Goal: Transaction & Acquisition: Purchase product/service

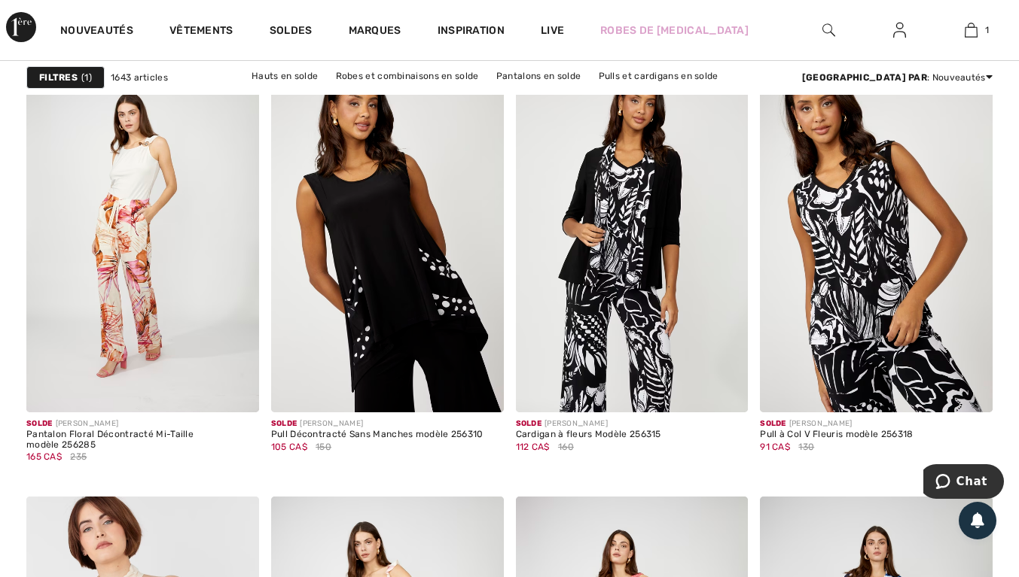
scroll to position [4509, 0]
click at [435, 280] on img at bounding box center [387, 237] width 233 height 349
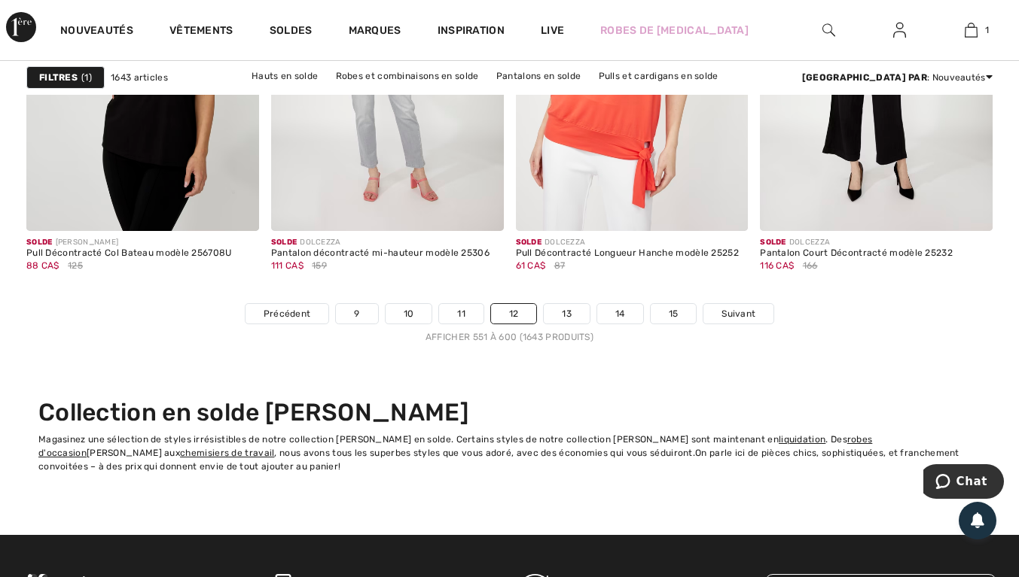
scroll to position [6587, 0]
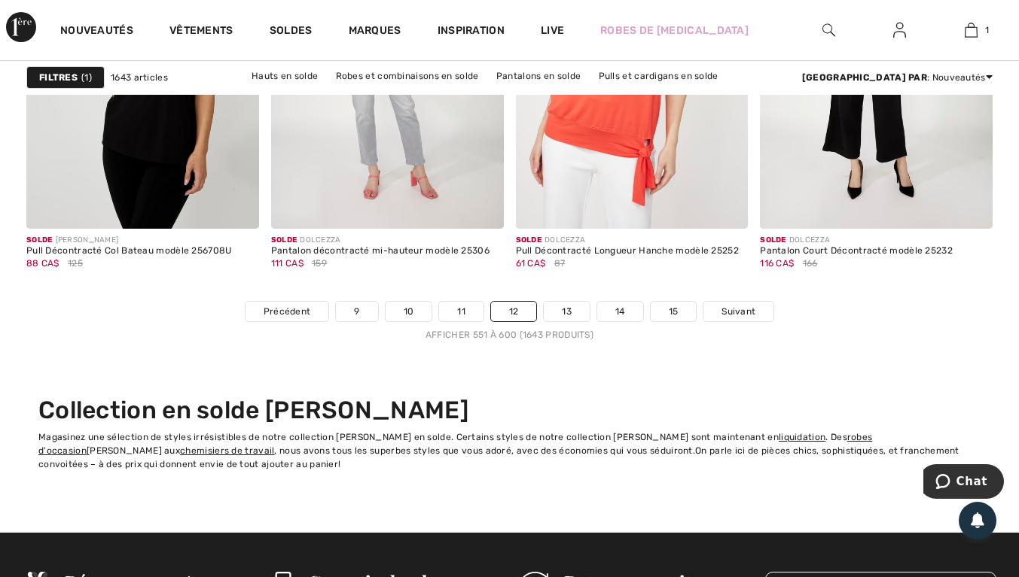
click at [567, 312] on link "13" at bounding box center [567, 312] width 46 height 20
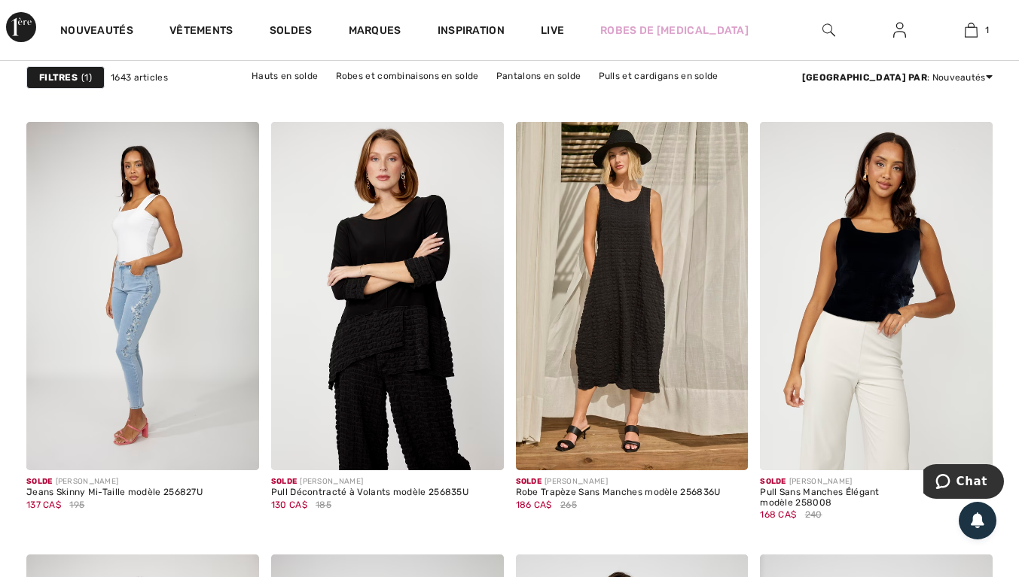
scroll to position [4455, 0]
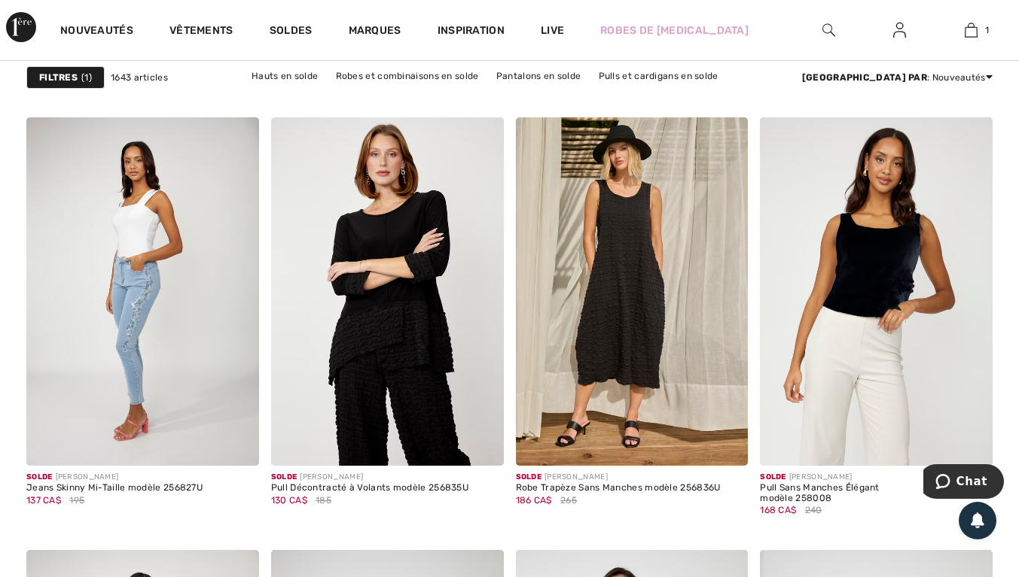
click at [415, 294] on img at bounding box center [387, 291] width 233 height 349
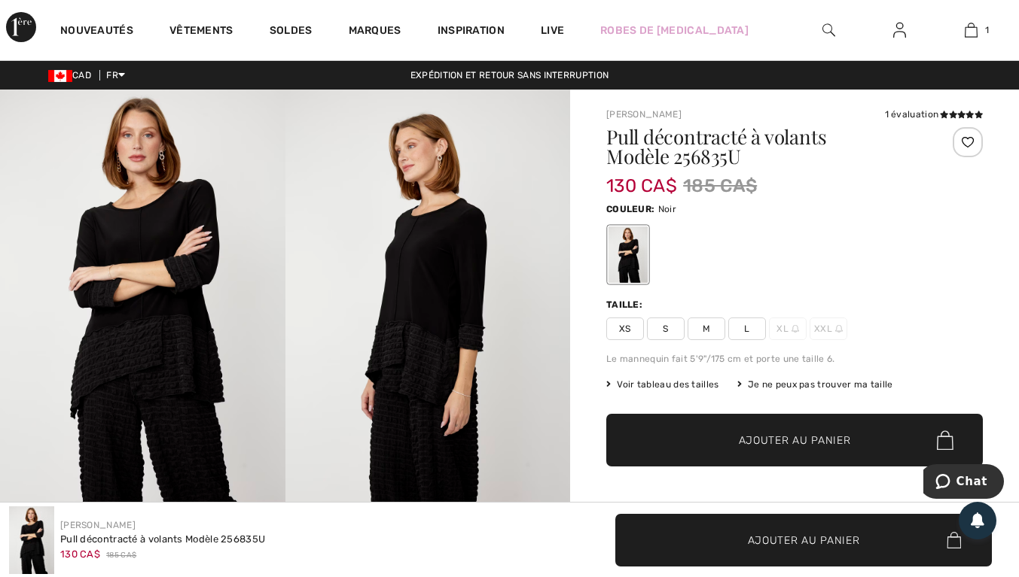
click at [759, 333] on span "L" at bounding box center [747, 329] width 38 height 23
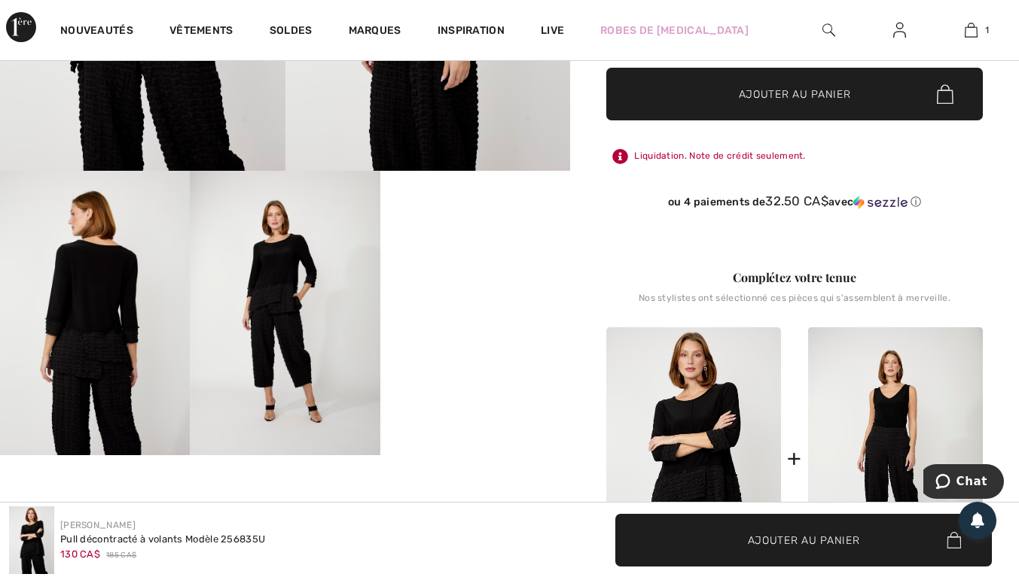
scroll to position [352, 0]
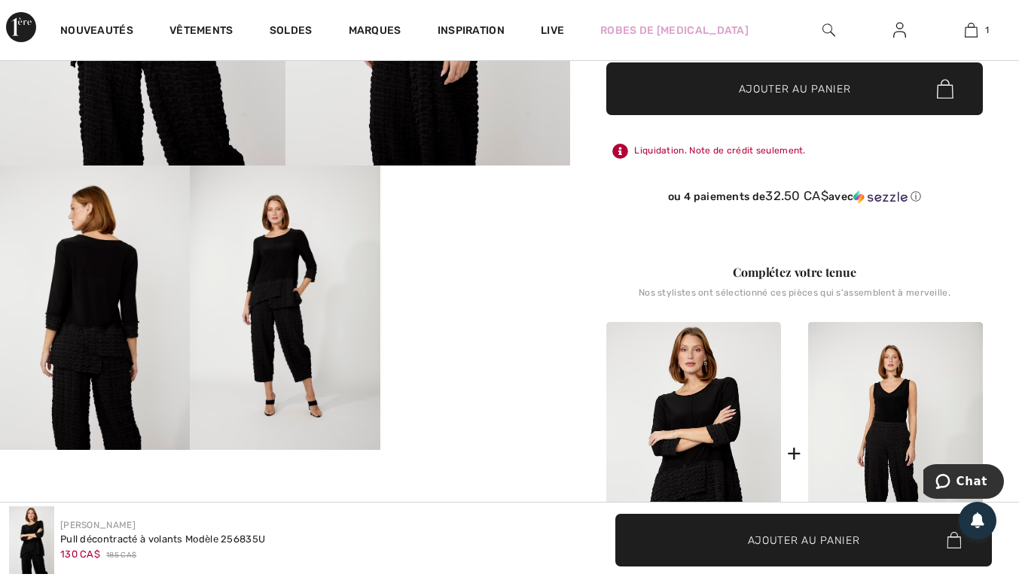
click at [507, 260] on video "Your browser does not support the video tag." at bounding box center [475, 213] width 190 height 95
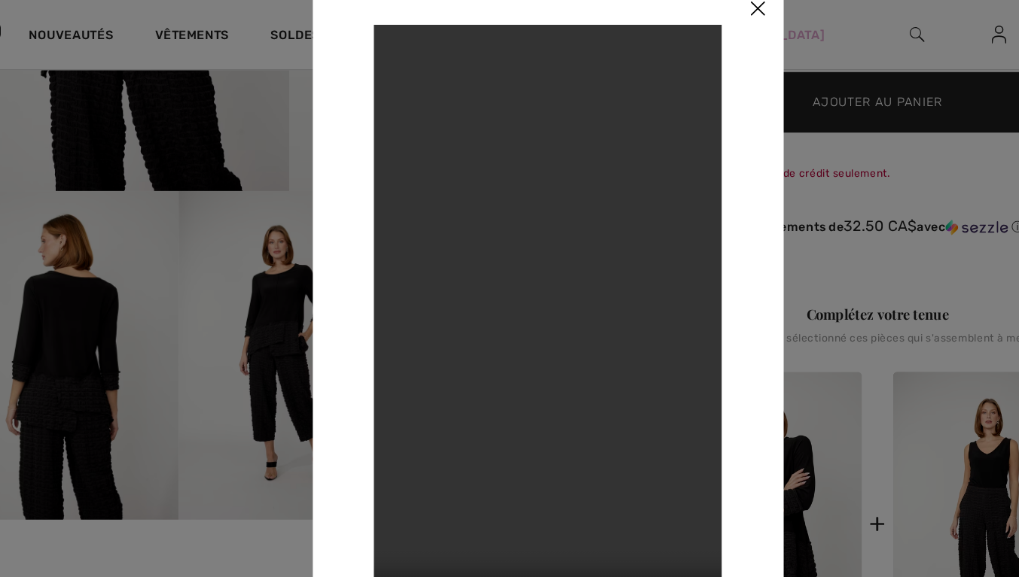
scroll to position [358, 0]
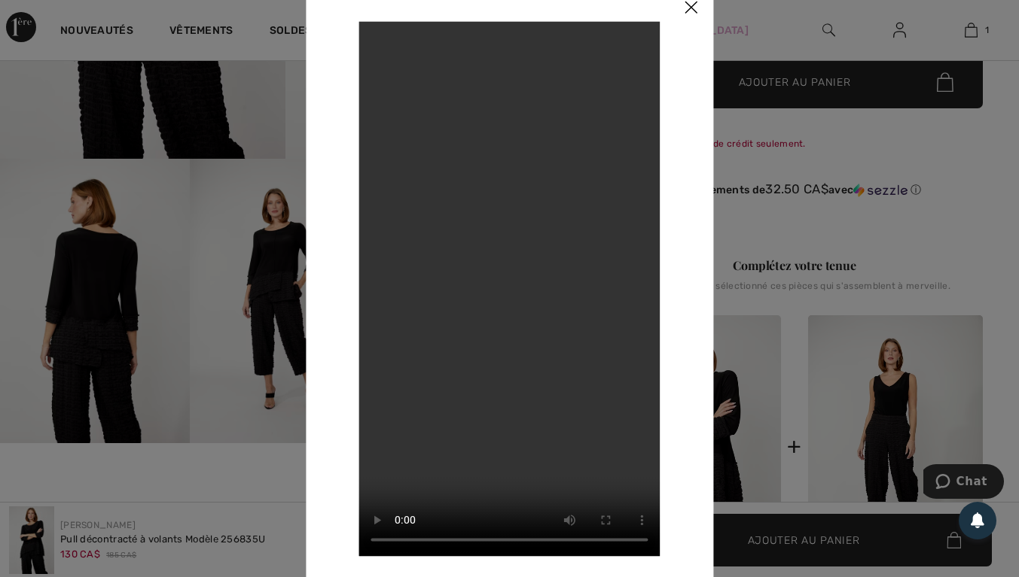
click at [687, 5] on img at bounding box center [690, 8] width 45 height 47
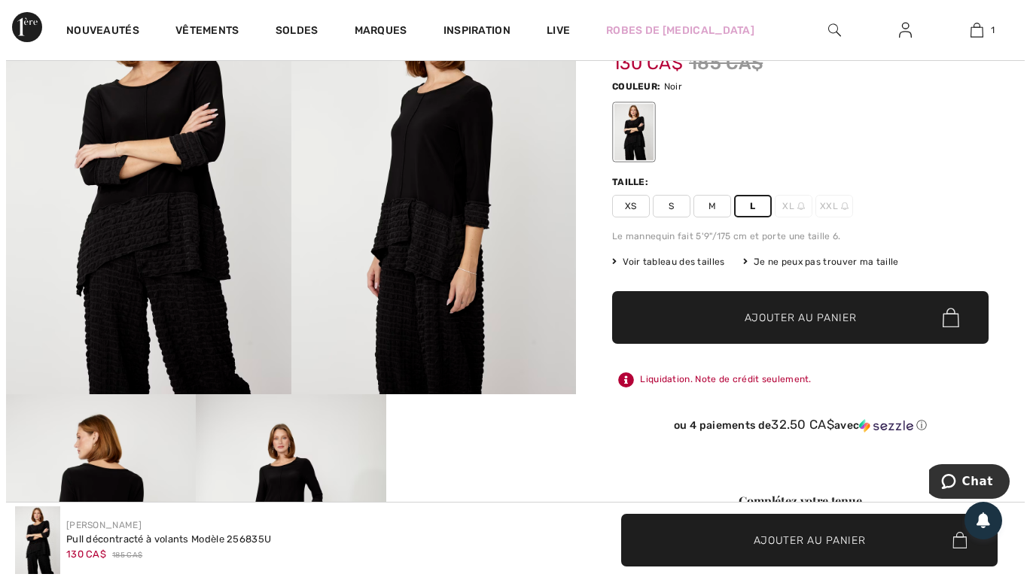
scroll to position [122, 0]
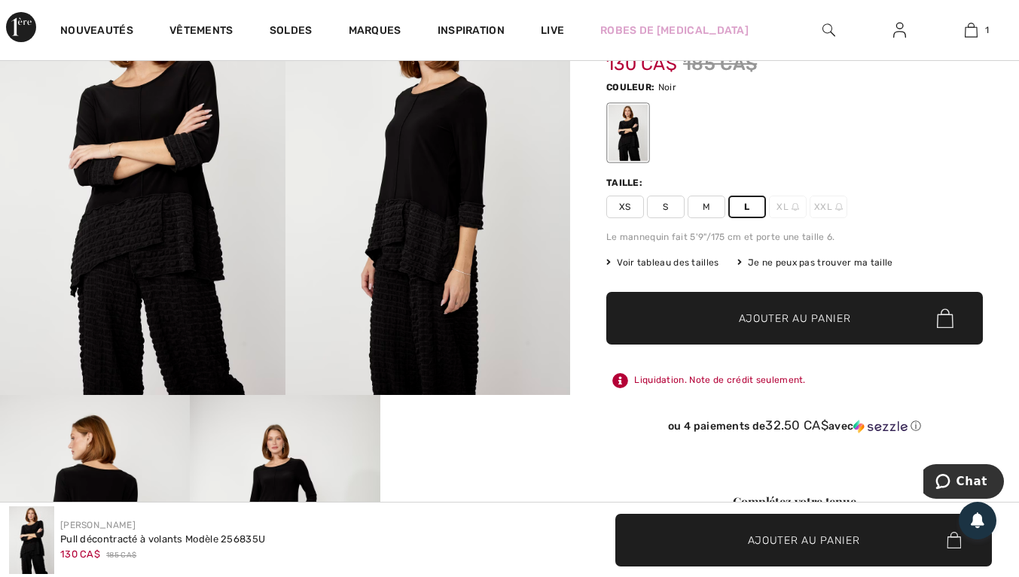
click at [704, 266] on span "Voir tableau des tailles" at bounding box center [662, 263] width 113 height 14
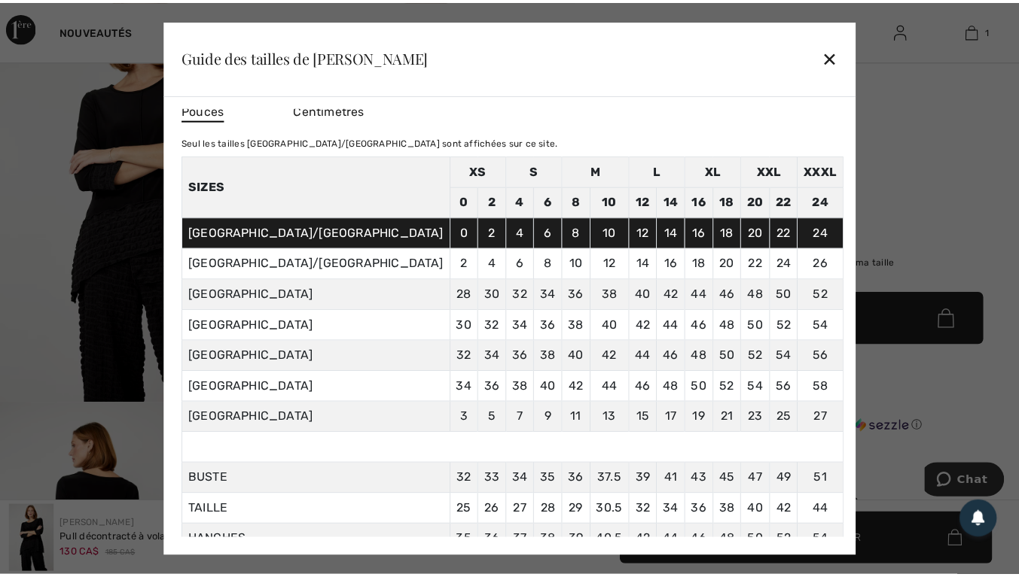
scroll to position [0, 0]
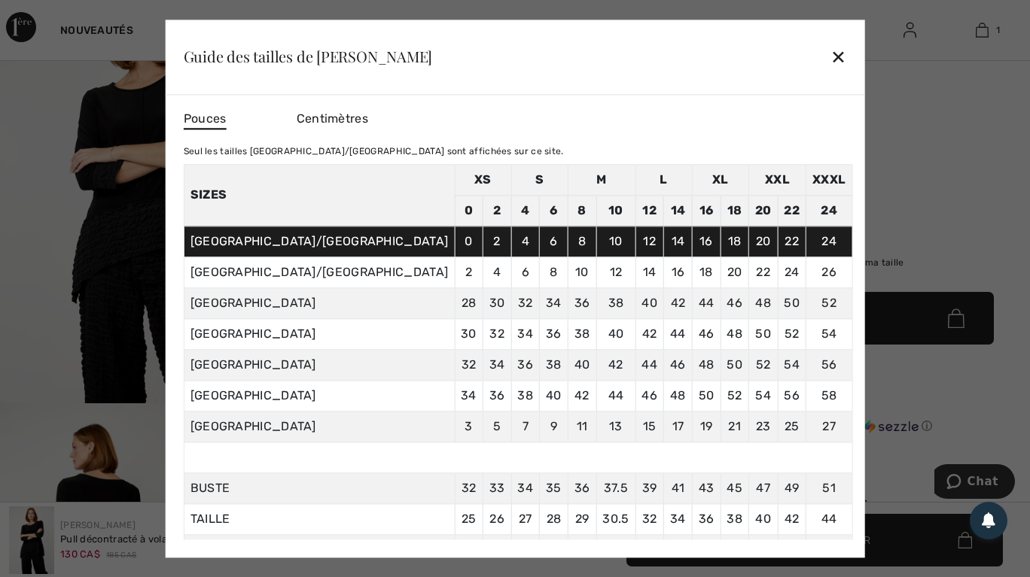
click at [830, 56] on div "✕" at bounding box center [838, 57] width 16 height 32
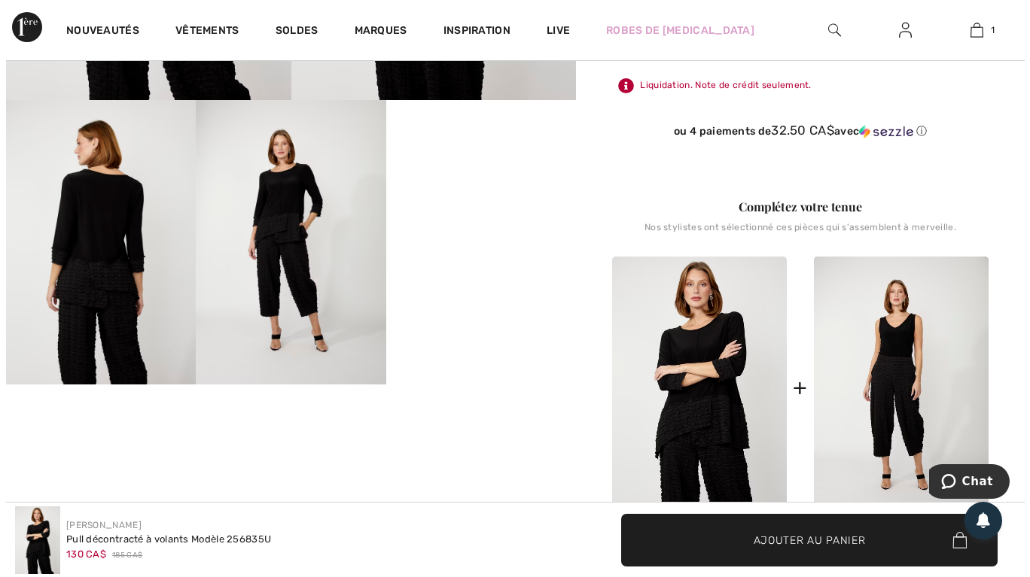
scroll to position [408, 0]
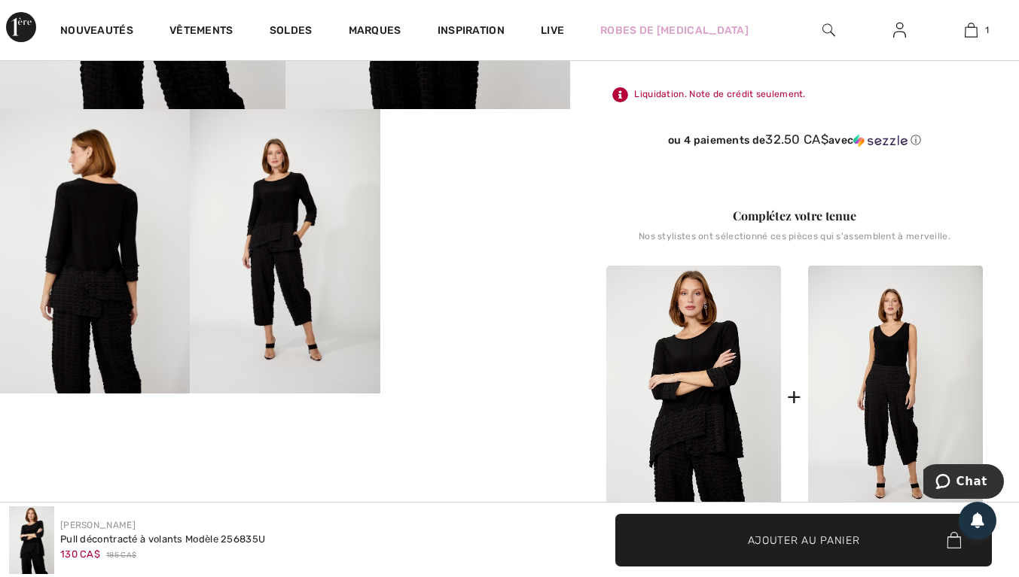
click at [294, 227] on img at bounding box center [285, 251] width 190 height 285
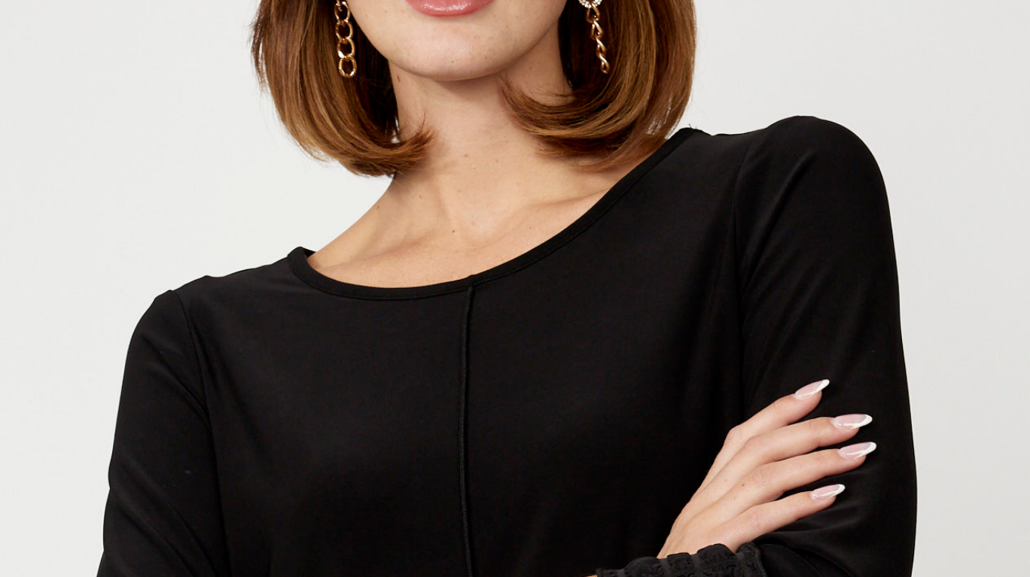
scroll to position [114, 0]
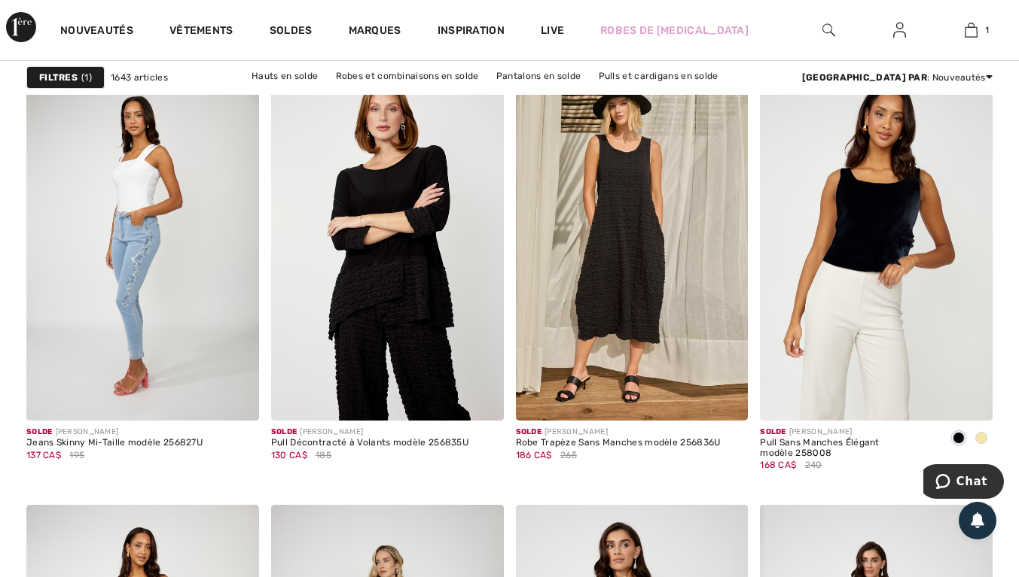
scroll to position [4500, 0]
click at [897, 243] on img at bounding box center [876, 246] width 233 height 349
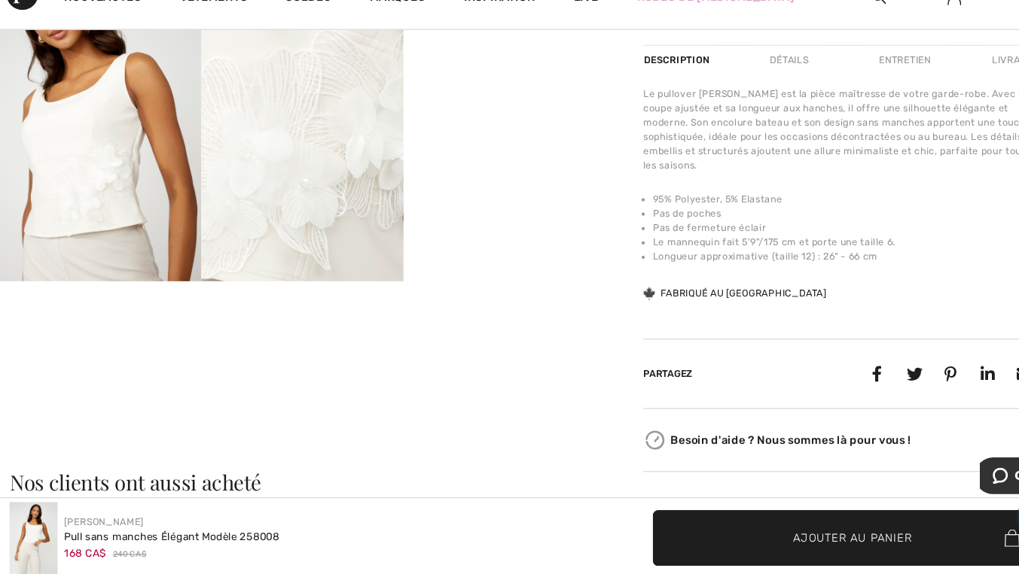
scroll to position [504, 0]
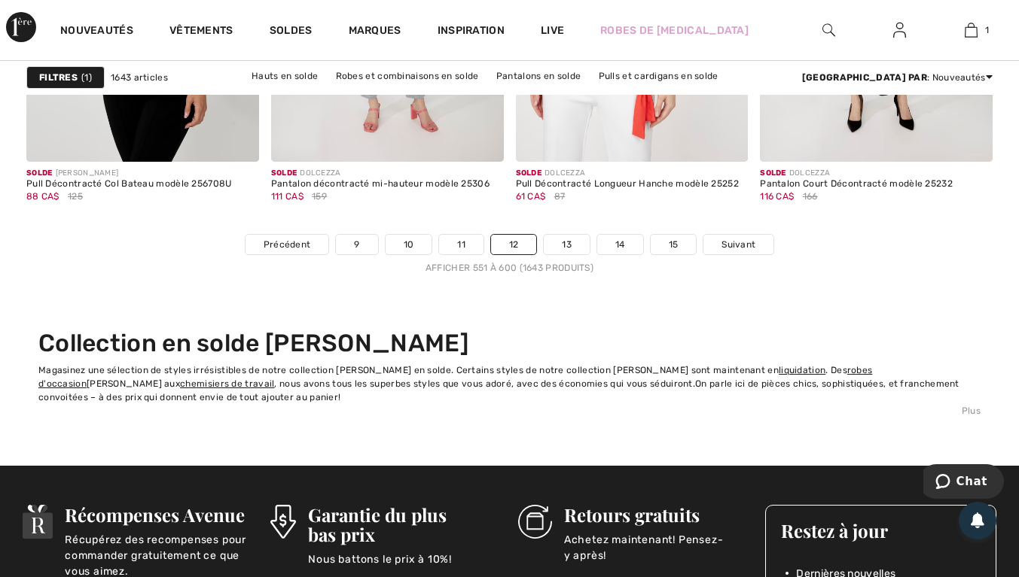
scroll to position [6650, 0]
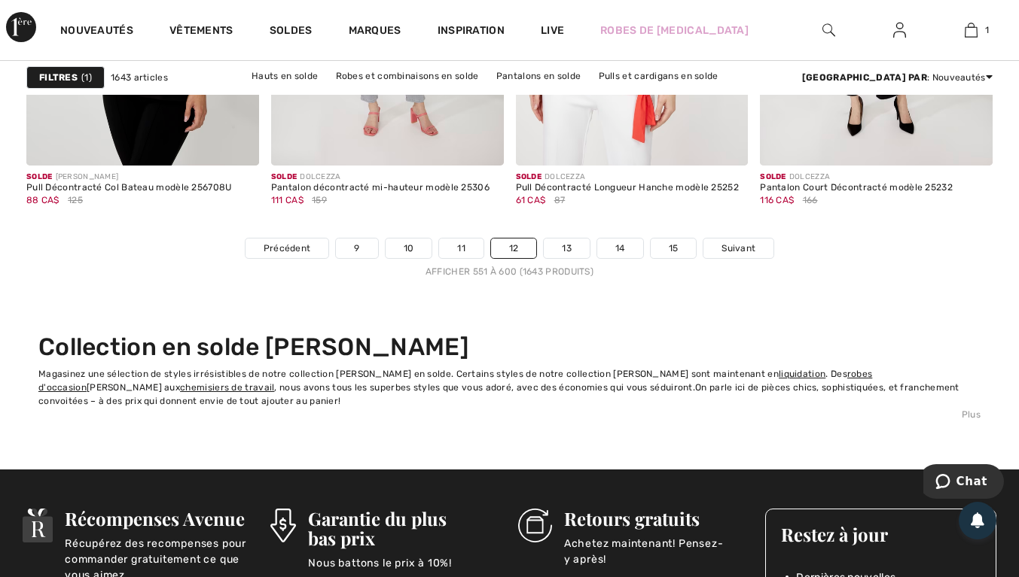
click at [573, 250] on link "13" at bounding box center [567, 249] width 46 height 20
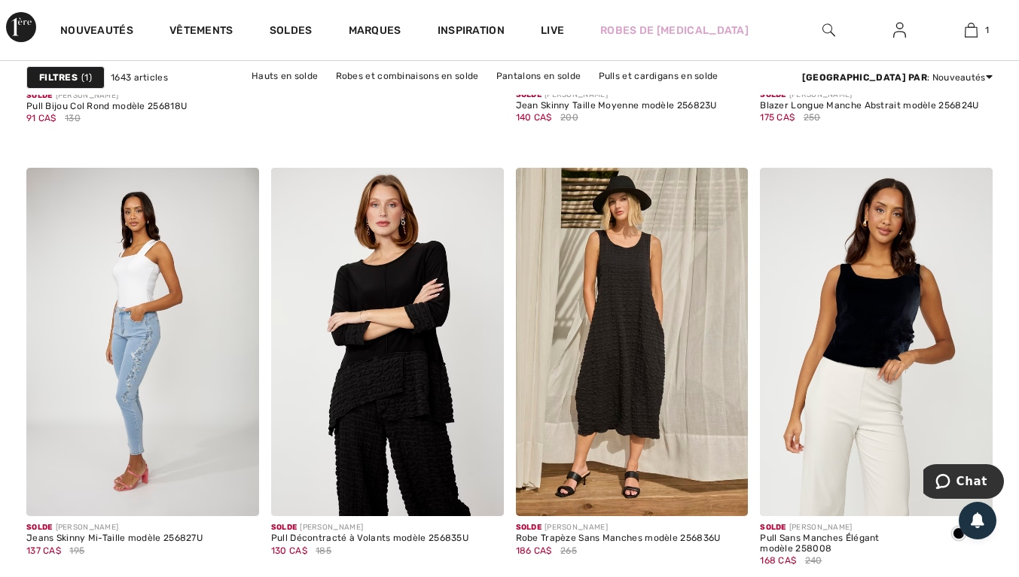
scroll to position [4402, 0]
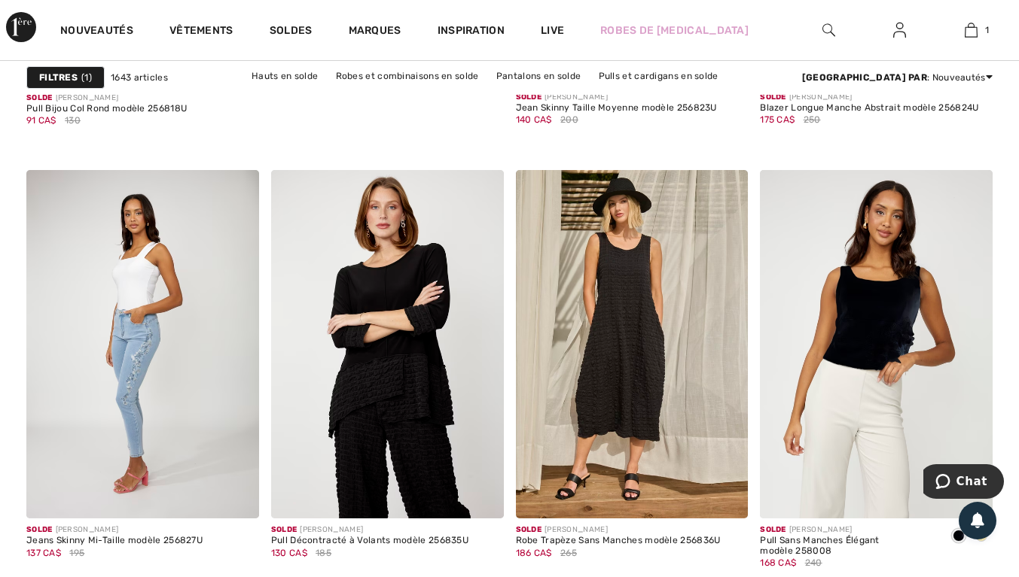
click at [431, 358] on img at bounding box center [387, 344] width 233 height 349
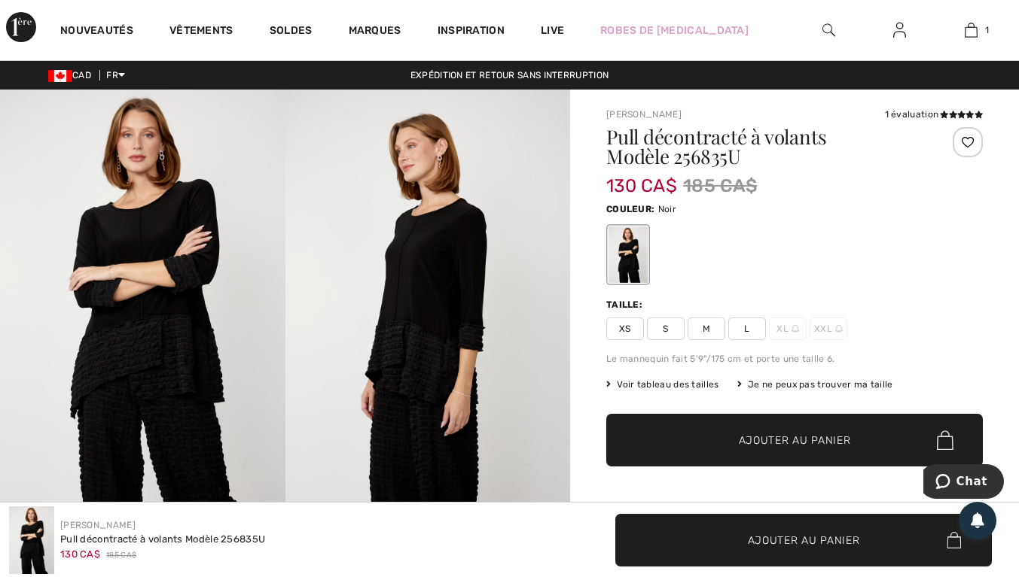
click at [763, 331] on span "L" at bounding box center [747, 329] width 38 height 23
click at [812, 441] on span "Ajouter au panier" at bounding box center [795, 441] width 112 height 16
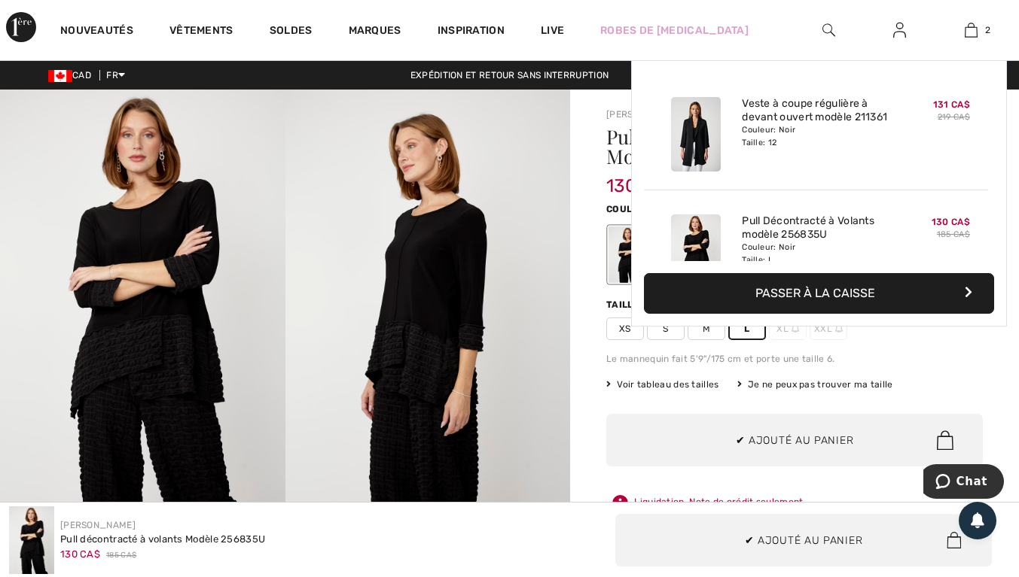
scroll to position [47, 0]
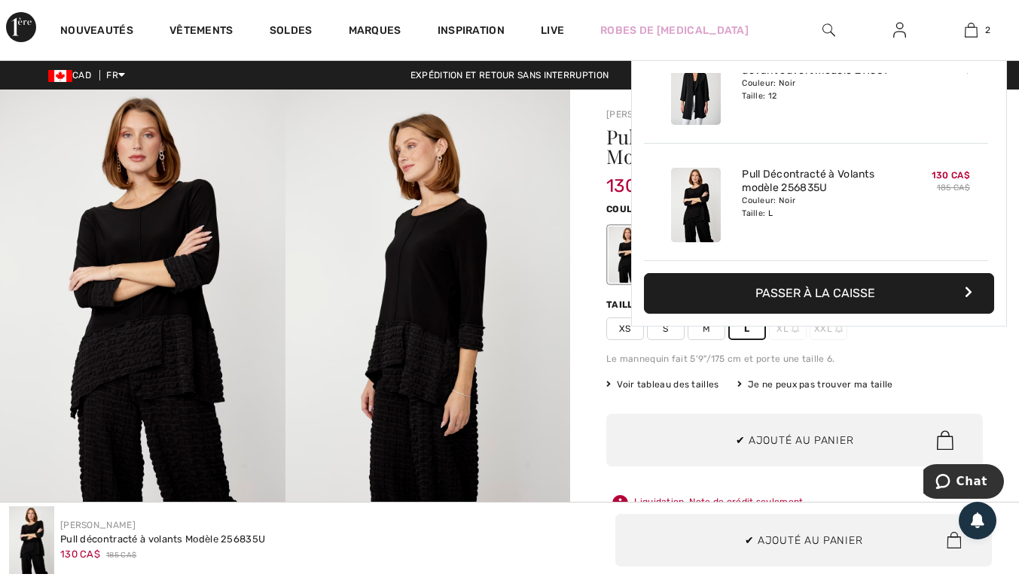
click at [987, 30] on span "2" at bounding box center [987, 30] width 5 height 14
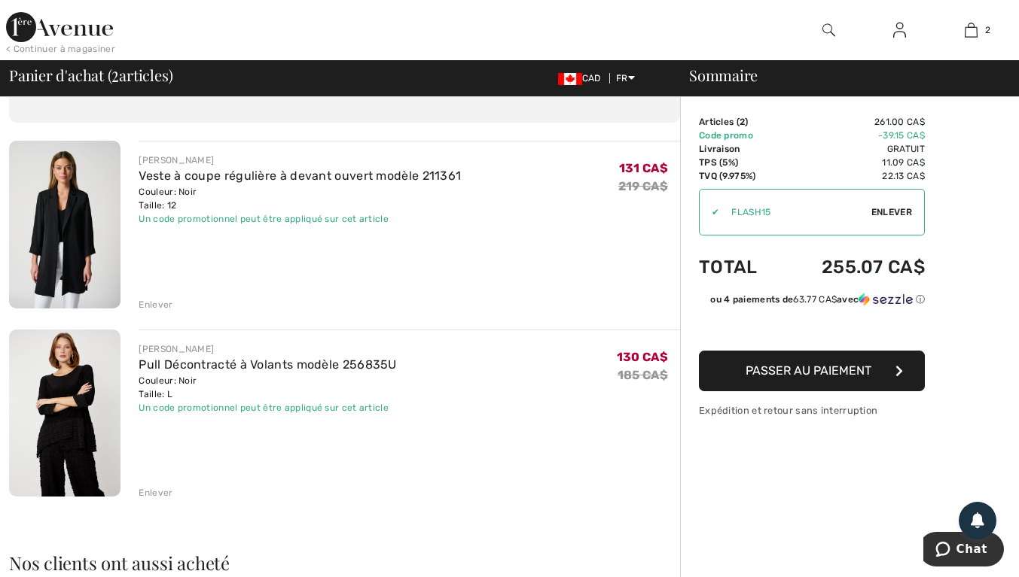
scroll to position [84, 0]
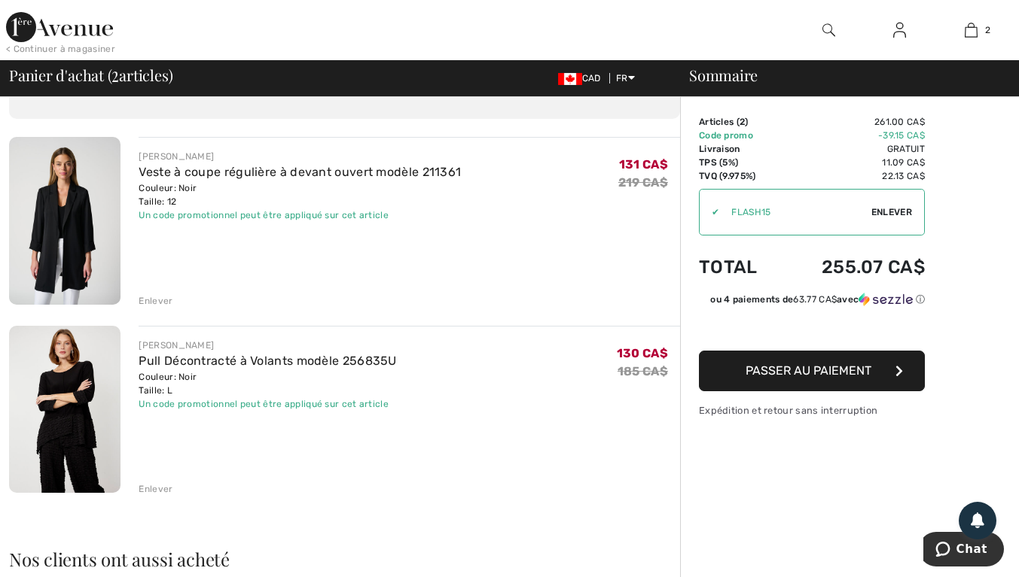
click at [175, 486] on div "Enlever" at bounding box center [409, 488] width 541 height 17
click at [162, 486] on div "Enlever" at bounding box center [156, 490] width 34 height 14
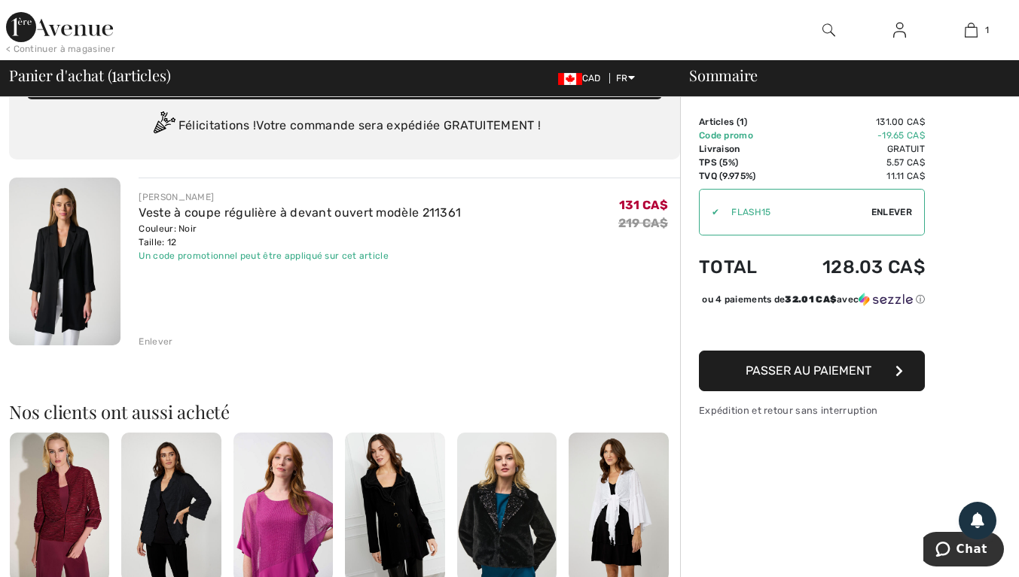
scroll to position [0, 0]
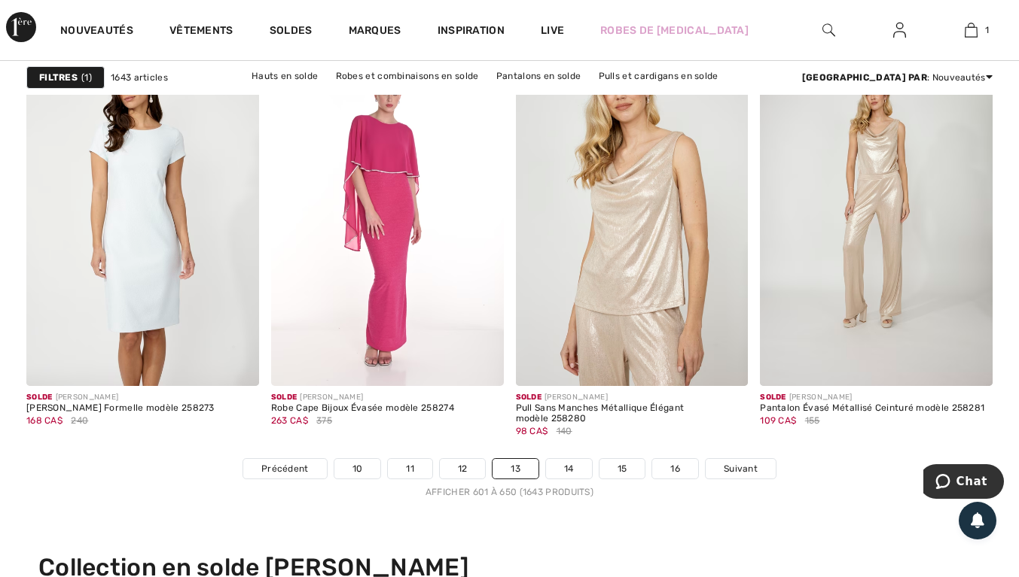
scroll to position [6432, 0]
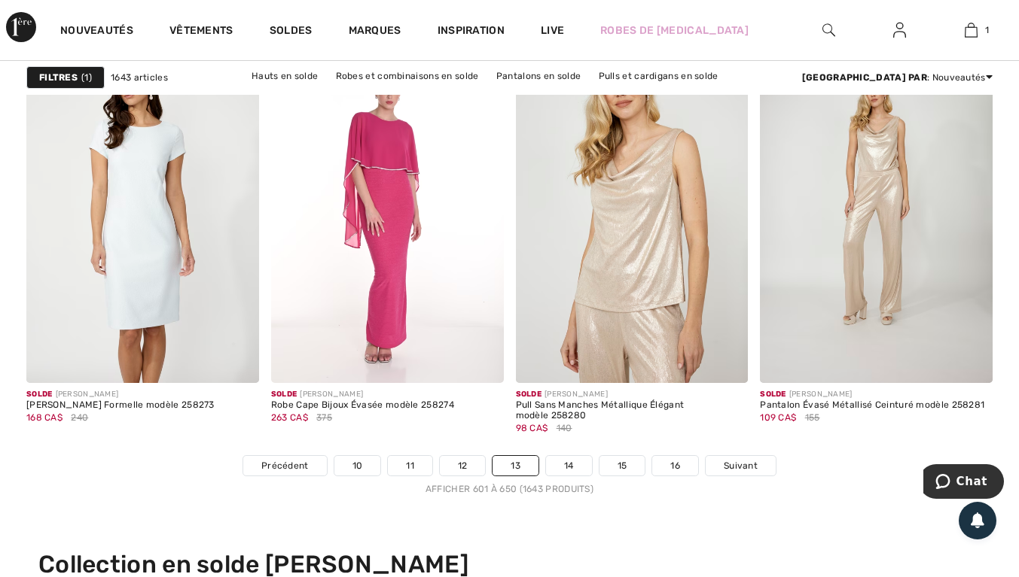
click at [562, 468] on link "14" at bounding box center [569, 466] width 46 height 20
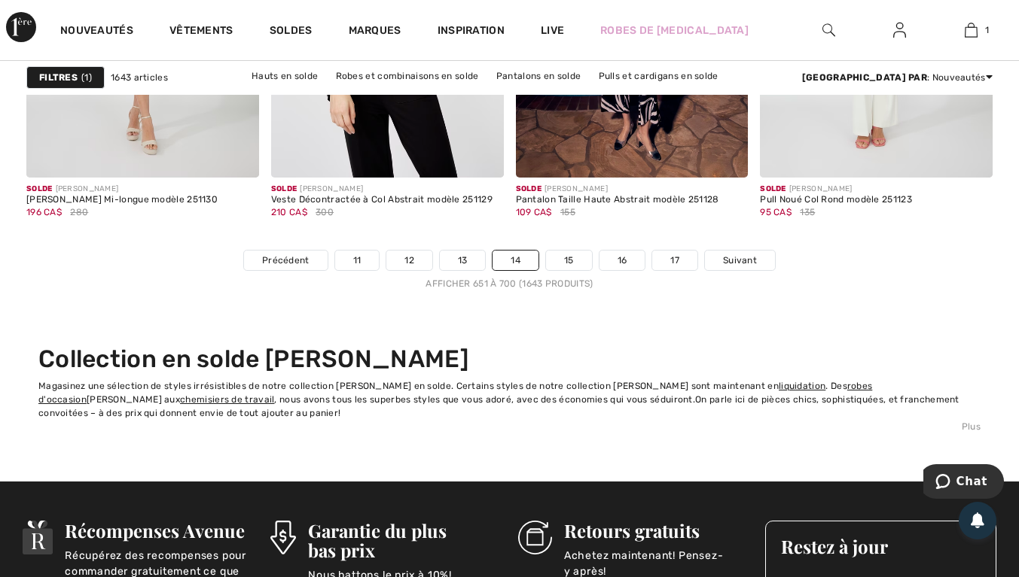
scroll to position [6639, 0]
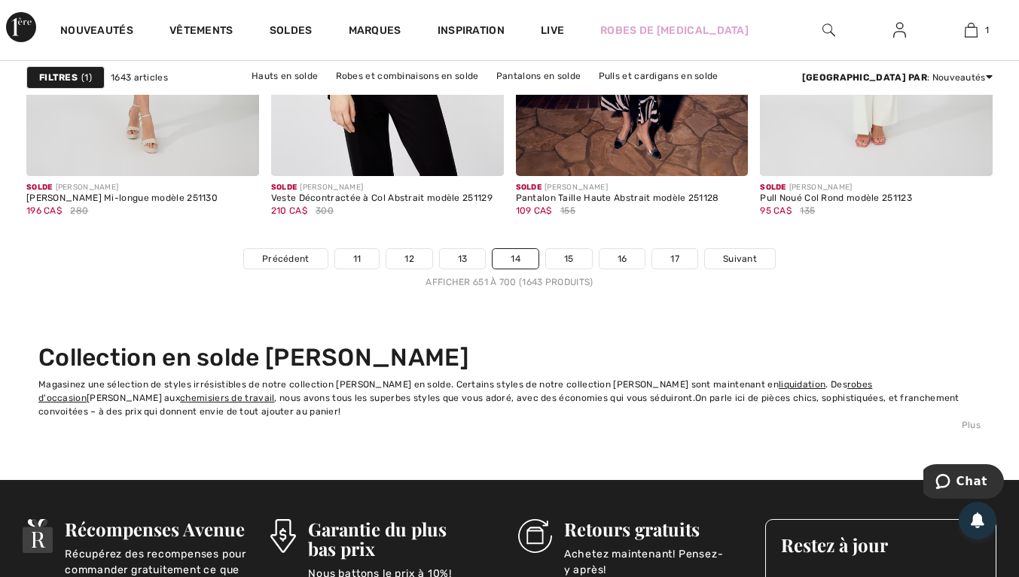
click at [568, 259] on link "15" at bounding box center [569, 259] width 46 height 20
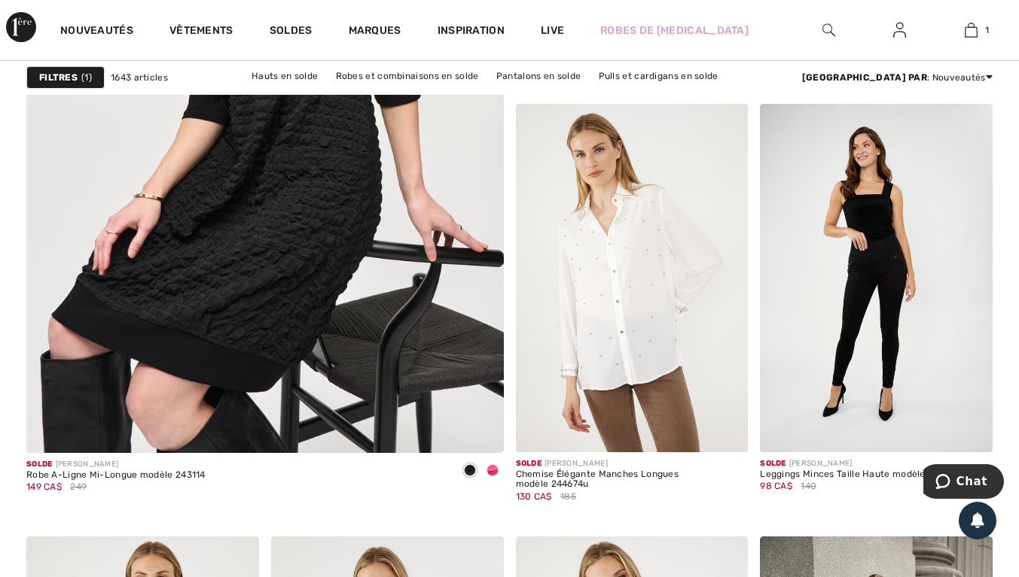
scroll to position [4045, 0]
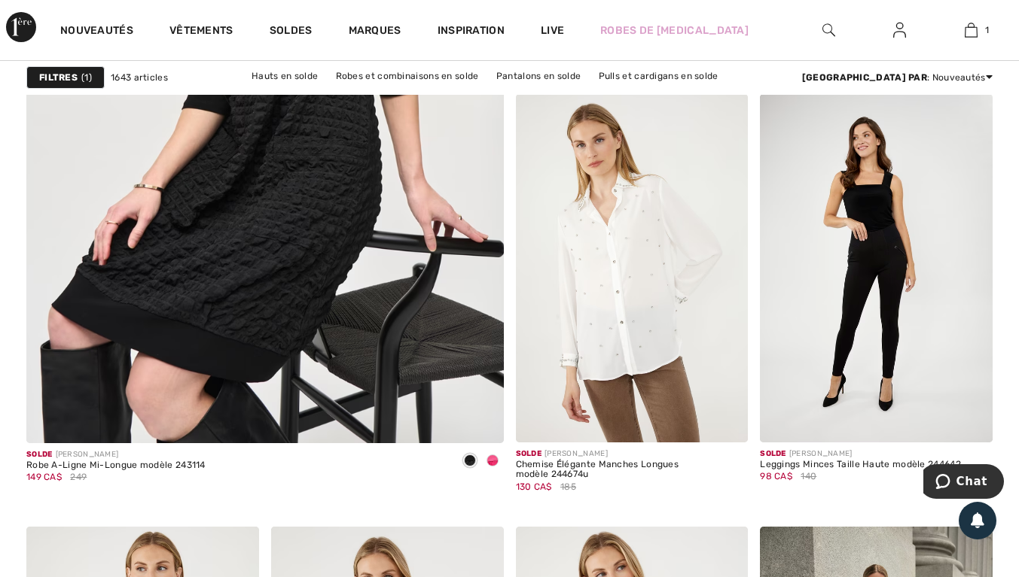
click at [675, 331] on img at bounding box center [632, 268] width 233 height 349
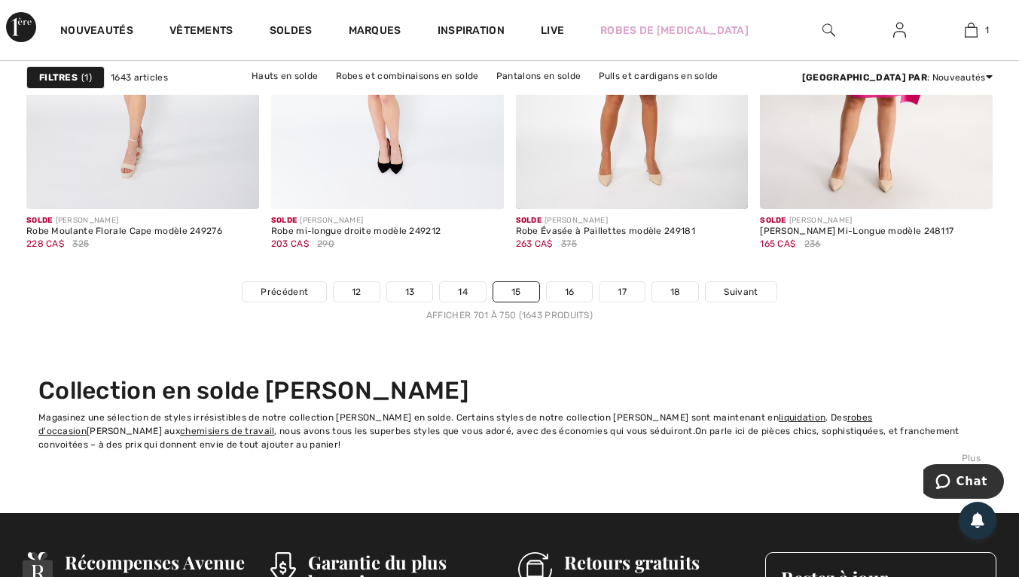
scroll to position [6607, 0]
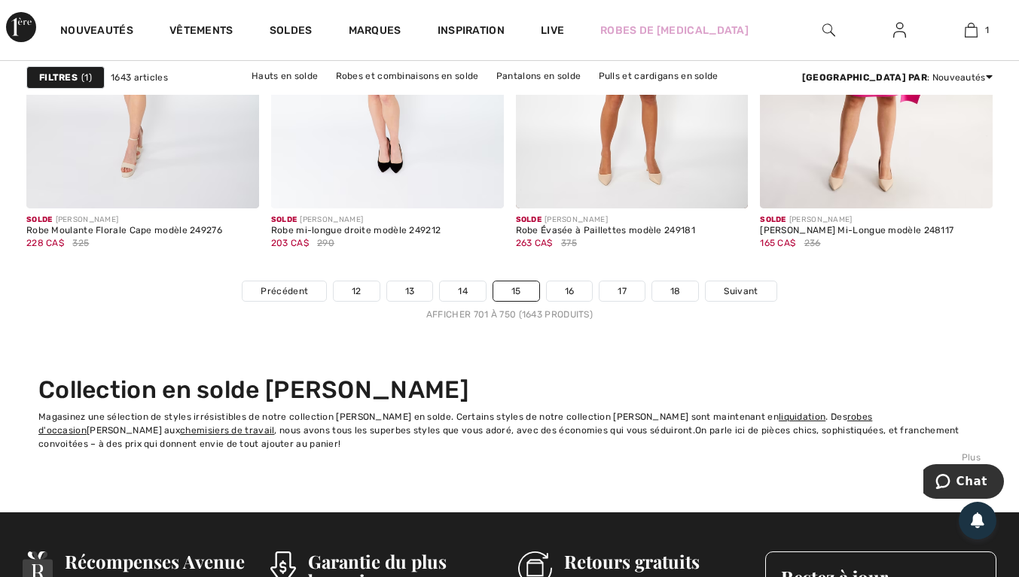
click at [583, 292] on link "16" at bounding box center [570, 292] width 46 height 20
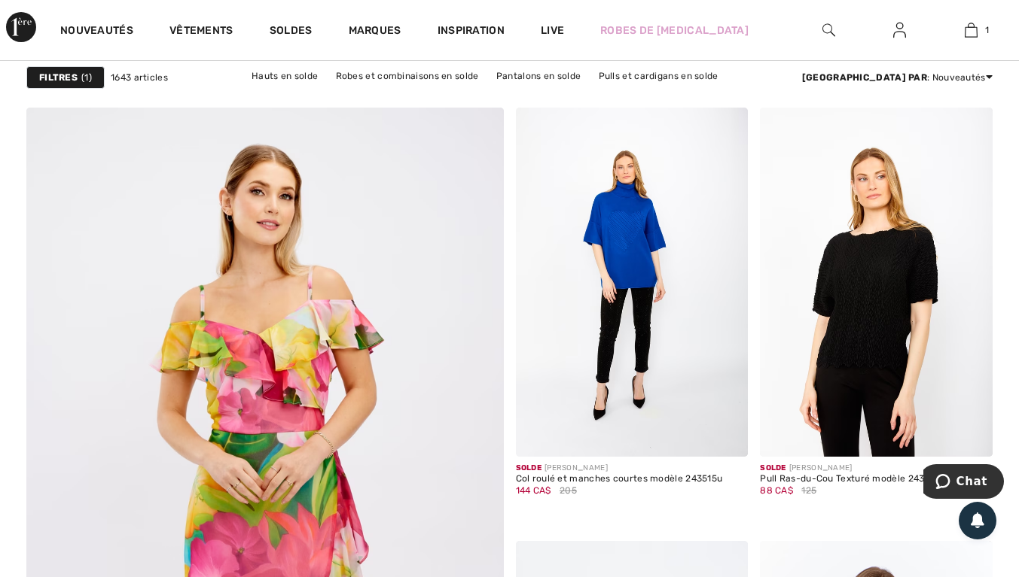
scroll to position [3598, 0]
click at [678, 285] on img at bounding box center [632, 282] width 233 height 349
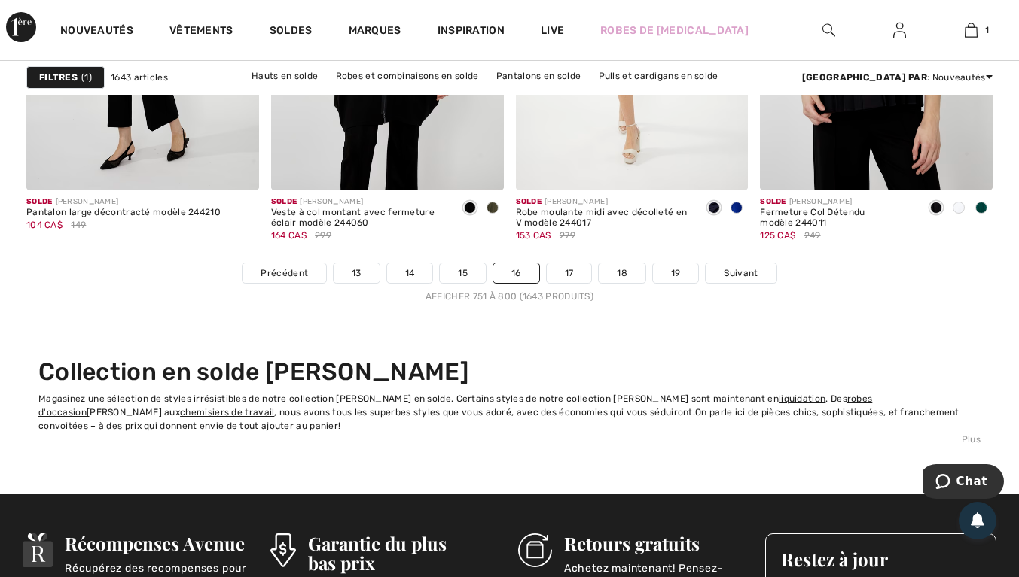
scroll to position [6626, 0]
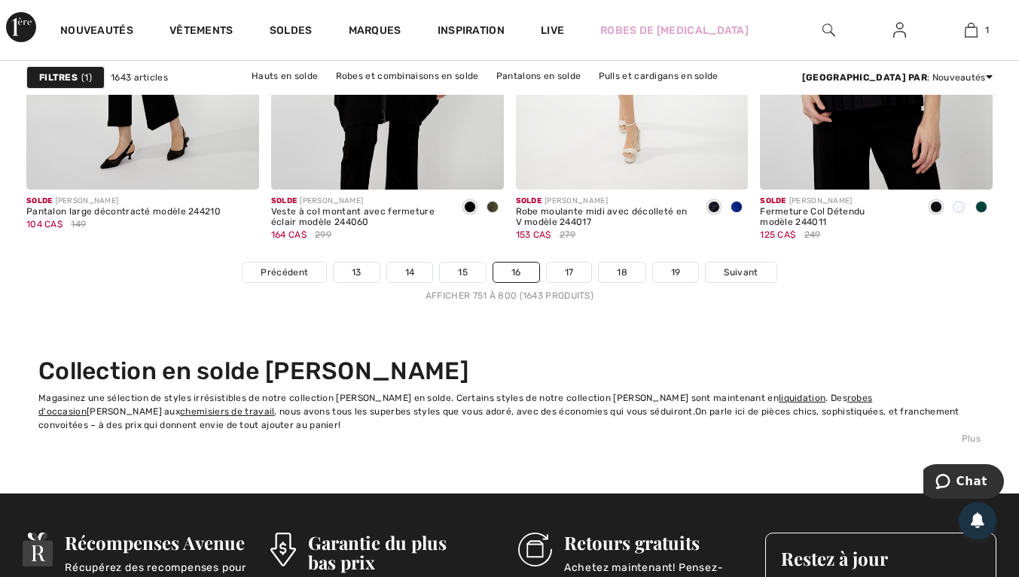
click at [578, 274] on link "17" at bounding box center [569, 273] width 45 height 20
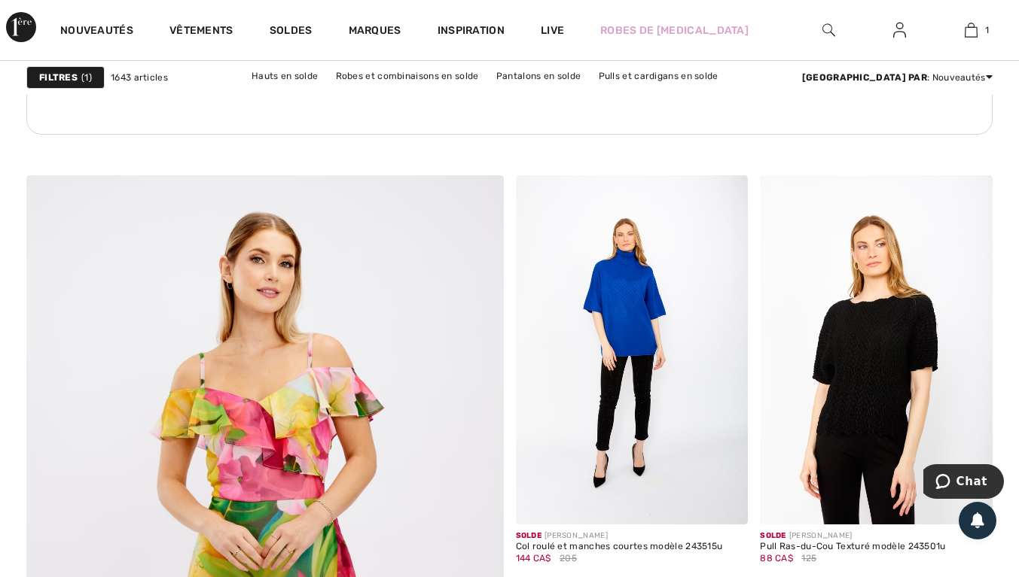
scroll to position [3390, 0]
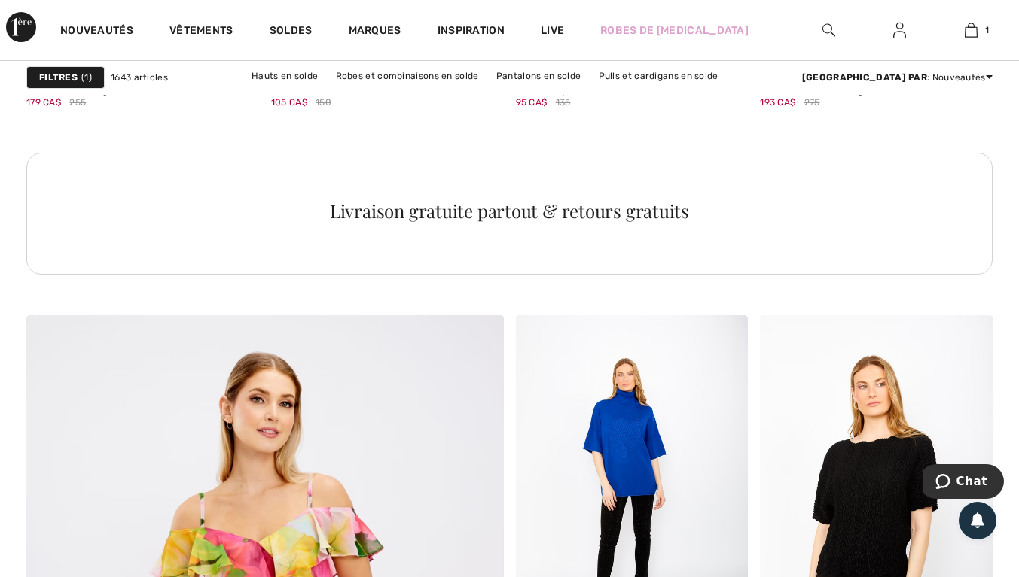
click at [825, 29] on img at bounding box center [828, 30] width 13 height 18
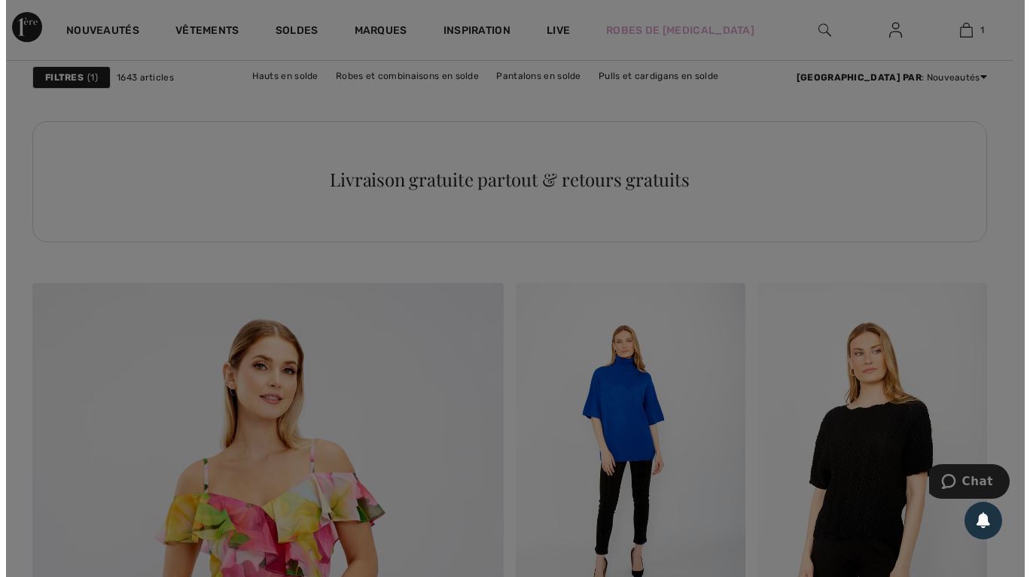
scroll to position [3416, 0]
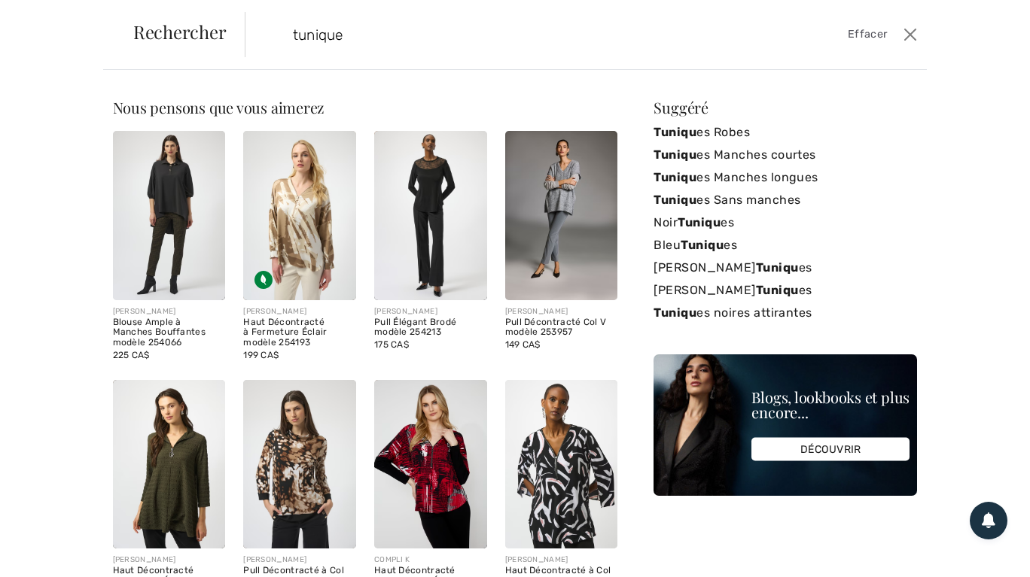
type input "tunique"
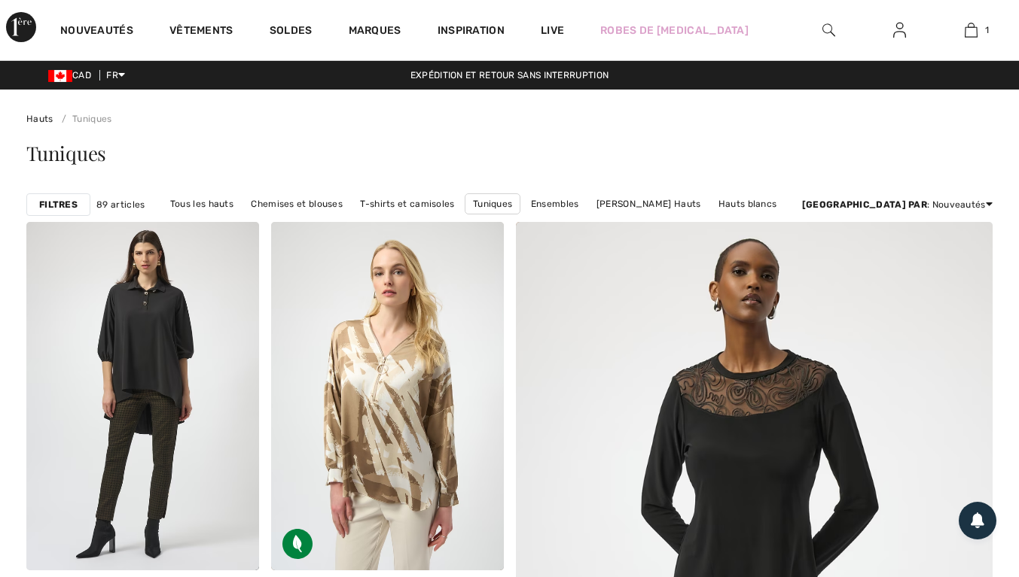
checkbox input "true"
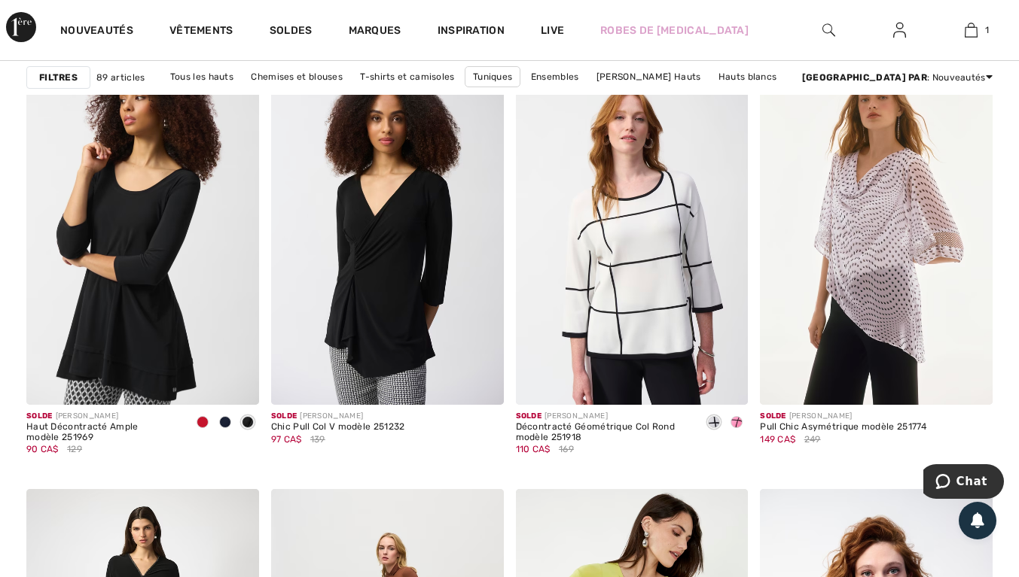
scroll to position [5530, 0]
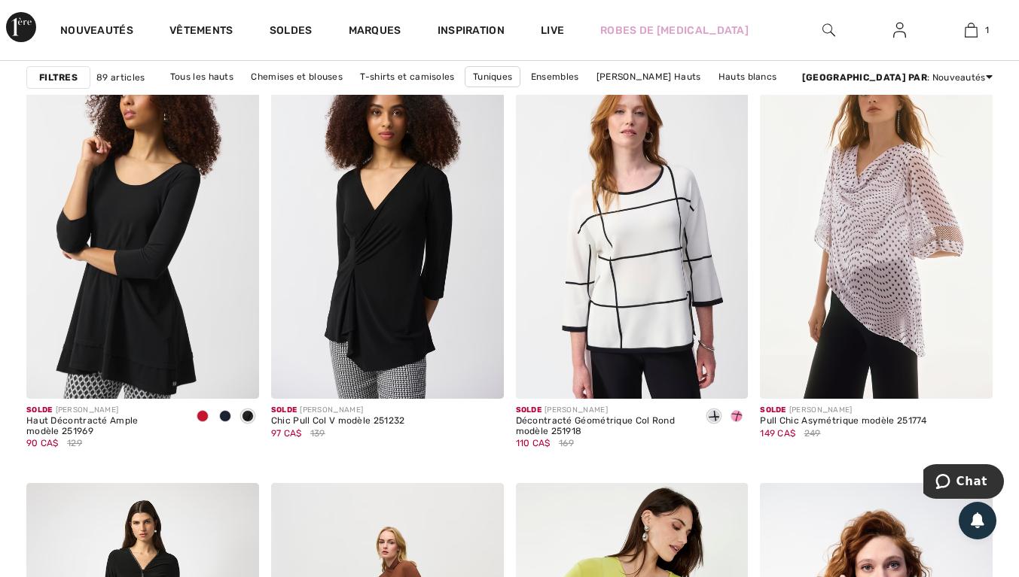
click at [154, 299] on img at bounding box center [142, 224] width 233 height 349
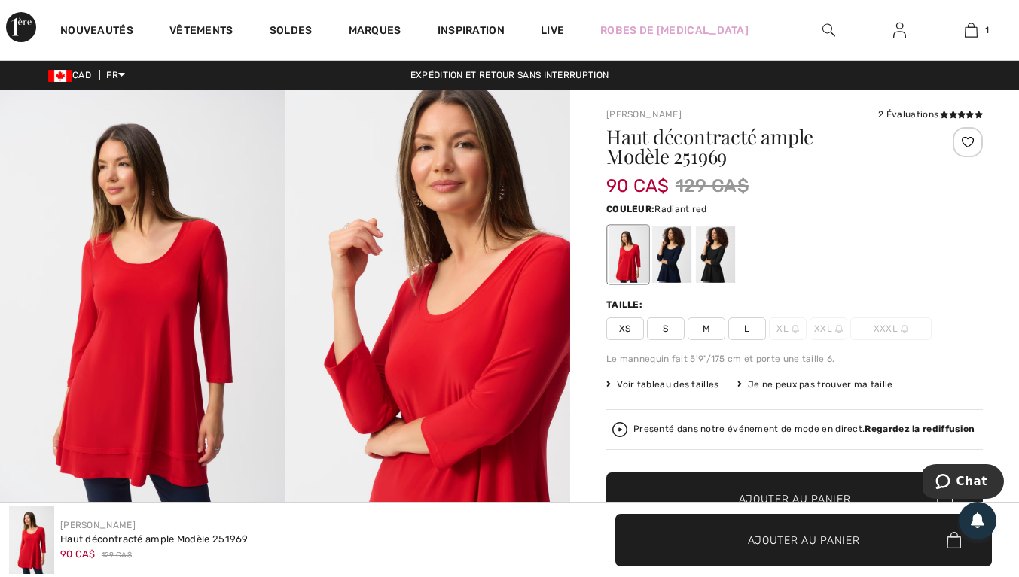
click at [754, 324] on span "L" at bounding box center [747, 329] width 38 height 23
click at [764, 331] on span "L" at bounding box center [747, 329] width 38 height 23
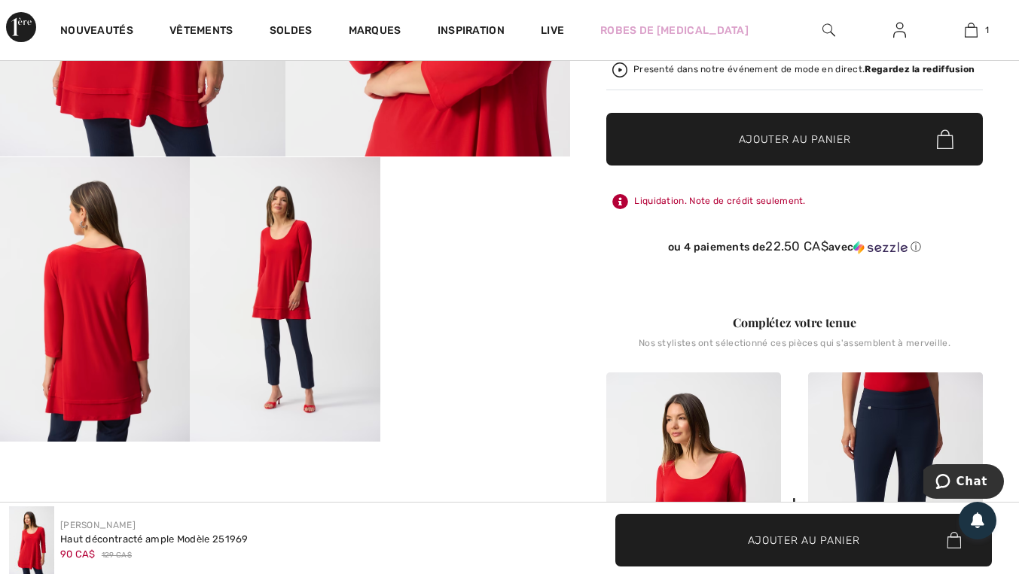
scroll to position [362, 0]
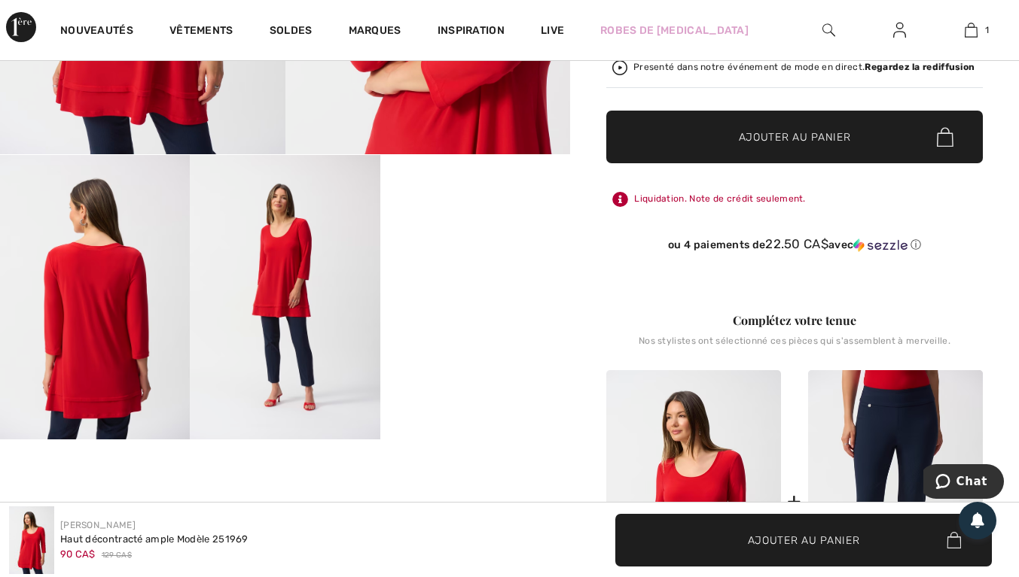
click at [489, 250] on video "Your browser does not support the video tag." at bounding box center [475, 202] width 190 height 95
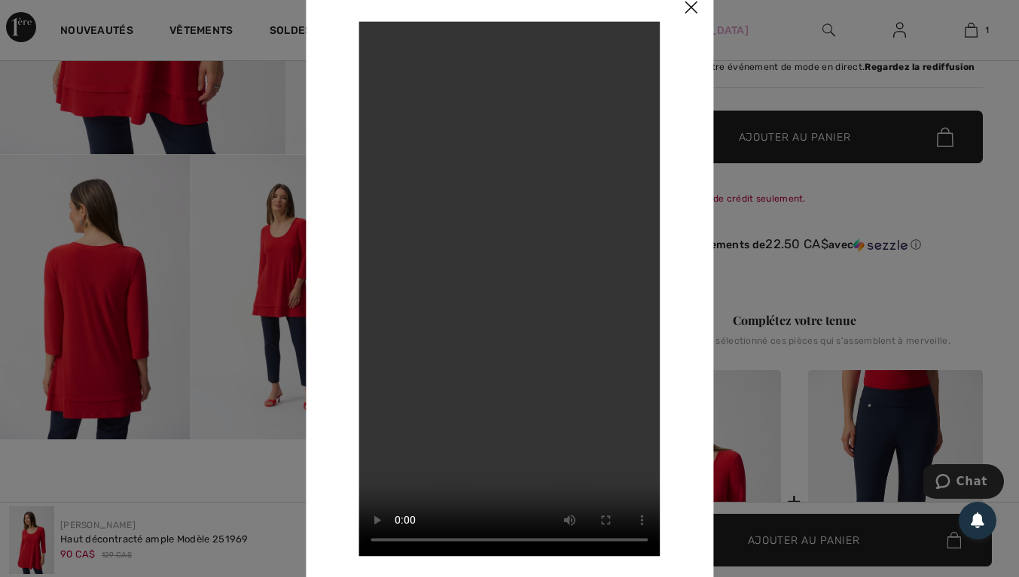
click at [141, 303] on div at bounding box center [509, 288] width 1019 height 577
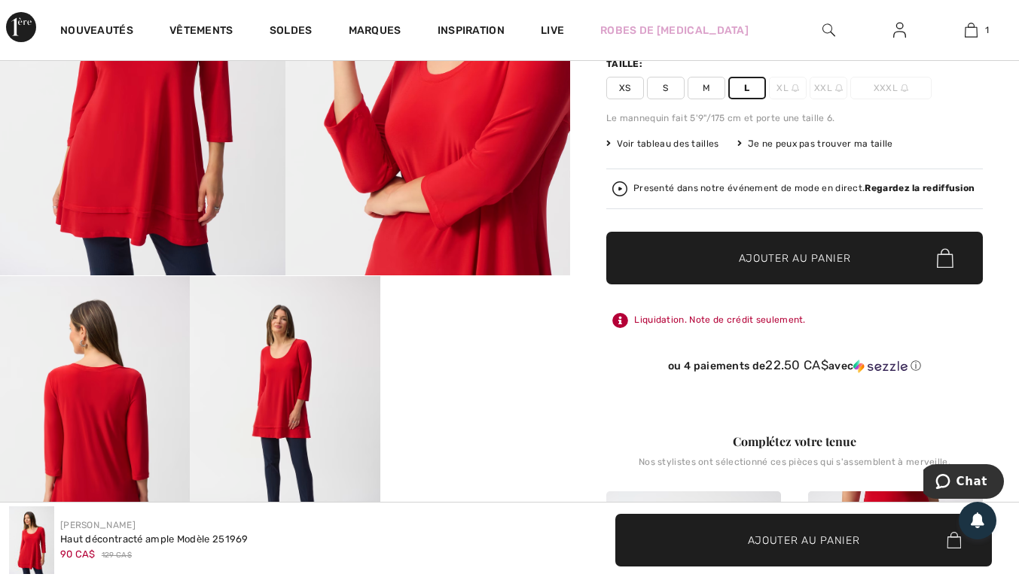
scroll to position [239, 0]
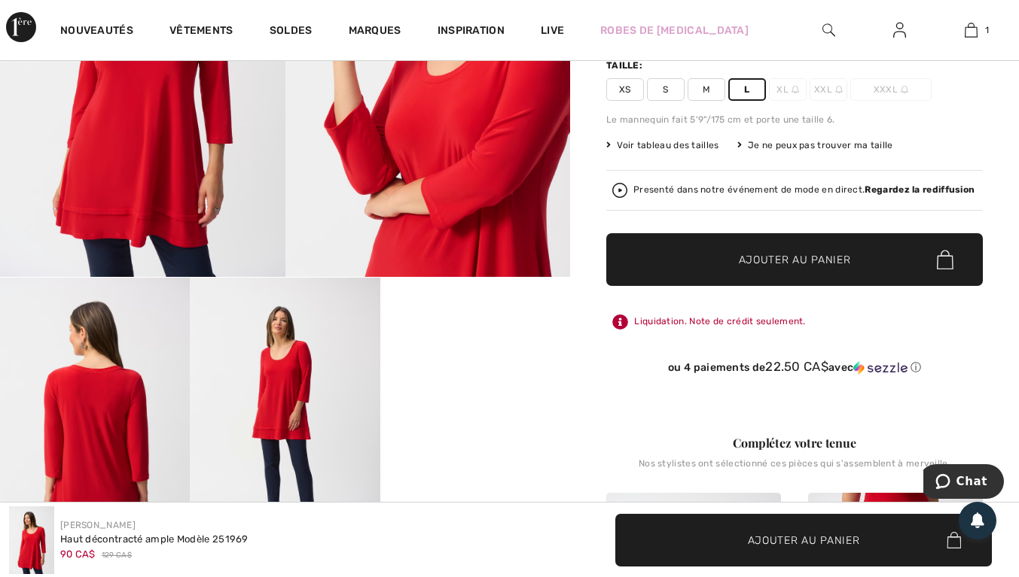
click at [869, 262] on span "✔ Ajouté au panier Ajouter au panier" at bounding box center [794, 259] width 376 height 53
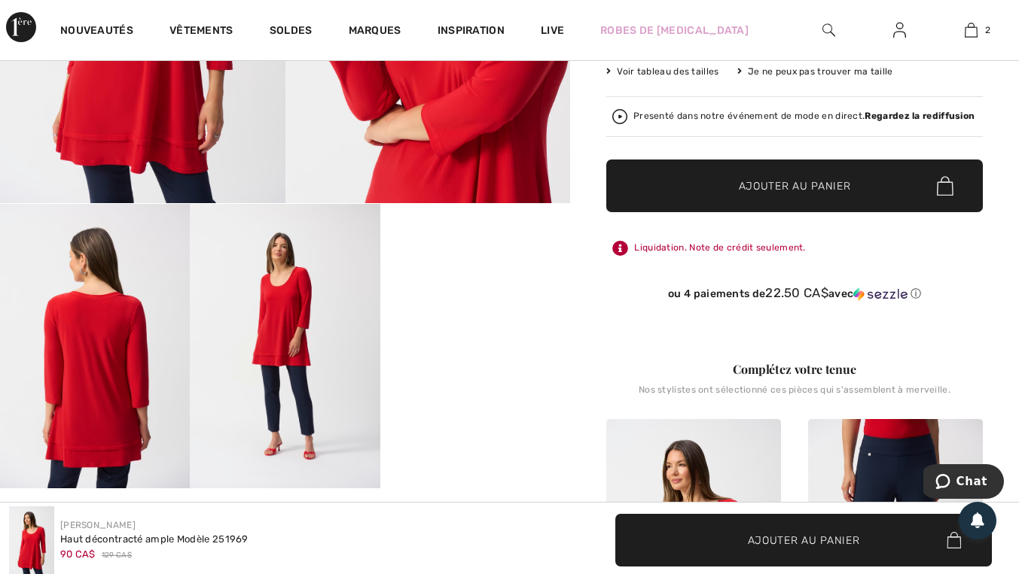
scroll to position [315, 0]
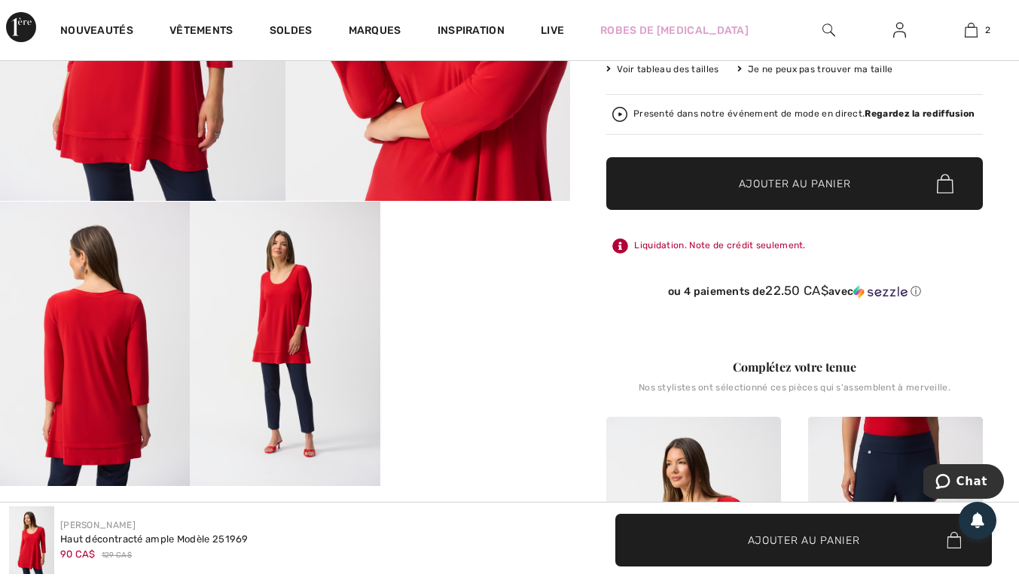
click at [987, 29] on span "2" at bounding box center [987, 30] width 5 height 14
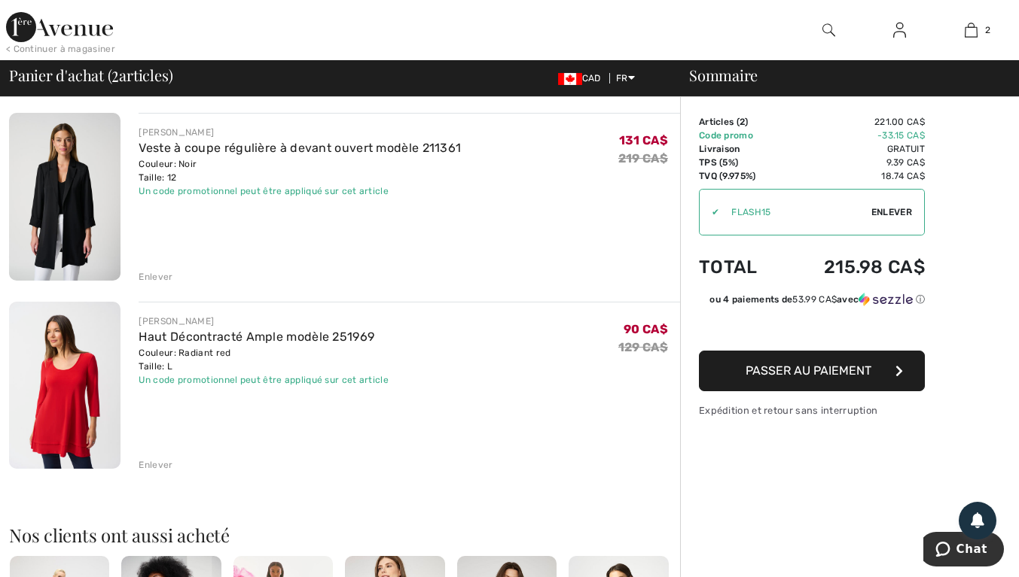
scroll to position [108, 0]
click at [849, 375] on span "Passer au paiement" at bounding box center [808, 371] width 126 height 14
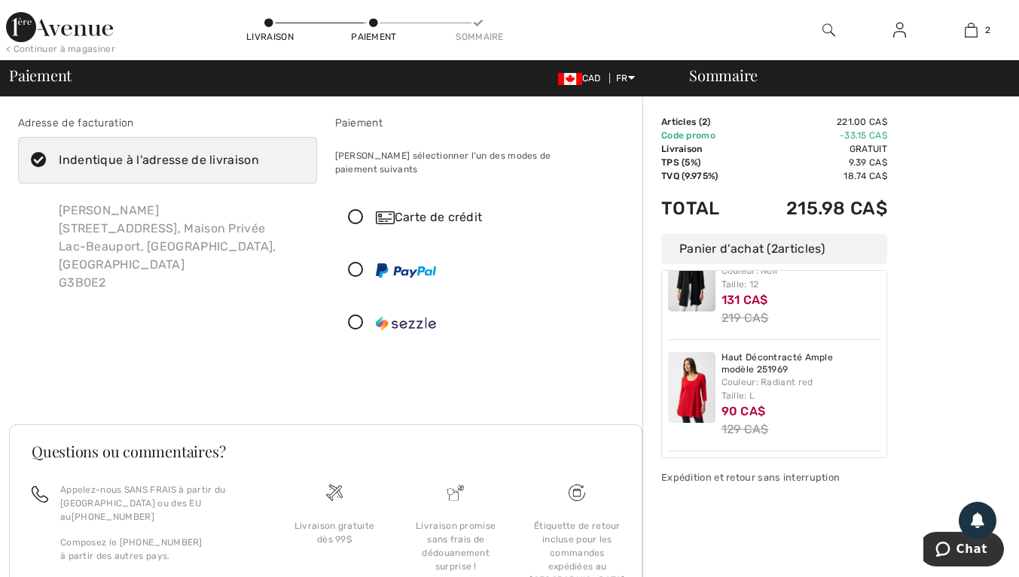
click at [359, 210] on icon at bounding box center [356, 218] width 40 height 16
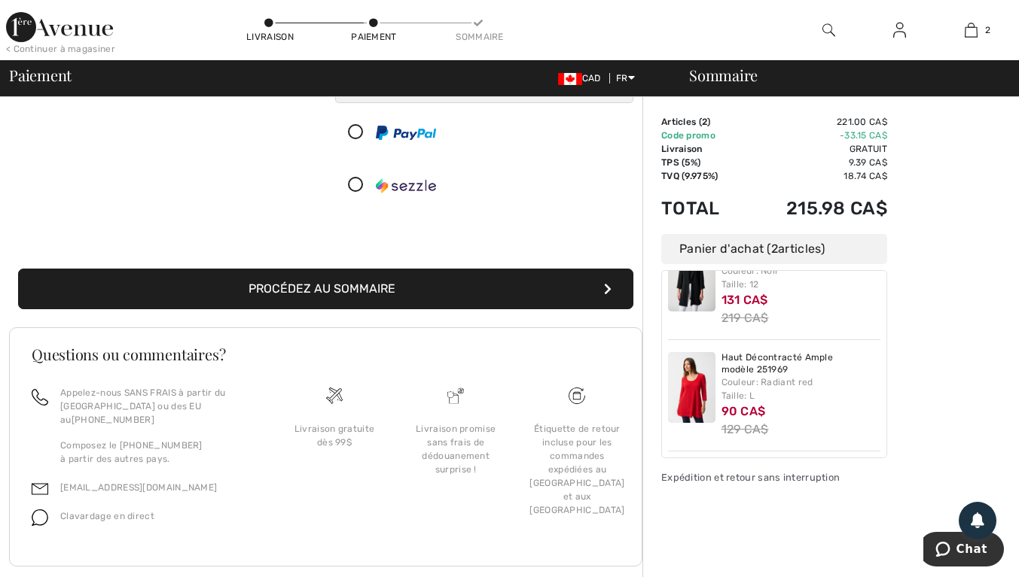
click at [140, 511] on span "Clavardage en direct" at bounding box center [107, 516] width 94 height 11
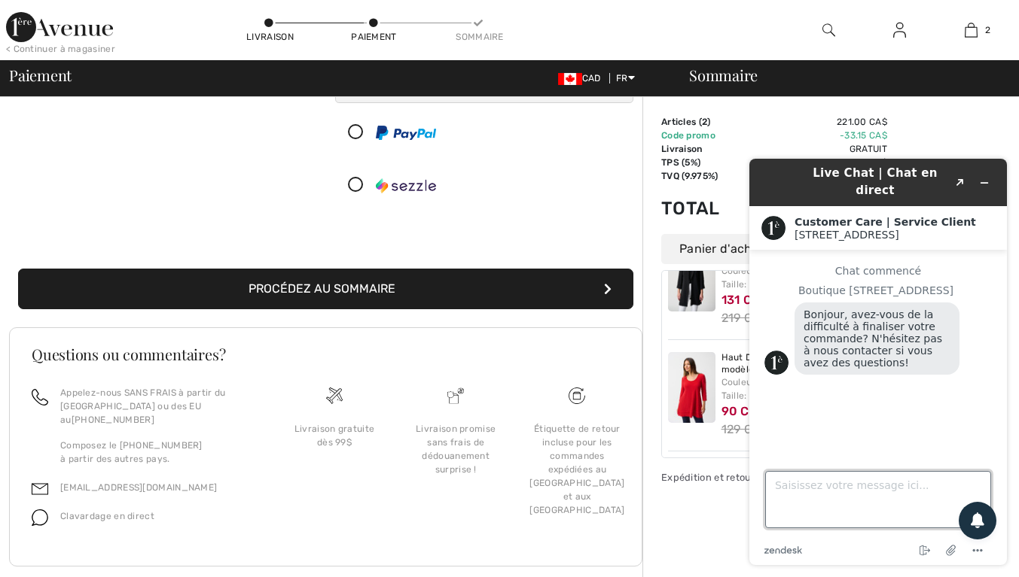
click at [864, 489] on textarea "Saisissez votre message ici..." at bounding box center [878, 499] width 226 height 57
type textarea "Quelest le moyen de transport pour la livraison"
click at [977, 527] on icon at bounding box center [977, 527] width 5 height 2
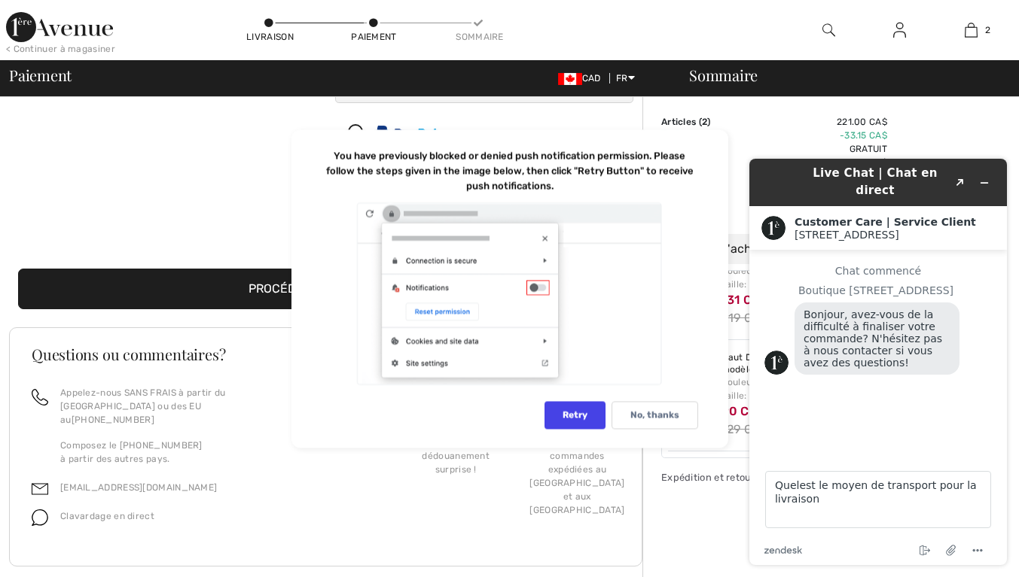
click at [993, 229] on div "1ère Avenue" at bounding box center [894, 235] width 200 height 12
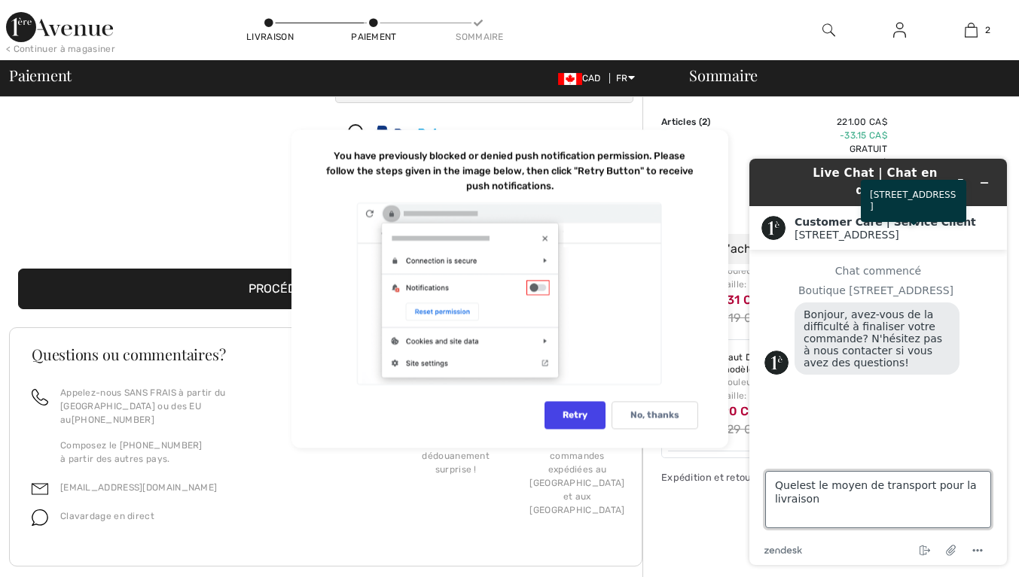
click at [889, 523] on textarea "Quelest le moyen de transport pour la livraison" at bounding box center [878, 499] width 226 height 57
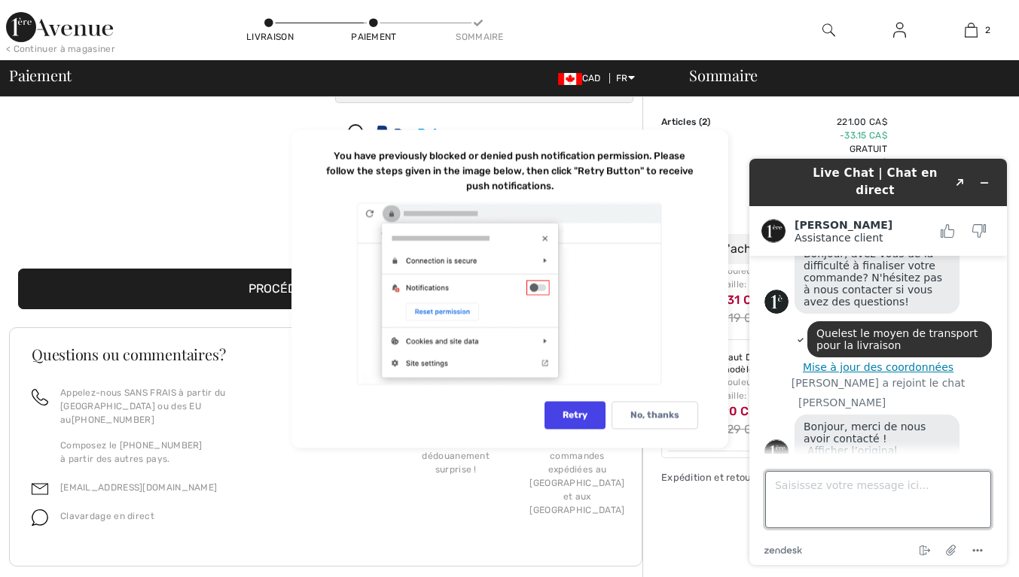
scroll to position [71, 0]
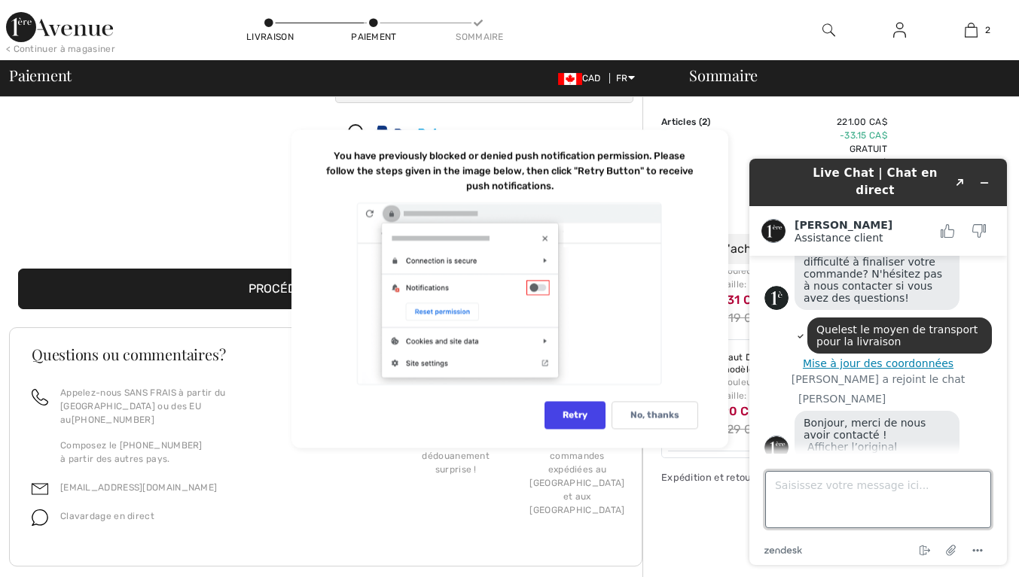
click at [925, 483] on textarea "Saisissez votre message ici..." at bounding box center [878, 499] width 226 height 57
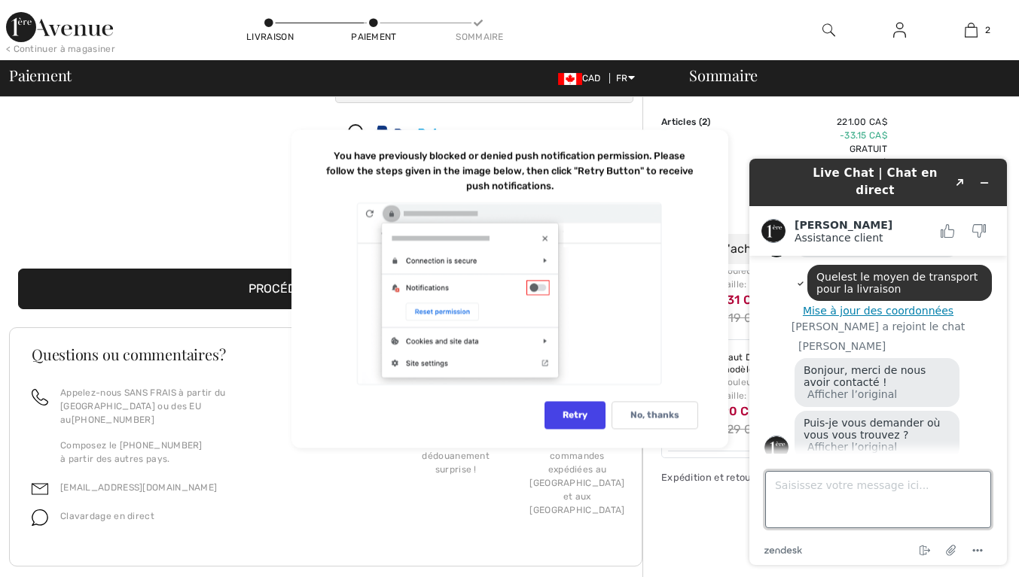
scroll to position [120, 0]
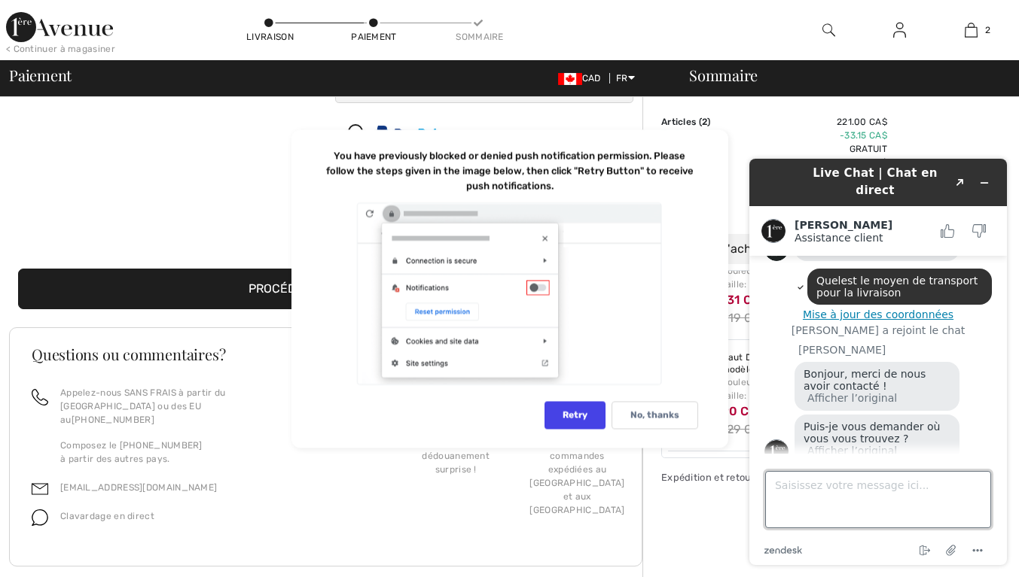
click at [889, 489] on textarea "Saisissez votre message ici..." at bounding box center [878, 499] width 226 height 57
type textarea "Ville de Québec"
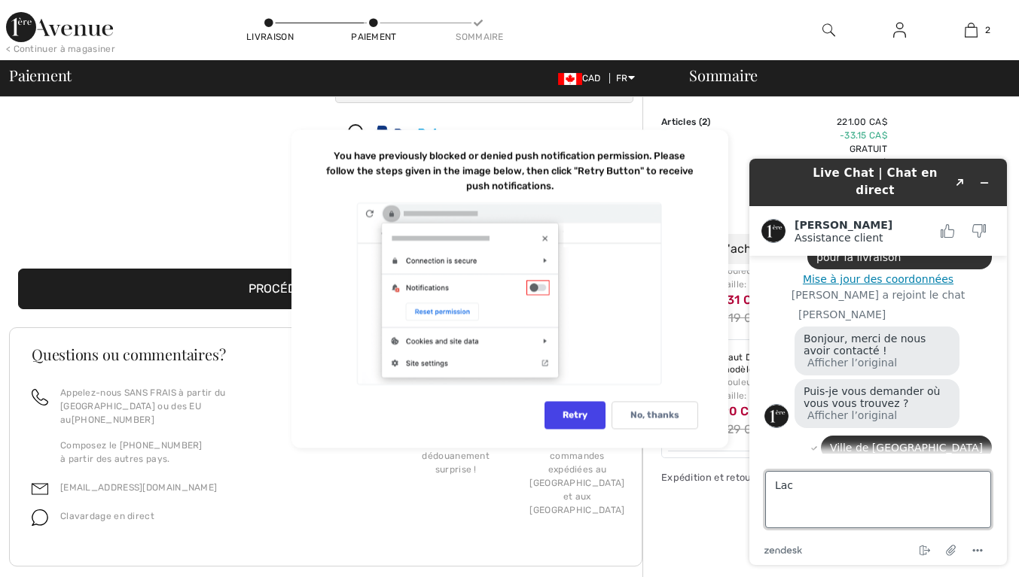
scroll to position [151, 0]
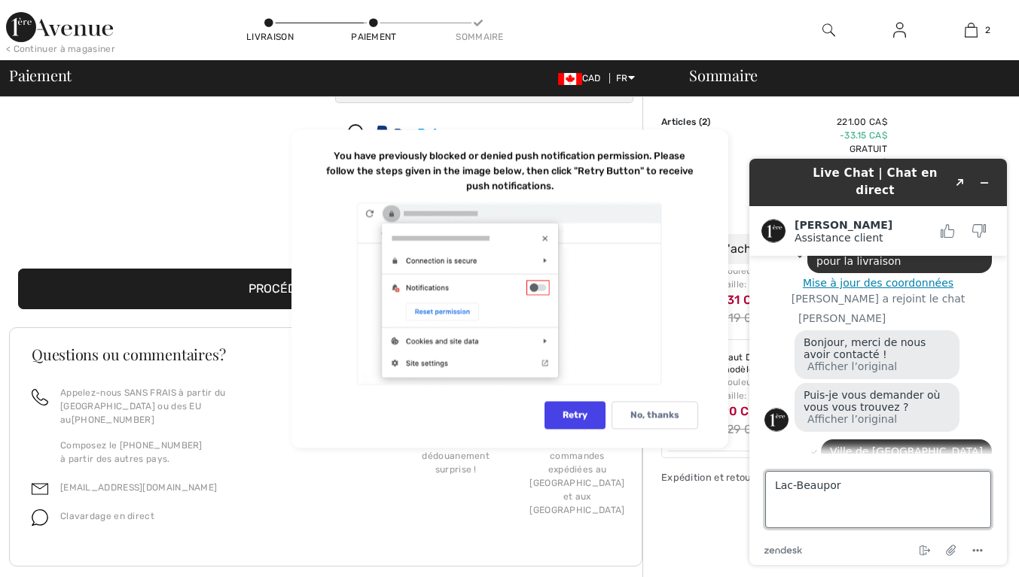
type textarea "Lac-Beauport"
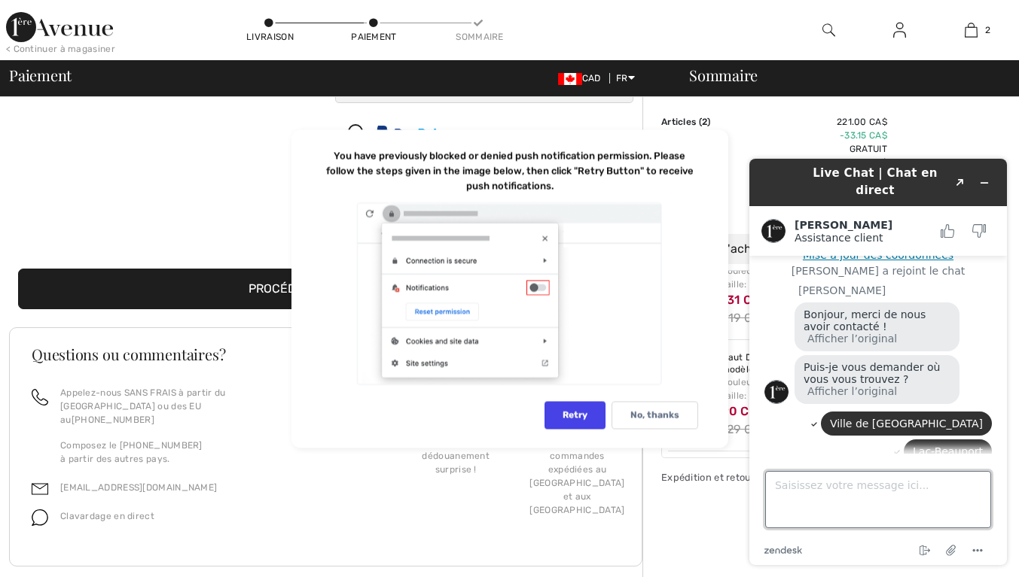
scroll to position [282, 0]
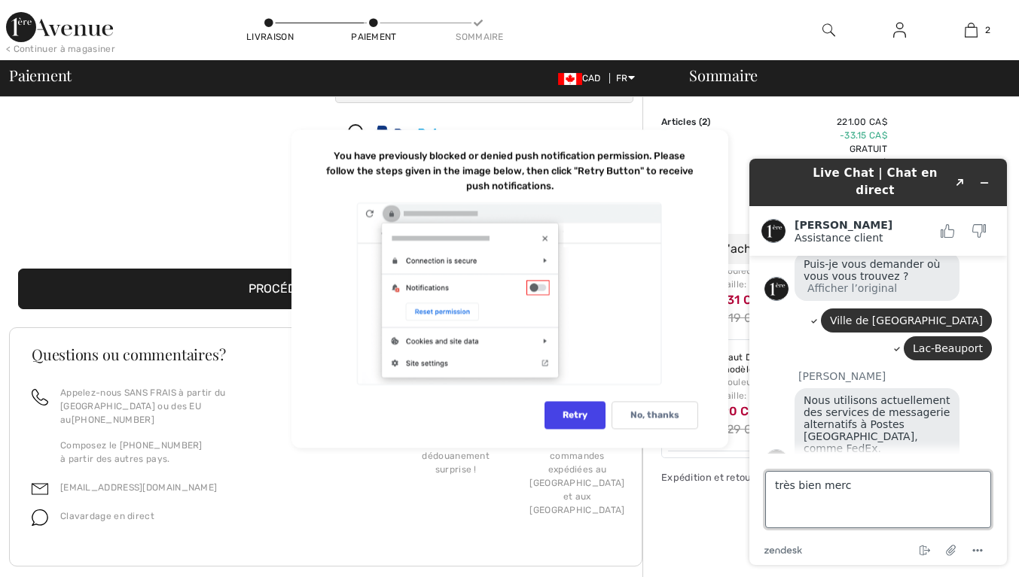
type textarea "très bien merci"
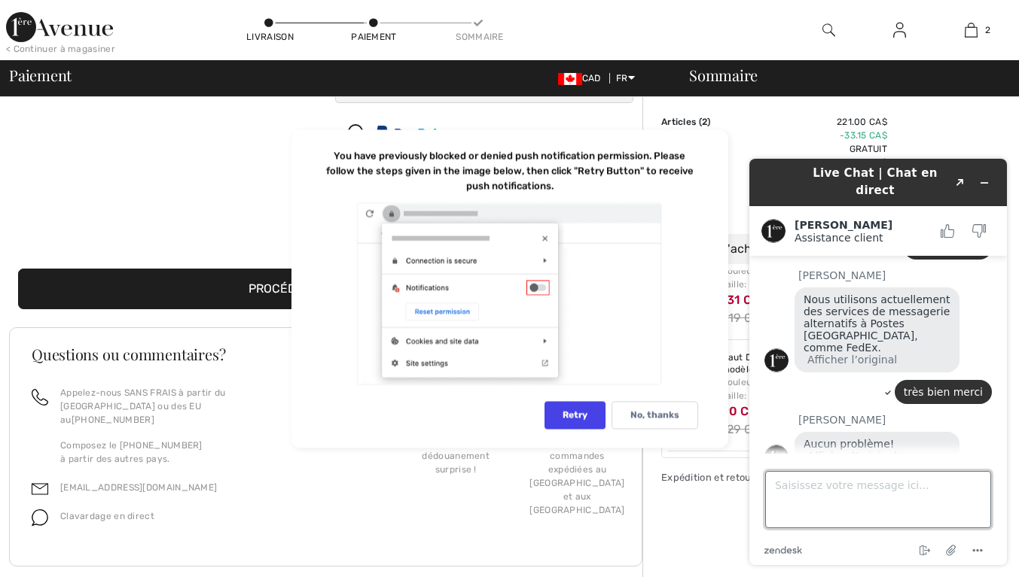
scroll to position [380, 0]
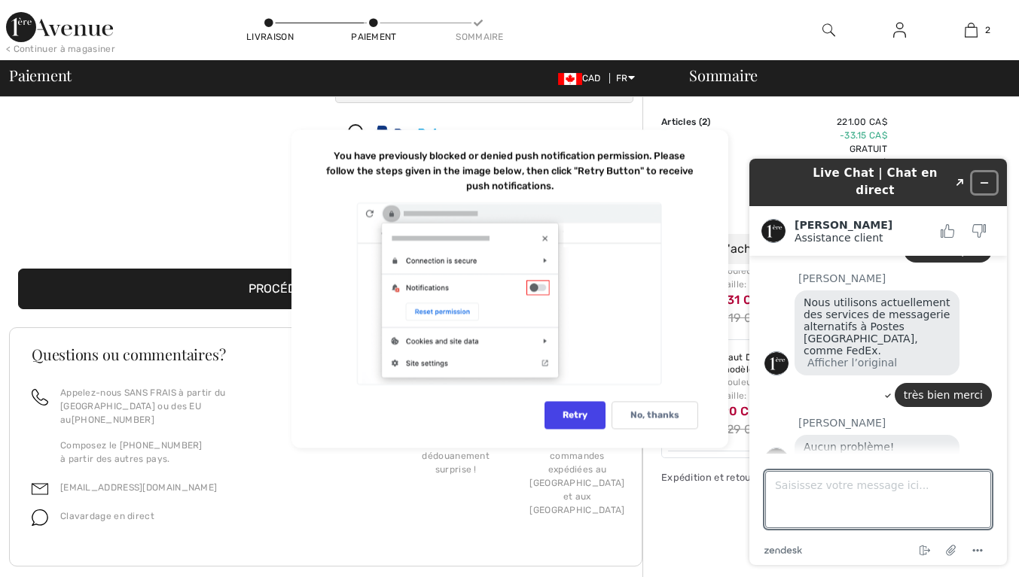
click at [985, 183] on icon "Réduire le widget" at bounding box center [984, 183] width 7 height 0
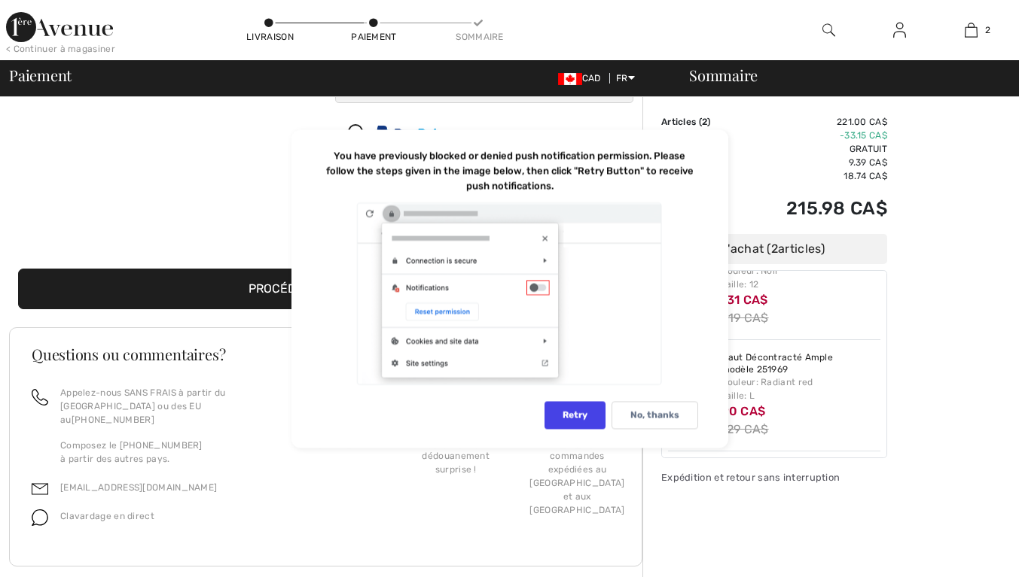
click at [547, 239] on div at bounding box center [509, 293] width 376 height 185
click at [542, 242] on div at bounding box center [509, 293] width 376 height 185
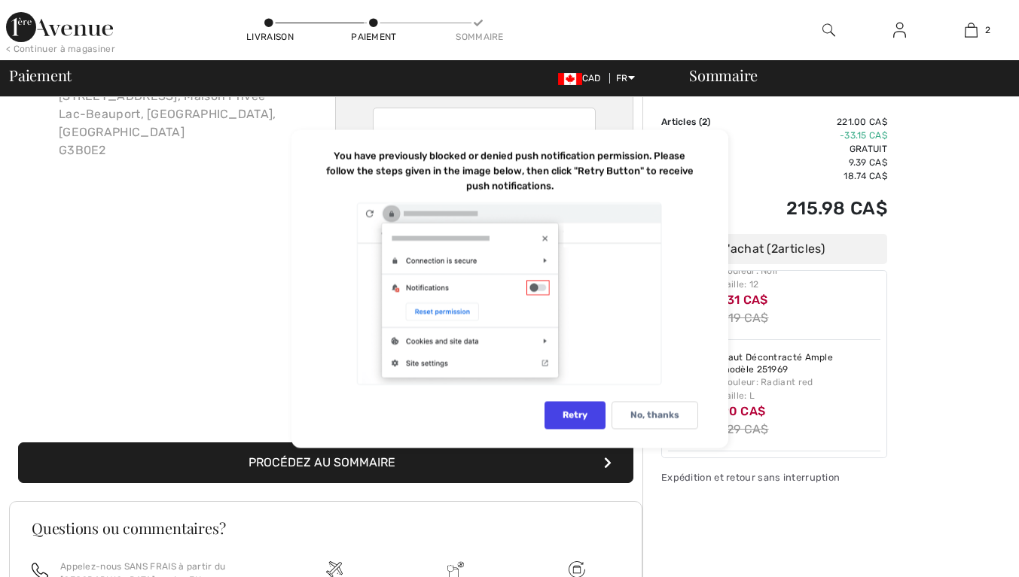
scroll to position [135, 0]
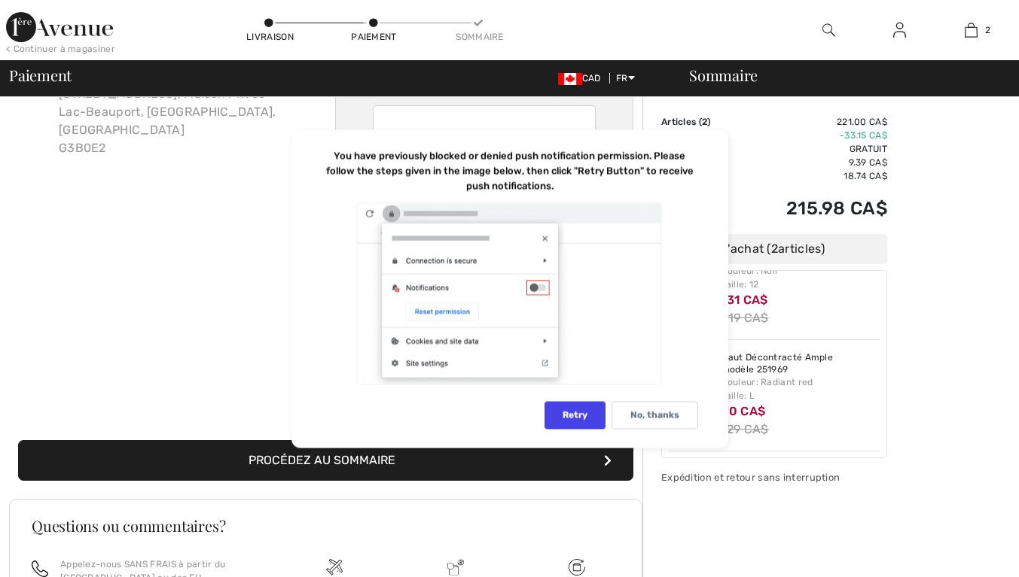
click at [662, 410] on div "No, thanks" at bounding box center [654, 415] width 87 height 28
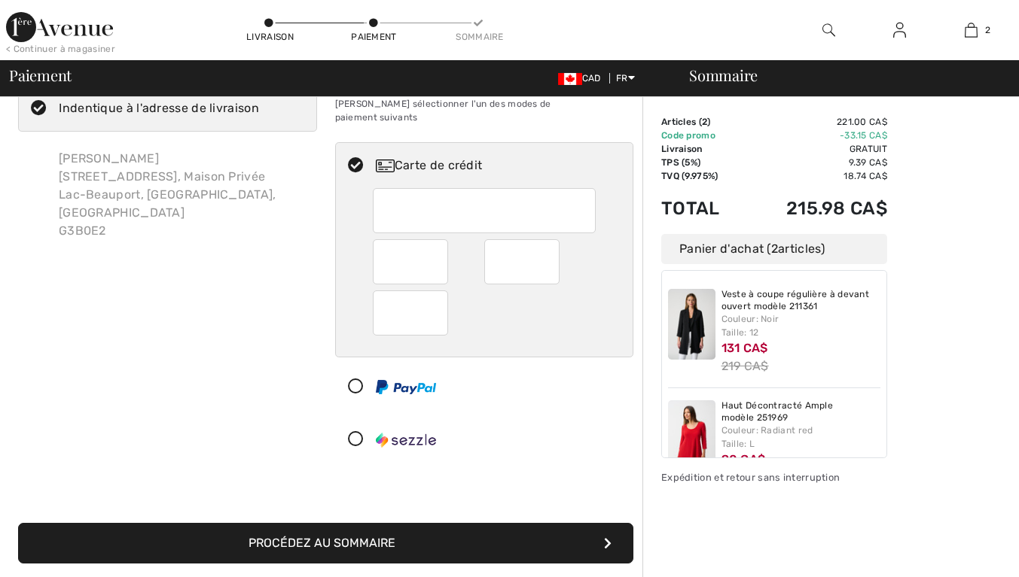
scroll to position [48, 0]
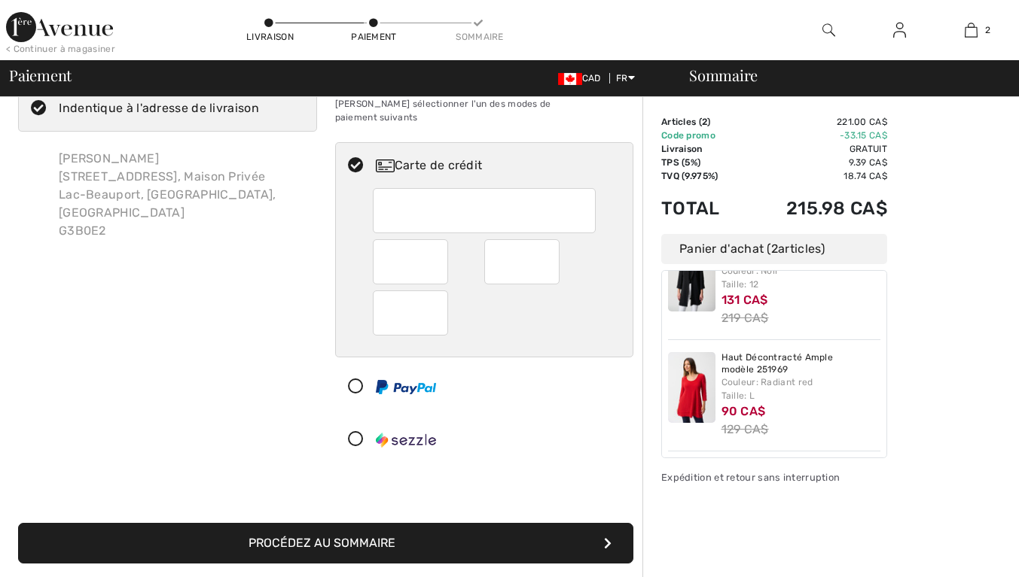
click at [705, 390] on img at bounding box center [691, 387] width 47 height 71
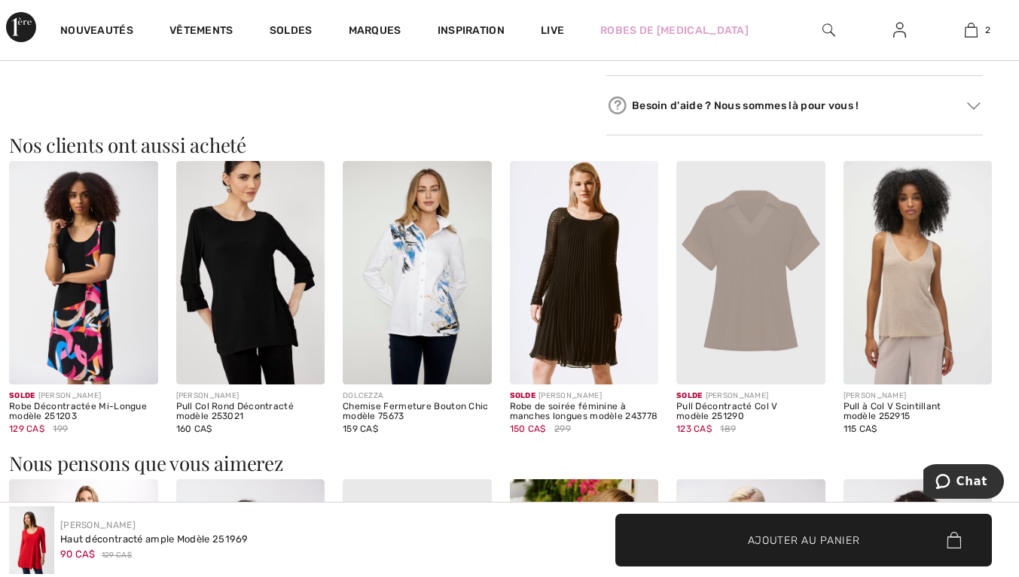
scroll to position [1275, 0]
click at [268, 298] on img at bounding box center [250, 271] width 149 height 223
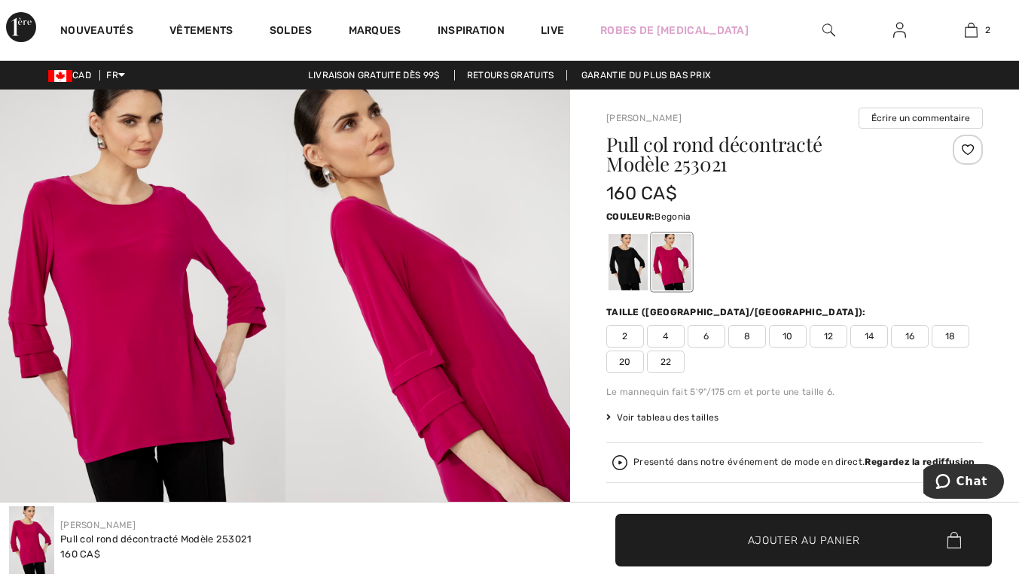
click at [640, 270] on div at bounding box center [627, 262] width 39 height 56
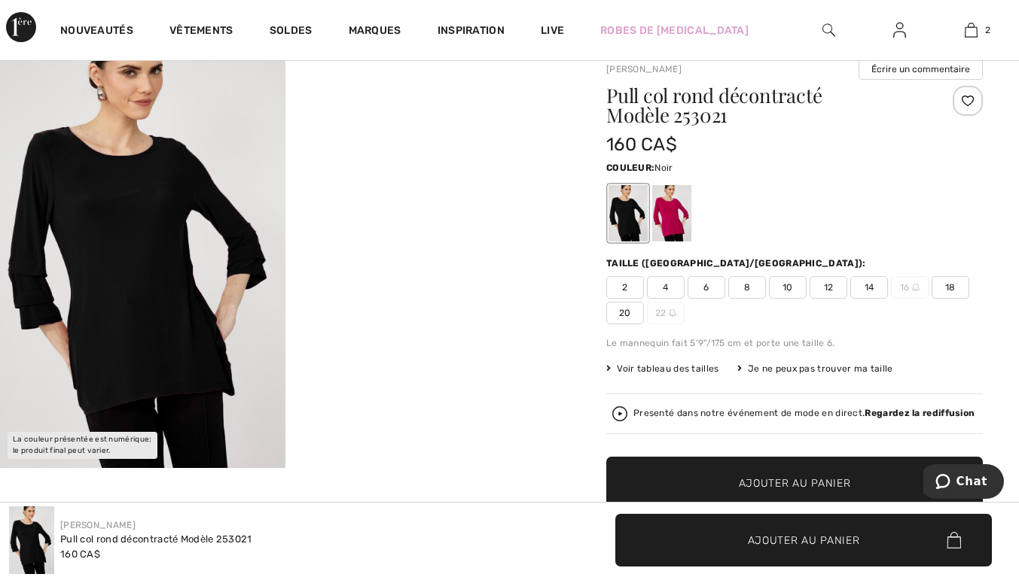
scroll to position [53, 0]
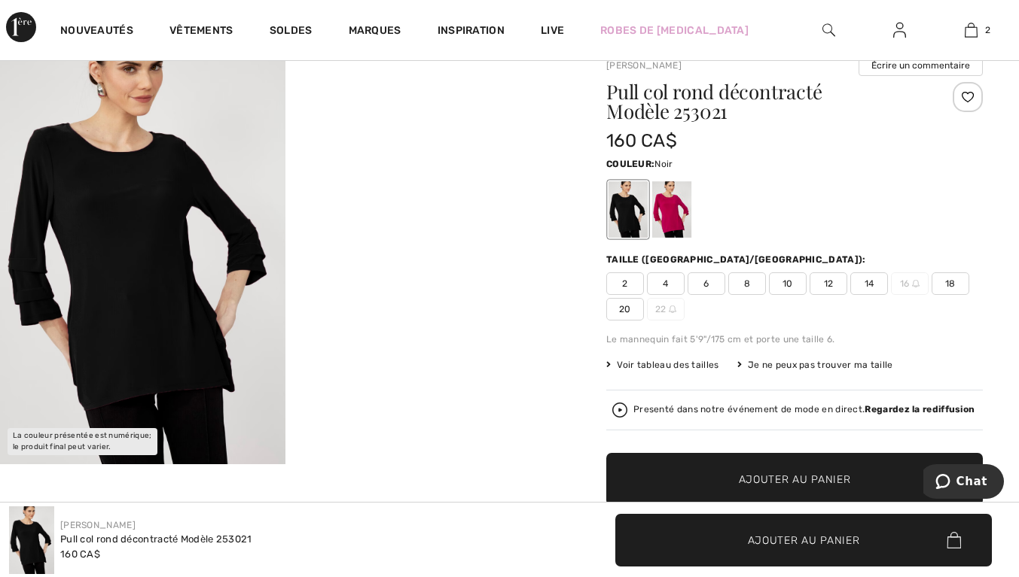
click at [830, 291] on span "12" at bounding box center [828, 284] width 38 height 23
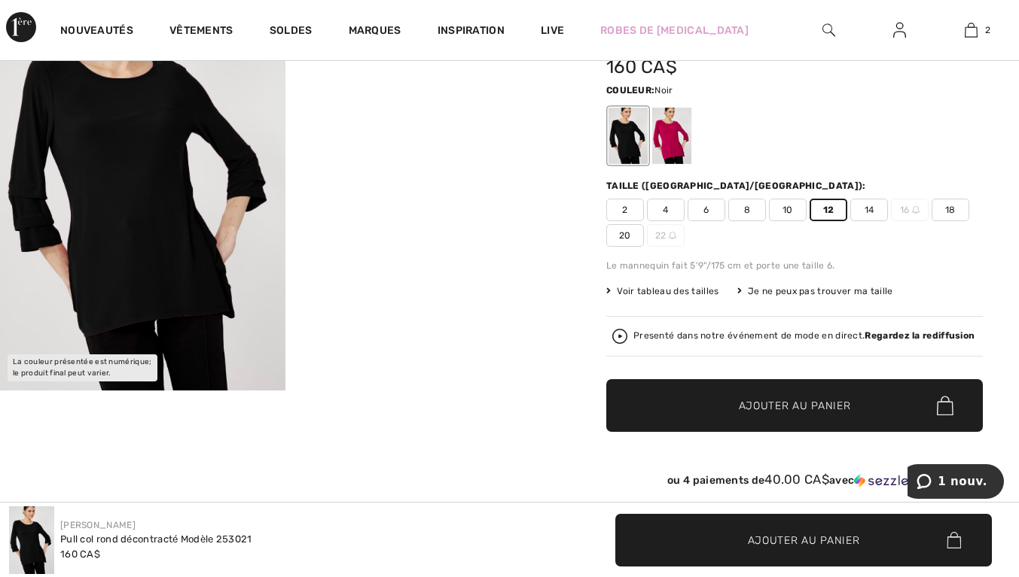
scroll to position [127, 0]
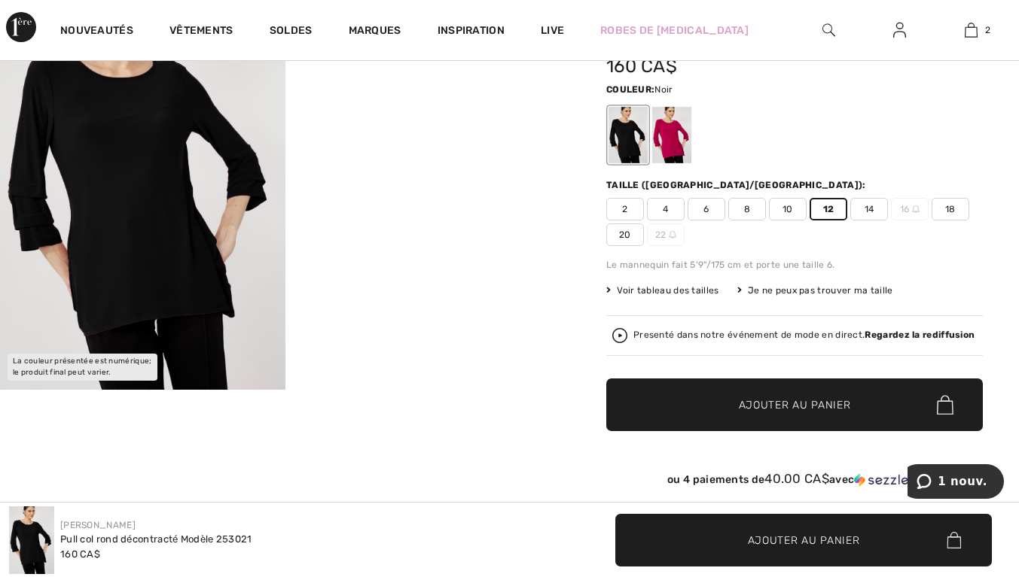
click at [842, 405] on span "Ajouter au panier" at bounding box center [795, 406] width 112 height 16
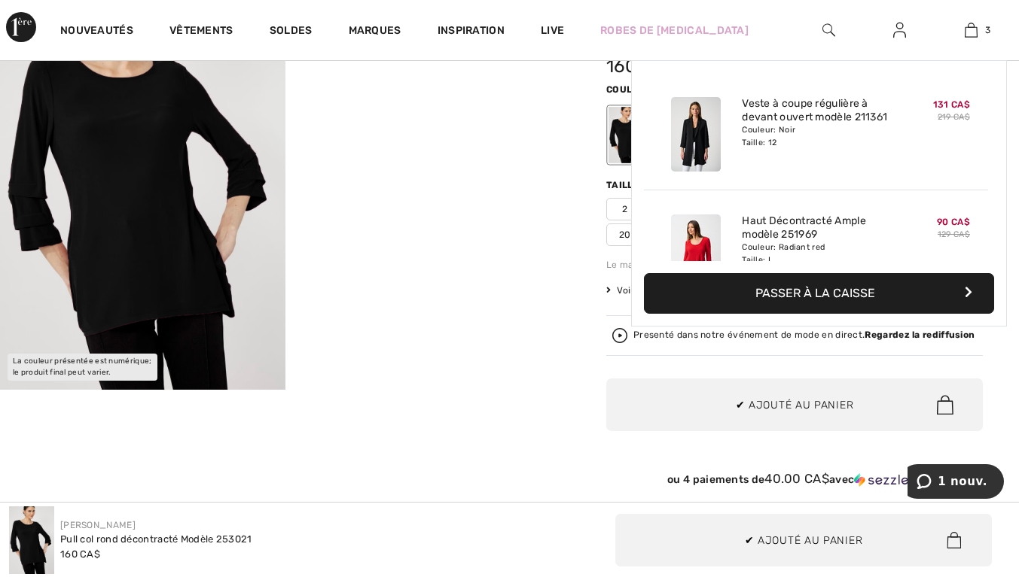
scroll to position [164, 0]
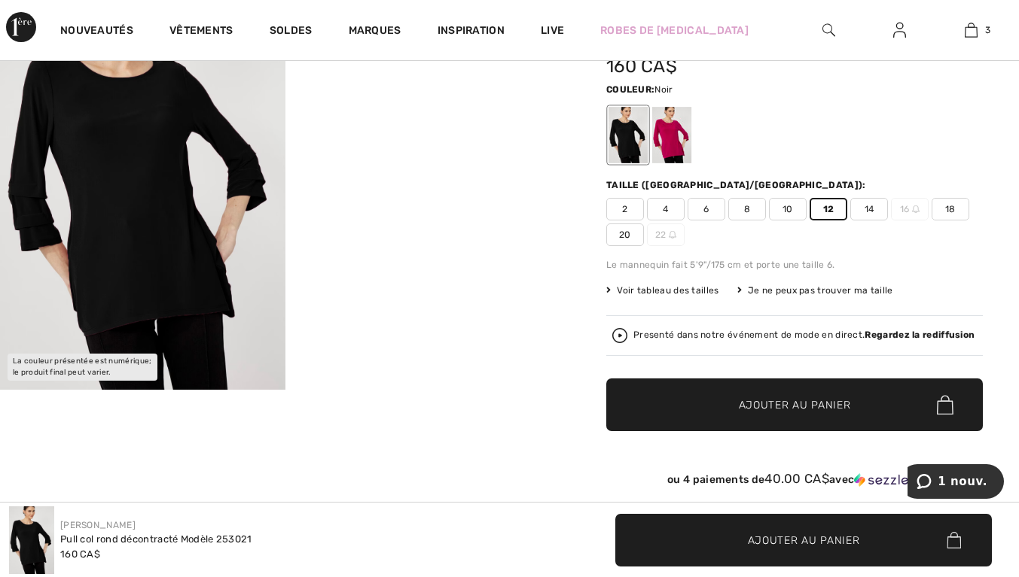
click at [970, 35] on img at bounding box center [970, 30] width 13 height 18
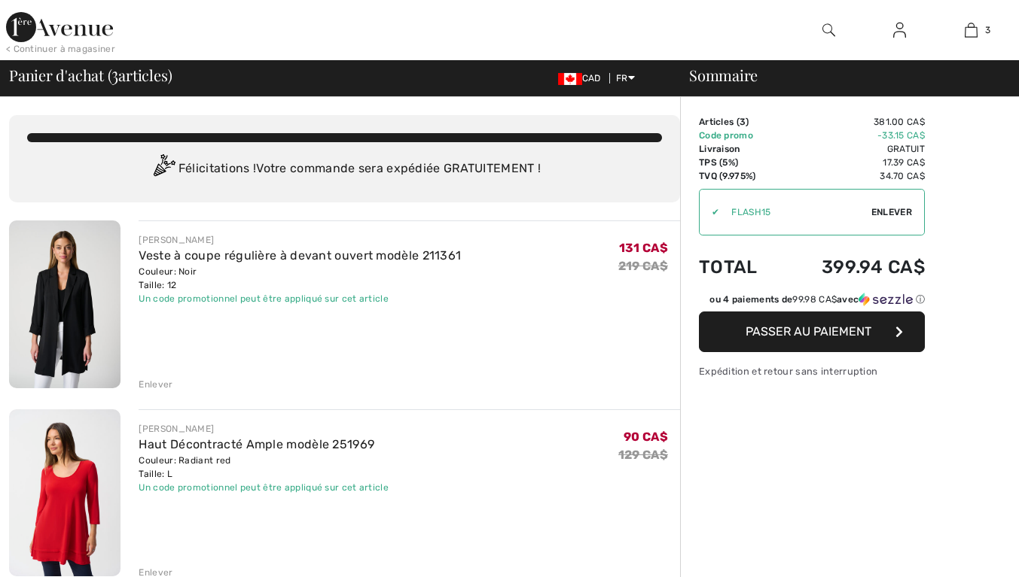
checkbox input "true"
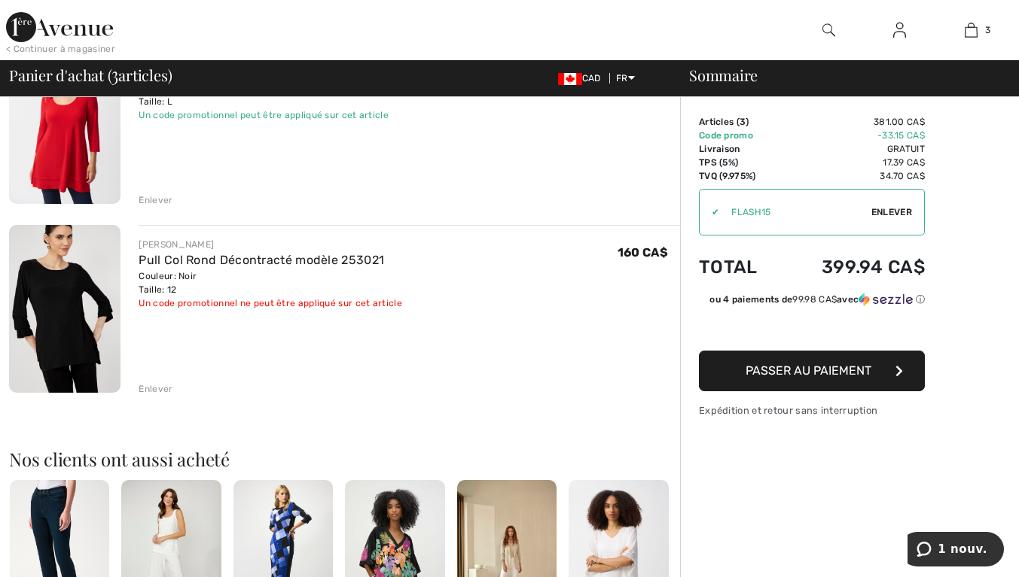
scroll to position [375, 0]
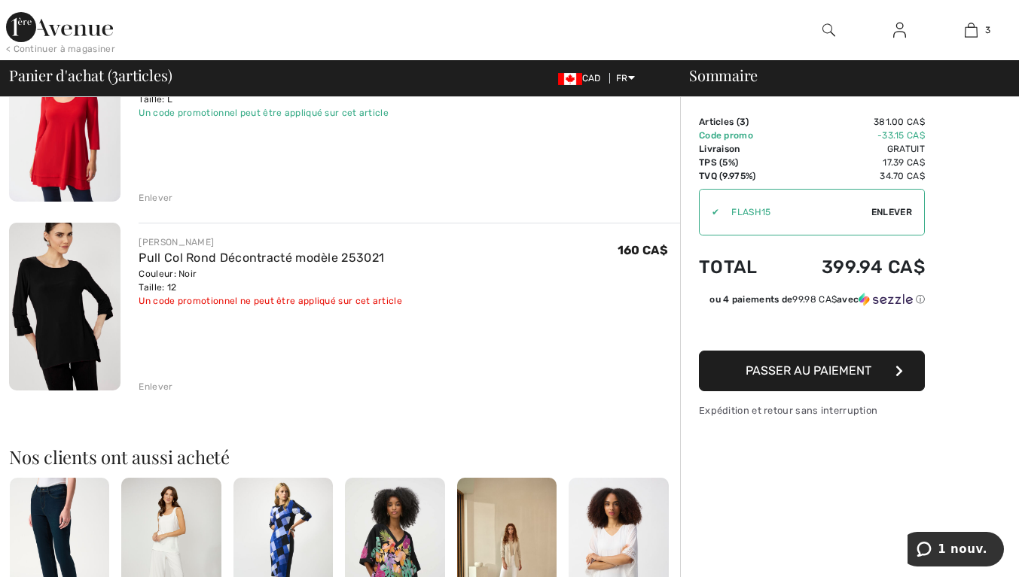
click at [167, 391] on div "Enlever" at bounding box center [156, 387] width 34 height 14
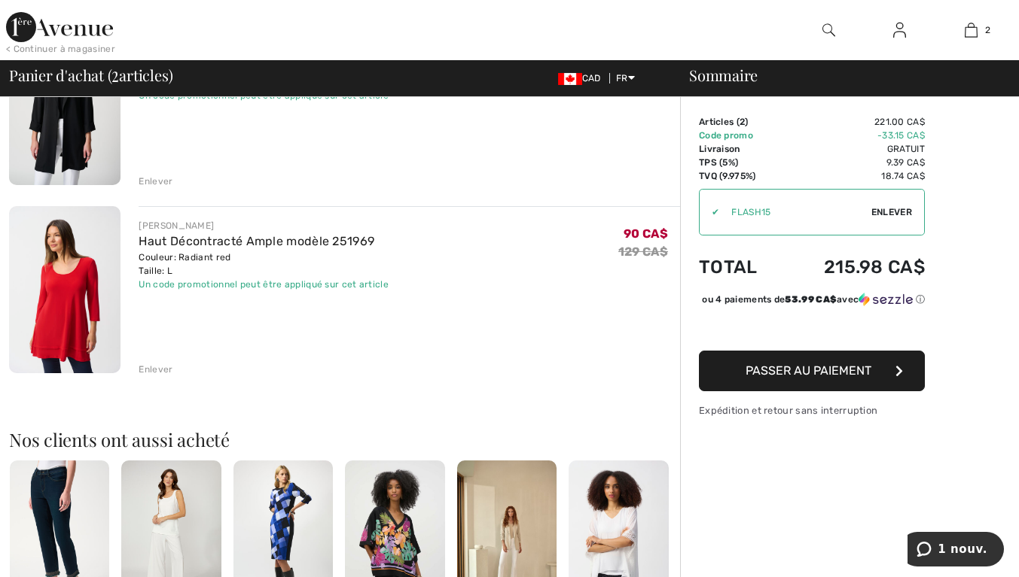
scroll to position [197, 0]
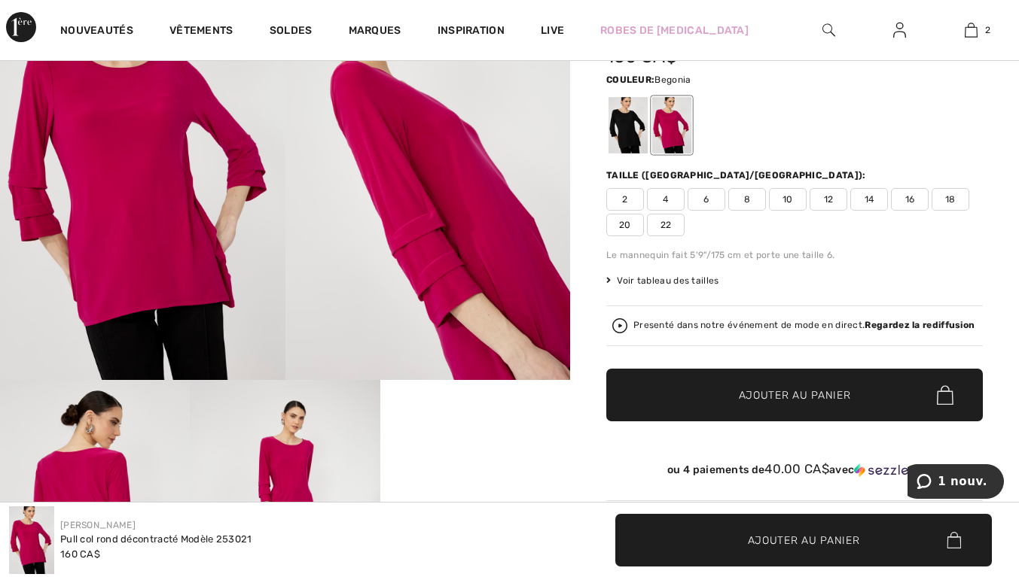
scroll to position [127, 0]
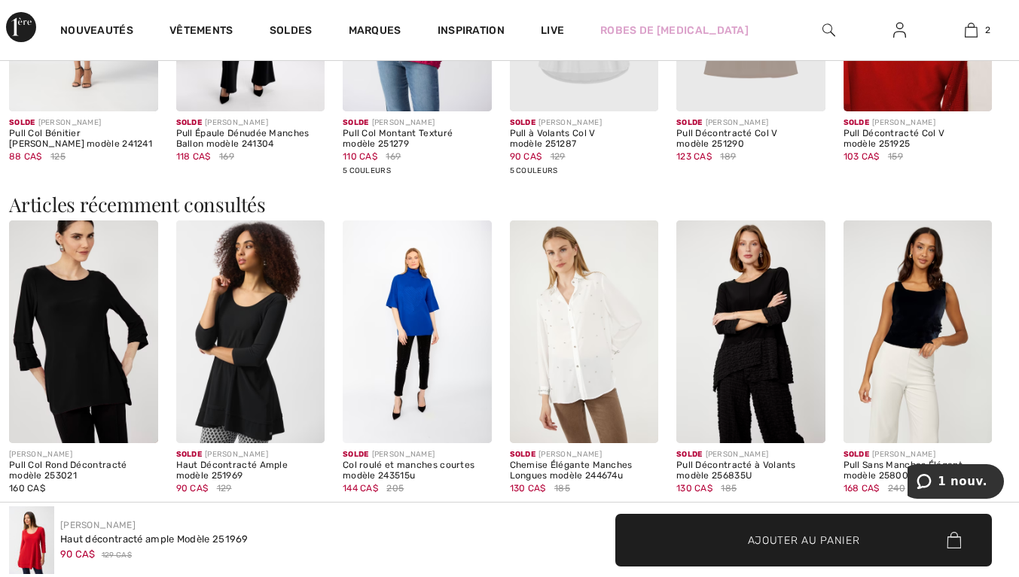
scroll to position [1869, 0]
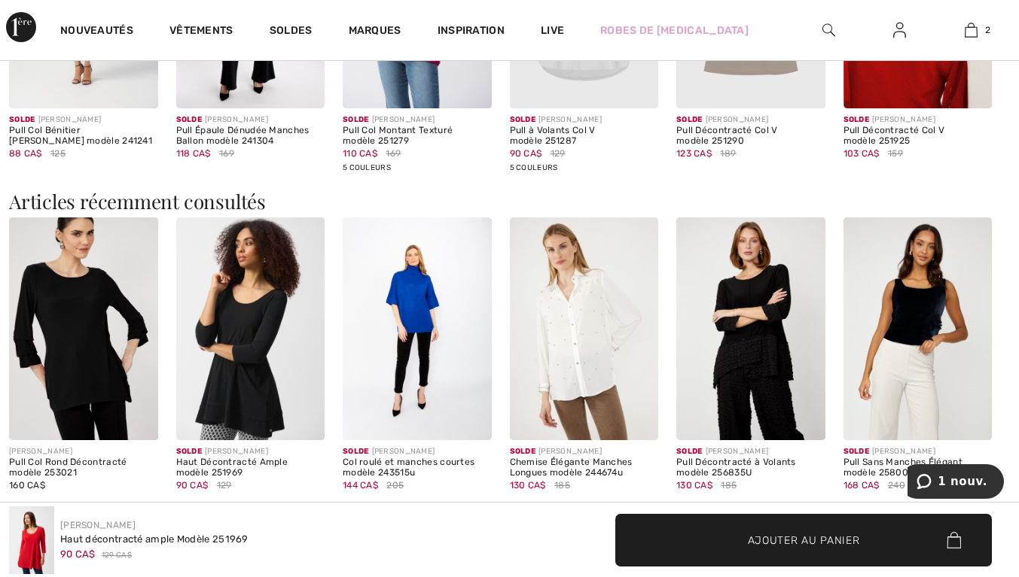
click at [266, 335] on img at bounding box center [250, 329] width 149 height 223
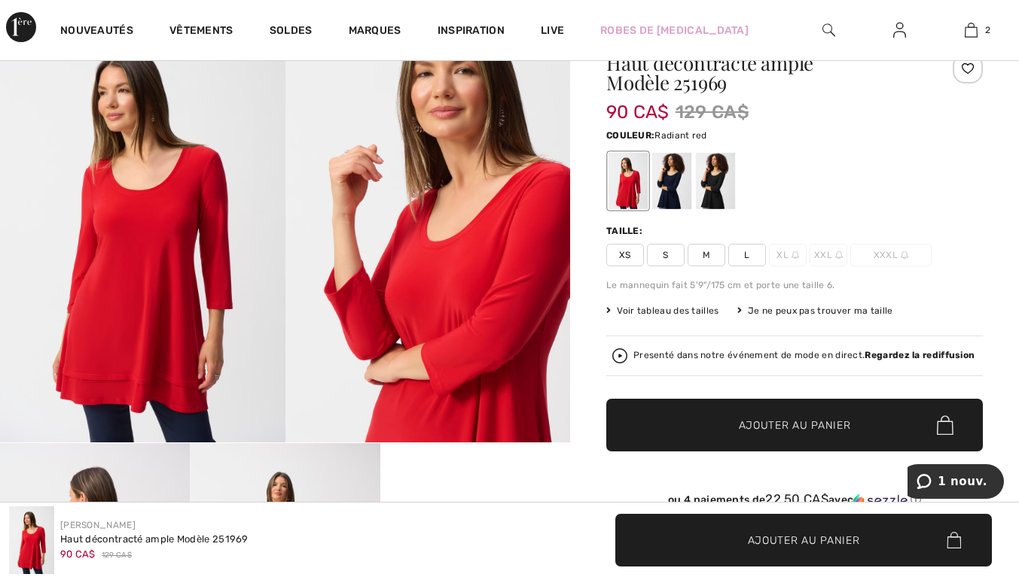
scroll to position [73, 0]
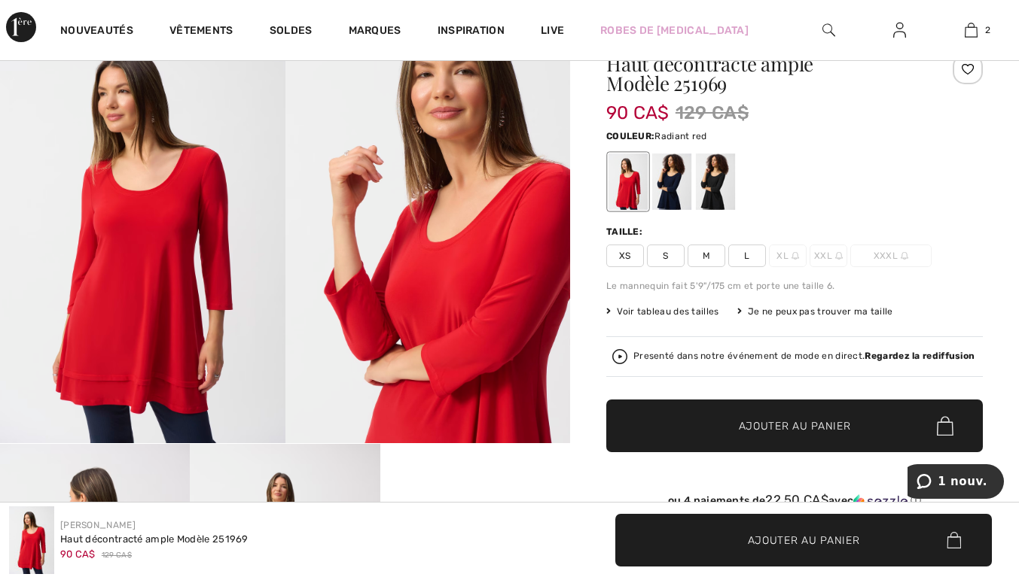
click at [719, 197] on div at bounding box center [715, 182] width 39 height 56
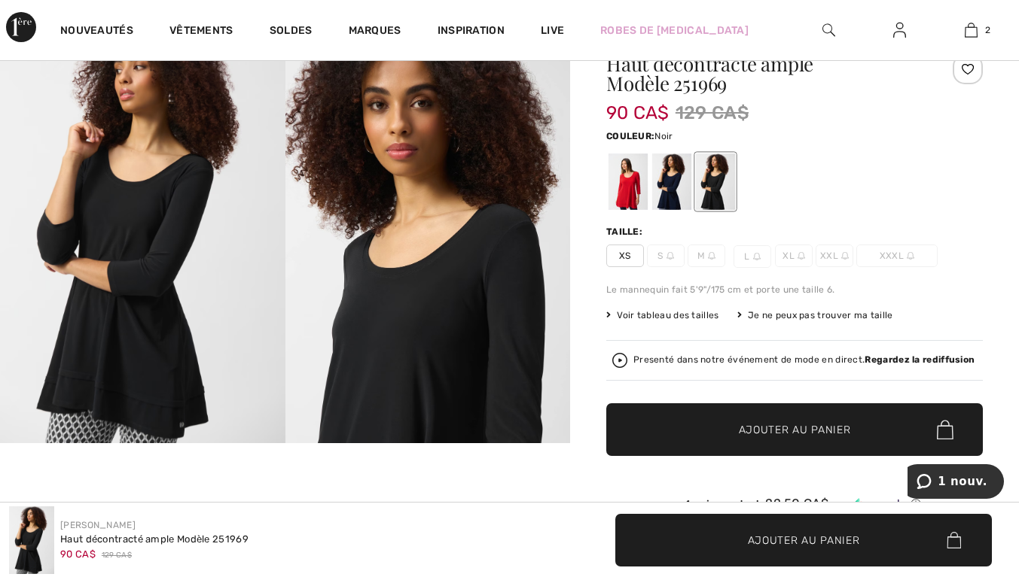
click at [666, 187] on div at bounding box center [671, 182] width 39 height 56
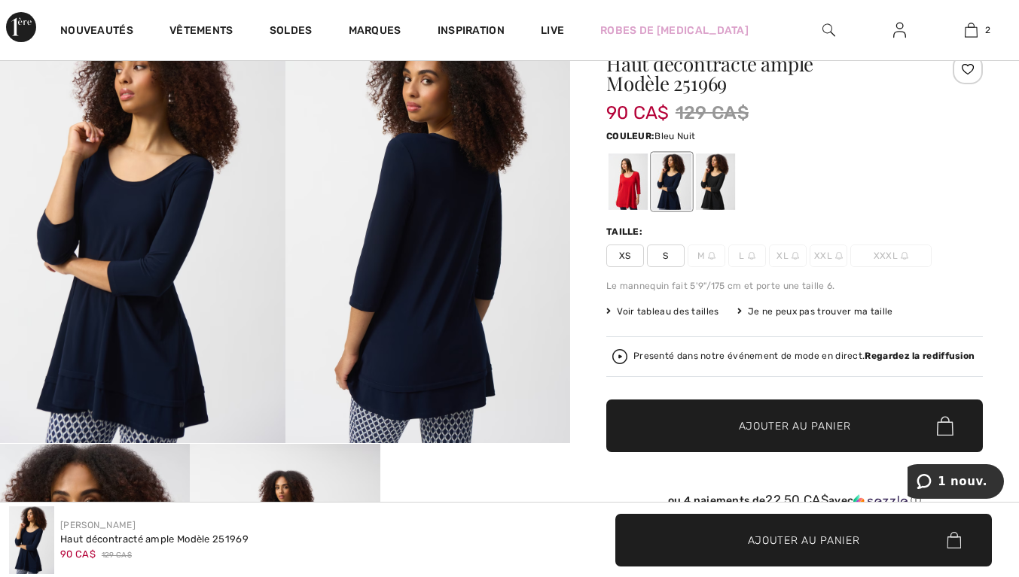
click at [639, 195] on div at bounding box center [627, 182] width 39 height 56
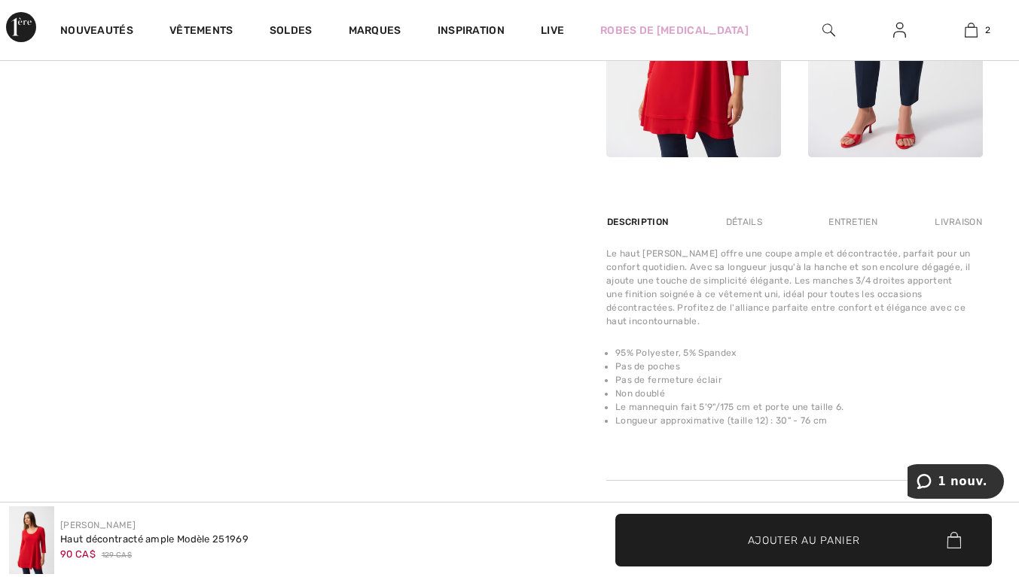
scroll to position [806, 0]
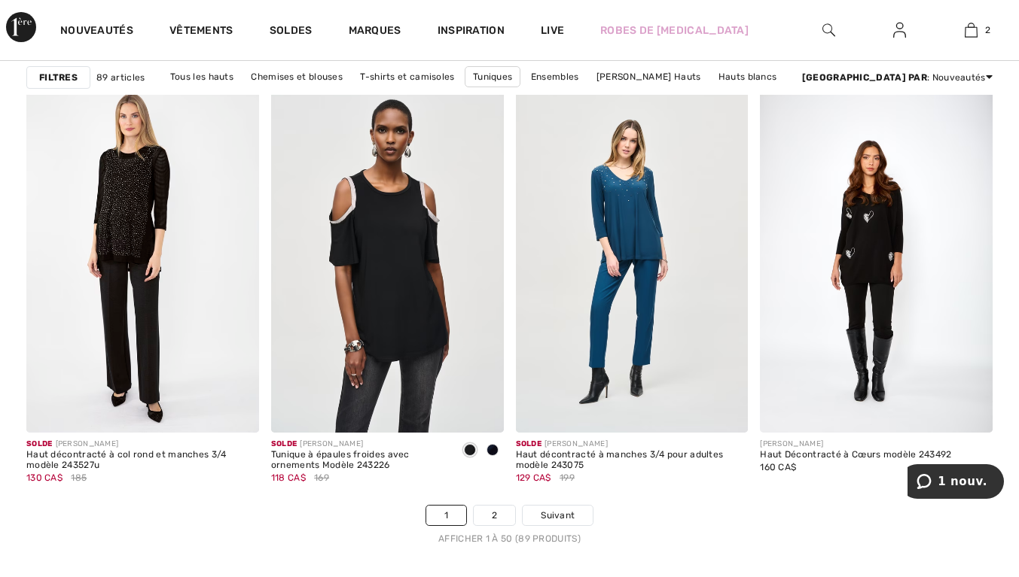
scroll to position [6361, 0]
click at [152, 250] on img at bounding box center [142, 259] width 233 height 349
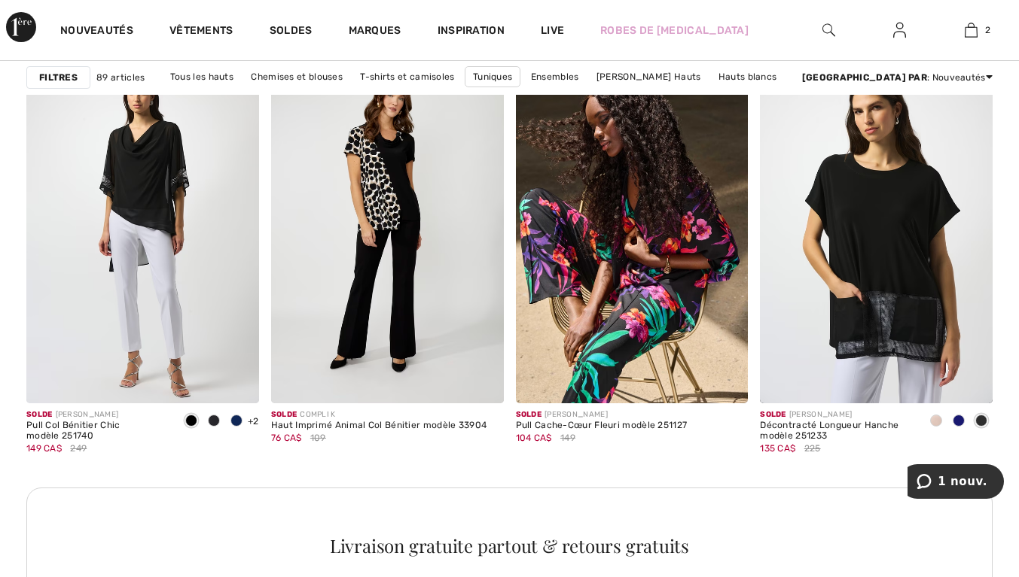
scroll to position [4928, 0]
click at [989, 29] on span "2" at bounding box center [987, 30] width 5 height 14
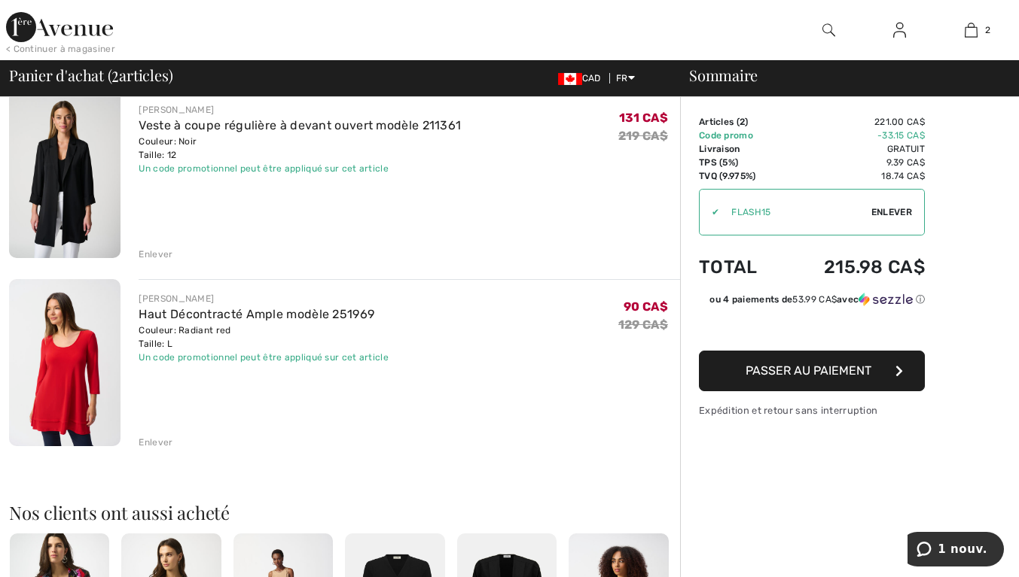
scroll to position [133, 0]
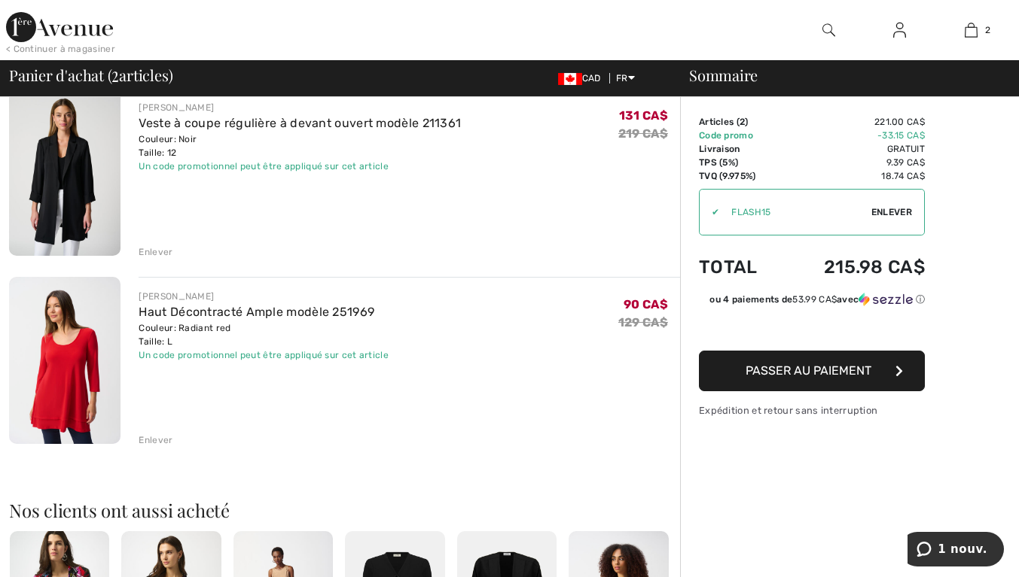
click at [169, 439] on div "Enlever" at bounding box center [156, 441] width 34 height 14
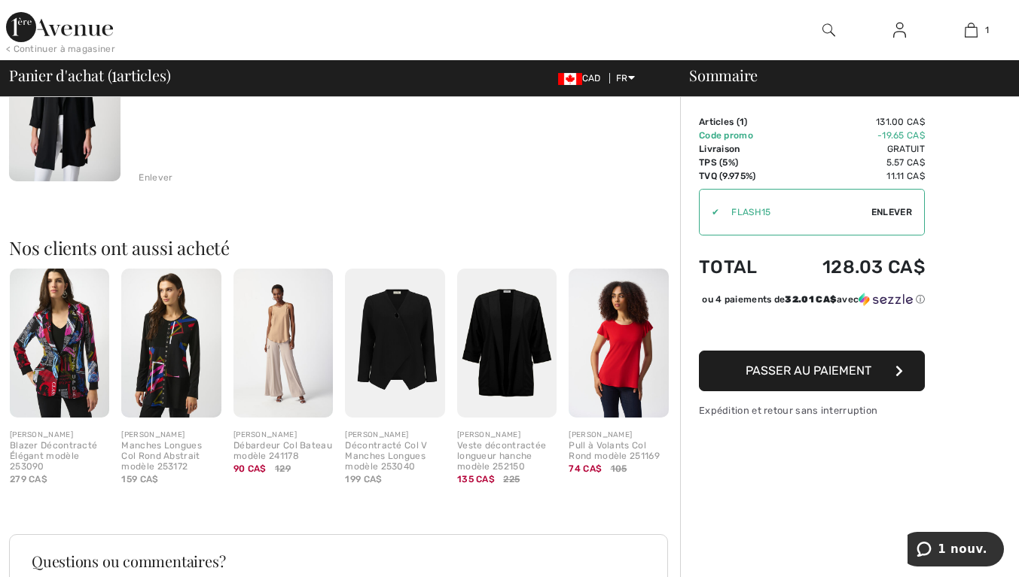
scroll to position [208, 0]
click at [191, 343] on img at bounding box center [170, 343] width 99 height 150
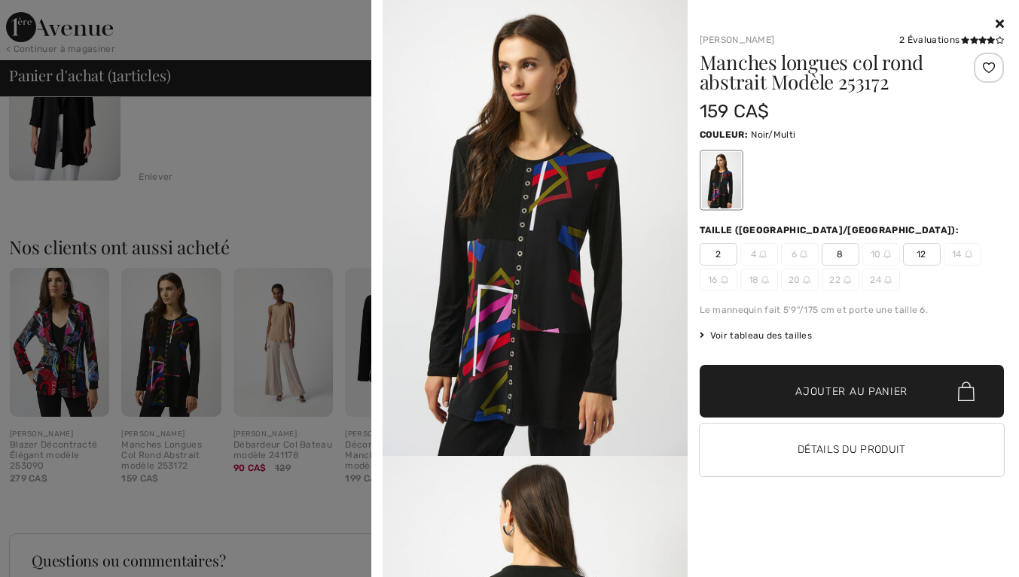
click at [934, 251] on span "12" at bounding box center [922, 254] width 38 height 23
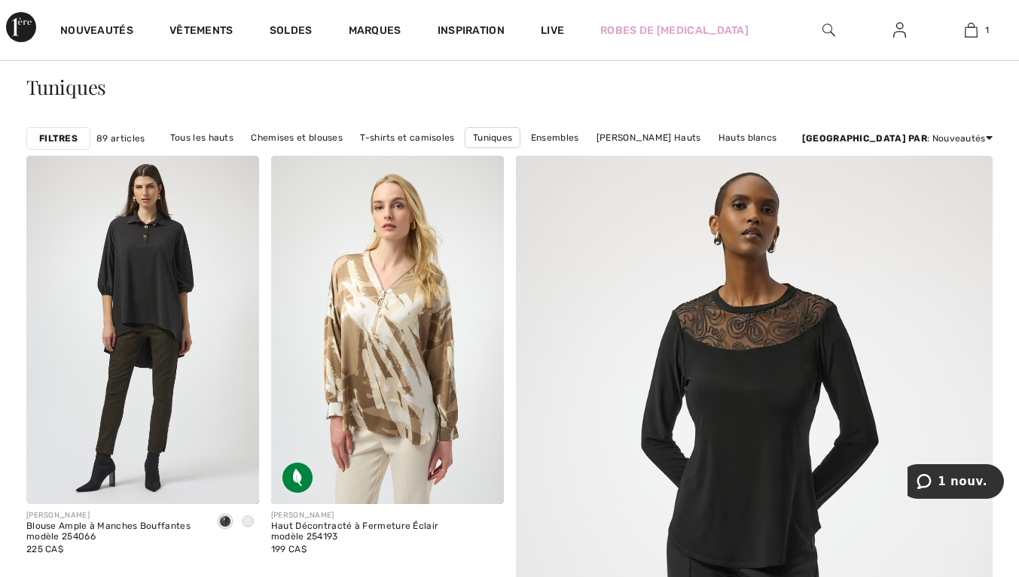
scroll to position [62, 0]
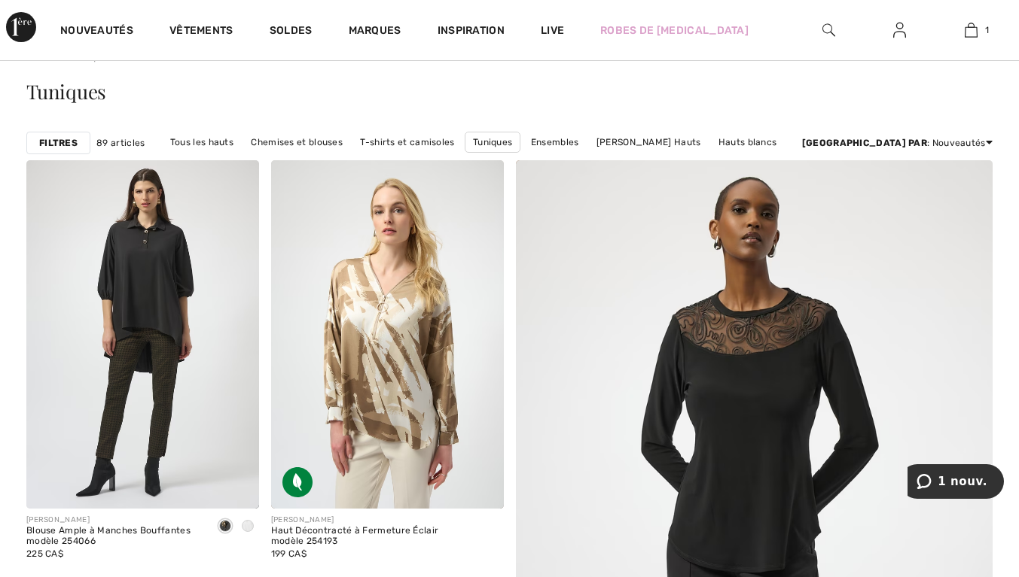
click at [388, 29] on link "Marques" at bounding box center [375, 32] width 53 height 16
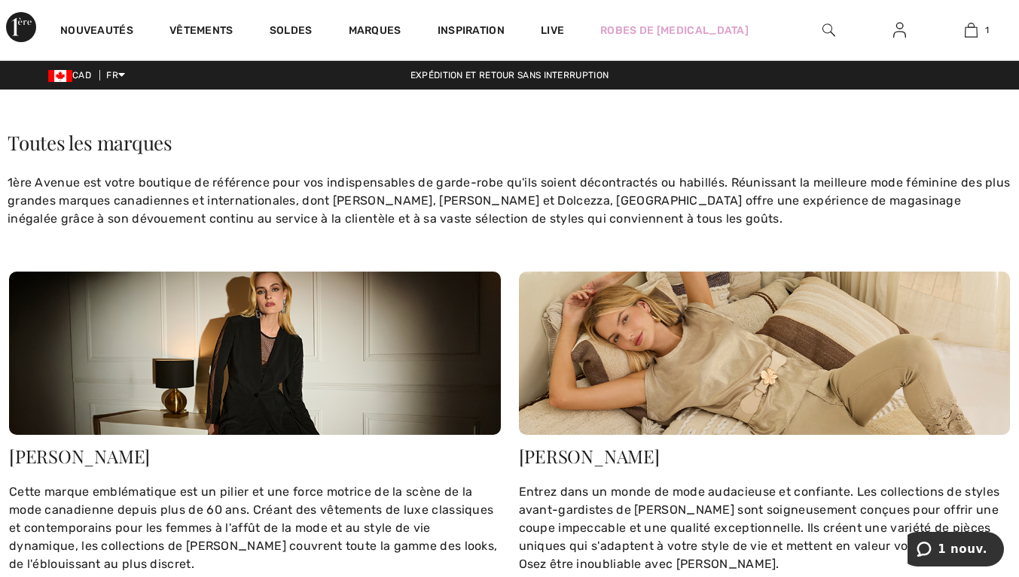
click at [398, 30] on link "Marques" at bounding box center [375, 32] width 53 height 16
click at [129, 34] on link "Nouveautés" at bounding box center [96, 32] width 73 height 16
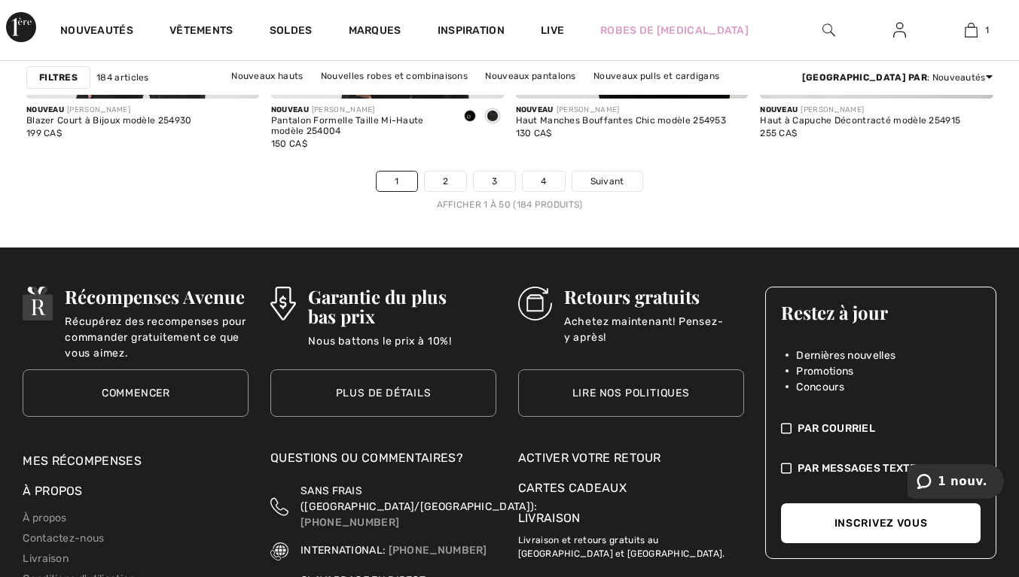
scroll to position [6717, 0]
click at [447, 184] on link "2" at bounding box center [445, 182] width 41 height 20
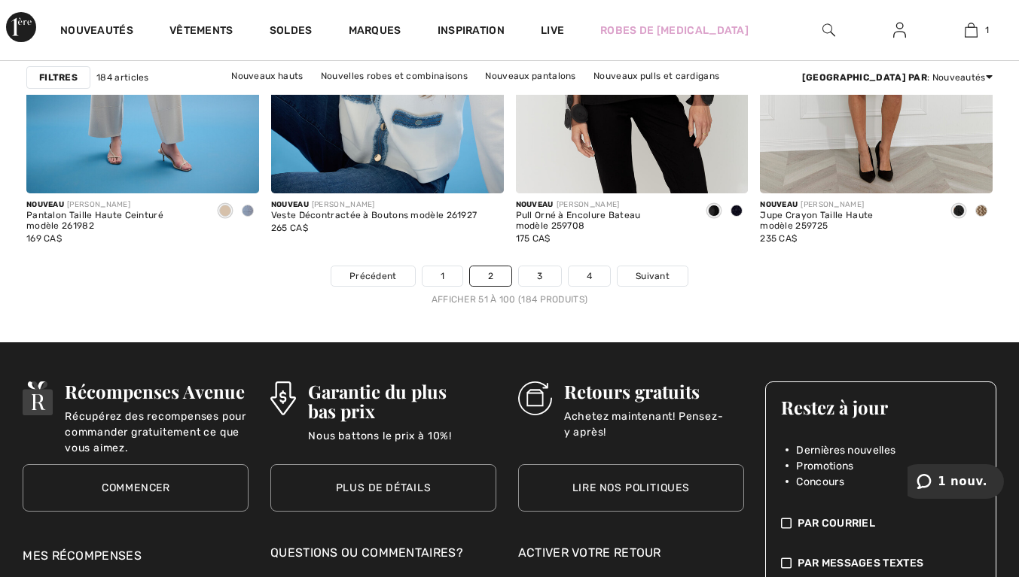
scroll to position [6621, 0]
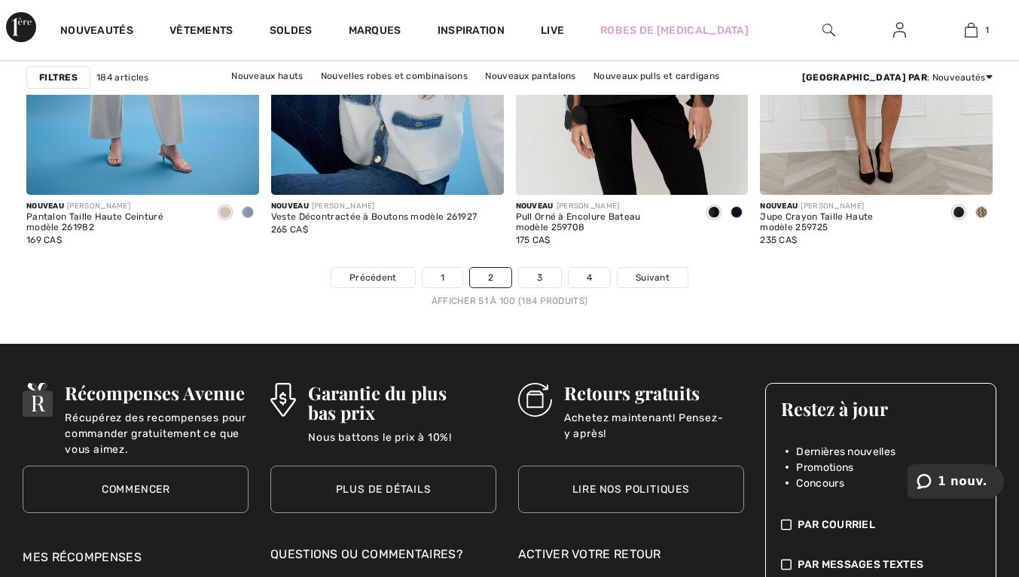
click at [539, 277] on link "3" at bounding box center [539, 278] width 41 height 20
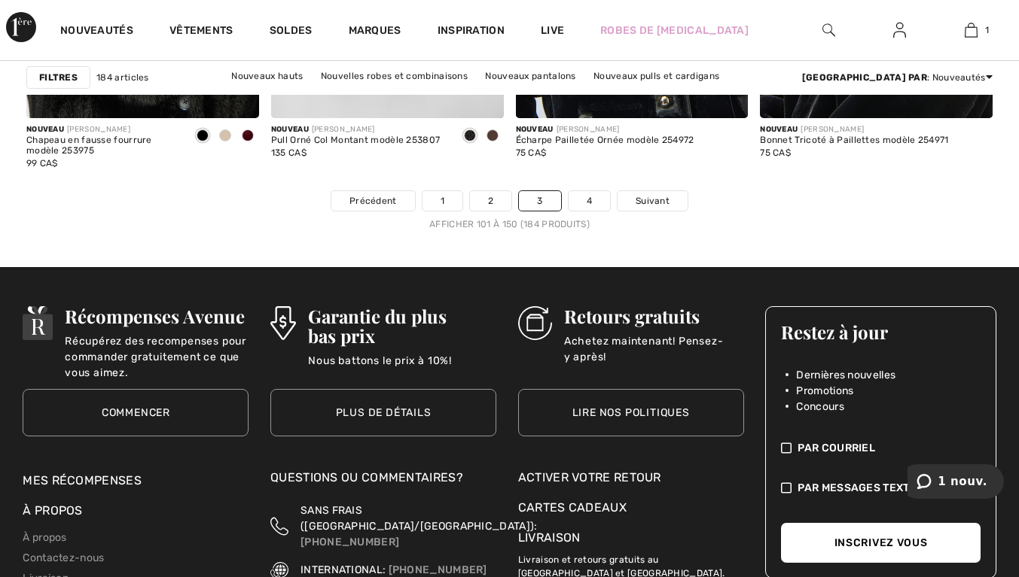
scroll to position [6686, 0]
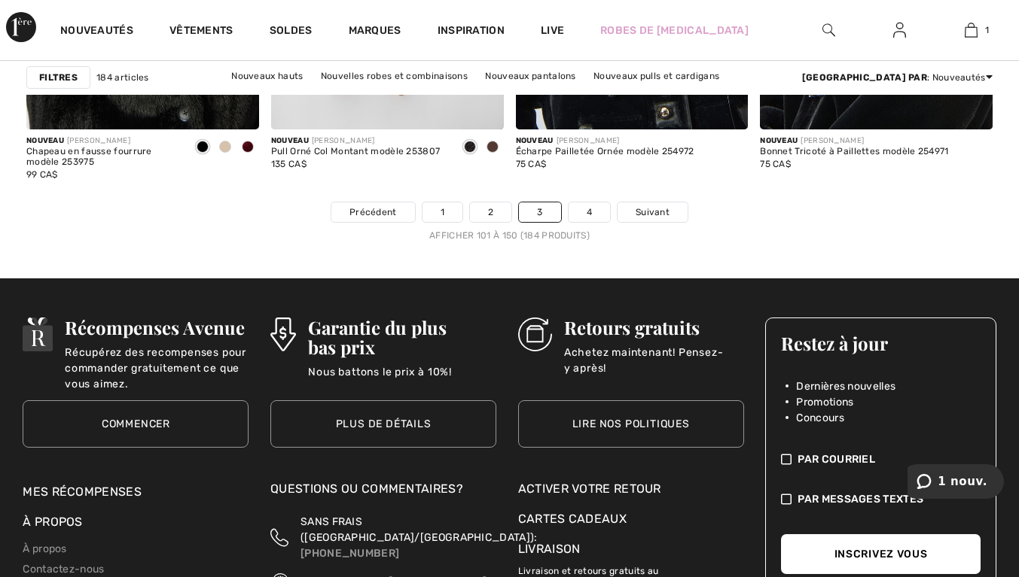
click at [588, 211] on link "4" at bounding box center [588, 213] width 41 height 20
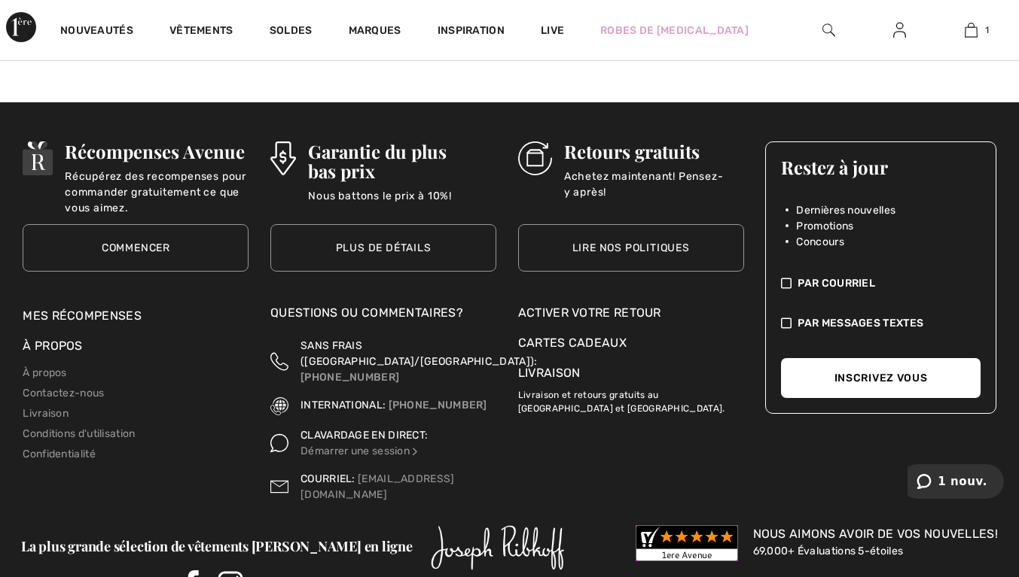
scroll to position [5057, 0]
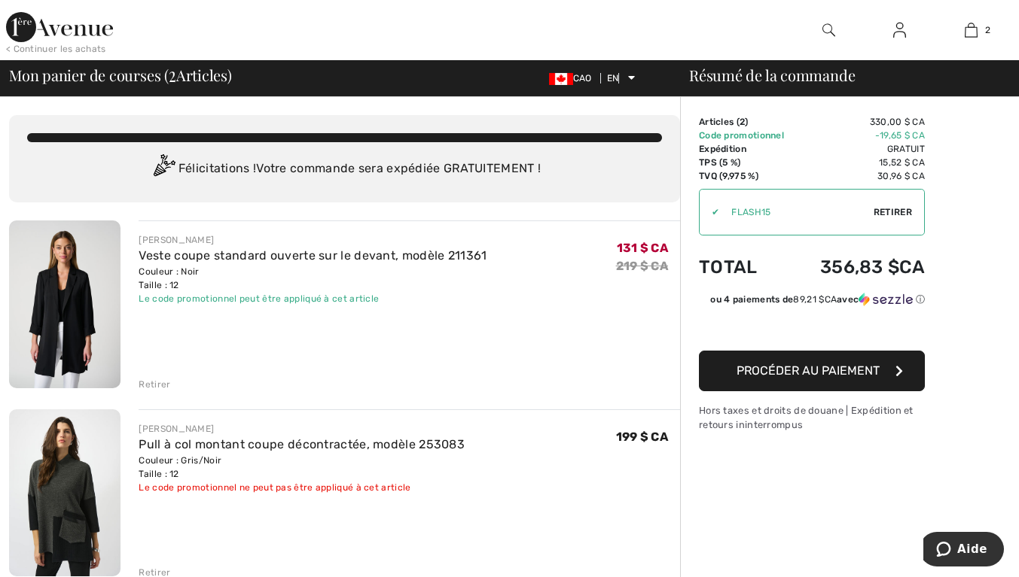
click at [888, 422] on div "Hors taxes et droits de douane | Expédition et retours ininterrompus" at bounding box center [812, 418] width 226 height 29
click at [888, 412] on font "Hors taxes et droits de douane | Expédition et retours ininterrompus" at bounding box center [806, 418] width 215 height 26
click at [799, 422] on font "Hors taxes et droits de douane | Expédition et retours ininterrompus" at bounding box center [806, 418] width 215 height 26
click at [99, 34] on img at bounding box center [59, 27] width 107 height 30
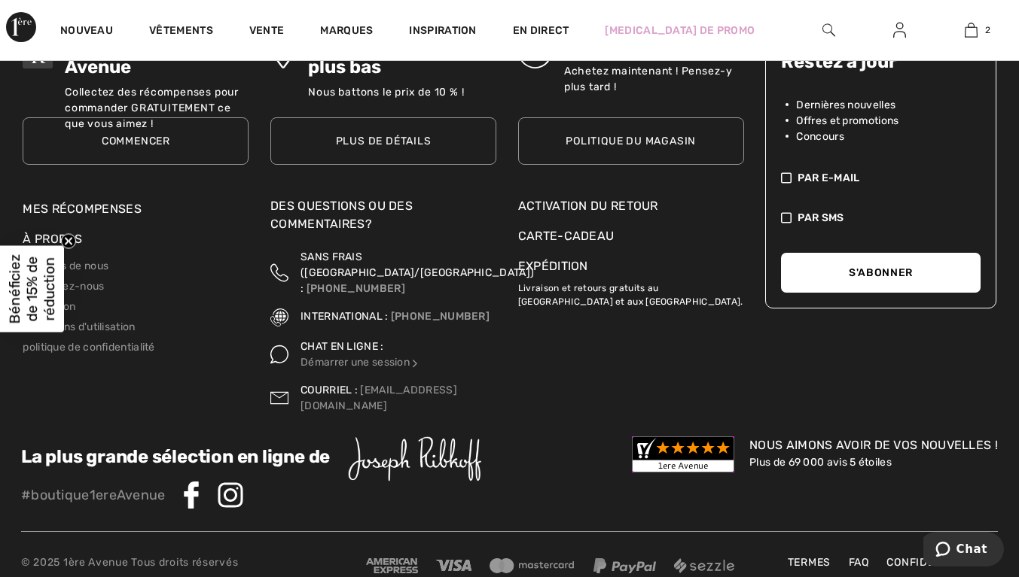
scroll to position [5339, 0]
click at [642, 201] on font "Activation du retour" at bounding box center [588, 205] width 140 height 14
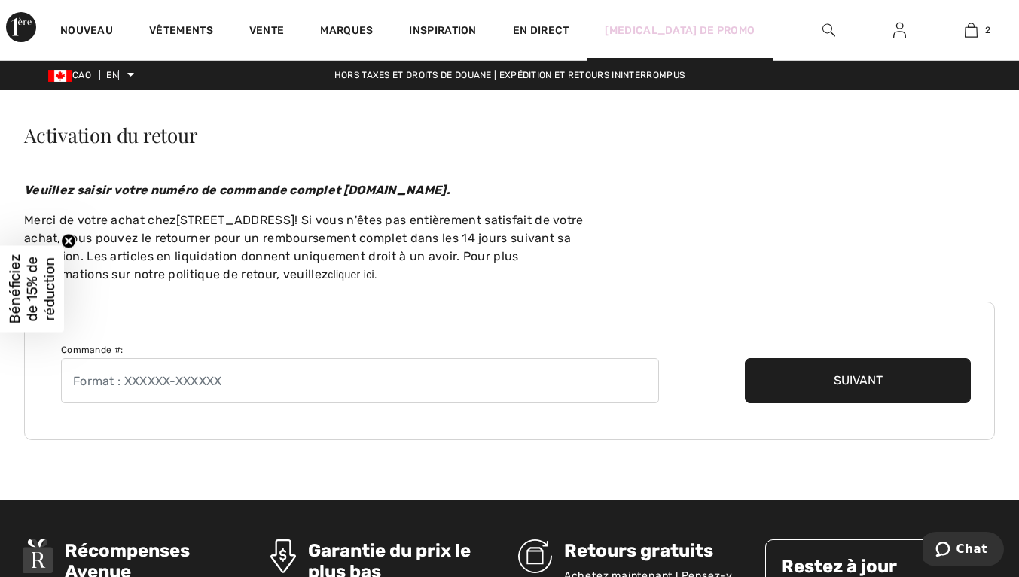
click at [659, 32] on font "Bal de promo" at bounding box center [680, 30] width 150 height 13
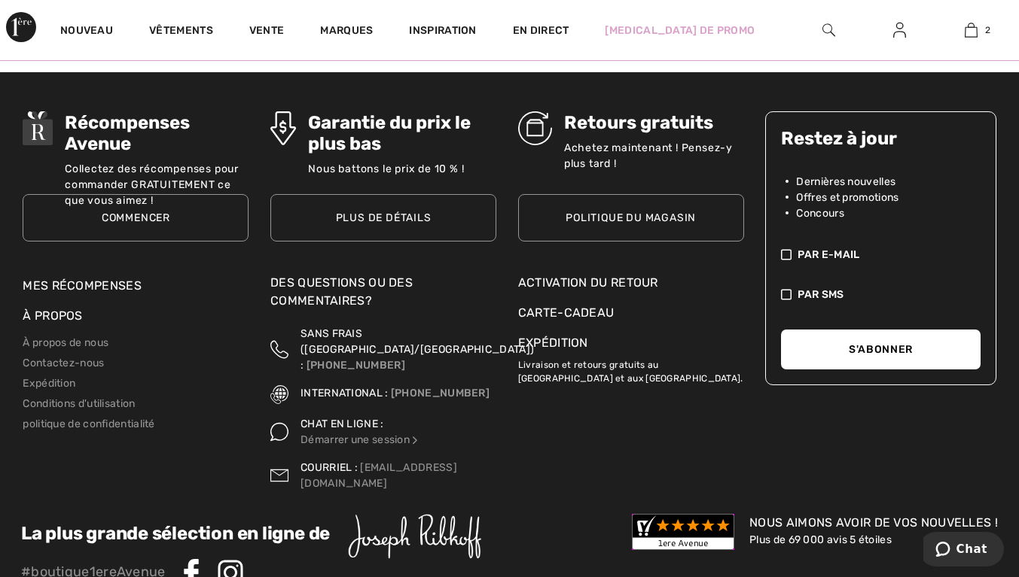
scroll to position [1476, 0]
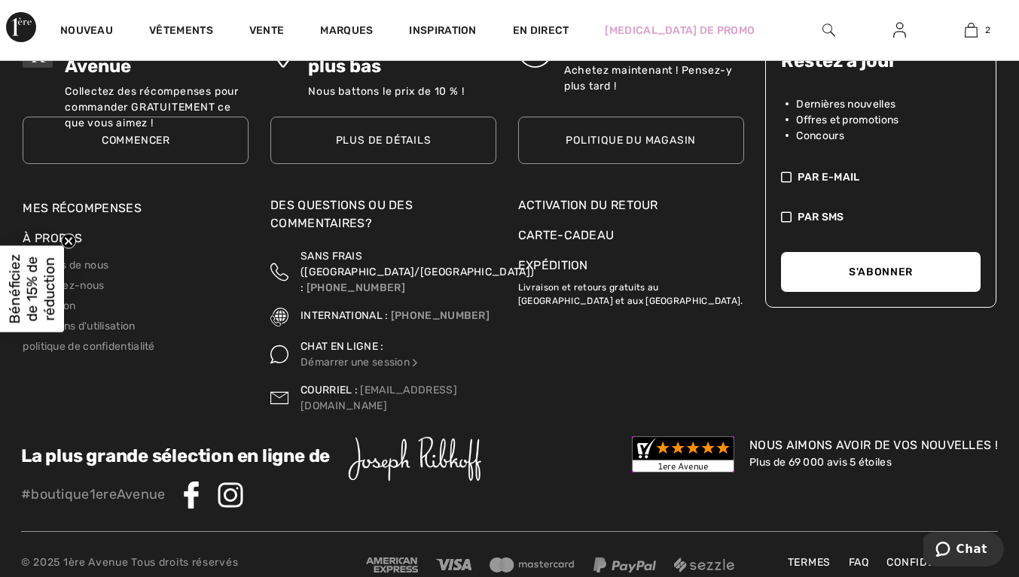
scroll to position [5339, 0]
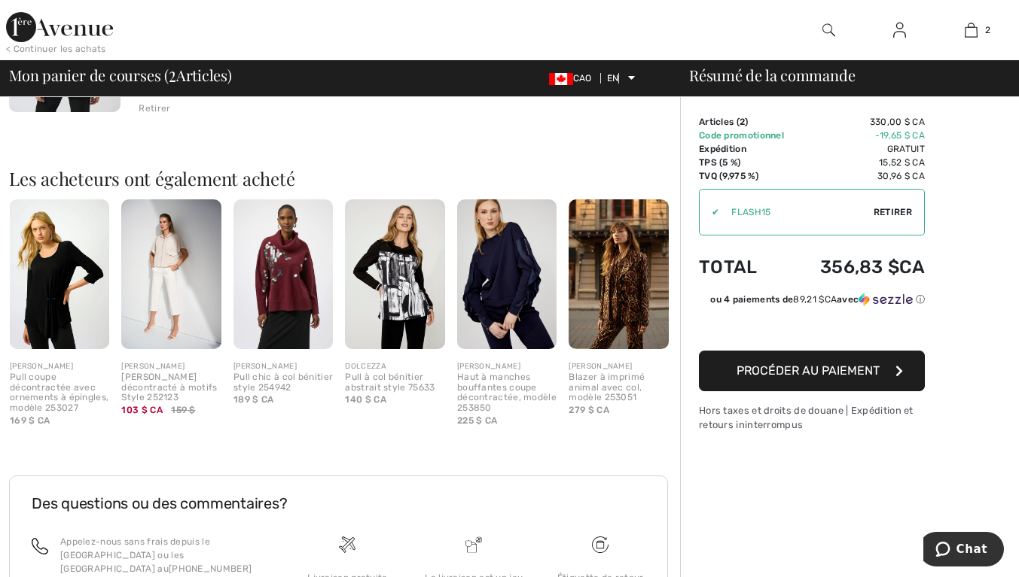
scroll to position [464, 0]
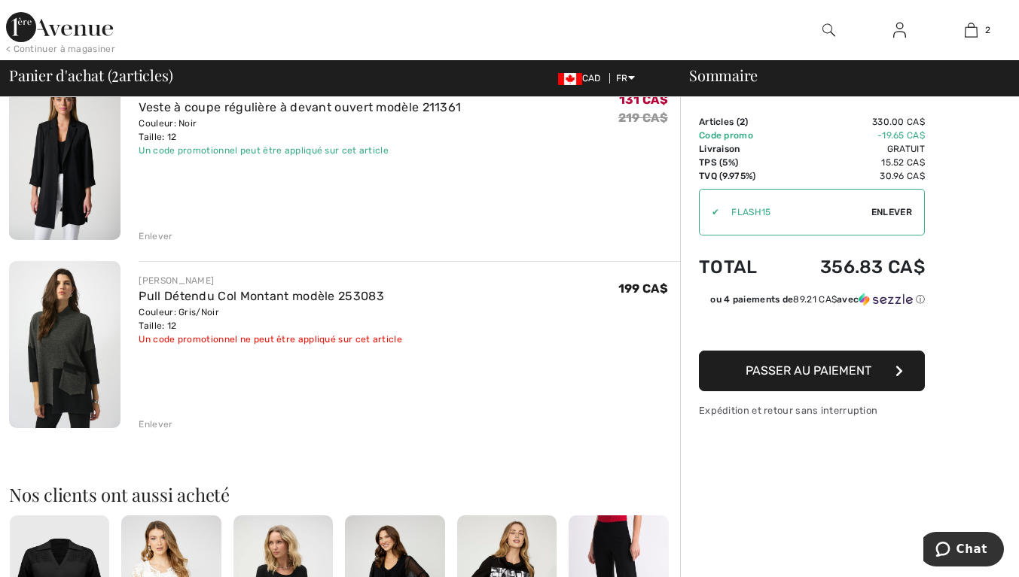
scroll to position [149, 0]
click at [160, 428] on div "Enlever" at bounding box center [156, 424] width 34 height 14
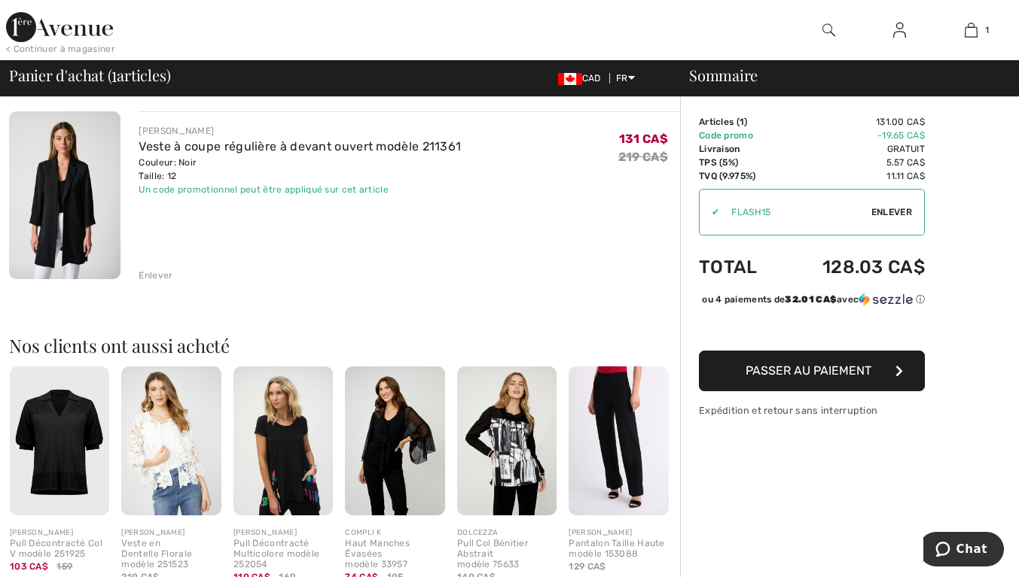
scroll to position [110, 0]
click at [866, 378] on span "Passer au paiement" at bounding box center [808, 371] width 126 height 14
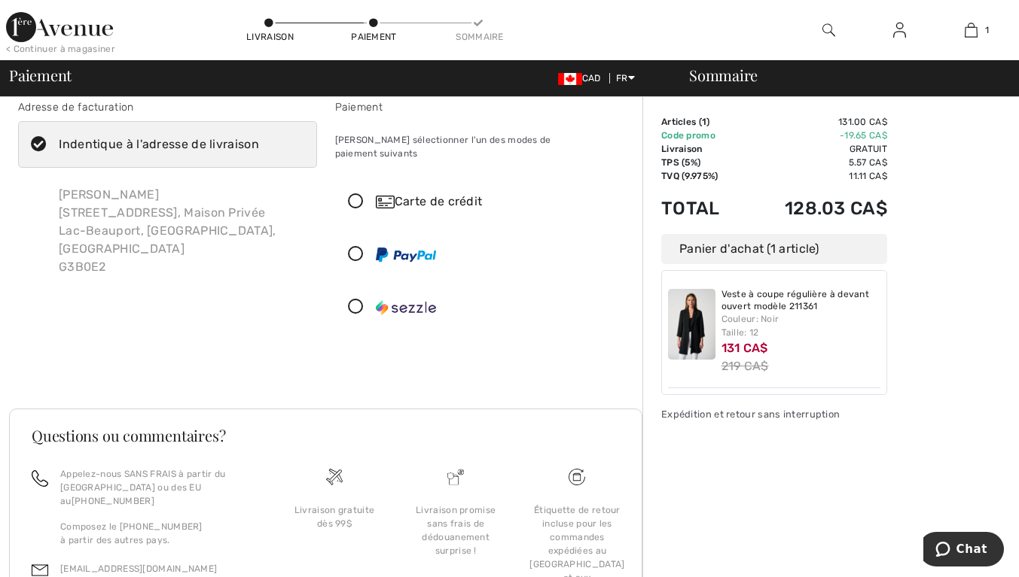
scroll to position [17, 0]
click at [361, 193] on icon at bounding box center [356, 201] width 40 height 16
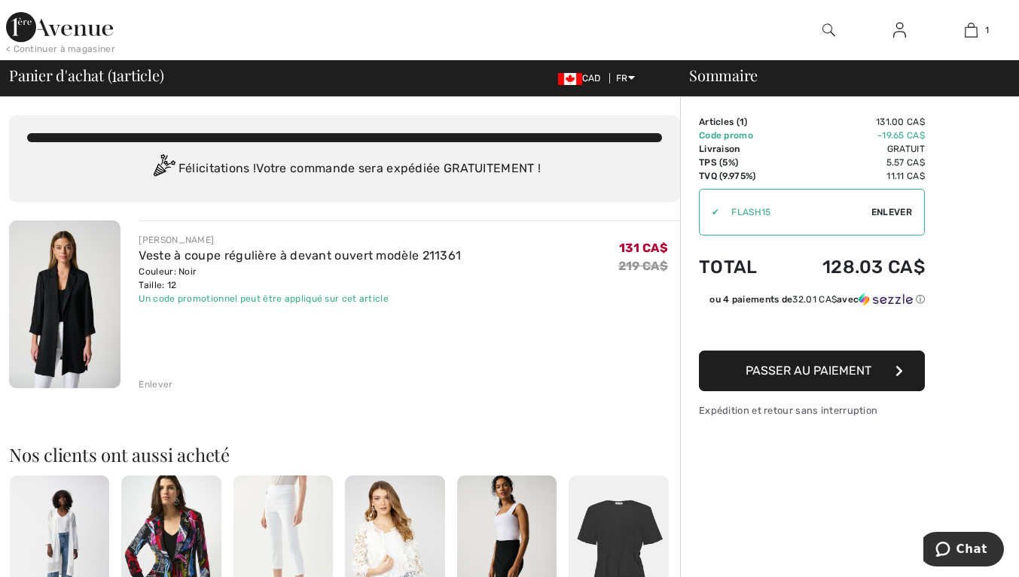
click at [872, 376] on button "Passer au paiement" at bounding box center [812, 371] width 226 height 41
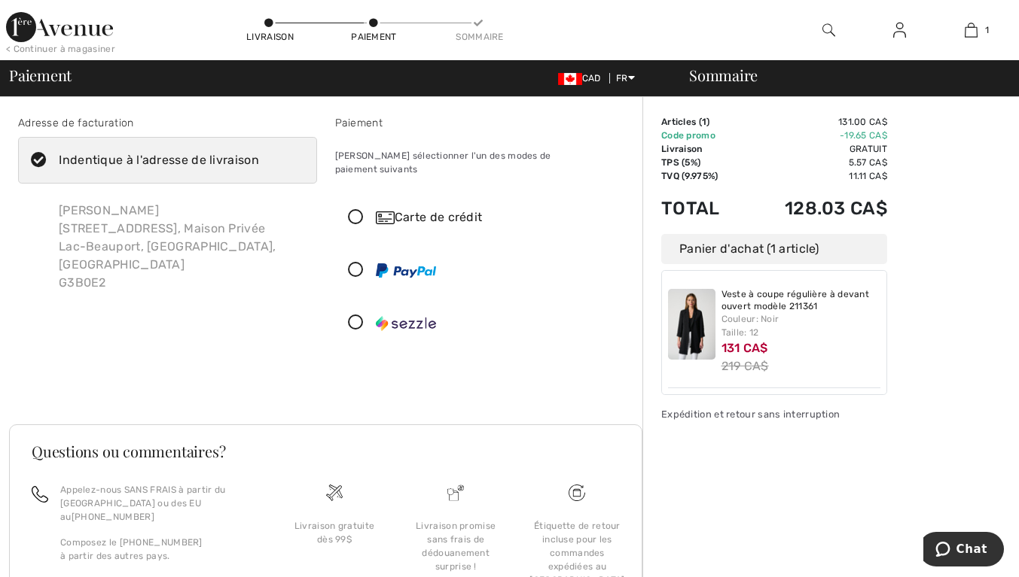
click at [346, 210] on icon at bounding box center [356, 218] width 40 height 16
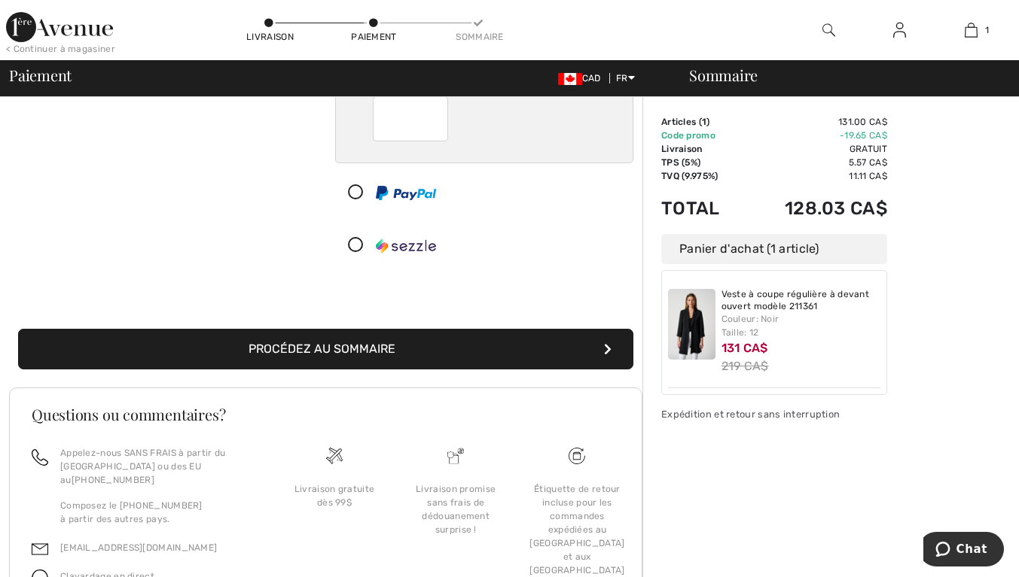
scroll to position [306, 0]
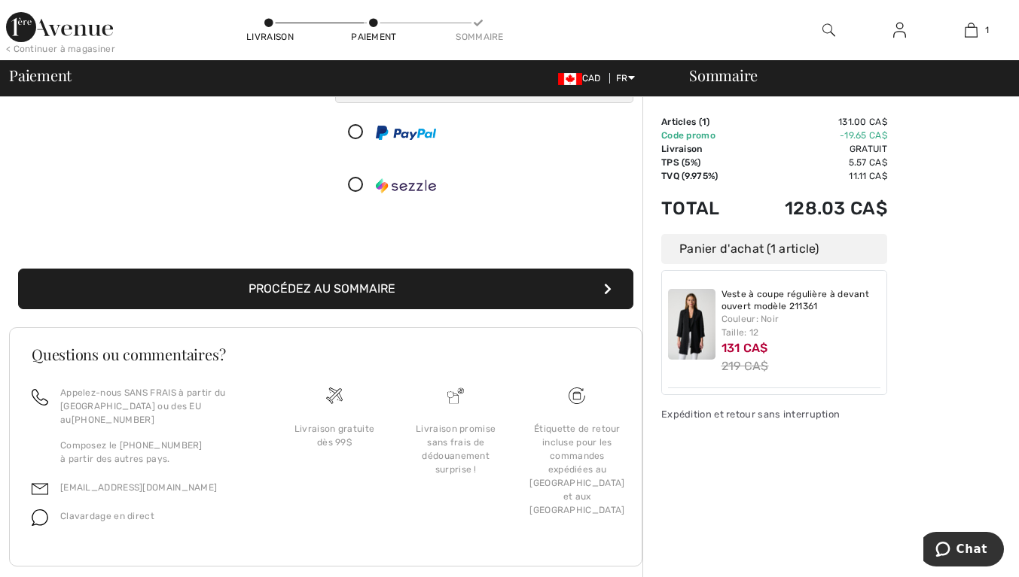
click at [490, 269] on button "Procédez au sommaire" at bounding box center [325, 289] width 615 height 41
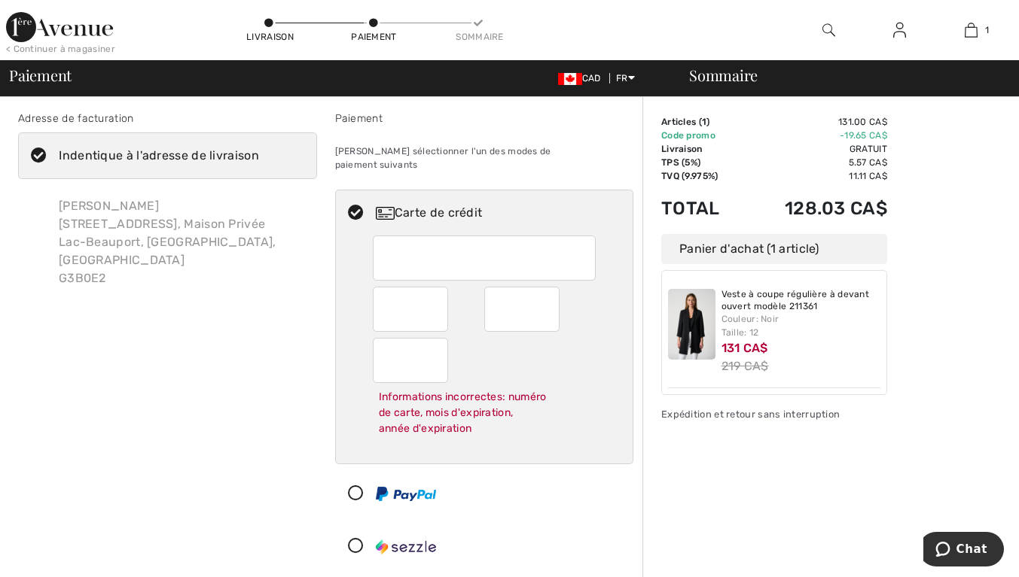
scroll to position [2, 0]
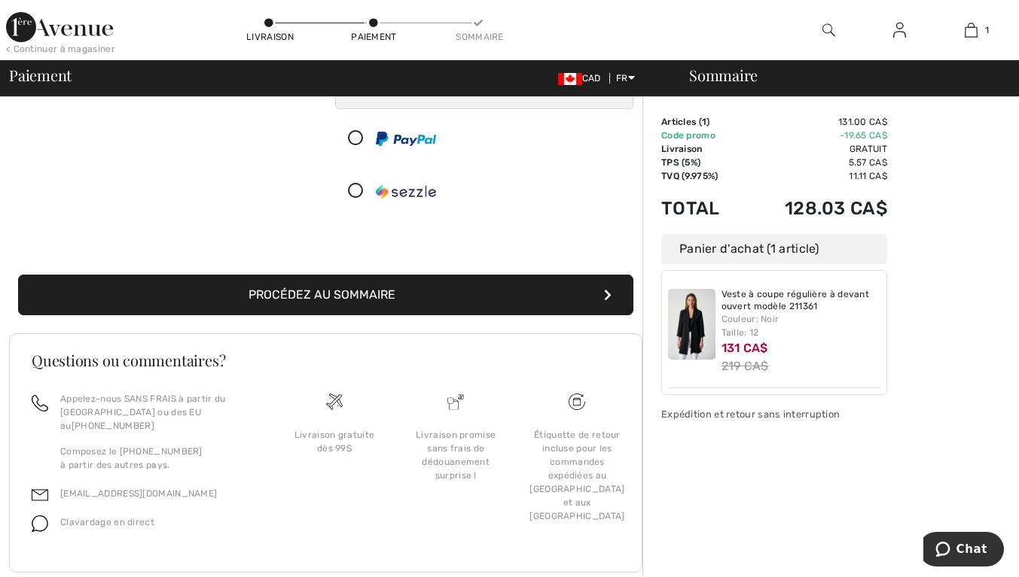
click at [424, 287] on button "Procédez au sommaire" at bounding box center [325, 295] width 615 height 41
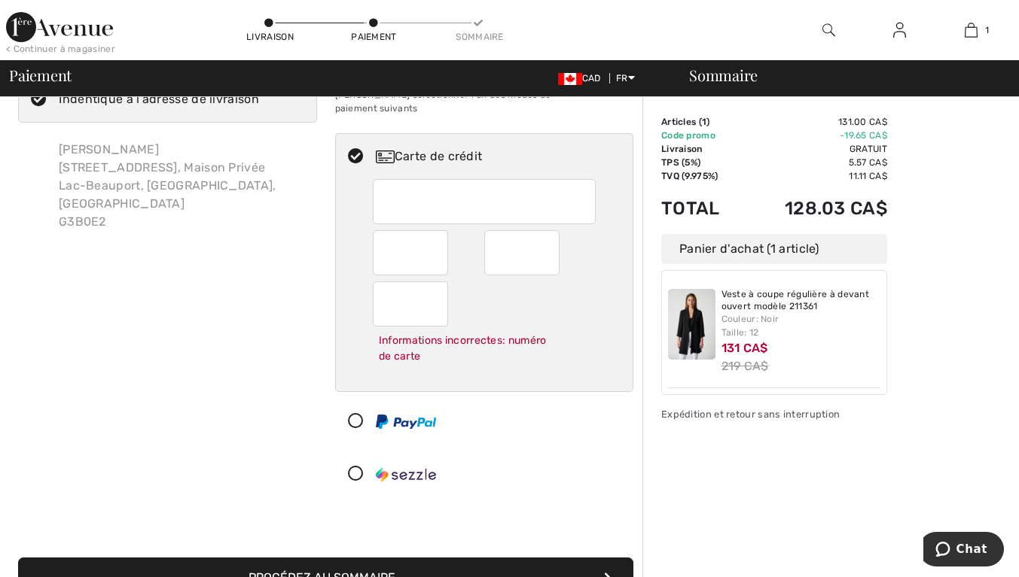
scroll to position [60, 0]
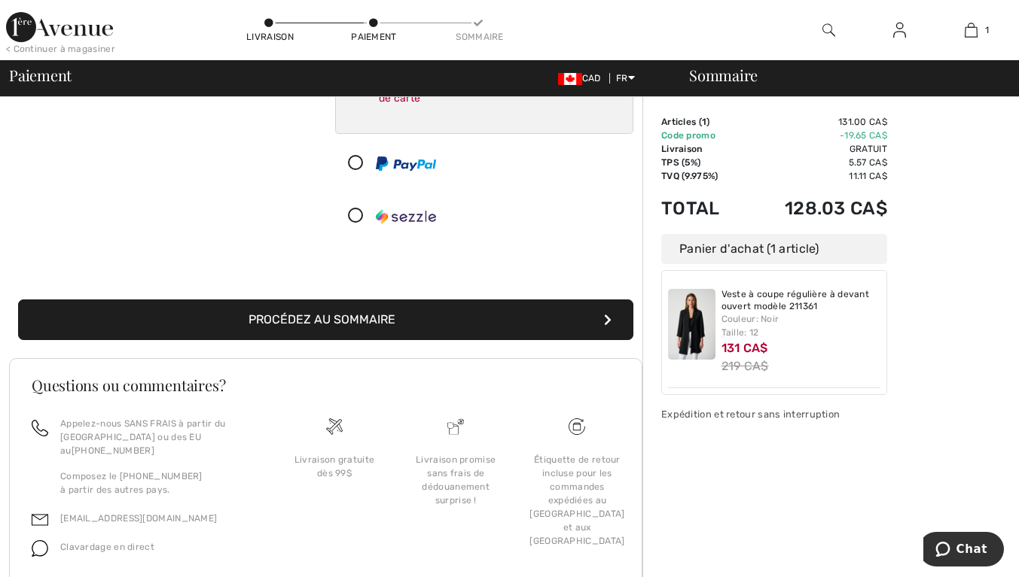
click at [367, 306] on button "Procédez au sommaire" at bounding box center [325, 320] width 615 height 41
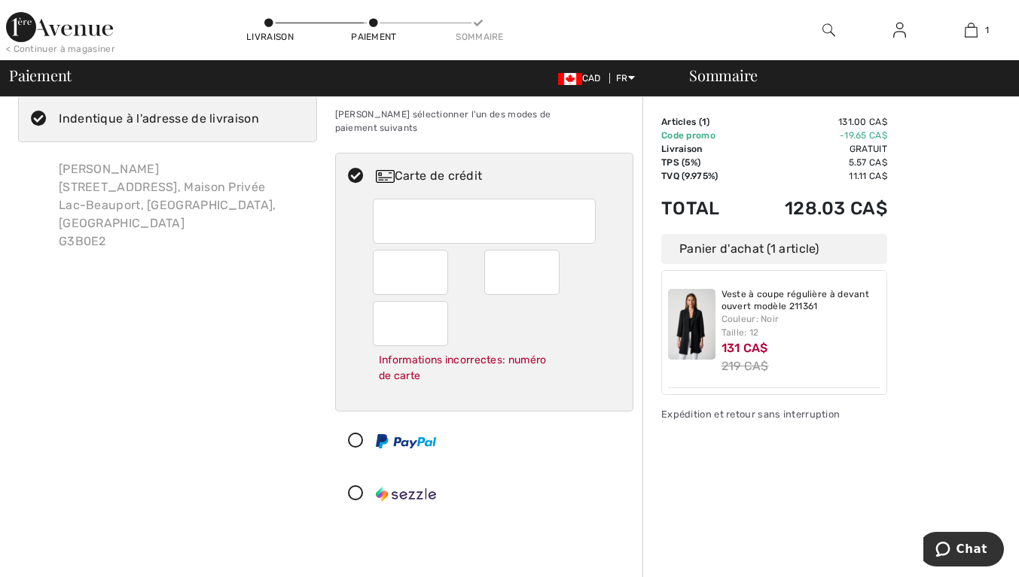
scroll to position [36, 0]
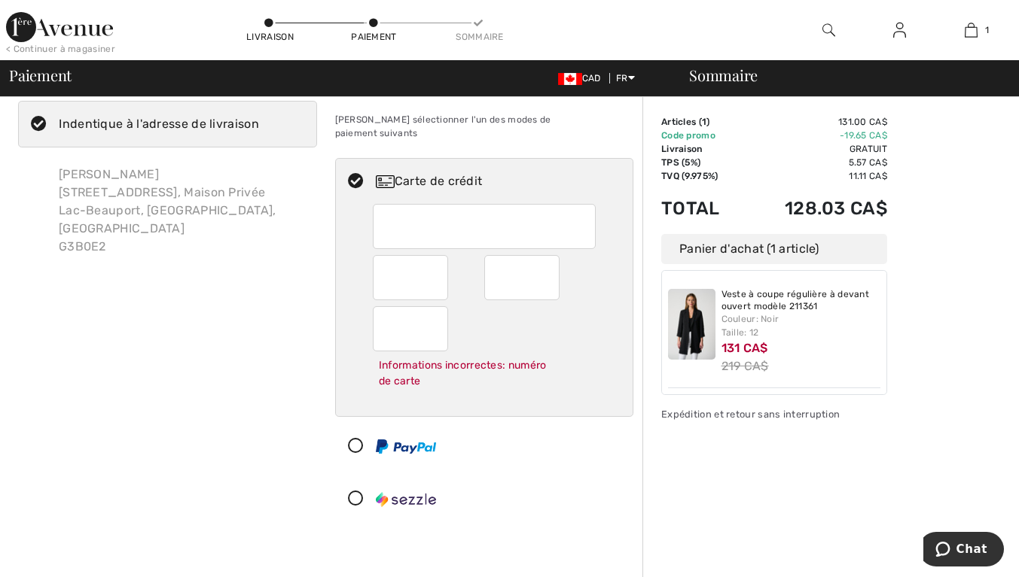
click at [440, 265] on div at bounding box center [410, 277] width 75 height 45
click at [446, 268] on div at bounding box center [410, 277] width 75 height 45
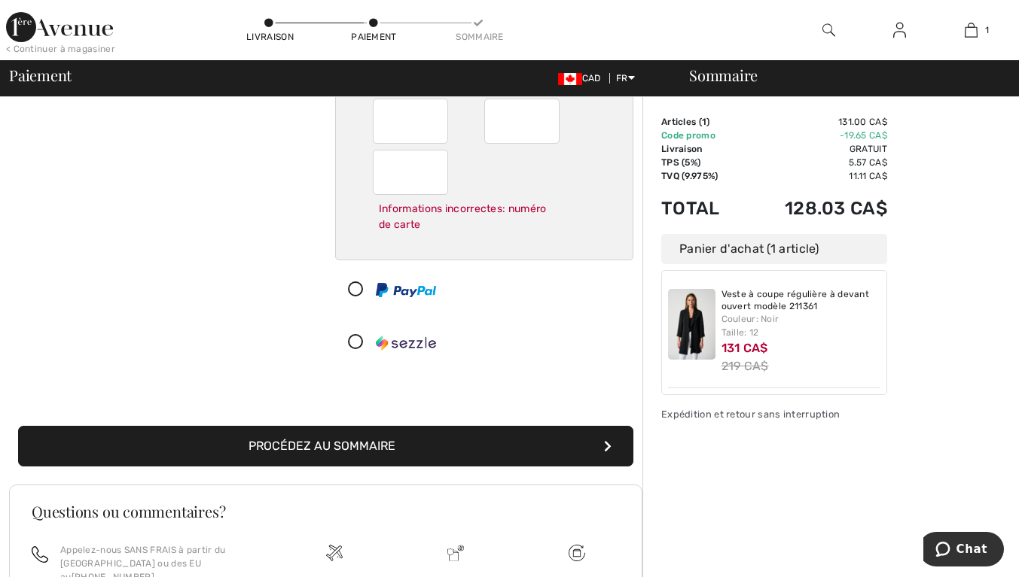
scroll to position [205, 0]
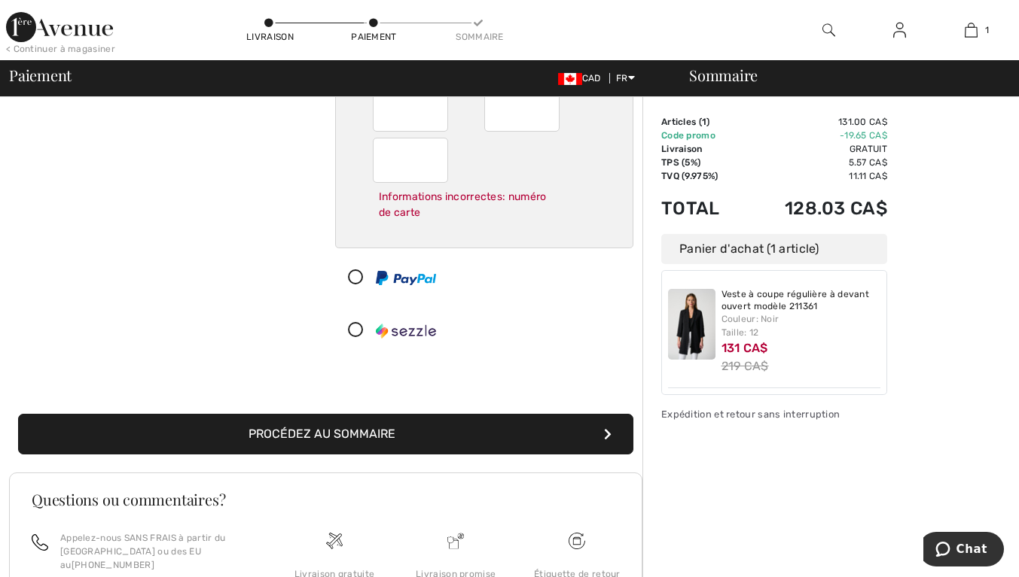
click at [398, 416] on button "Procédez au sommaire" at bounding box center [325, 434] width 615 height 41
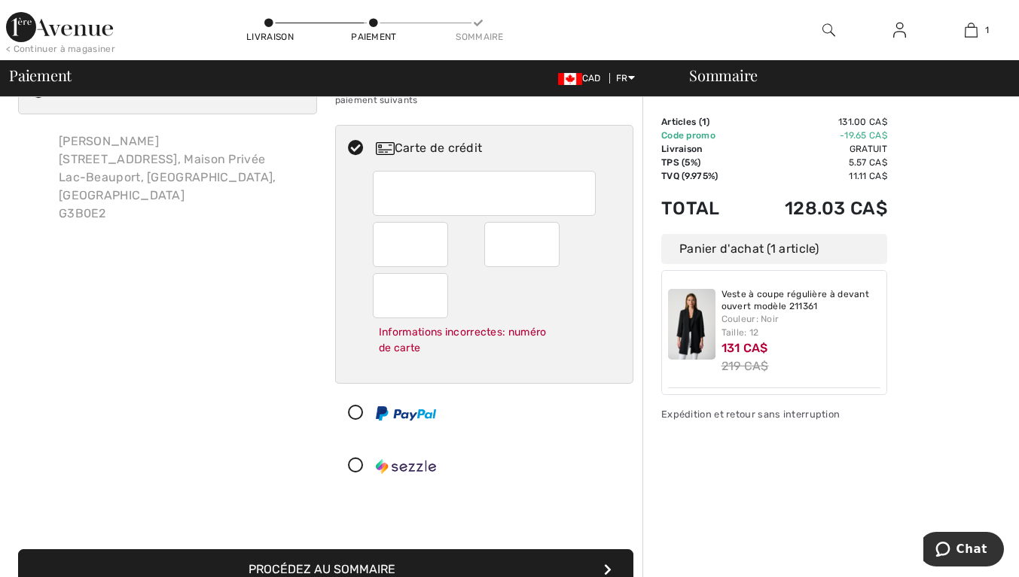
scroll to position [60, 0]
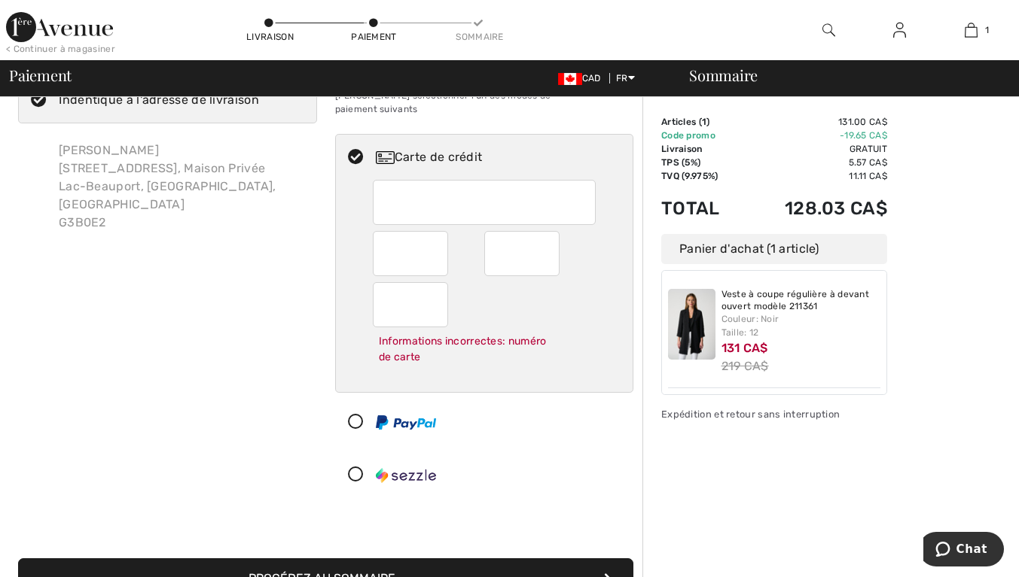
click at [439, 289] on div at bounding box center [410, 304] width 75 height 45
click at [441, 237] on div at bounding box center [410, 253] width 75 height 45
click at [441, 245] on div at bounding box center [410, 253] width 75 height 45
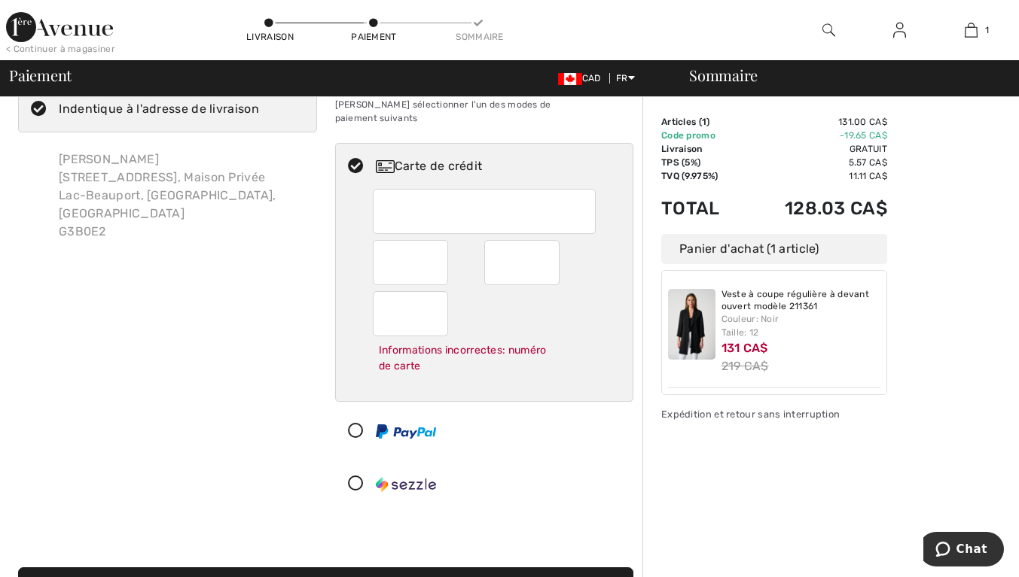
scroll to position [0, 0]
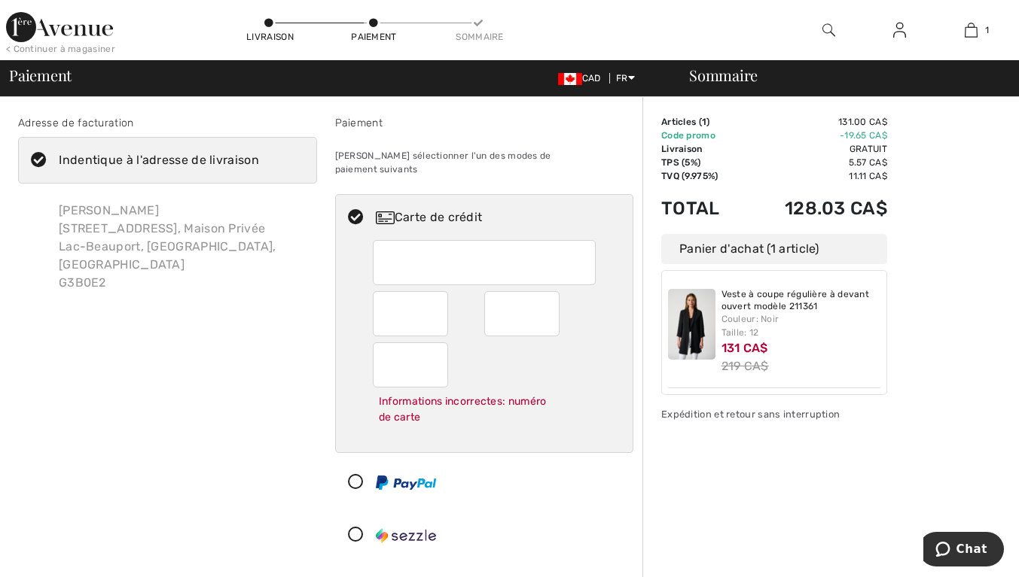
click at [973, 331] on div "Sommaire Description Articles ( 1 ) 131.00 CA$ Code promo -19.65 CA$ Livraison …" at bounding box center [830, 526] width 376 height 858
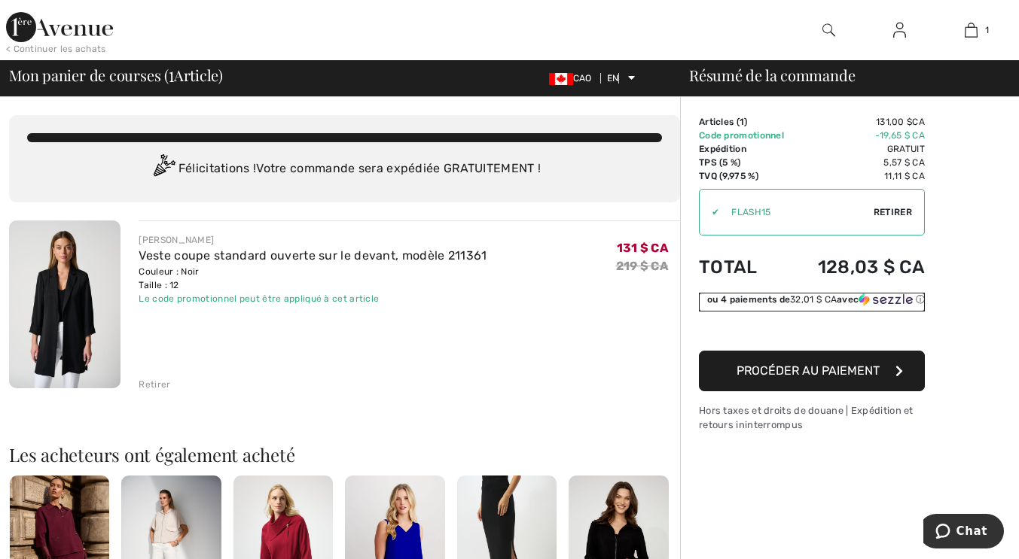
click at [823, 310] on div "ou 4 paiements de 32,01 $ CA avec ⓘ" at bounding box center [812, 302] width 226 height 19
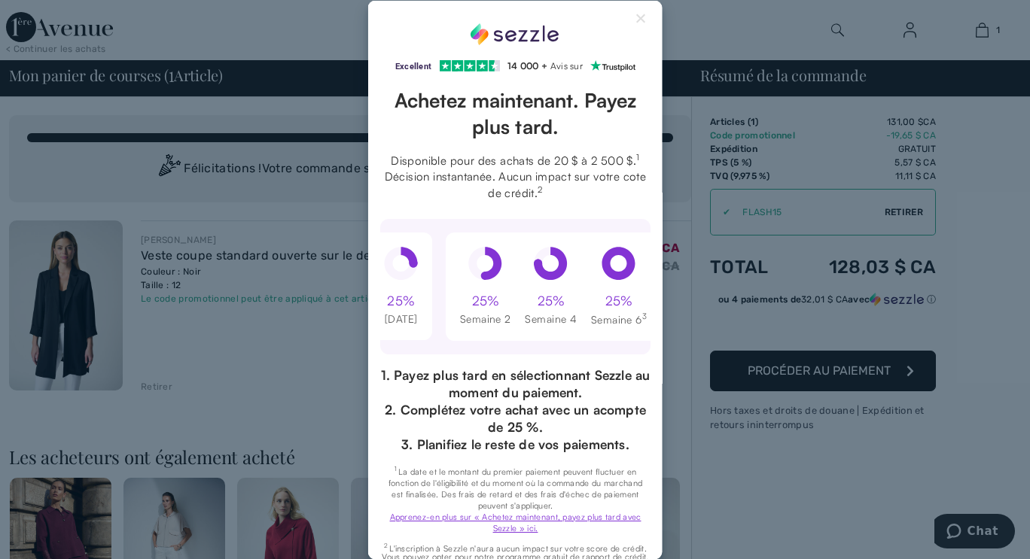
click at [820, 324] on div "Excellent Note de 4,3 sur 5 étoiles sur Trustpilot" at bounding box center [515, 279] width 1030 height 559
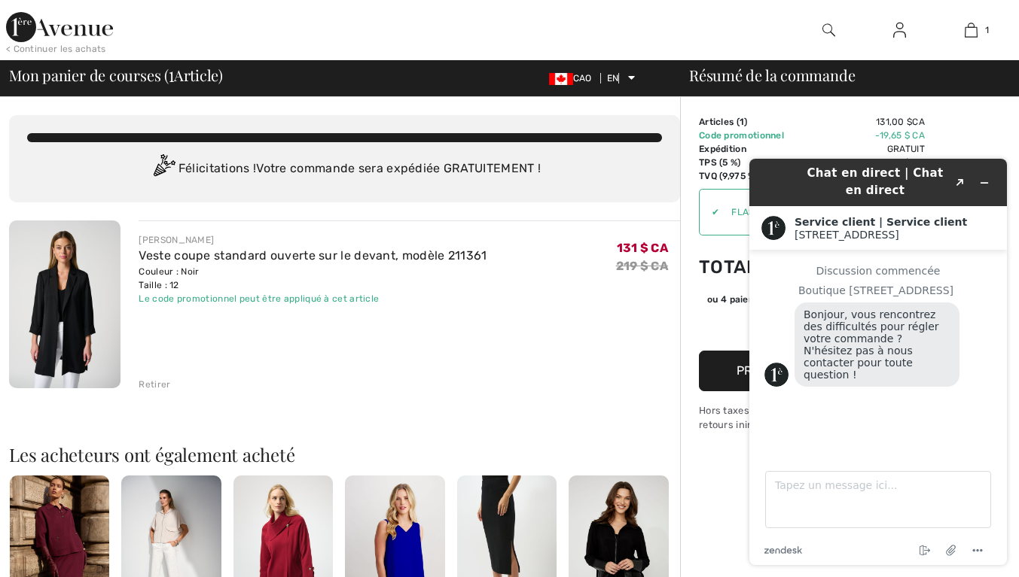
click at [309, 9] on div at bounding box center [374, 30] width 510 height 60
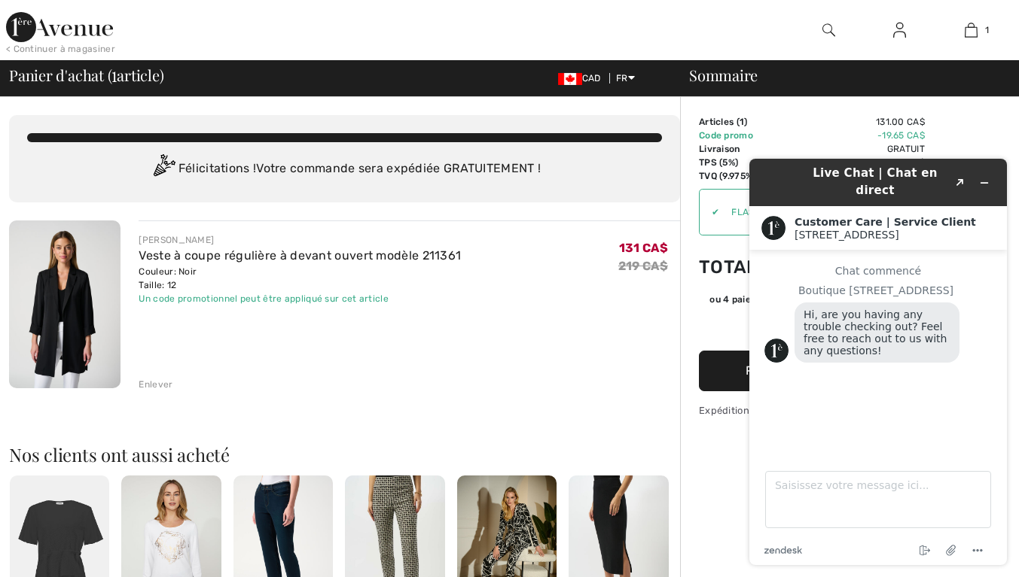
click at [216, 258] on link "Veste à coupe régulière à devant ouvert modèle 211361" at bounding box center [300, 255] width 322 height 14
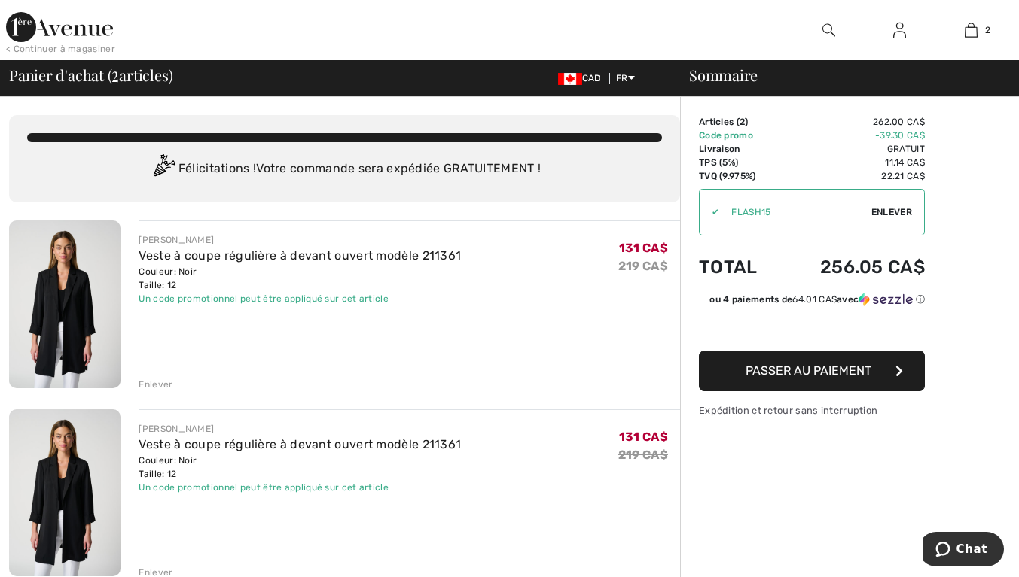
click at [163, 382] on div "Enlever" at bounding box center [156, 385] width 34 height 14
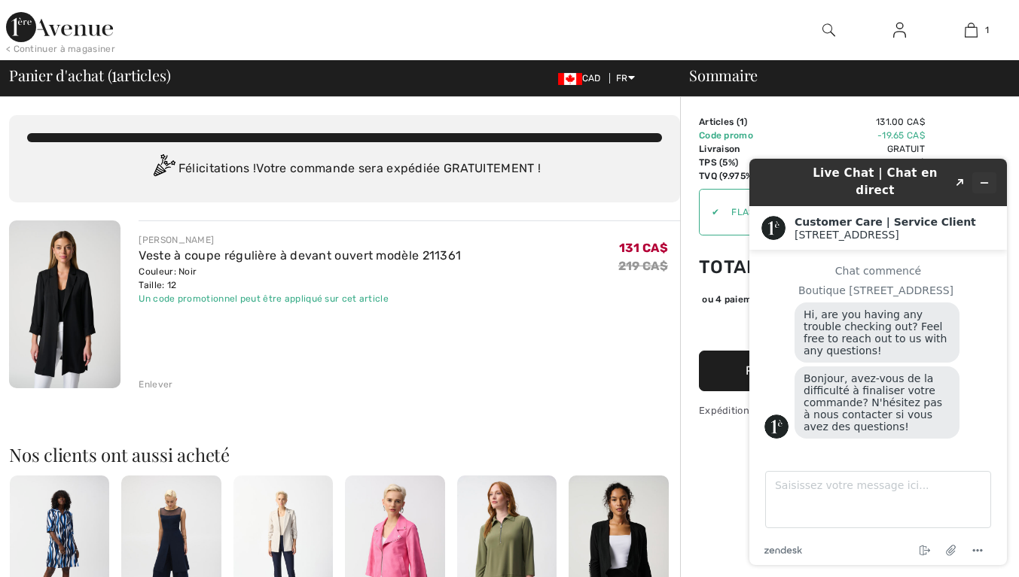
click at [984, 183] on icon "Réduire le widget" at bounding box center [984, 183] width 7 height 0
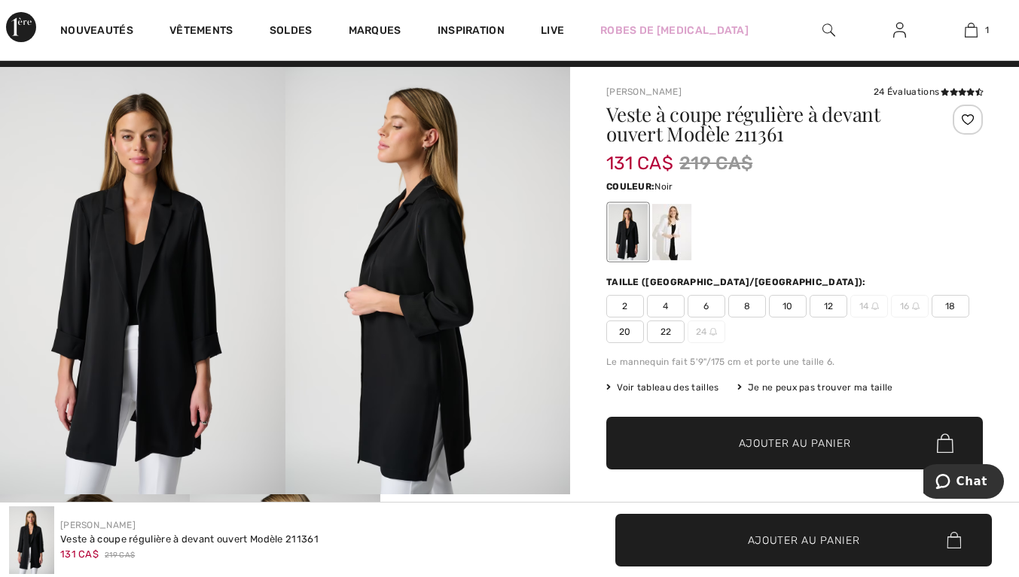
scroll to position [47, 0]
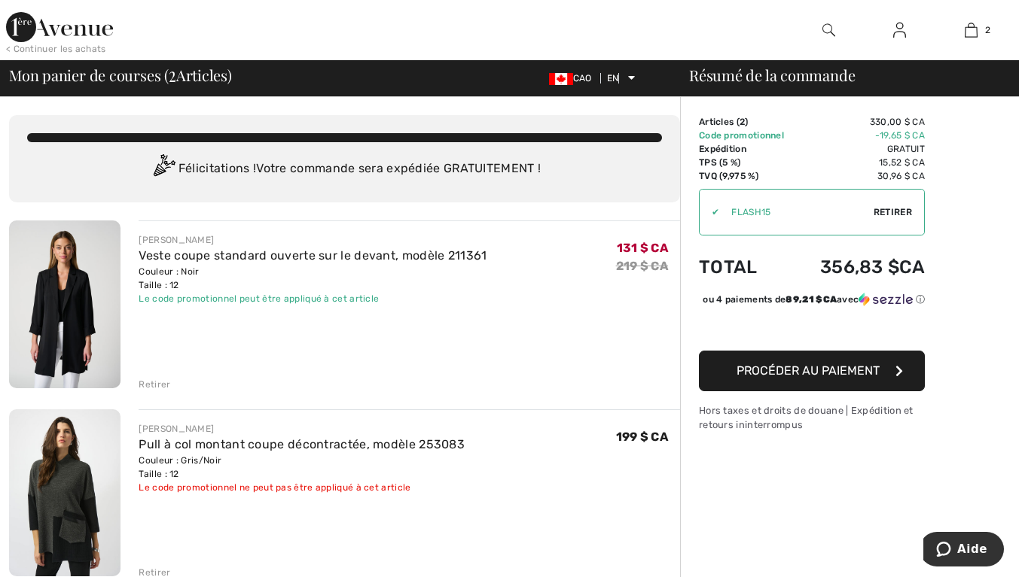
click at [166, 379] on font "Retirer" at bounding box center [155, 384] width 32 height 11
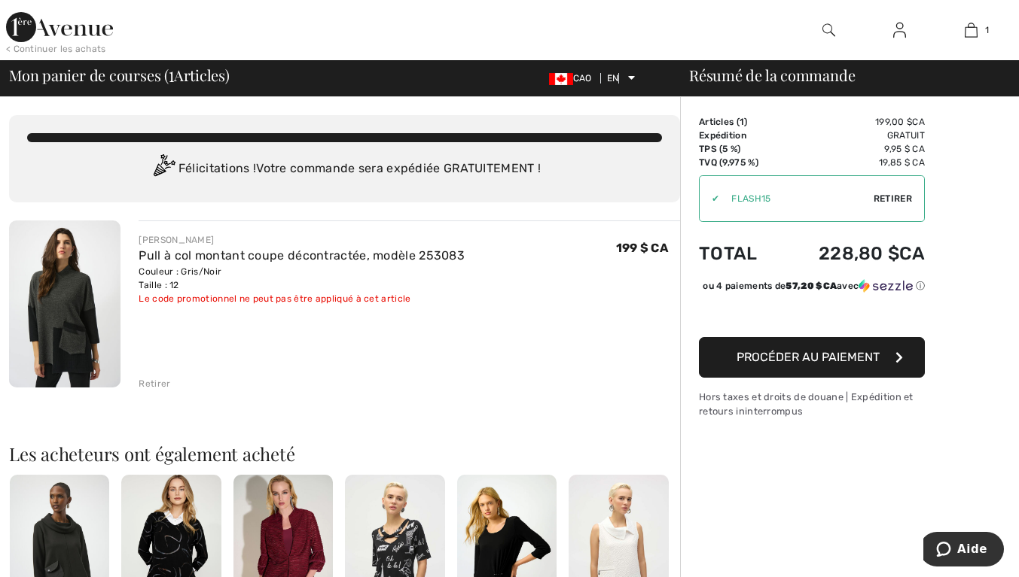
scroll to position [3, 0]
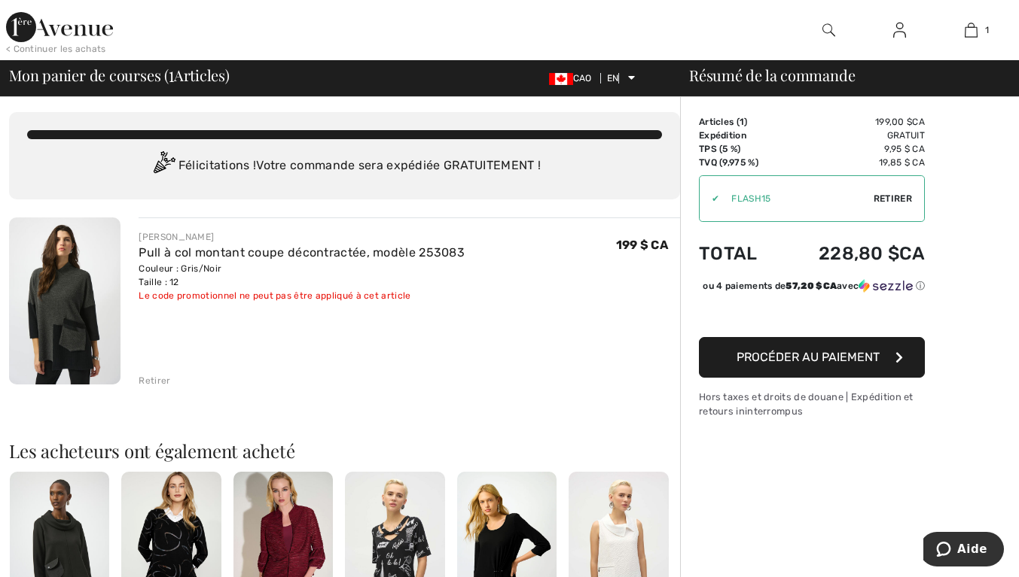
click at [903, 201] on font "Retirer" at bounding box center [892, 198] width 38 height 11
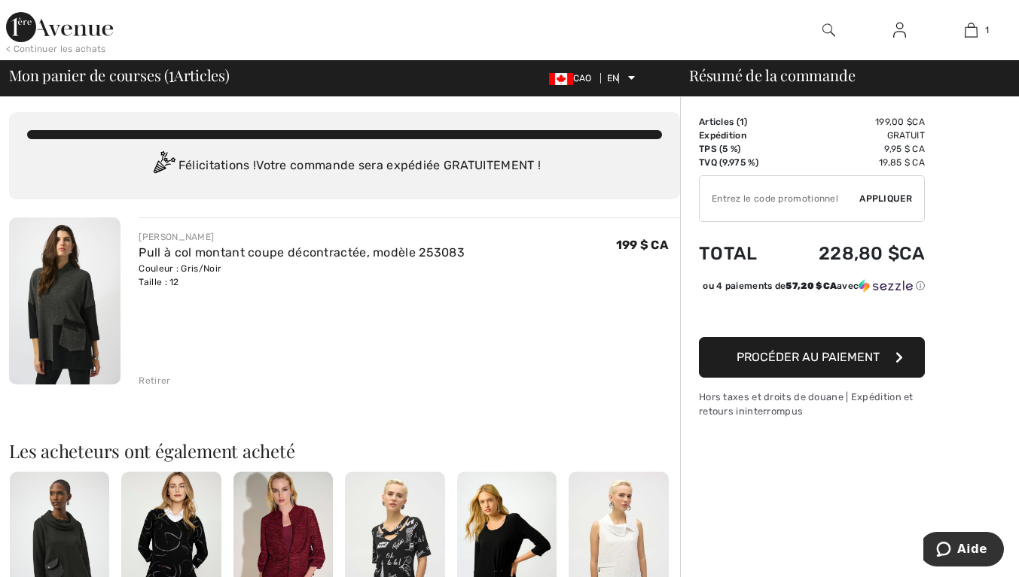
click at [790, 198] on input "TEXT" at bounding box center [779, 198] width 160 height 45
type input "F"
type input "AFP108EF5E9"
click at [894, 200] on font "Appliquer" at bounding box center [885, 198] width 53 height 11
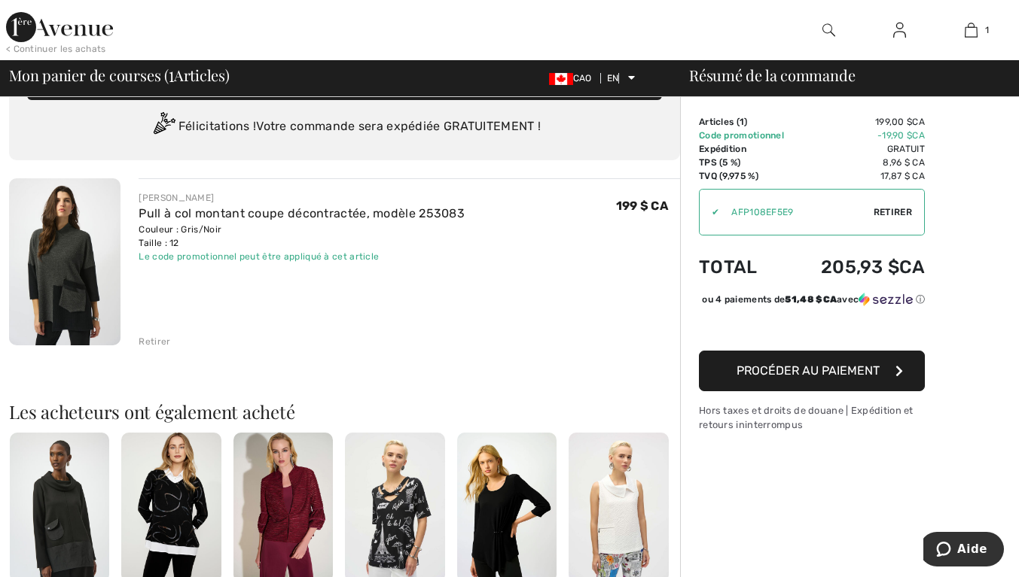
scroll to position [41, 0]
click at [69, 288] on img at bounding box center [64, 262] width 111 height 167
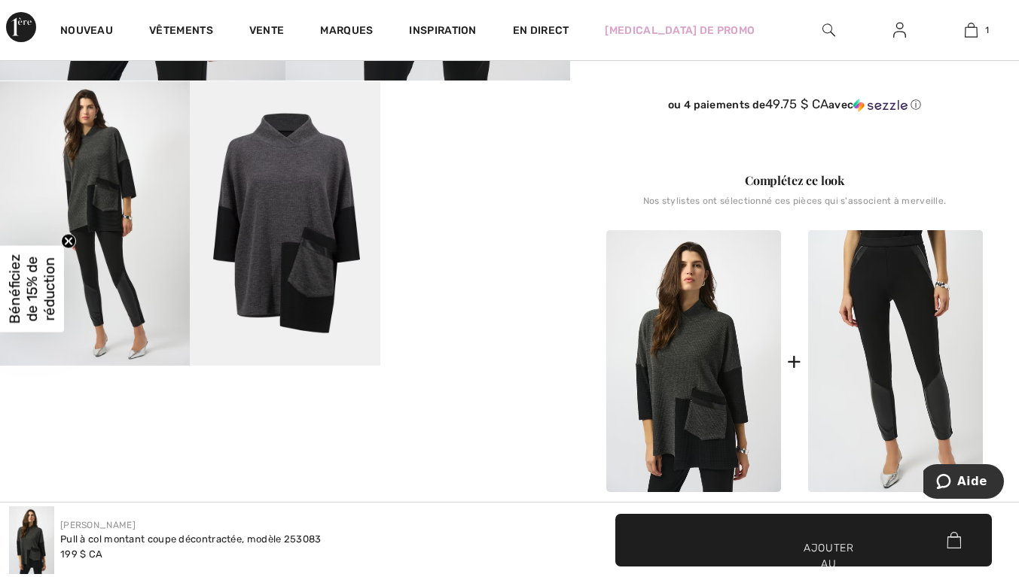
scroll to position [439, 0]
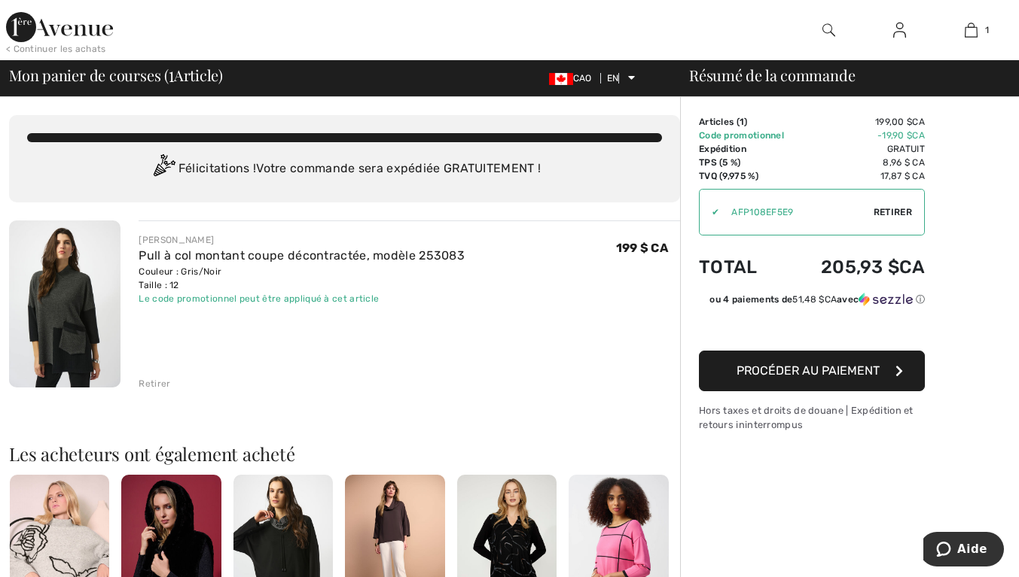
click at [178, 389] on div "Retirer" at bounding box center [409, 382] width 541 height 17
click at [162, 382] on font "Retirer" at bounding box center [155, 384] width 32 height 11
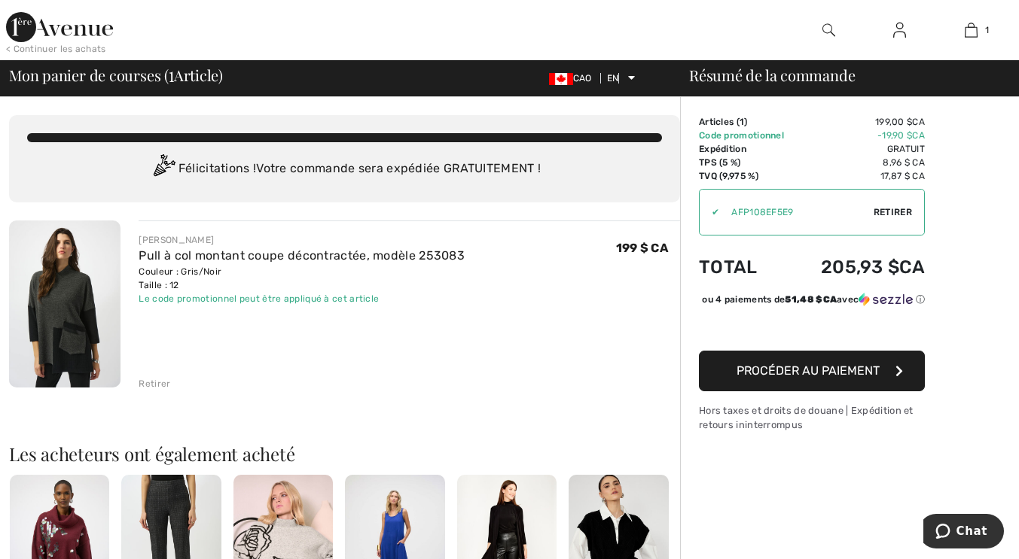
click at [858, 373] on font "Procéder au paiement" at bounding box center [807, 371] width 143 height 14
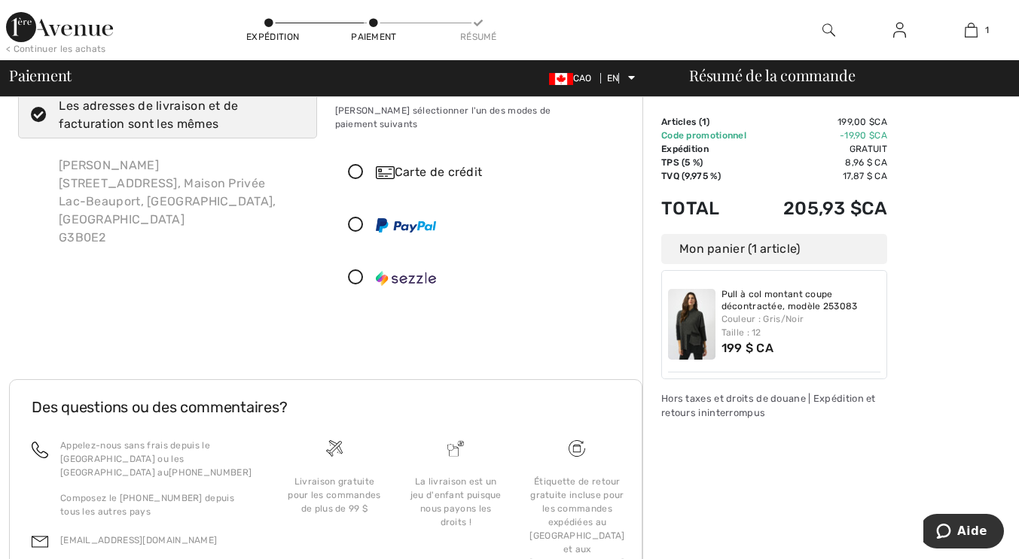
scroll to position [50, 0]
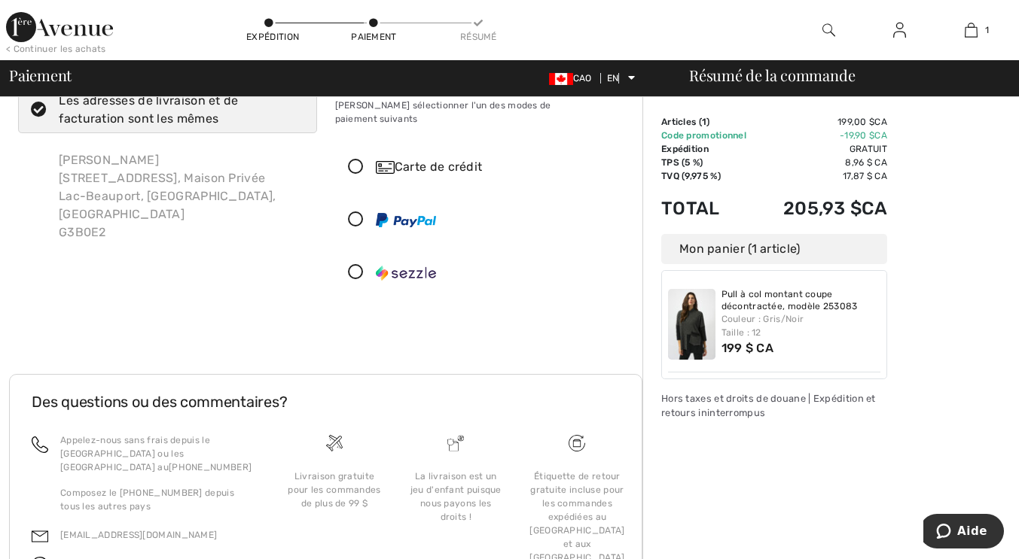
click at [453, 160] on font "Carte de crédit" at bounding box center [439, 167] width 88 height 14
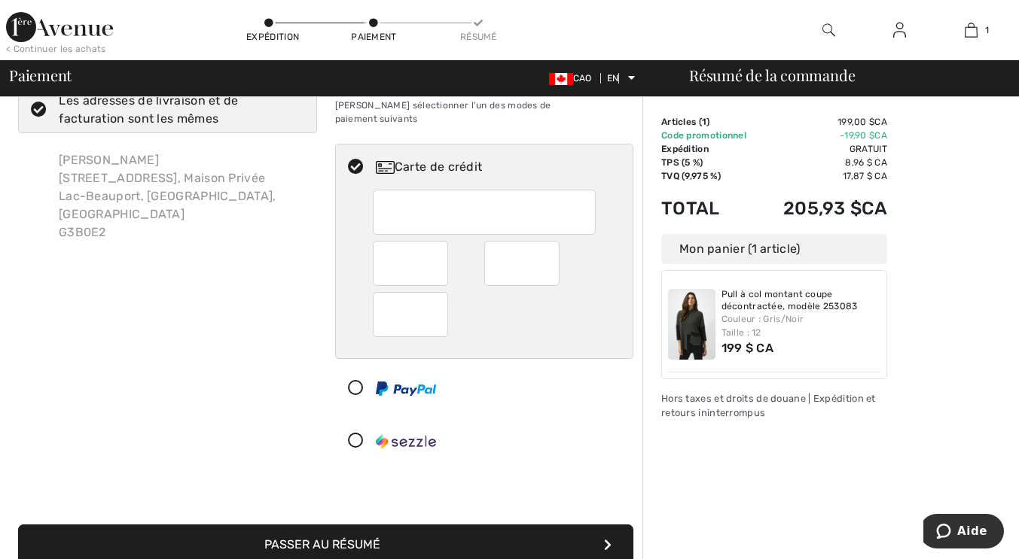
click at [699, 331] on img at bounding box center [691, 324] width 47 height 71
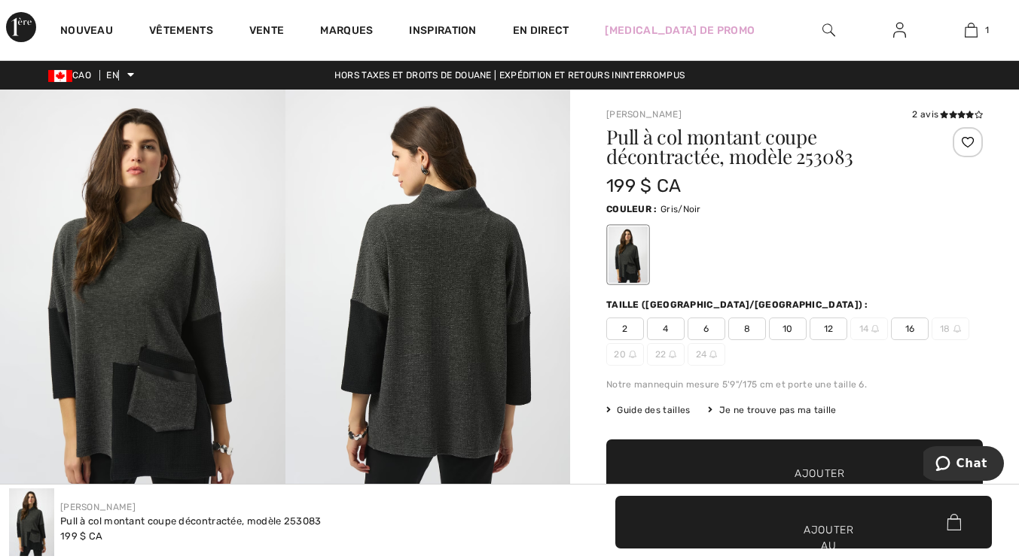
click at [827, 329] on font "12" at bounding box center [829, 329] width 10 height 11
click at [986, 31] on font "1" at bounding box center [987, 30] width 4 height 11
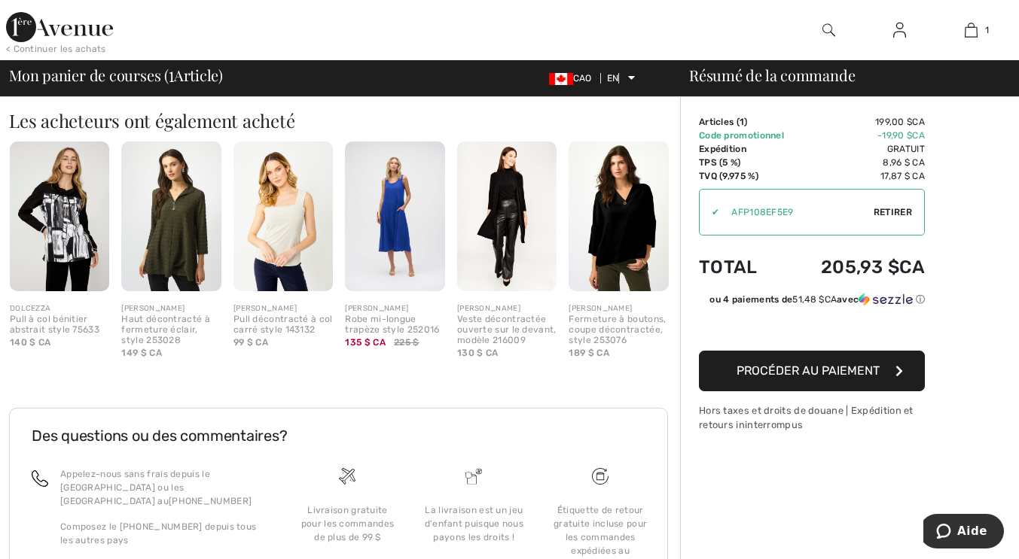
scroll to position [333, 0]
click at [660, 235] on img at bounding box center [617, 217] width 99 height 150
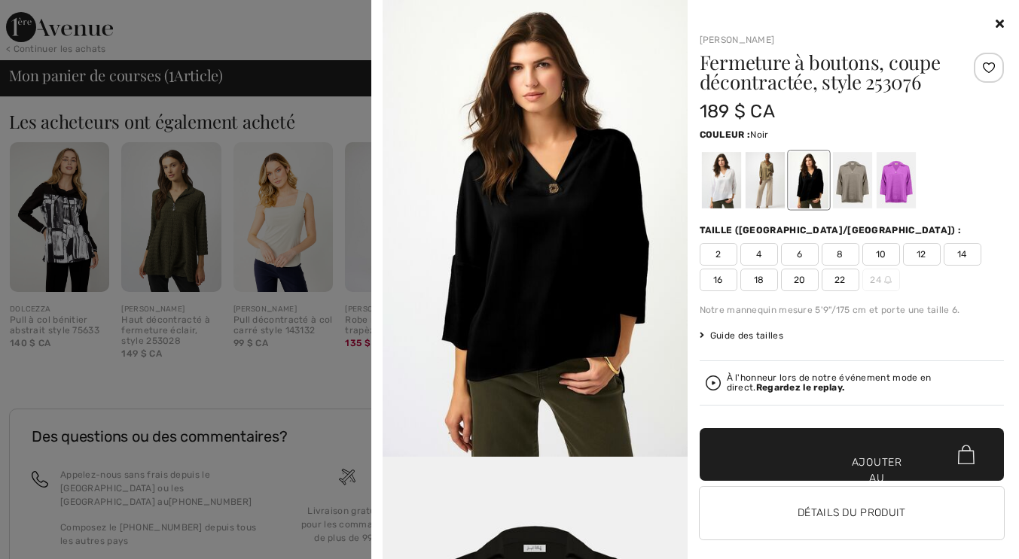
click at [723, 194] on div at bounding box center [720, 180] width 39 height 56
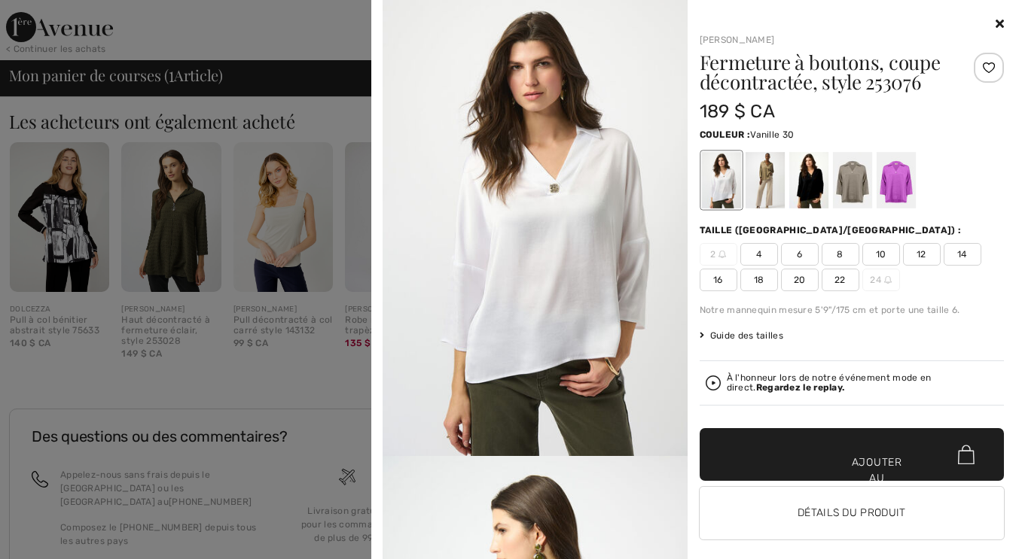
click at [832, 189] on div at bounding box center [851, 180] width 39 height 56
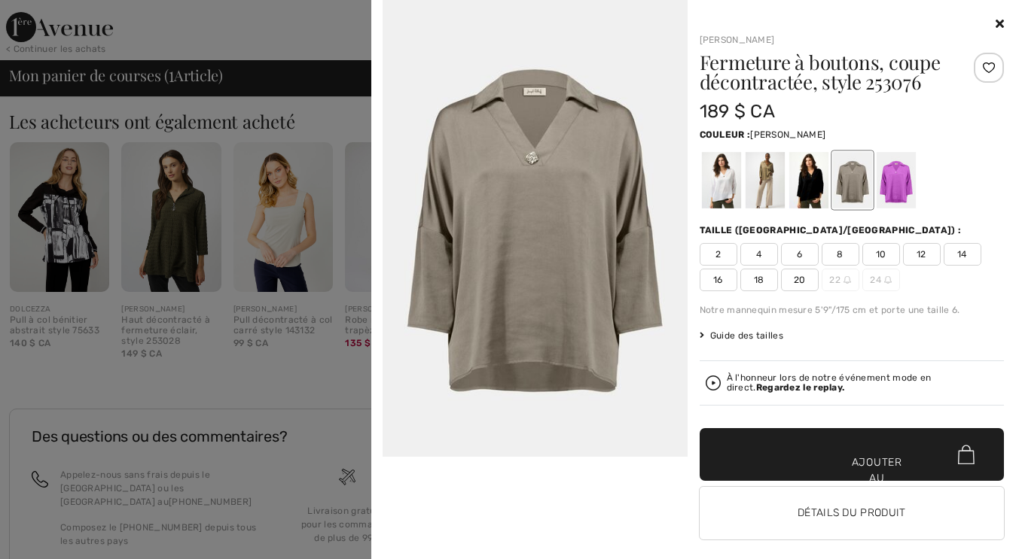
click at [854, 190] on div at bounding box center [851, 180] width 39 height 56
click at [891, 196] on div at bounding box center [895, 180] width 39 height 56
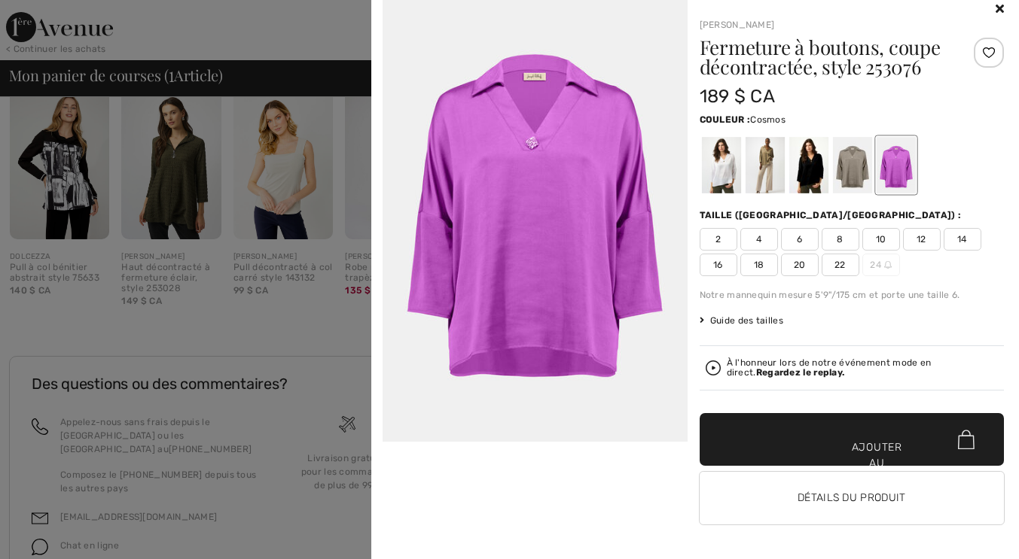
scroll to position [446, 0]
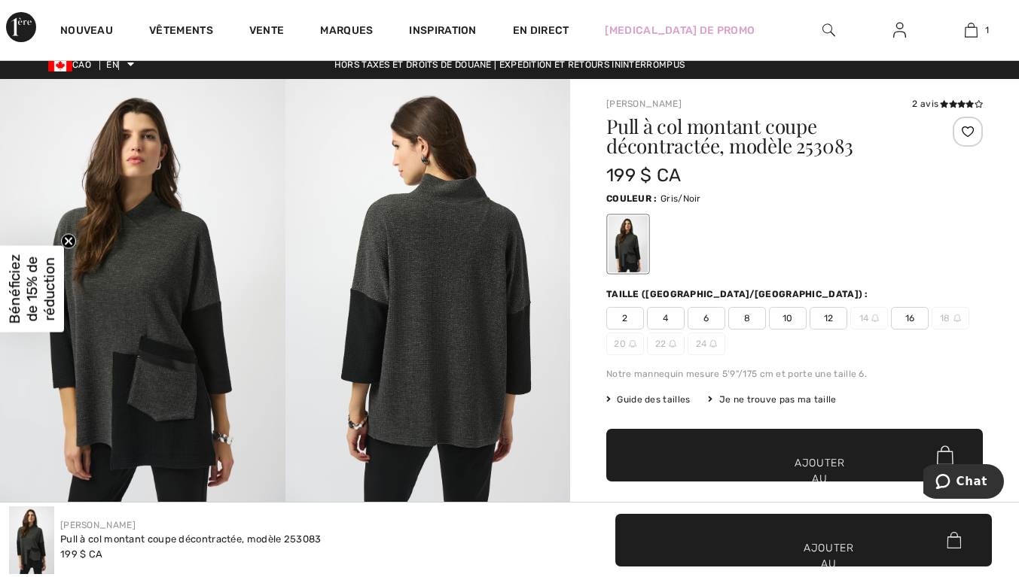
scroll to position [11, 0]
click at [987, 30] on font "1" at bounding box center [987, 30] width 4 height 11
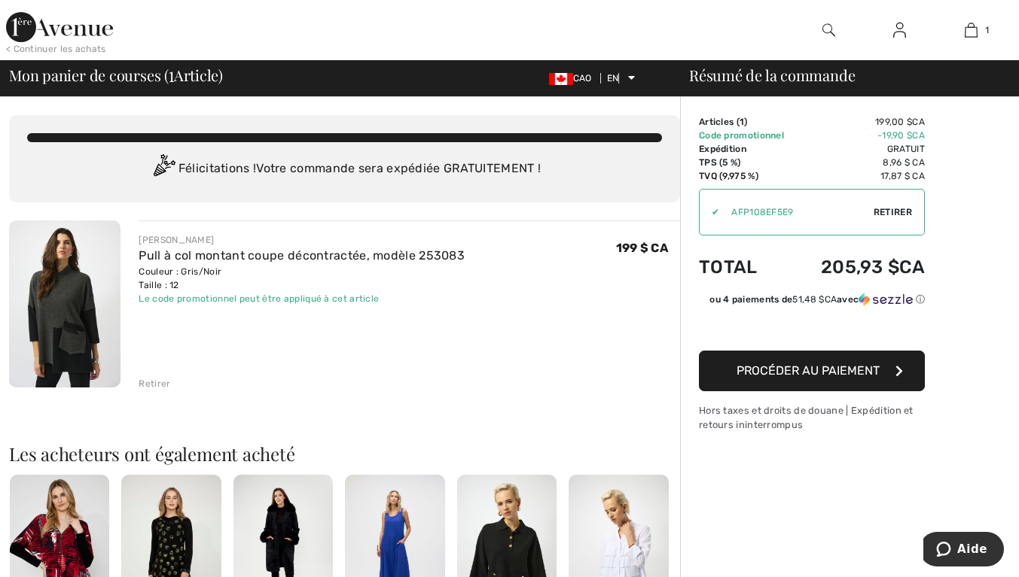
click at [862, 373] on font "Procéder au paiement" at bounding box center [807, 371] width 143 height 14
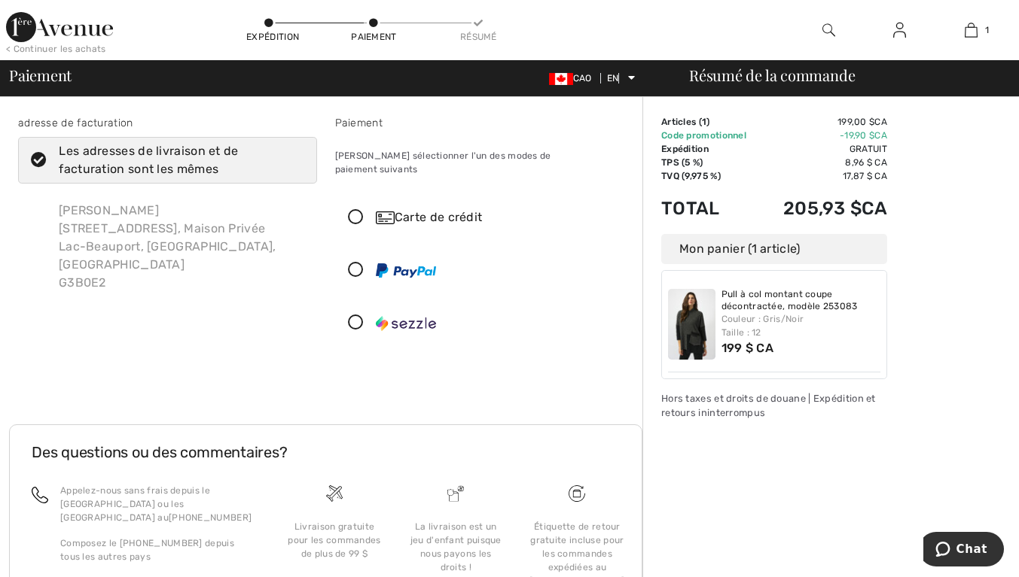
click at [356, 210] on icon at bounding box center [356, 218] width 40 height 16
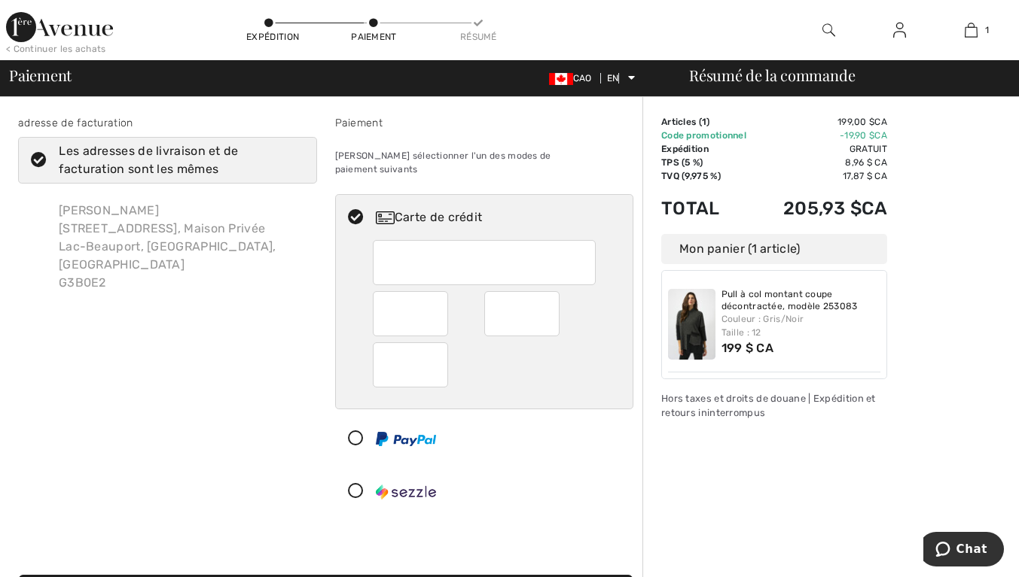
click at [557, 297] on div at bounding box center [521, 313] width 75 height 45
click at [556, 306] on div at bounding box center [521, 313] width 75 height 45
click at [556, 301] on div at bounding box center [521, 313] width 75 height 45
click at [556, 303] on div at bounding box center [521, 313] width 75 height 45
click at [553, 303] on div at bounding box center [521, 313] width 75 height 45
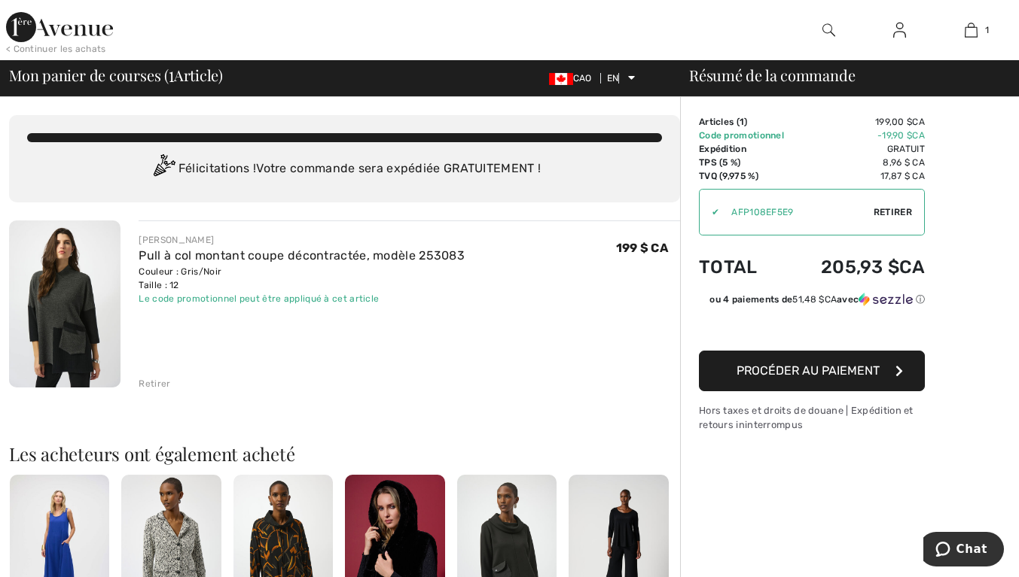
click at [987, 30] on font "1" at bounding box center [987, 30] width 4 height 11
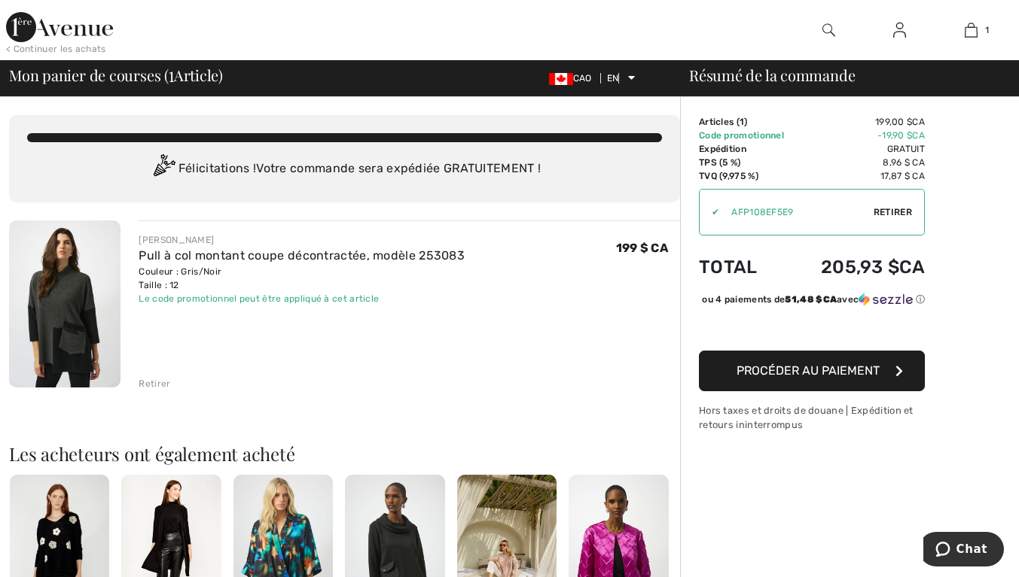
click at [165, 387] on font "Retirer" at bounding box center [155, 384] width 32 height 11
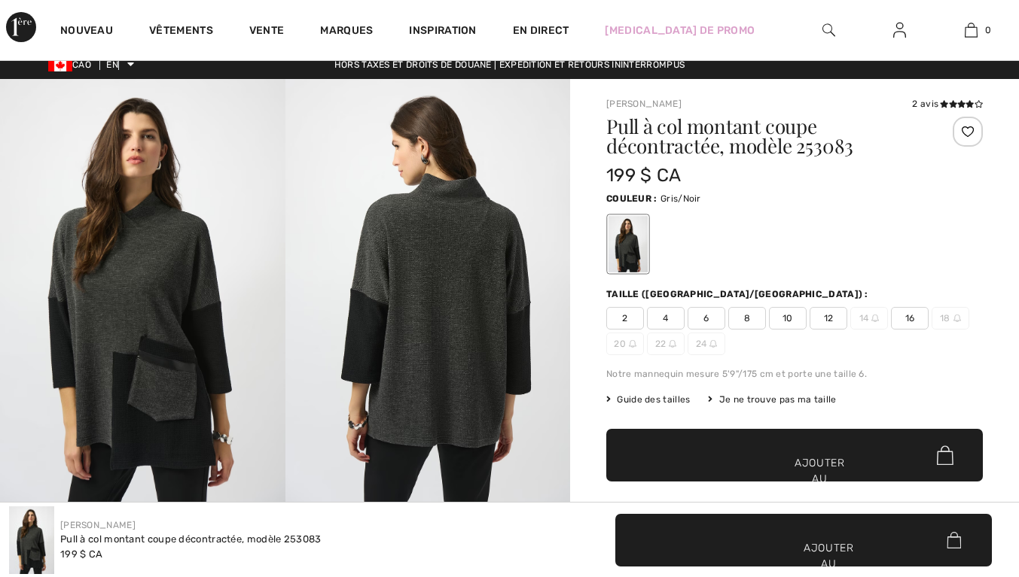
scroll to position [11, 0]
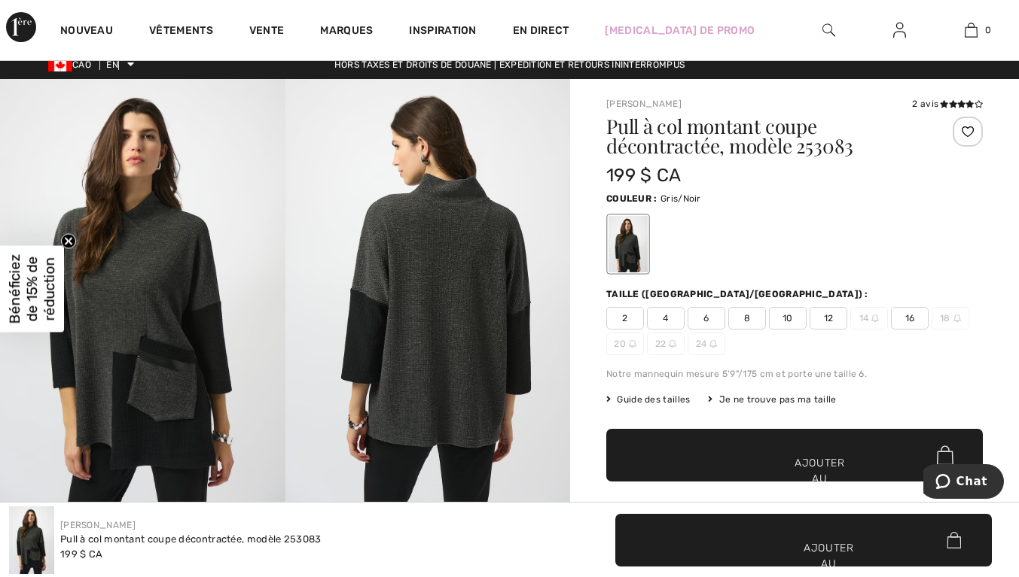
click at [273, 34] on font "Vente" at bounding box center [266, 30] width 35 height 13
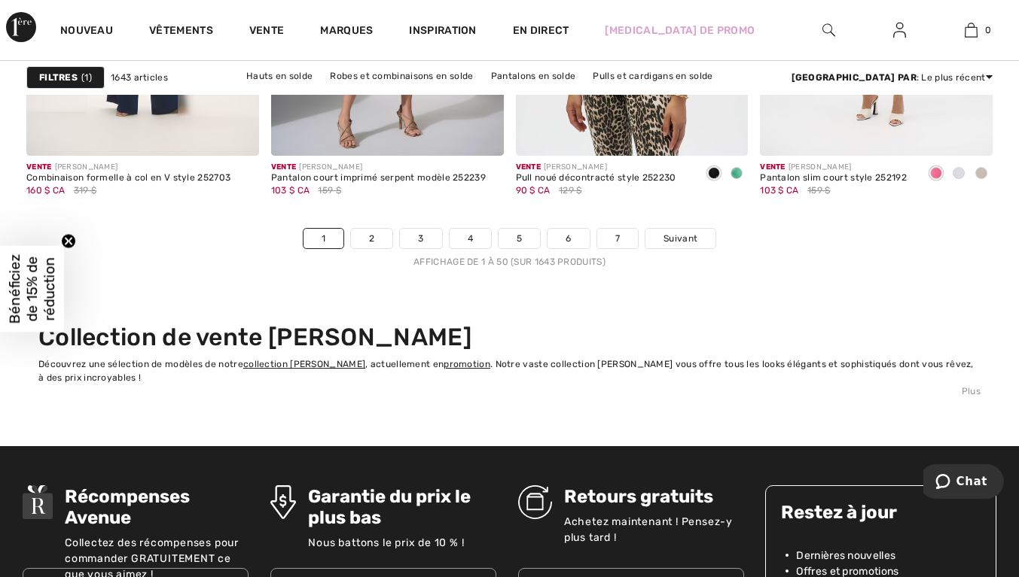
scroll to position [6661, 0]
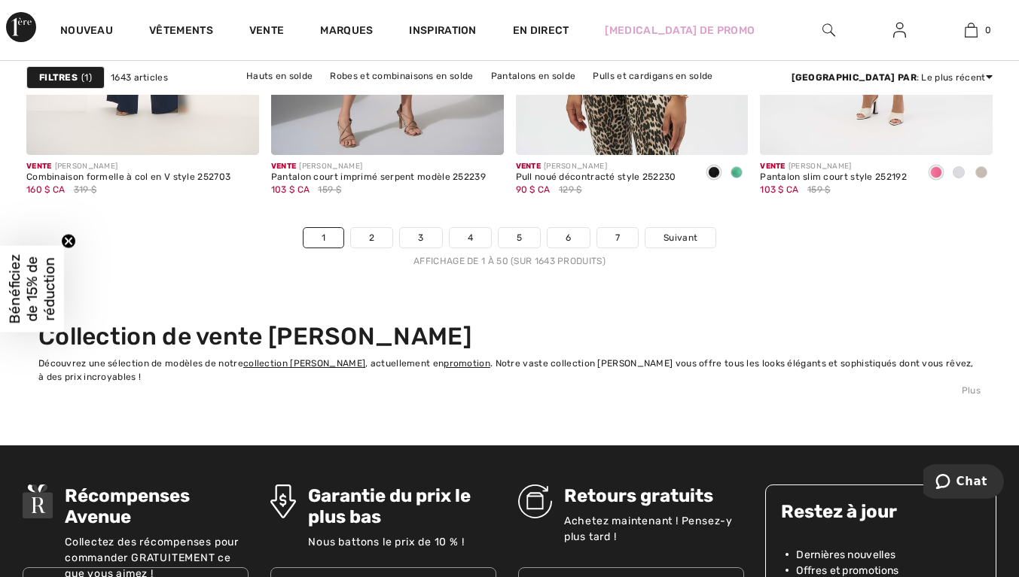
click at [372, 234] on font "2" at bounding box center [371, 238] width 5 height 11
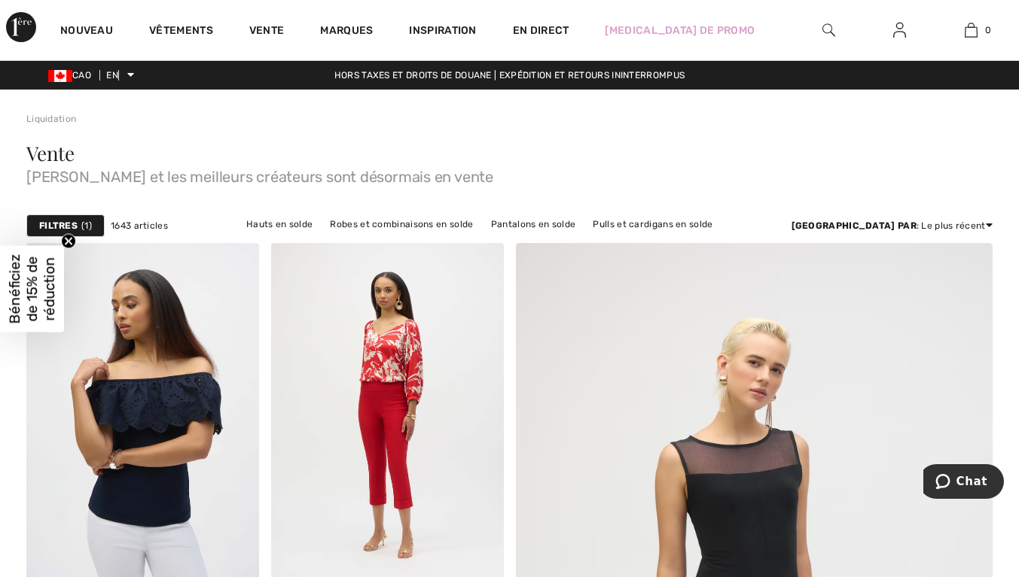
click at [833, 32] on img at bounding box center [828, 30] width 13 height 18
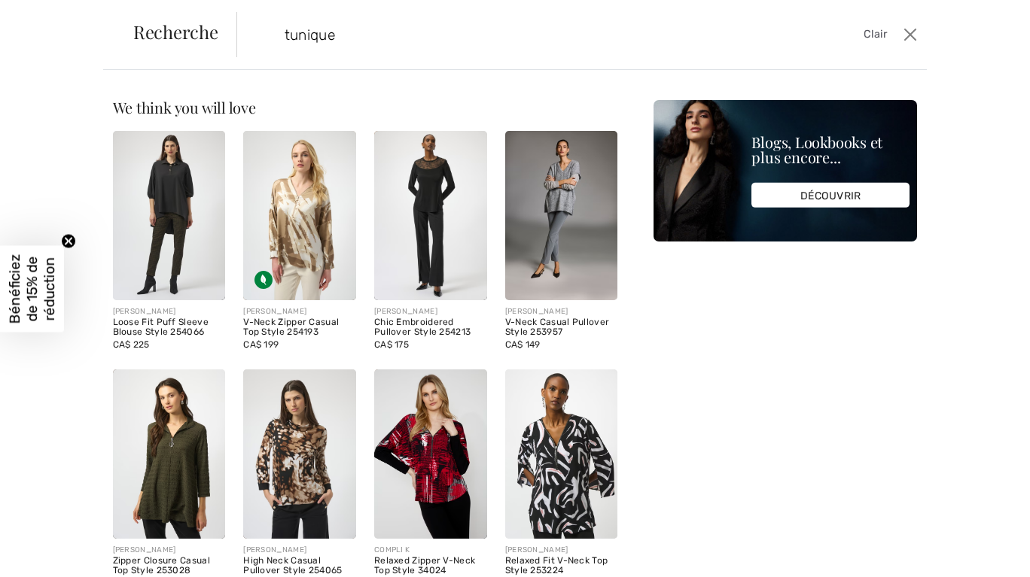
type input "tunique"
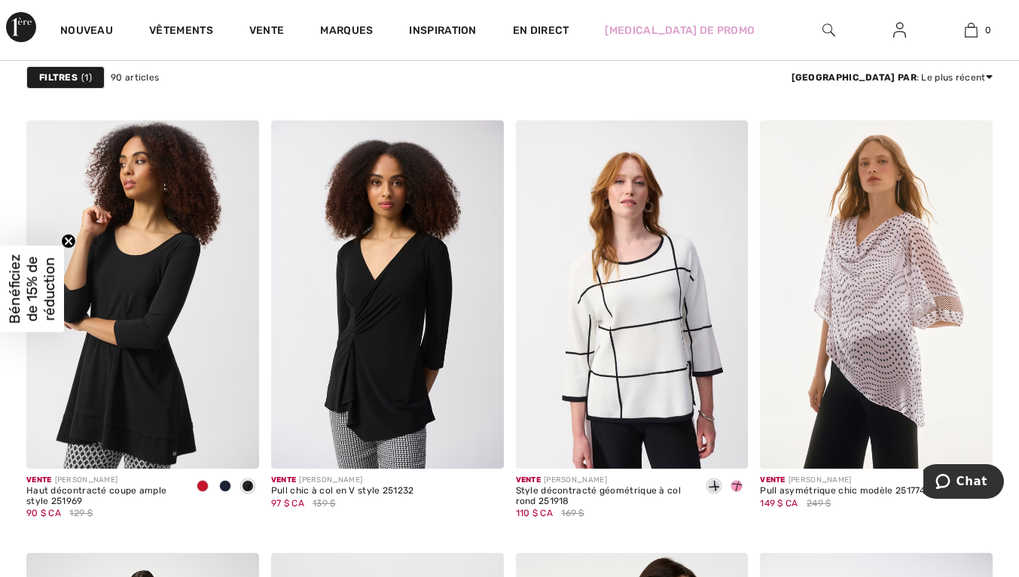
scroll to position [5434, 0]
click at [160, 291] on img at bounding box center [142, 294] width 233 height 349
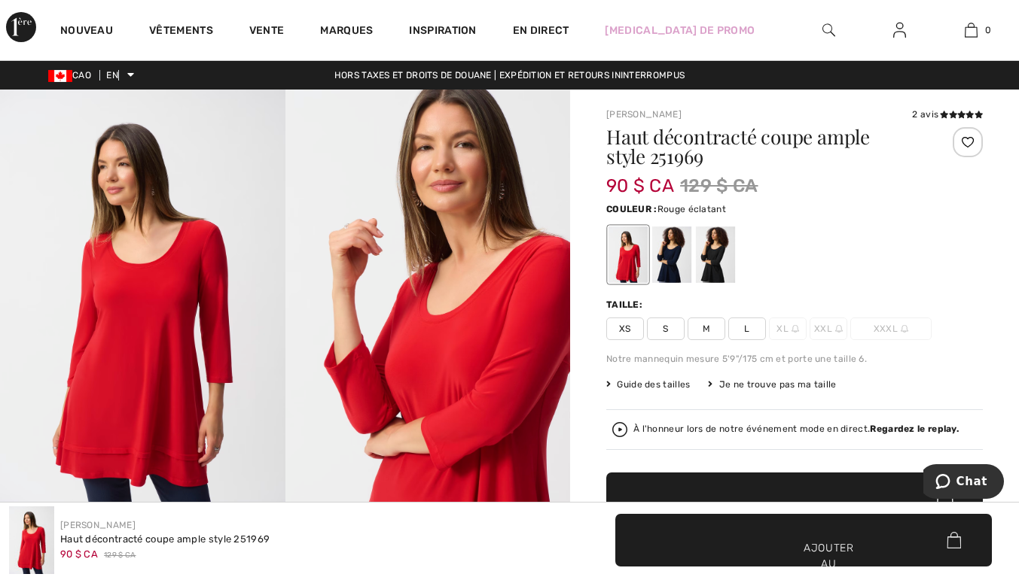
click at [728, 263] on div at bounding box center [715, 255] width 39 height 56
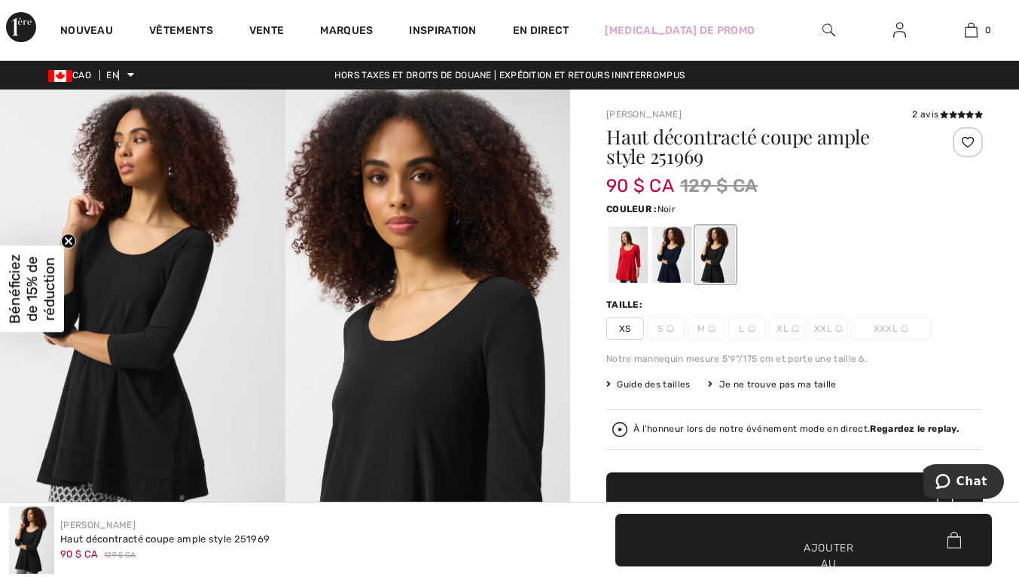
click at [684, 260] on div at bounding box center [671, 255] width 39 height 56
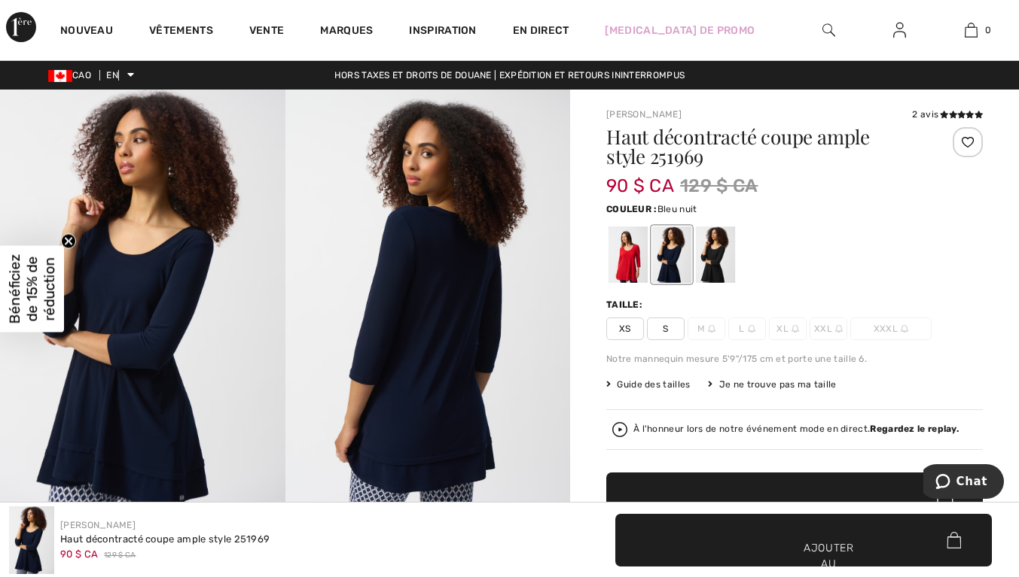
click at [640, 264] on div at bounding box center [627, 255] width 39 height 56
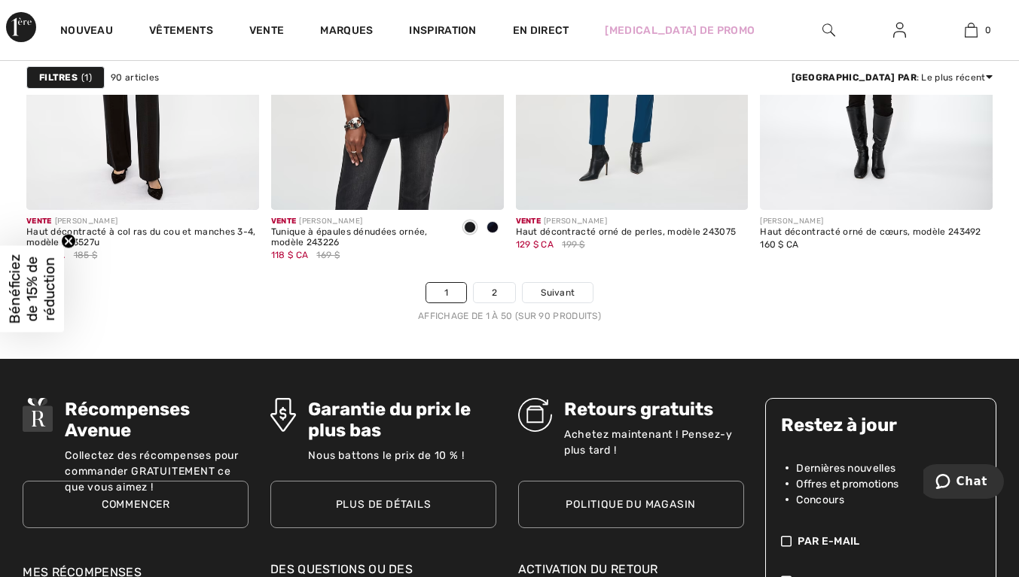
scroll to position [6561, 0]
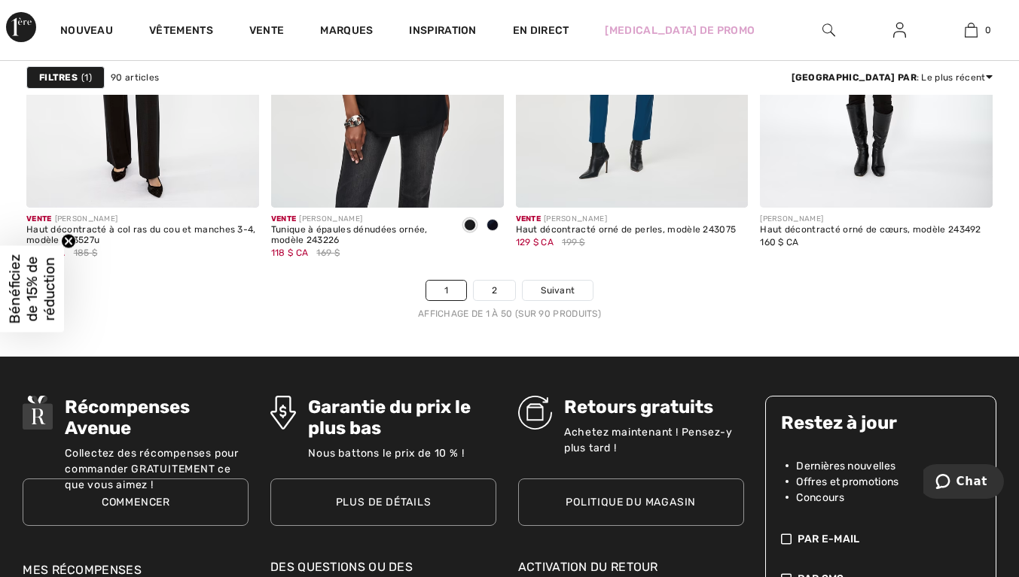
click at [505, 294] on link "2" at bounding box center [494, 291] width 41 height 20
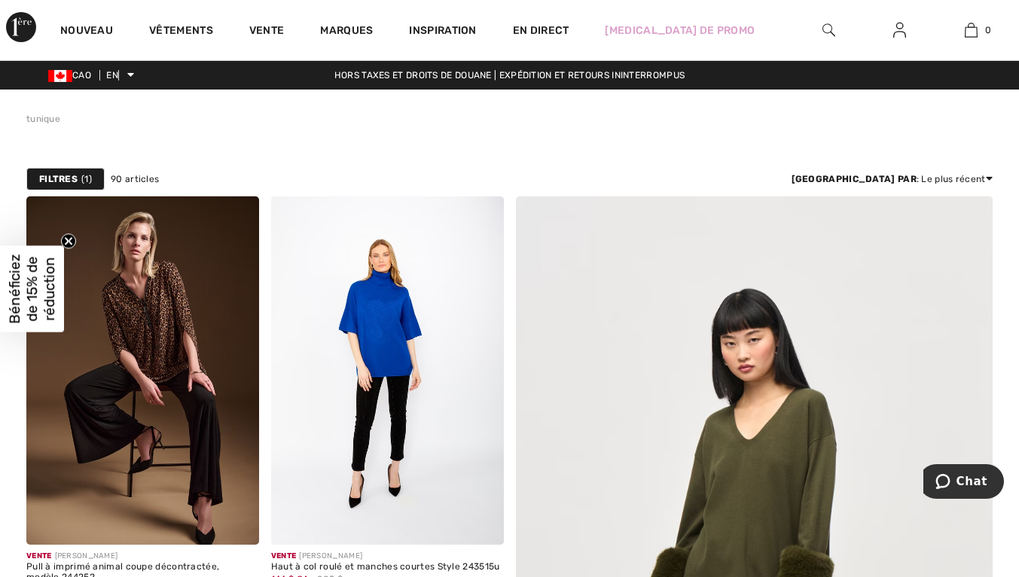
click at [190, 29] on font "Vêtements" at bounding box center [181, 30] width 64 height 13
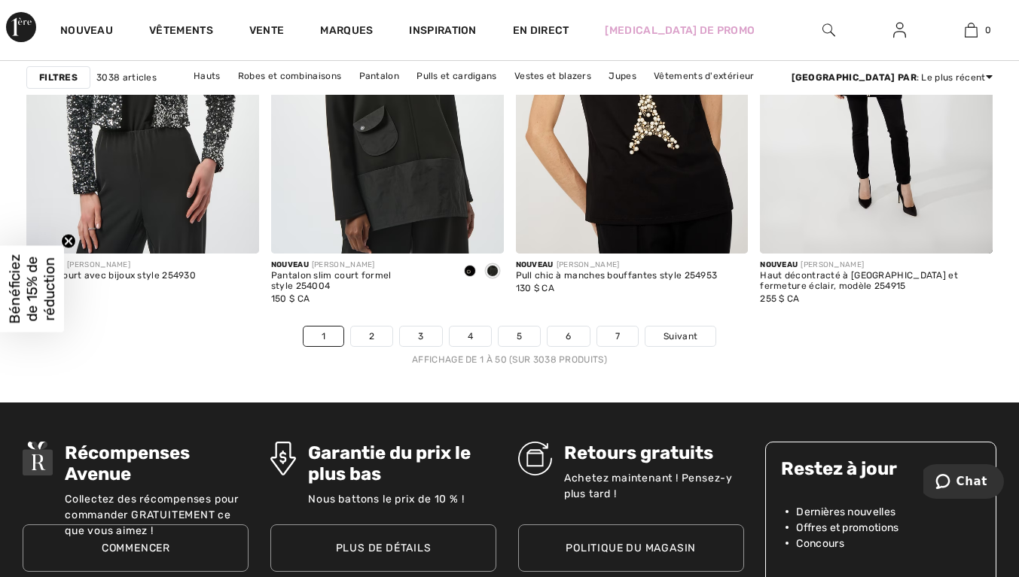
scroll to position [6525, 0]
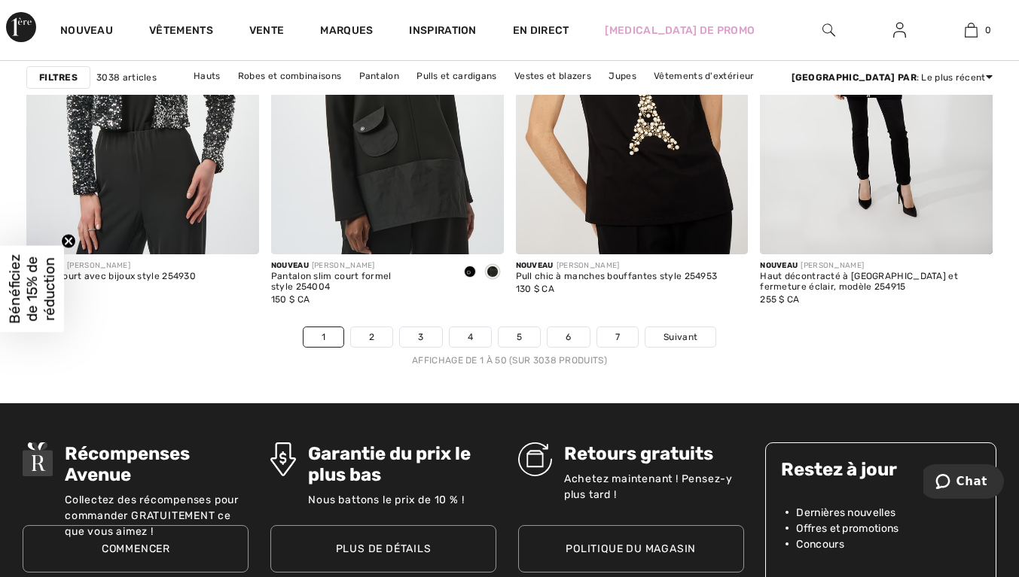
click at [371, 337] on font "2" at bounding box center [371, 337] width 5 height 11
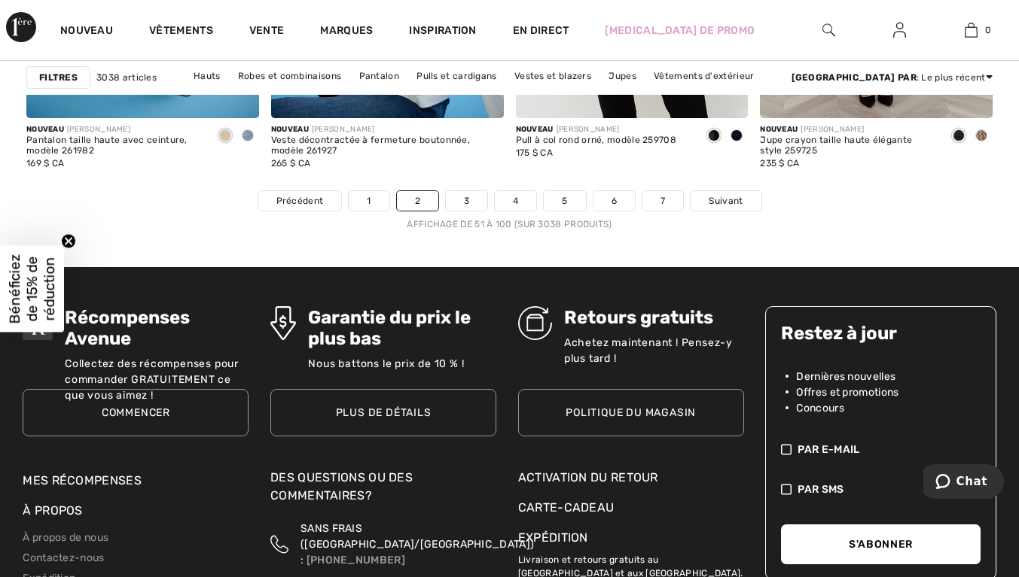
scroll to position [6661, 0]
click at [477, 201] on link "3" at bounding box center [466, 201] width 41 height 20
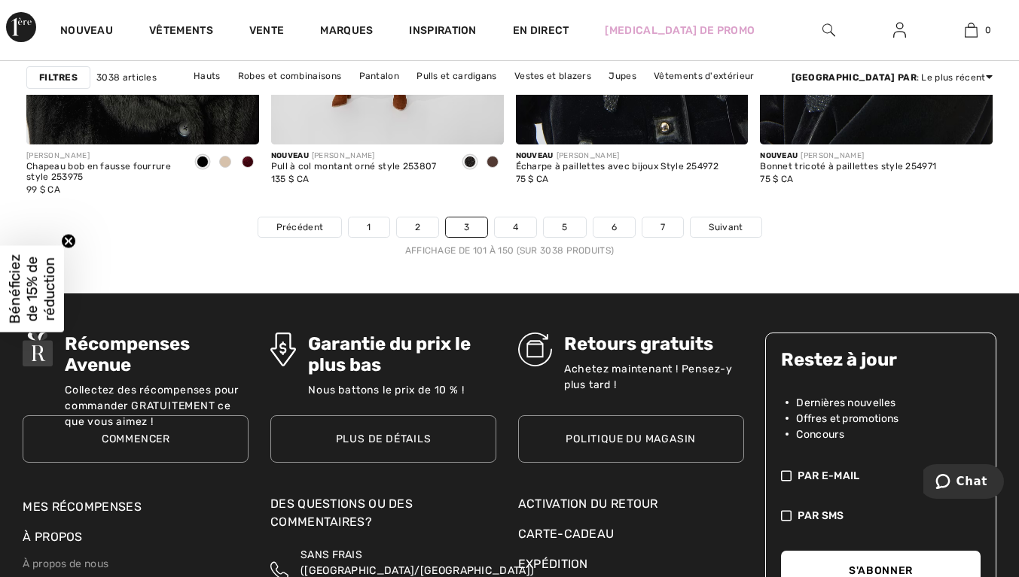
scroll to position [6633, 0]
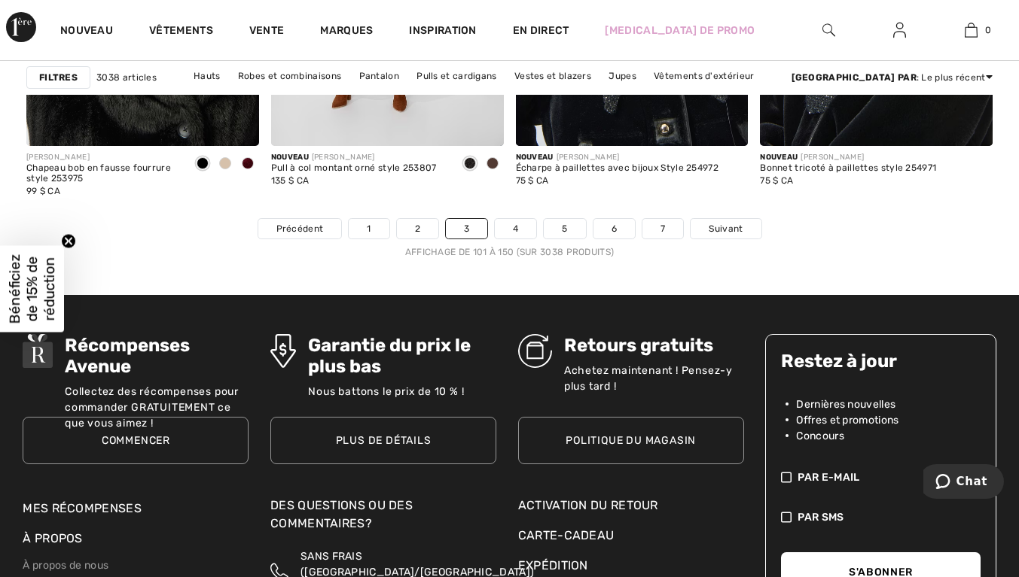
click at [522, 229] on link "4" at bounding box center [515, 229] width 41 height 20
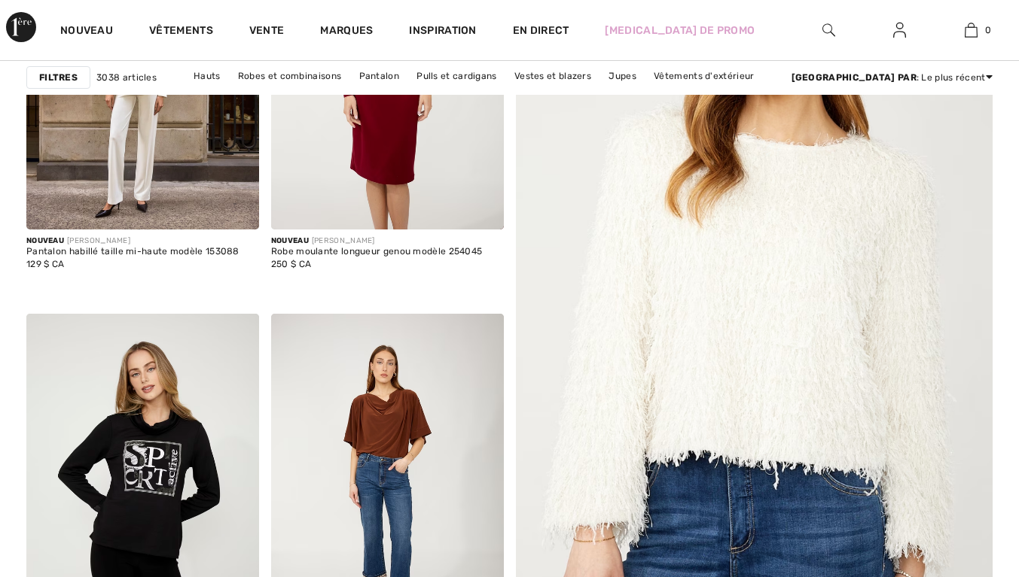
checkbox input "true"
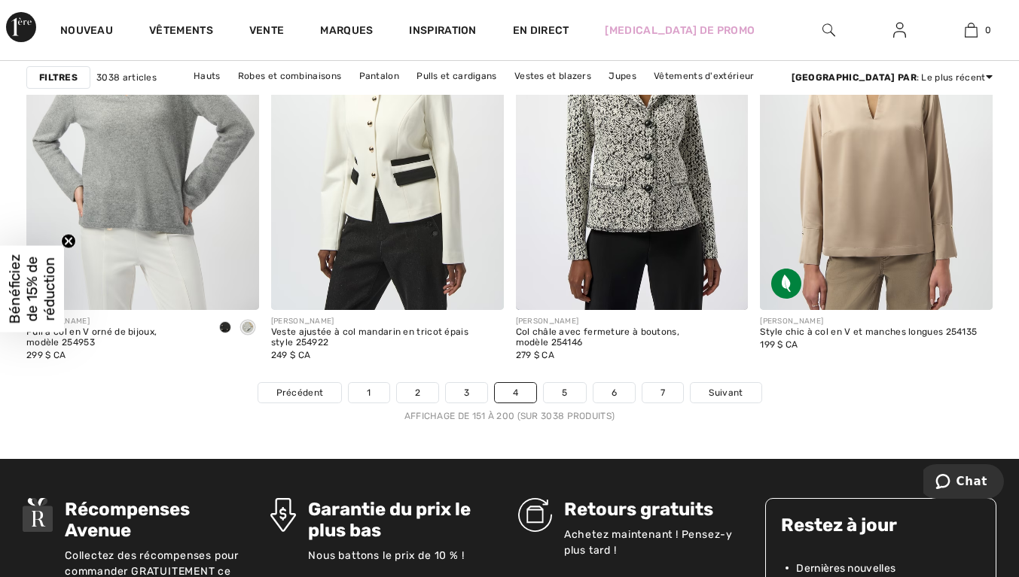
scroll to position [6471, 0]
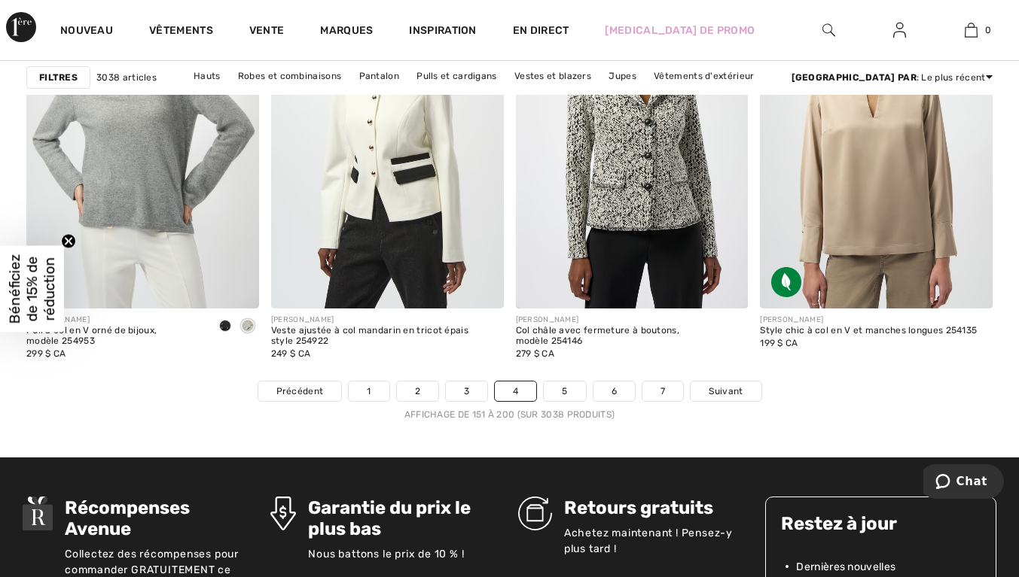
click at [576, 390] on link "5" at bounding box center [564, 392] width 41 height 20
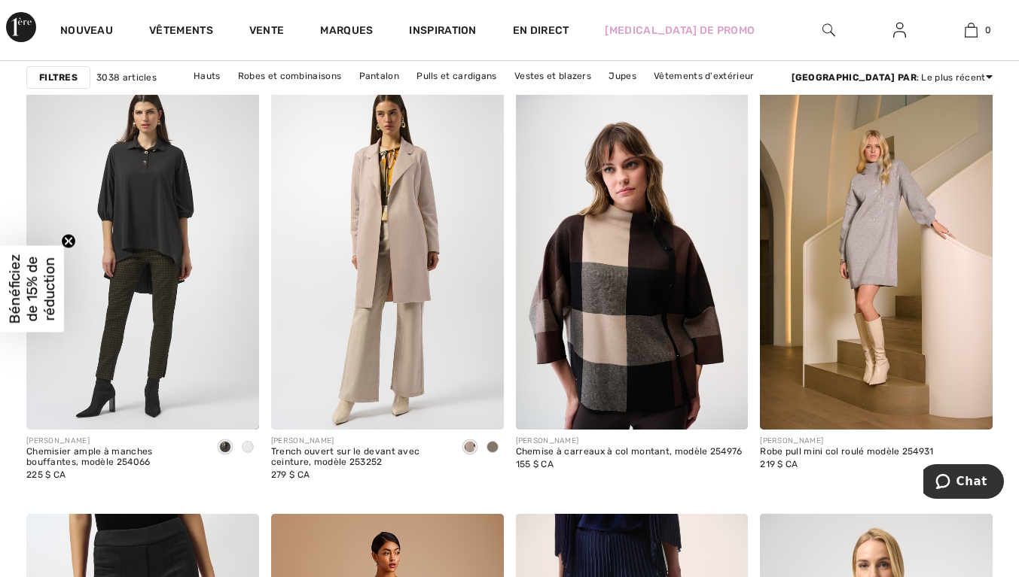
scroll to position [2125, 0]
click at [158, 220] on img at bounding box center [142, 256] width 233 height 349
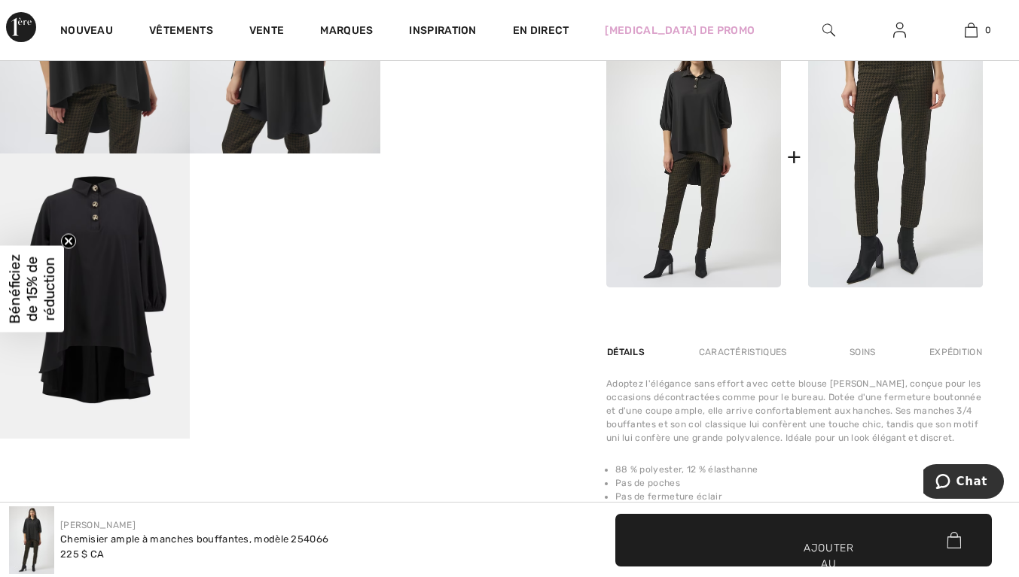
scroll to position [669, 0]
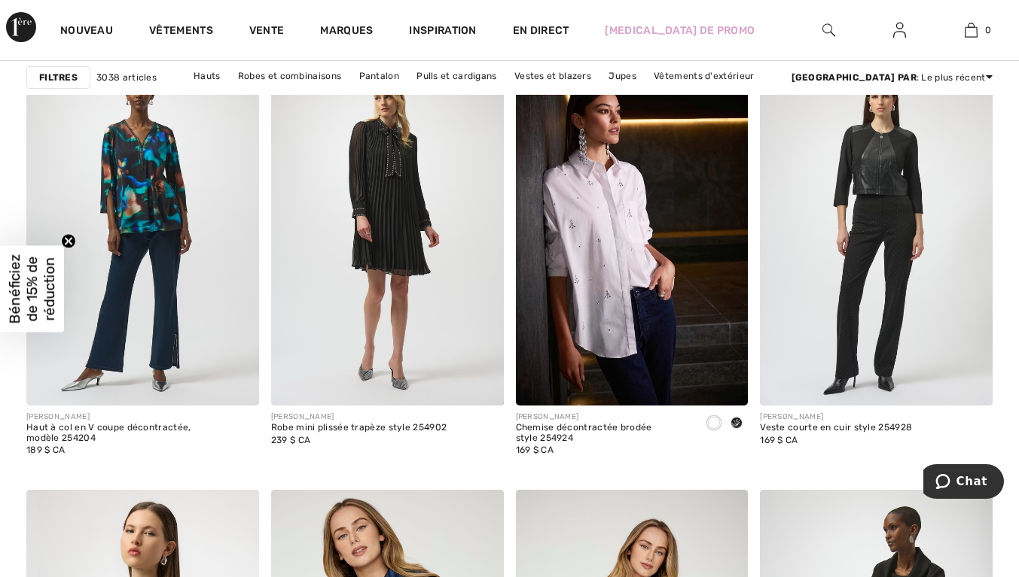
scroll to position [4480, 0]
click at [655, 273] on img at bounding box center [632, 230] width 233 height 349
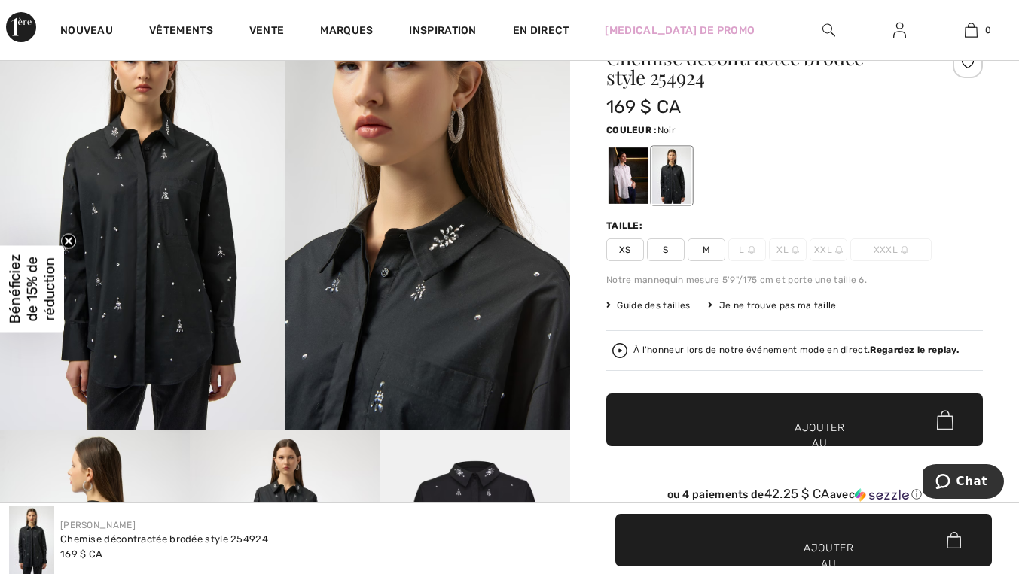
scroll to position [87, 0]
click at [629, 190] on div at bounding box center [627, 176] width 39 height 56
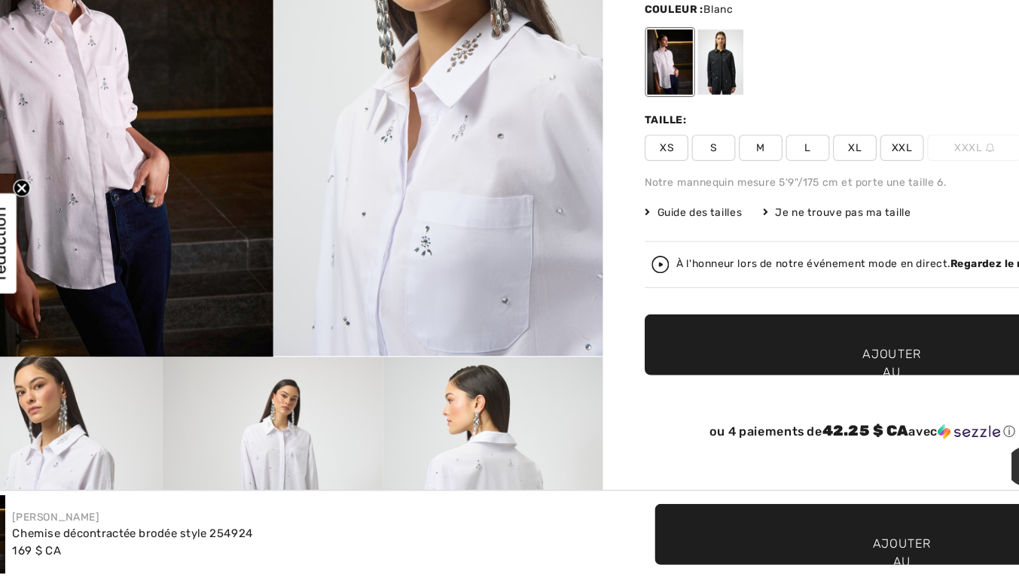
scroll to position [133, 0]
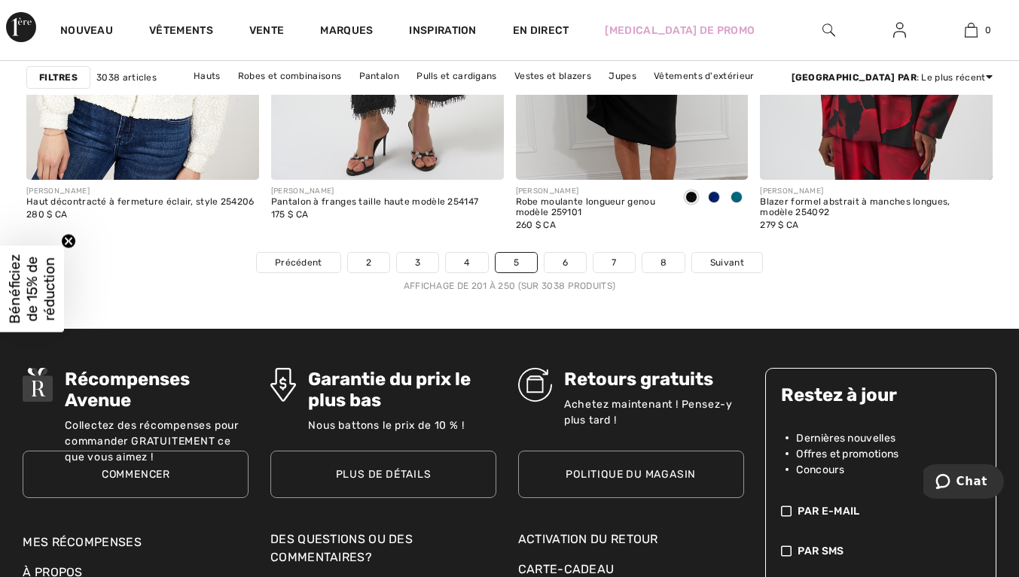
scroll to position [6598, 0]
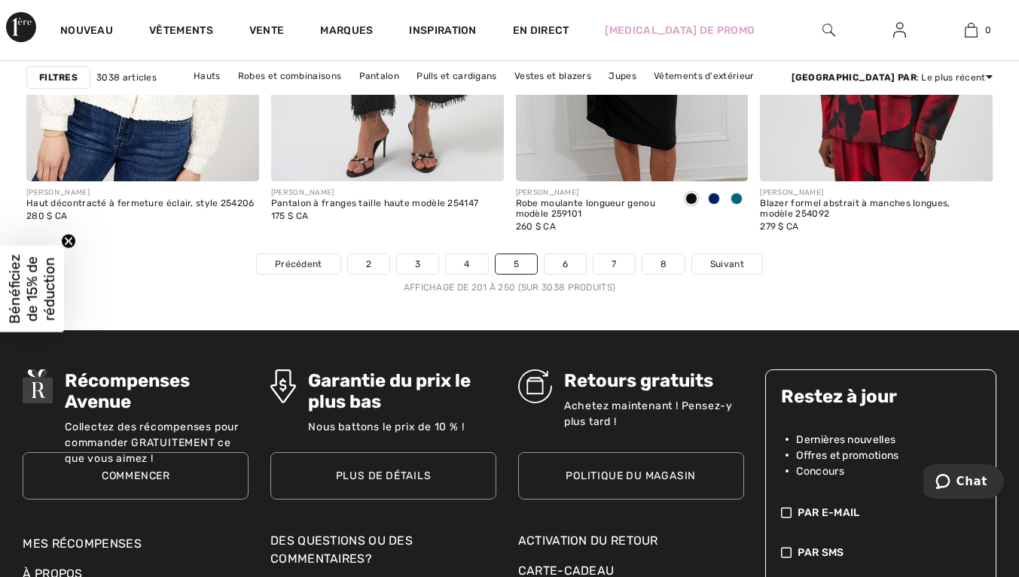
click at [565, 264] on font "6" at bounding box center [564, 264] width 5 height 11
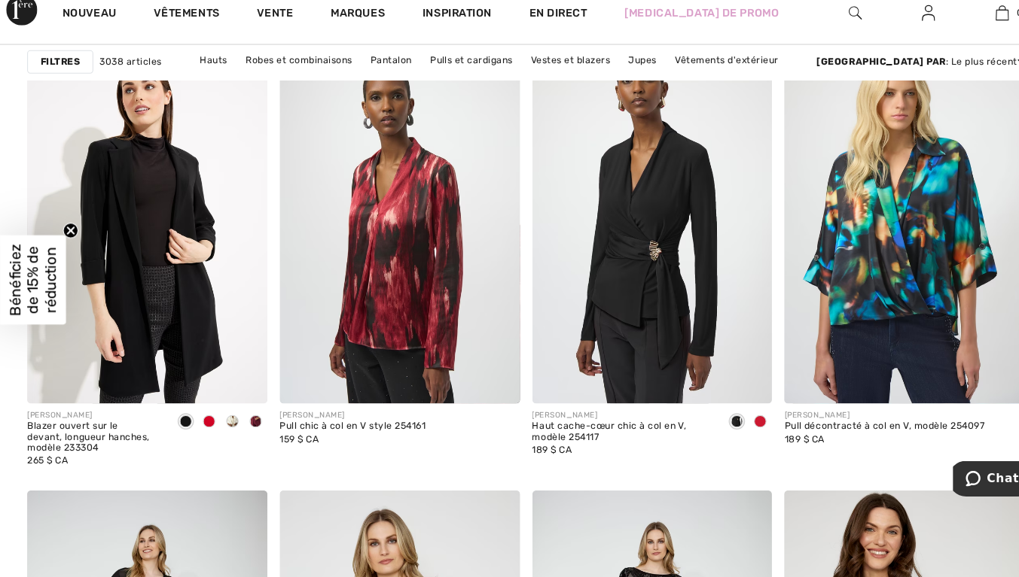
scroll to position [5938, 0]
click at [209, 429] on div at bounding box center [202, 427] width 23 height 25
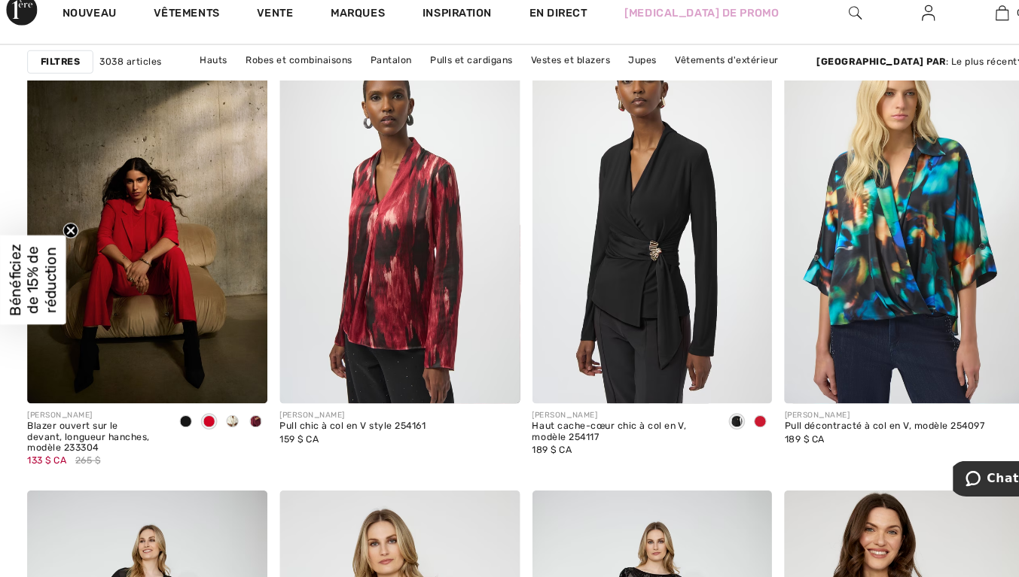
click at [236, 426] on div at bounding box center [247, 427] width 23 height 25
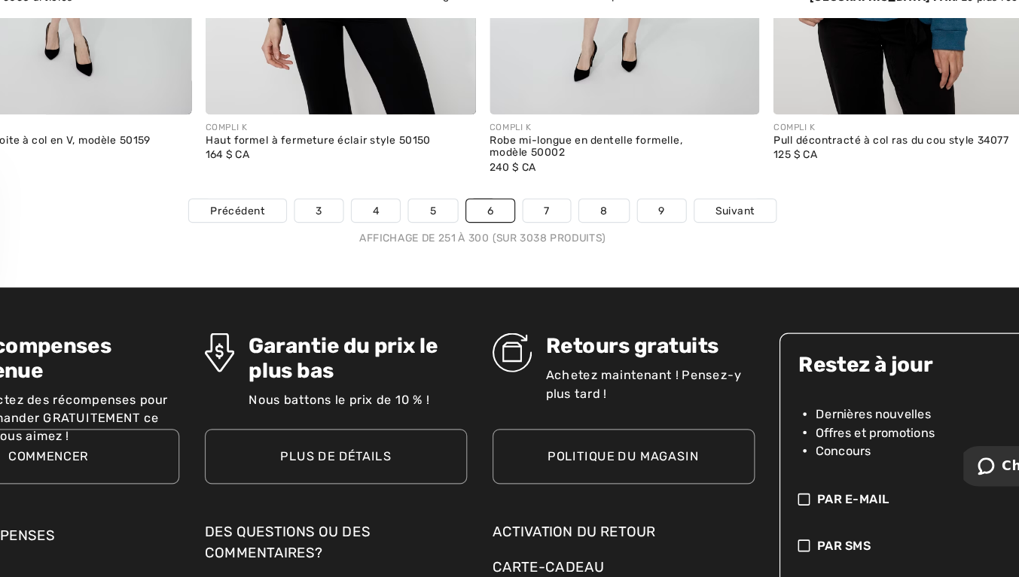
scroll to position [6607, 0]
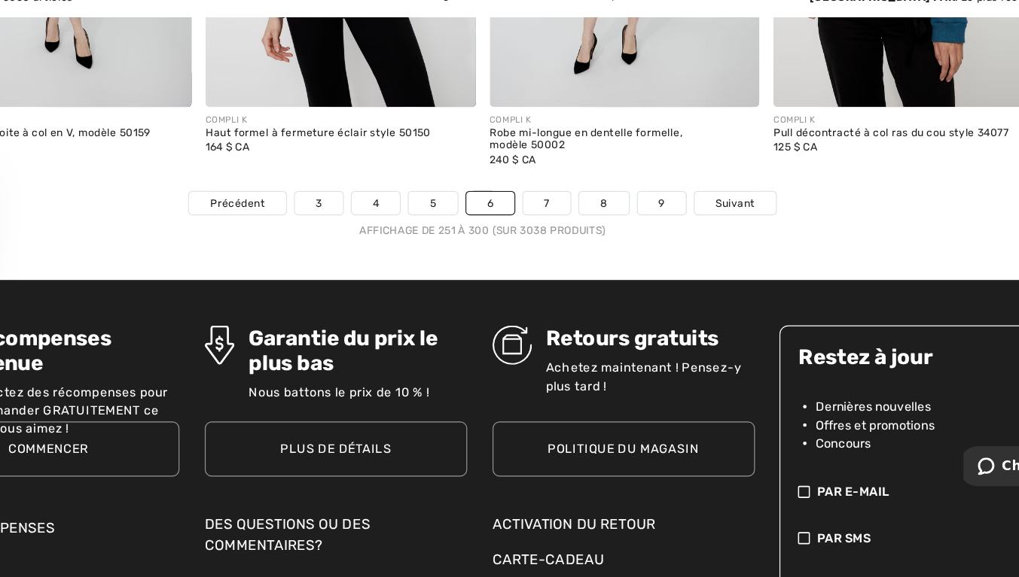
click at [566, 257] on font "7" at bounding box center [564, 255] width 5 height 11
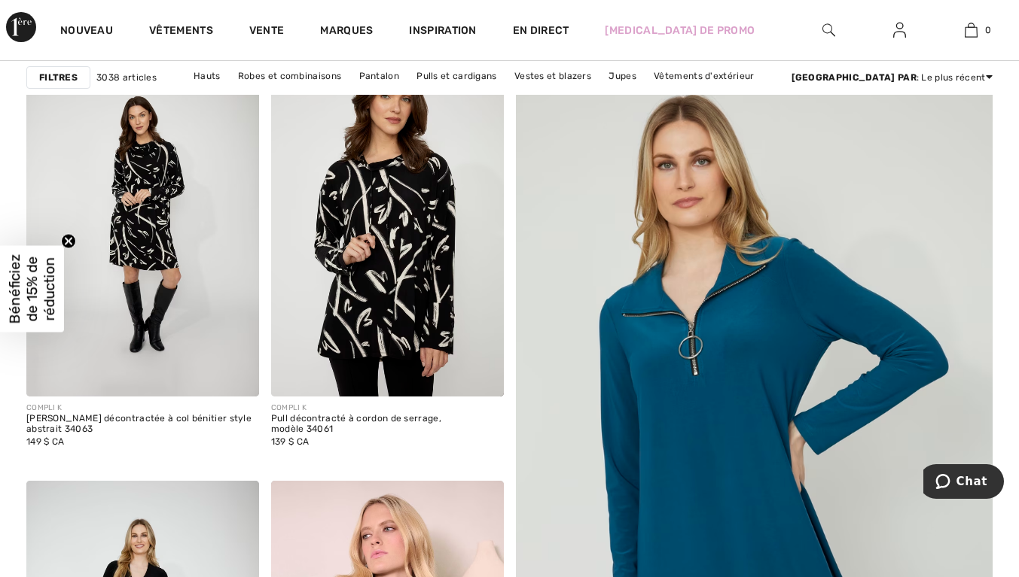
scroll to position [163, 0]
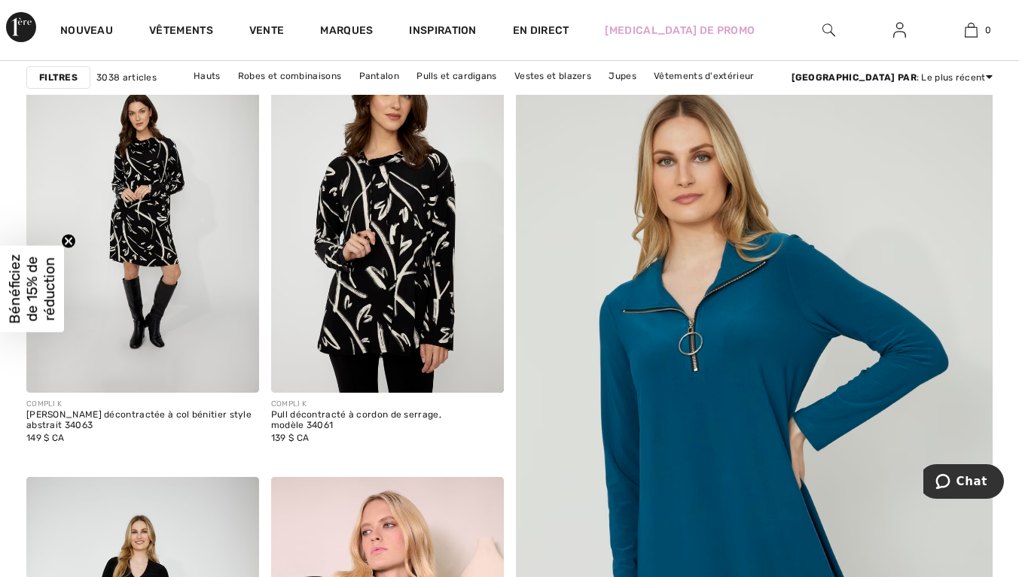
click at [385, 256] on img at bounding box center [387, 218] width 233 height 349
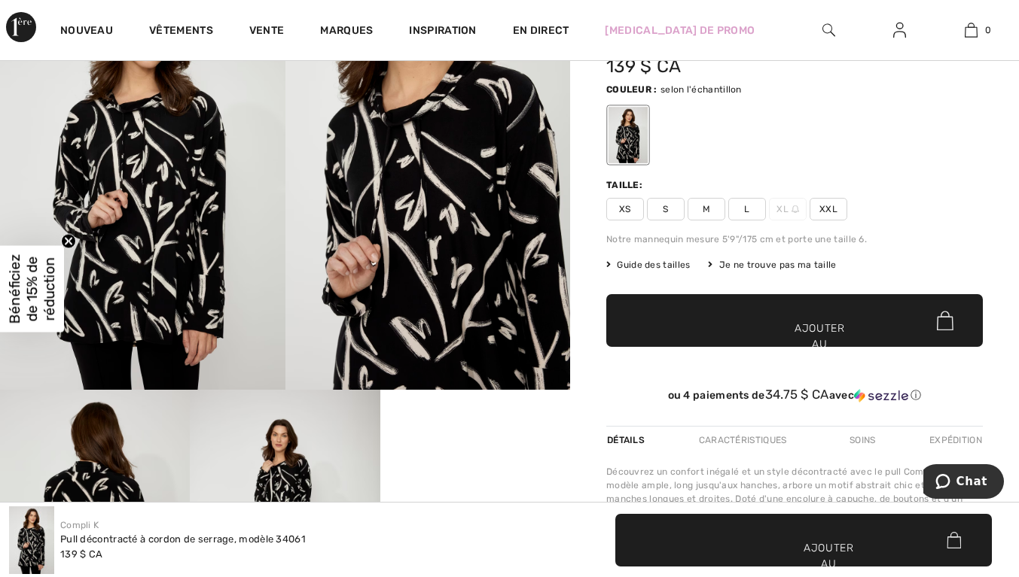
scroll to position [111, 0]
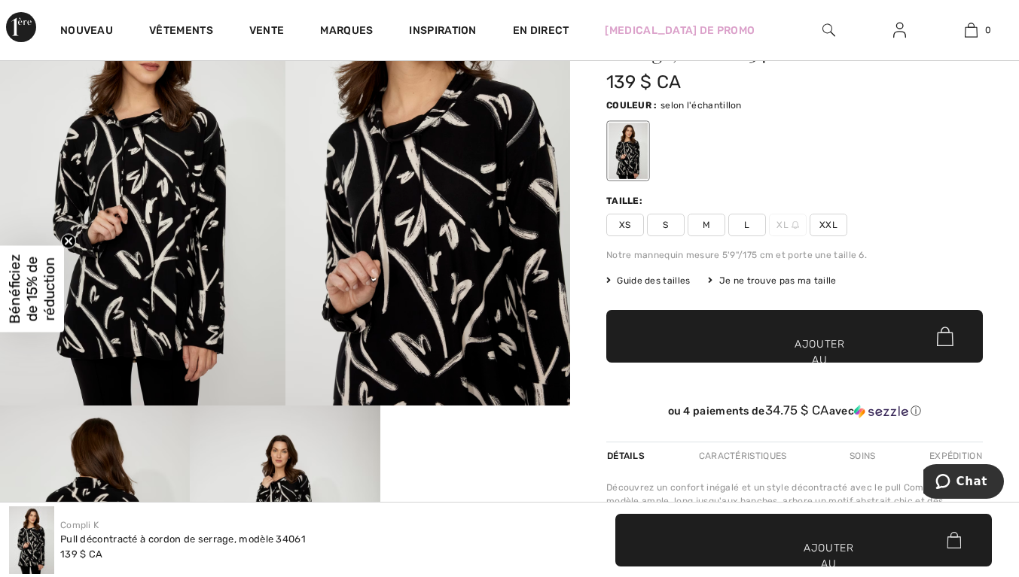
click at [748, 233] on span "L" at bounding box center [747, 225] width 38 height 23
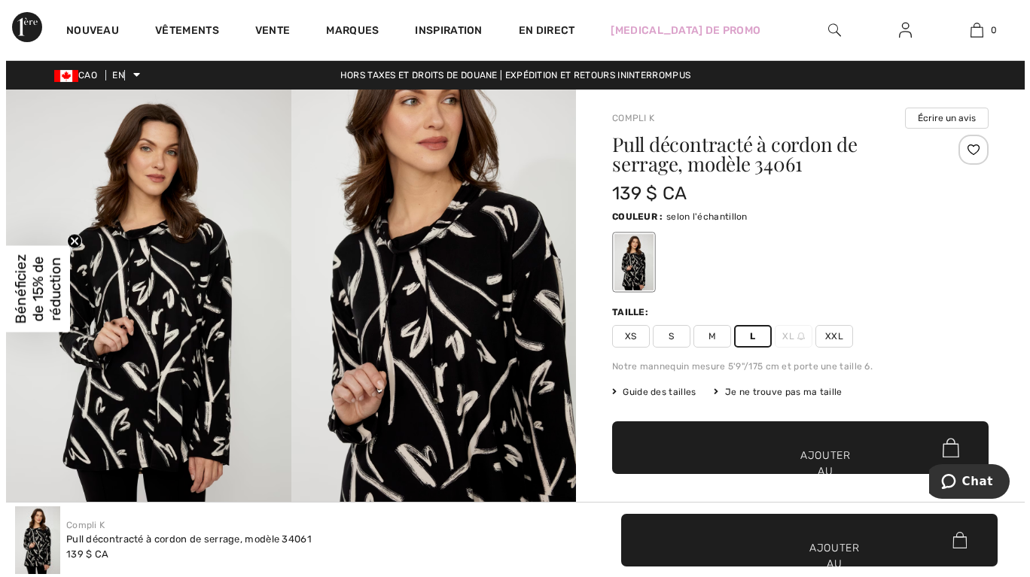
scroll to position [6, 0]
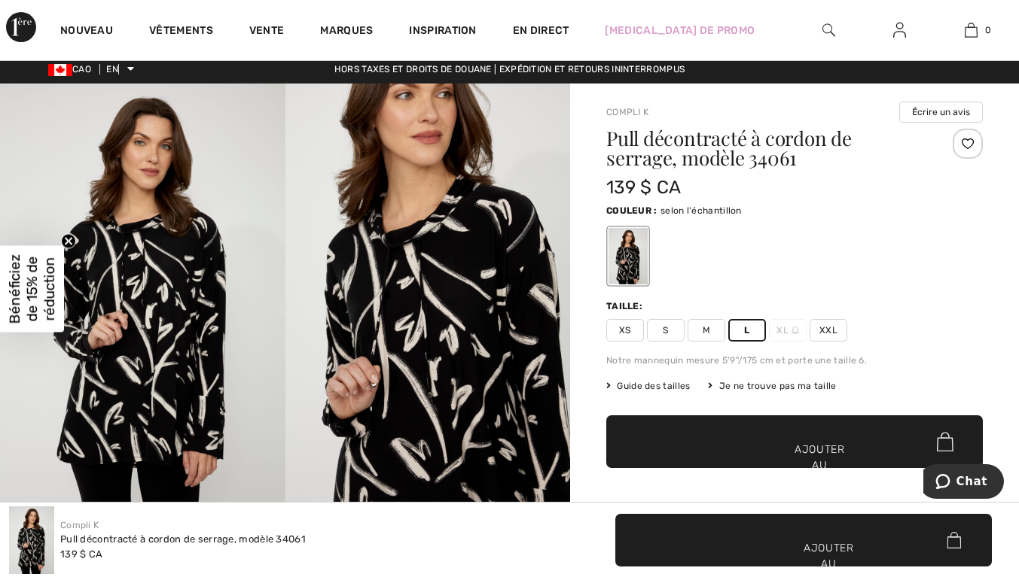
click at [687, 388] on font "Guide des tailles" at bounding box center [653, 386] width 73 height 11
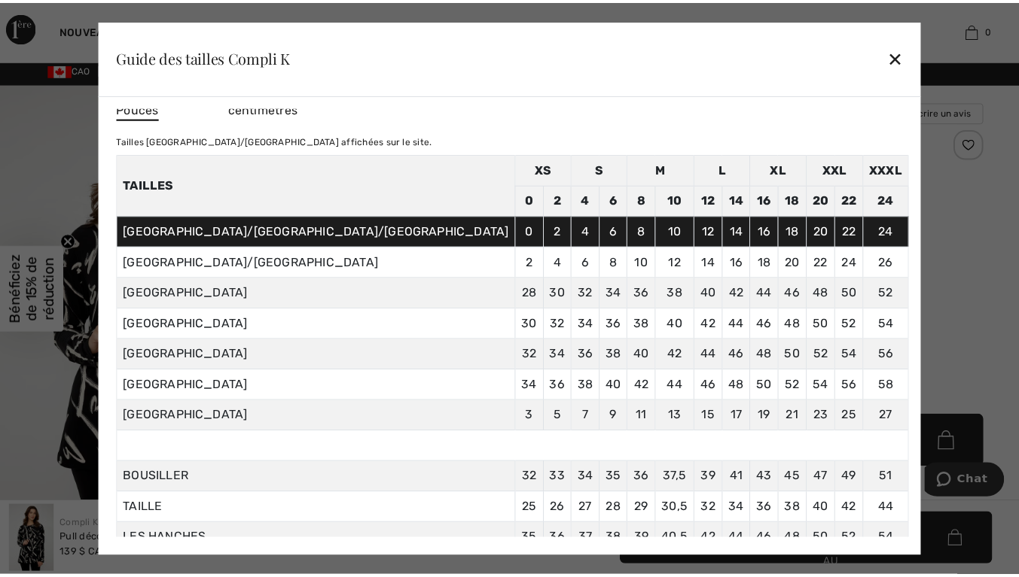
scroll to position [0, 0]
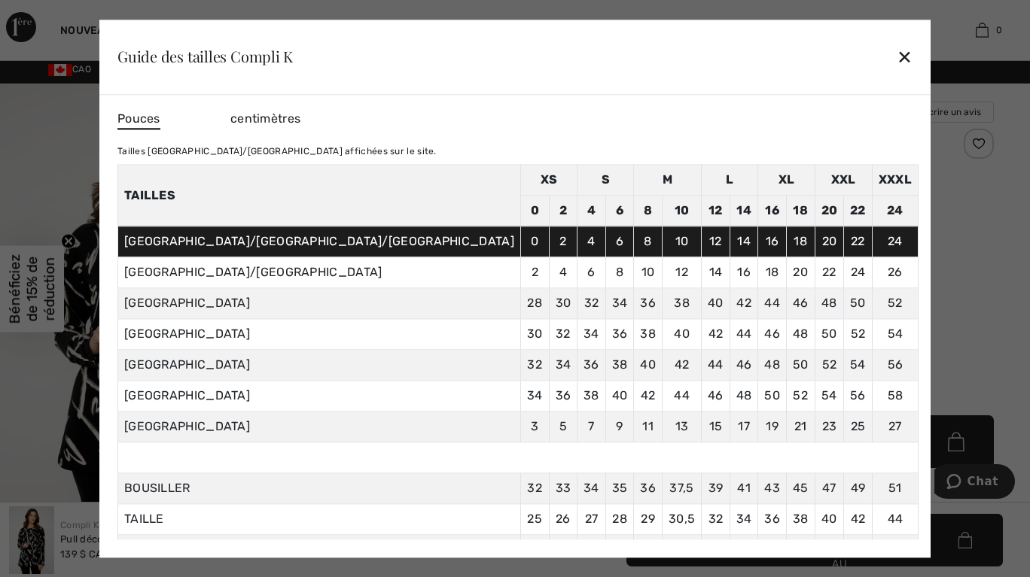
click at [897, 55] on font "✕" at bounding box center [905, 58] width 16 height 22
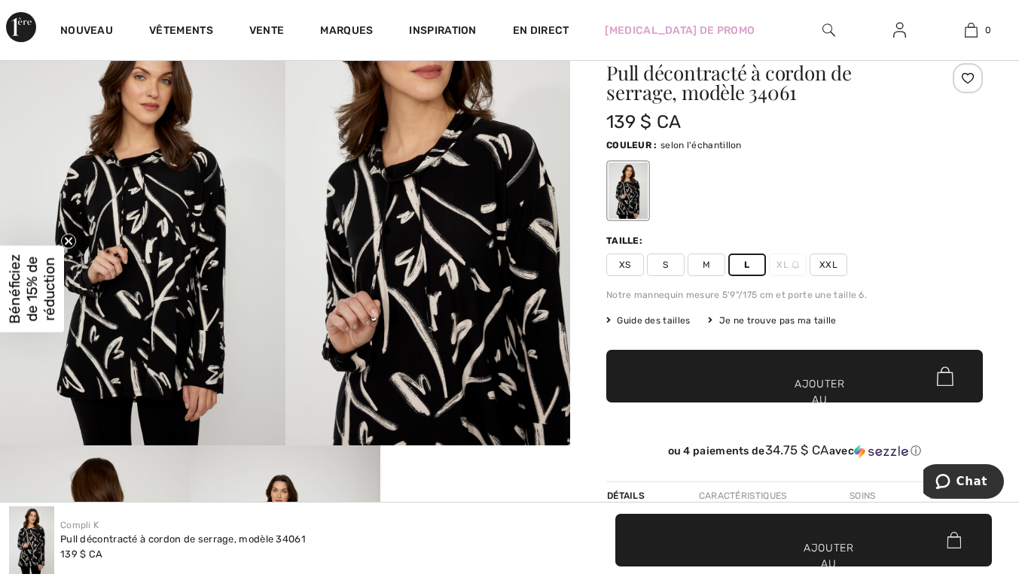
scroll to position [66, 0]
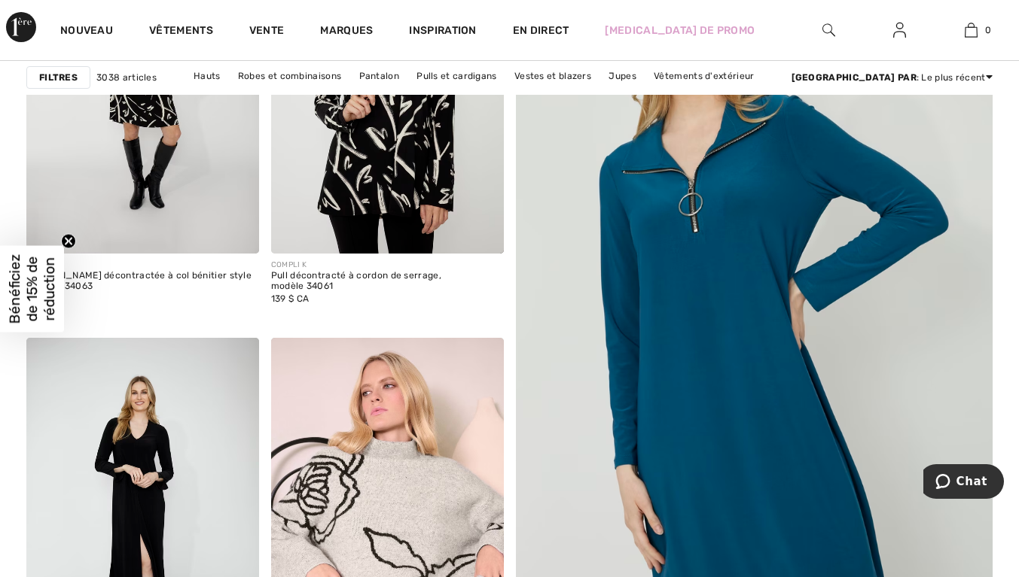
scroll to position [303, 0]
click at [455, 230] on div at bounding box center [472, 221] width 62 height 62
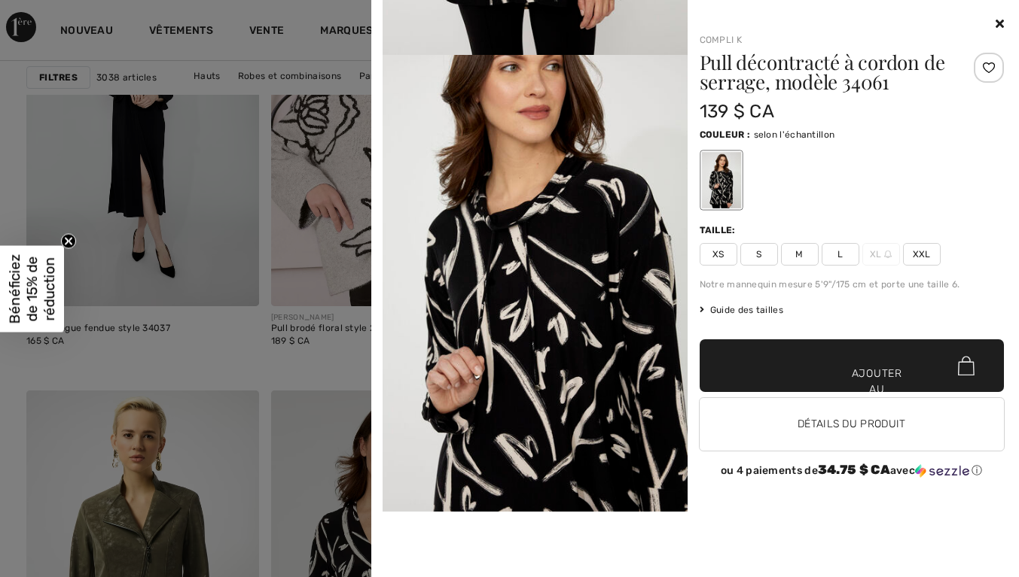
scroll to position [404, 0]
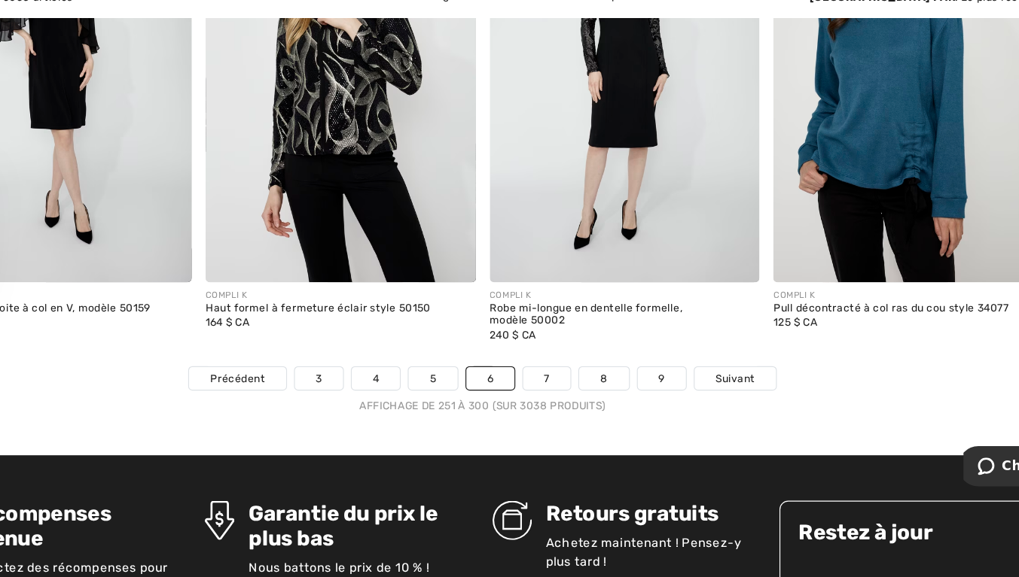
scroll to position [6459, 0]
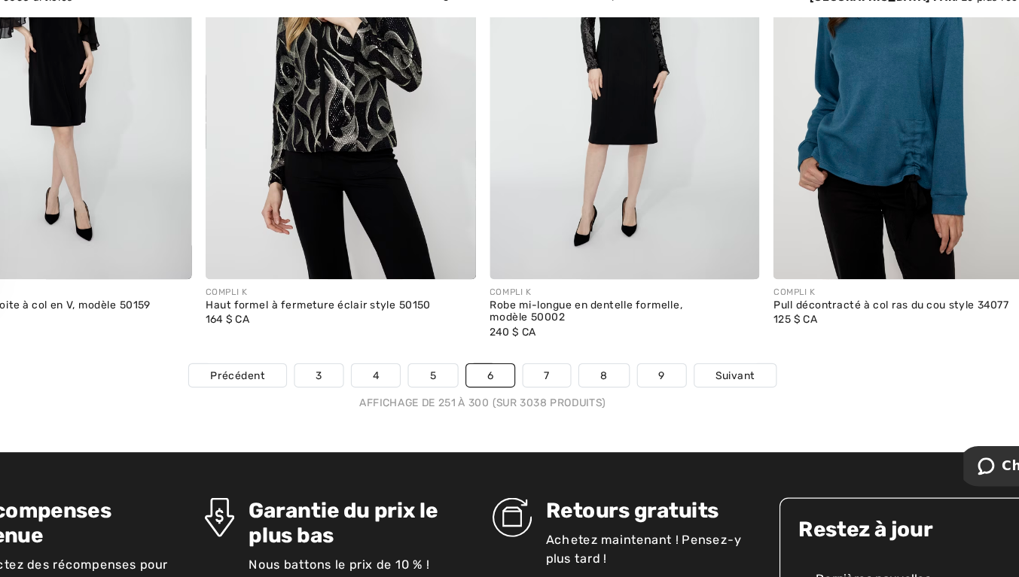
click at [578, 401] on link "7" at bounding box center [564, 404] width 41 height 20
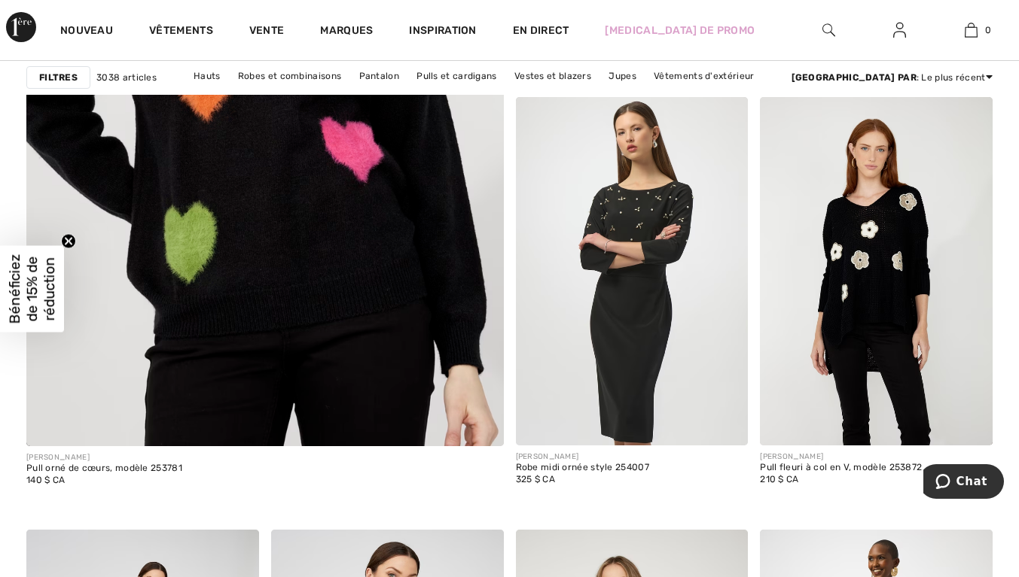
scroll to position [4010, 0]
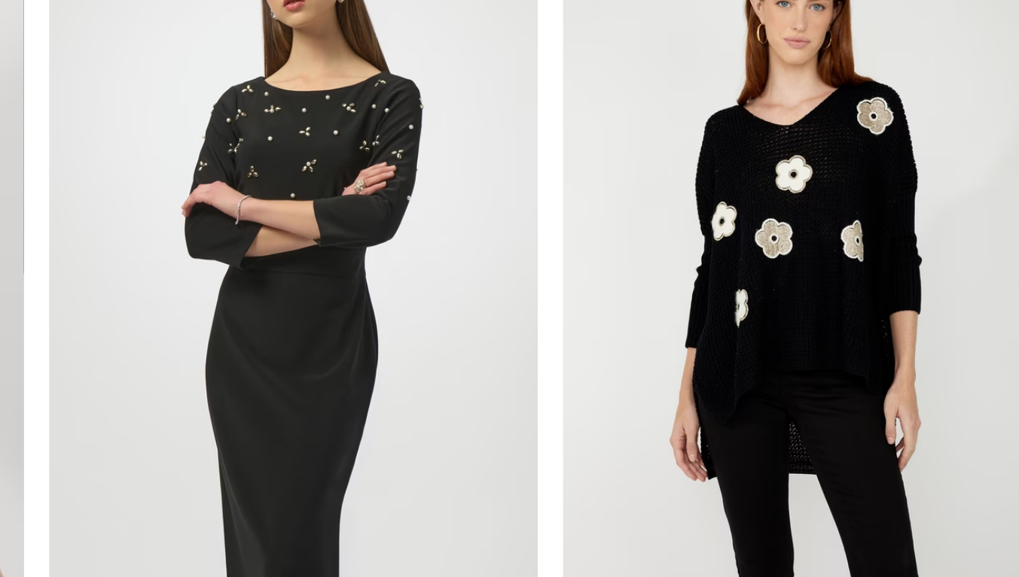
click at [897, 270] on img at bounding box center [876, 267] width 233 height 349
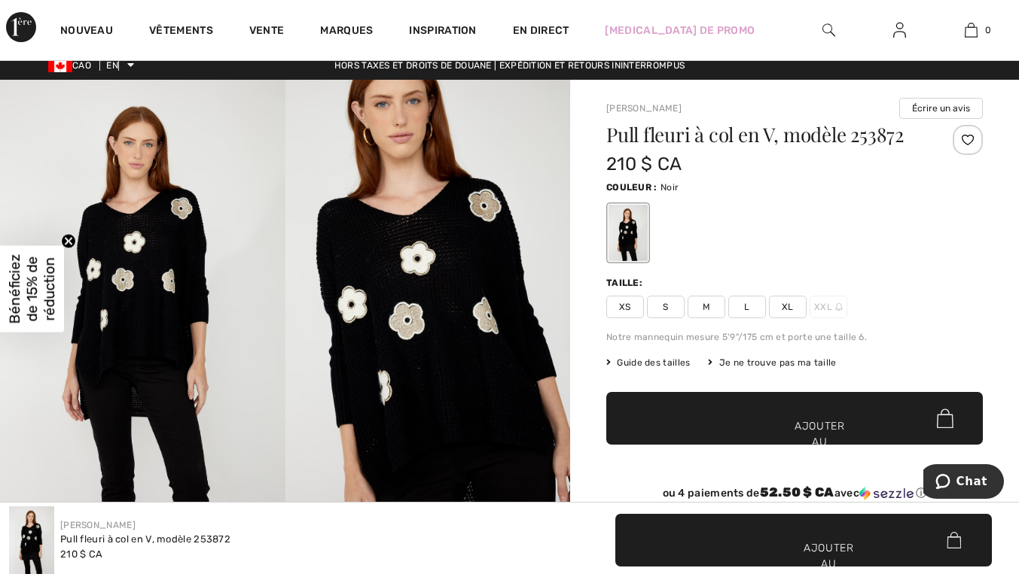
scroll to position [14, 0]
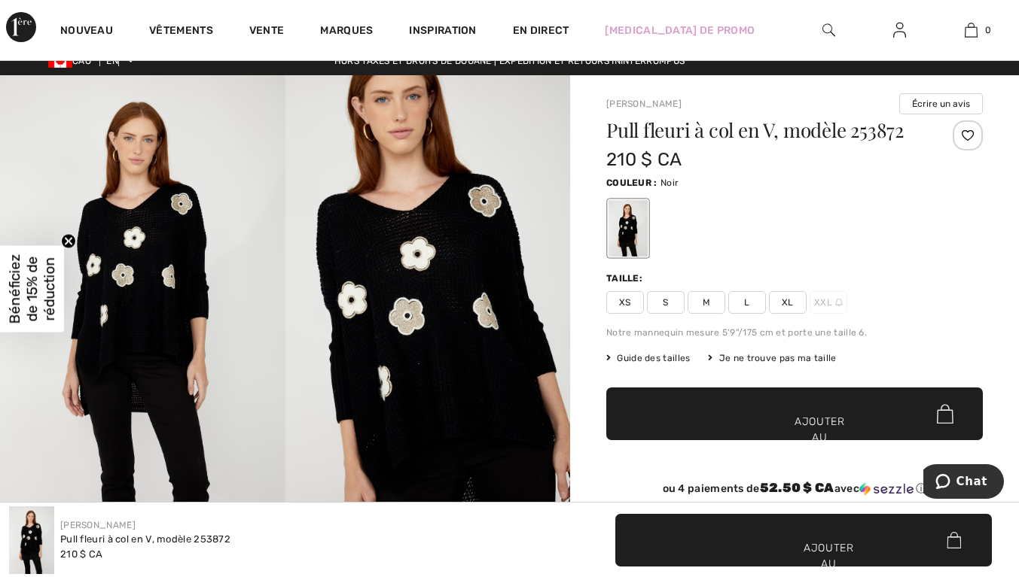
click at [757, 306] on span "L" at bounding box center [747, 302] width 38 height 23
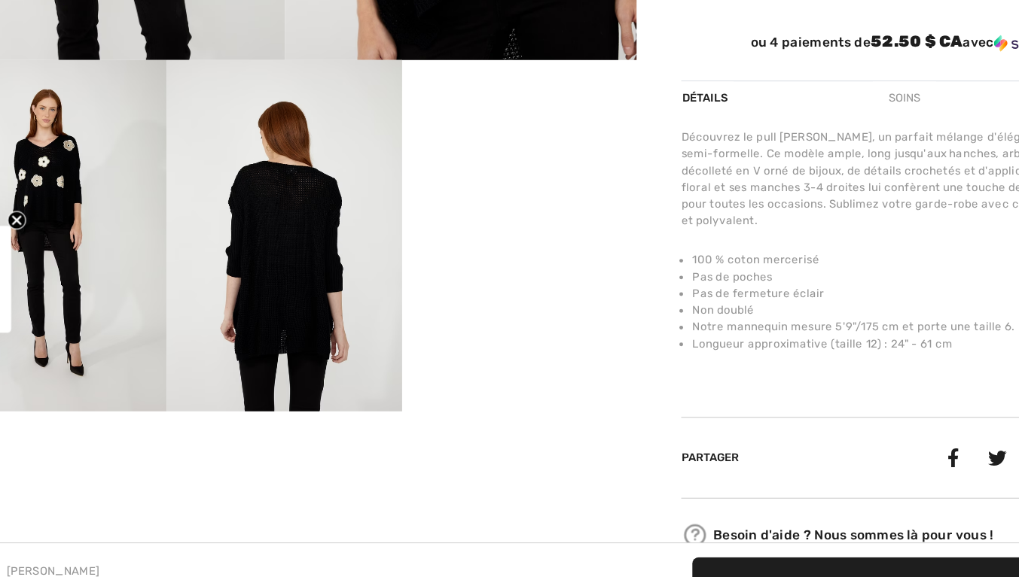
scroll to position [412, 0]
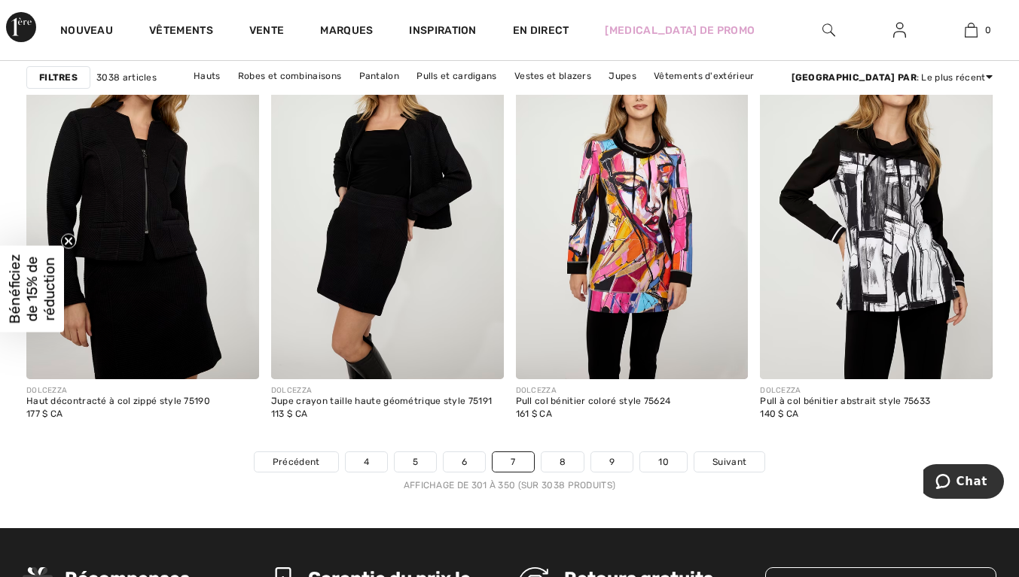
scroll to position [6412, 0]
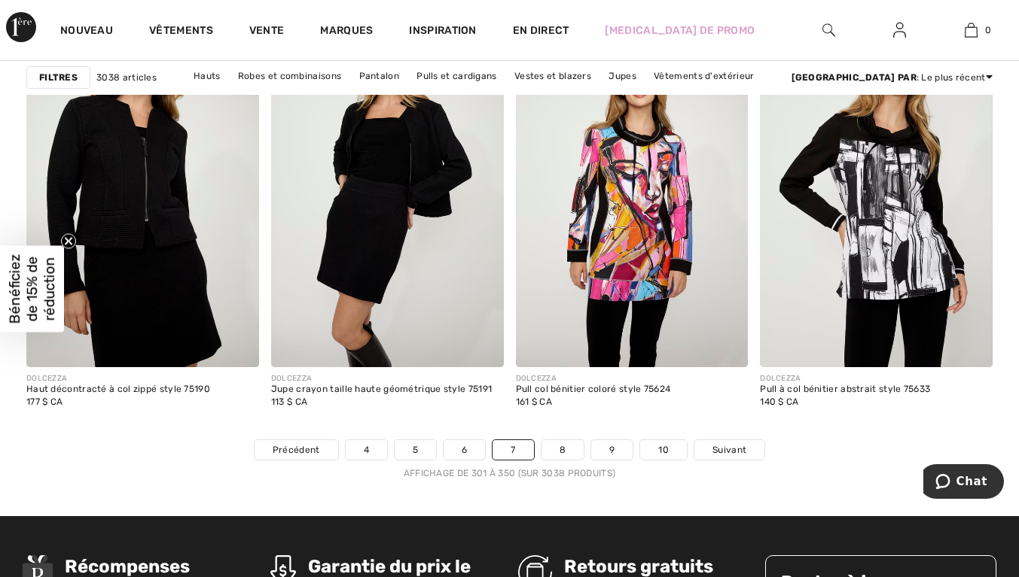
click at [571, 449] on link "8" at bounding box center [562, 450] width 42 height 20
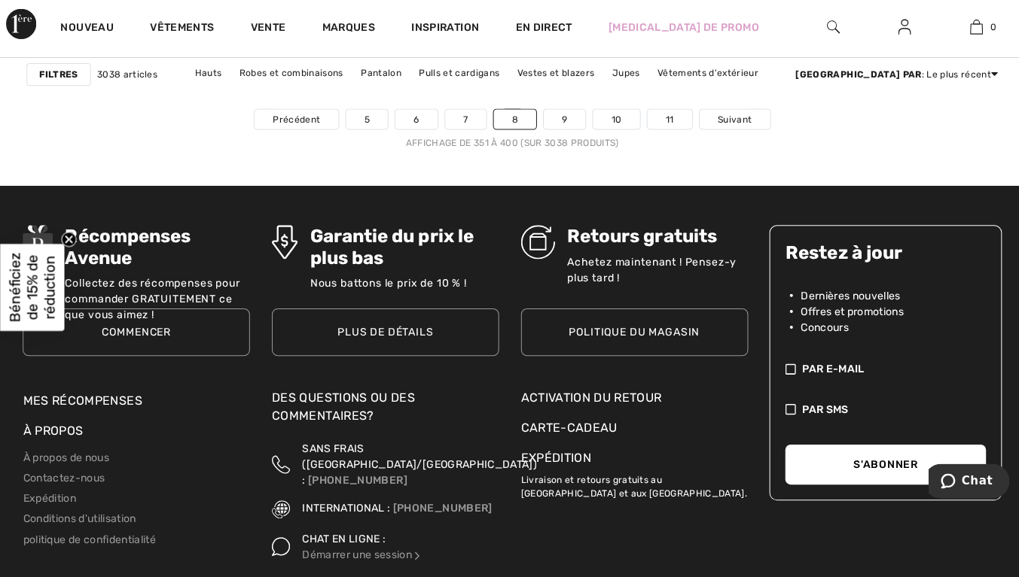
scroll to position [6741, 0]
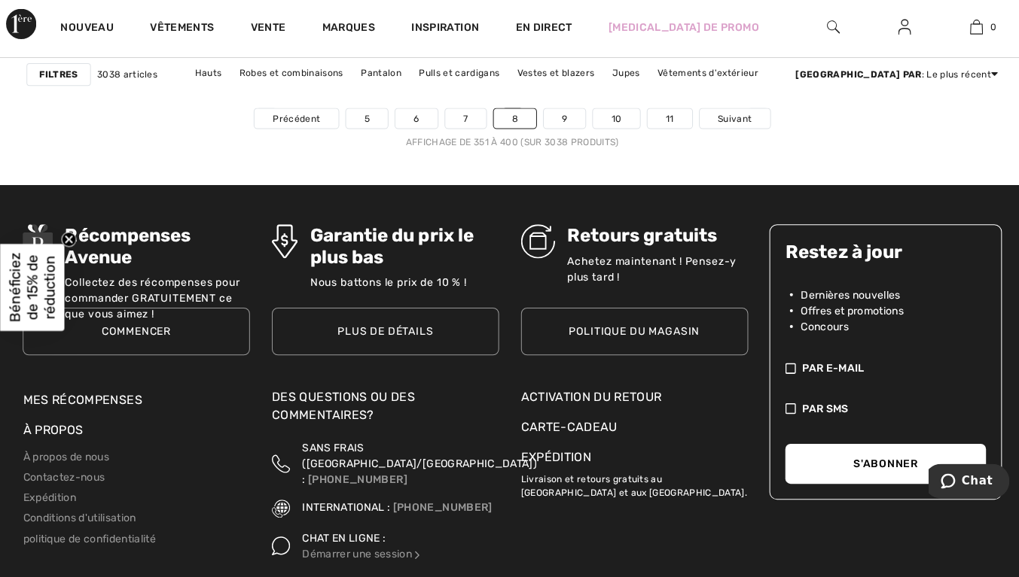
click at [571, 123] on link "9" at bounding box center [561, 121] width 41 height 20
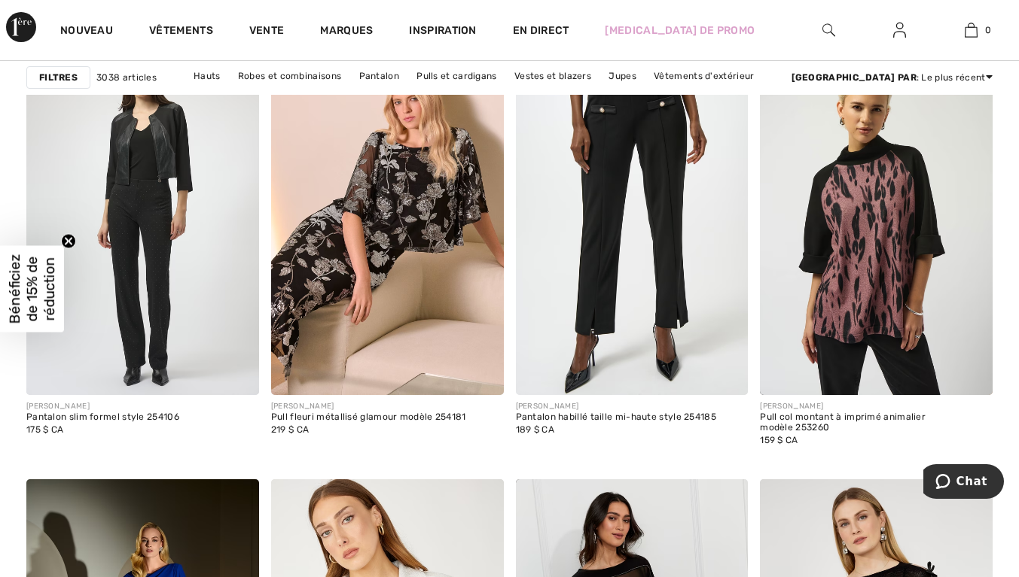
scroll to position [1029, 0]
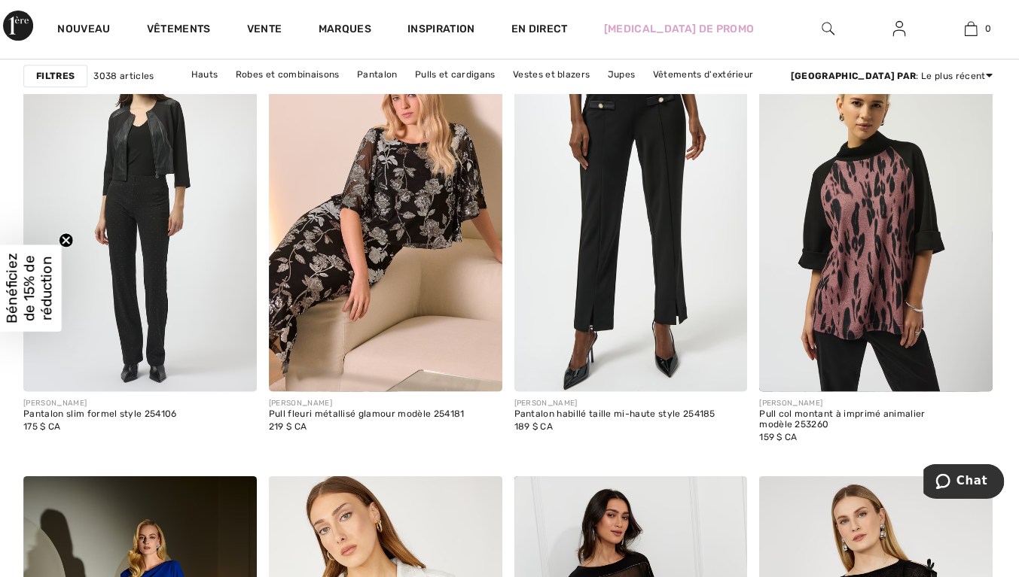
click at [900, 256] on img at bounding box center [876, 218] width 233 height 349
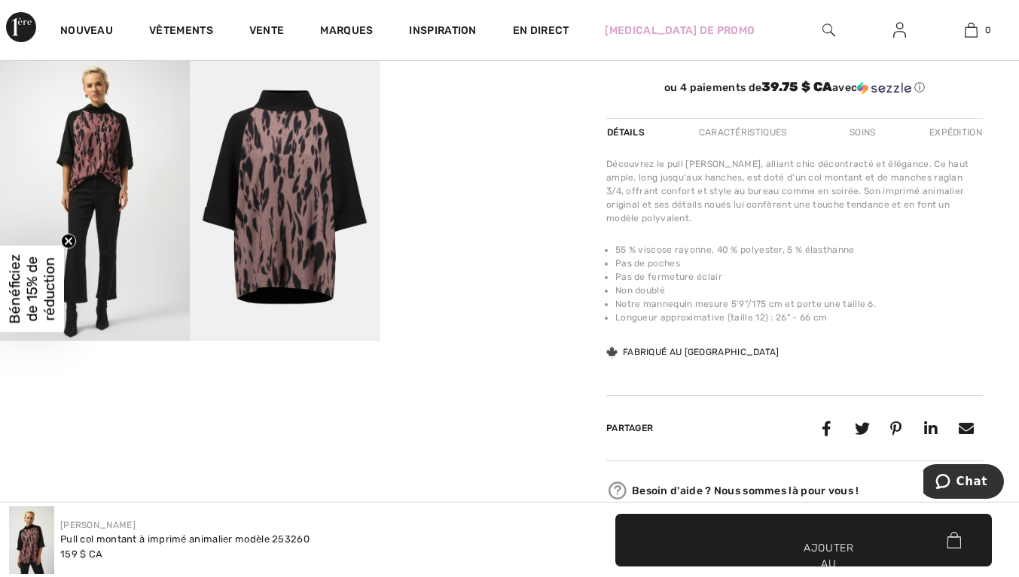
scroll to position [445, 0]
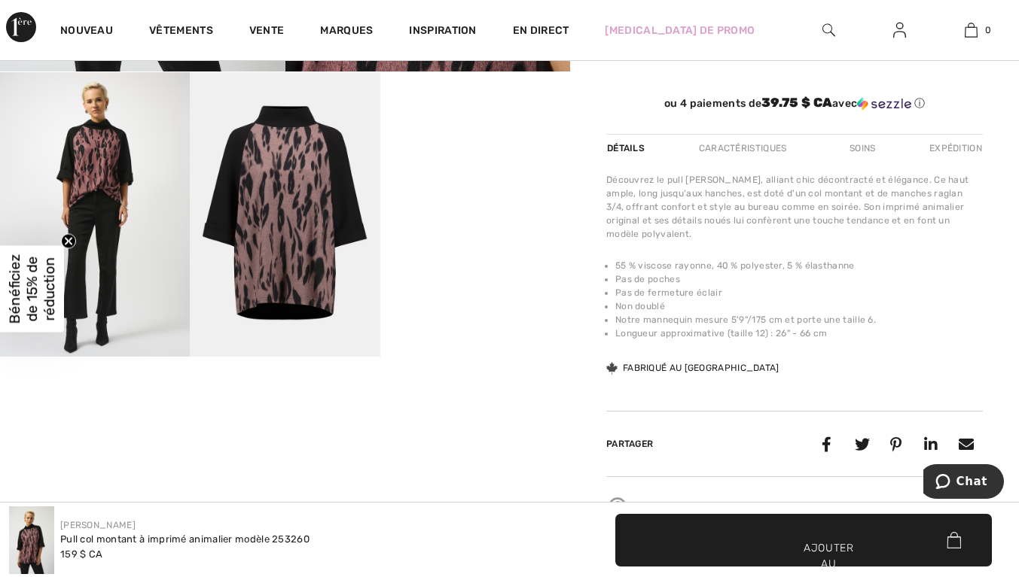
click at [495, 167] on video "Votre navigateur ne prend pas en charge la balise vidéo." at bounding box center [475, 119] width 190 height 95
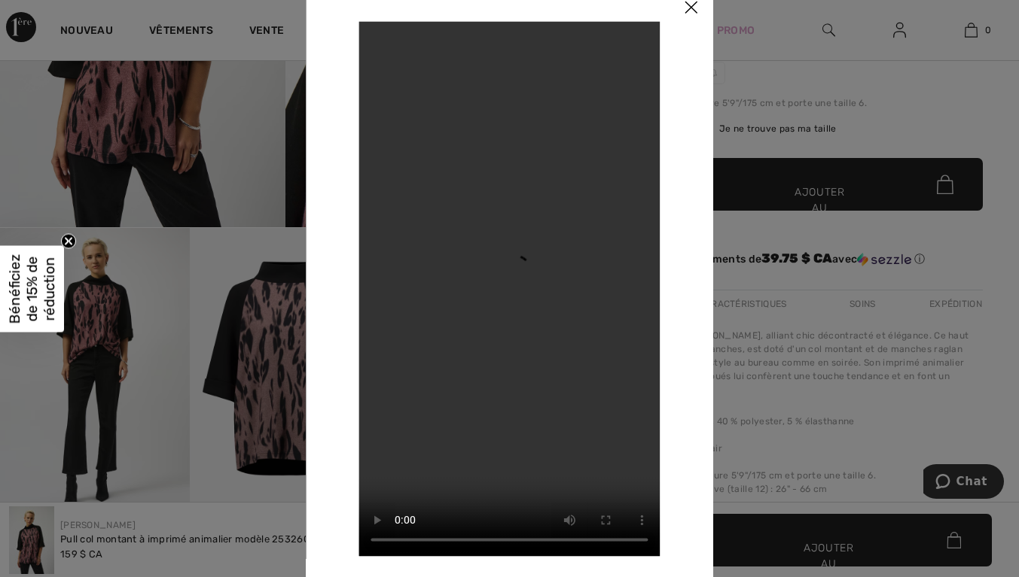
scroll to position [285, 0]
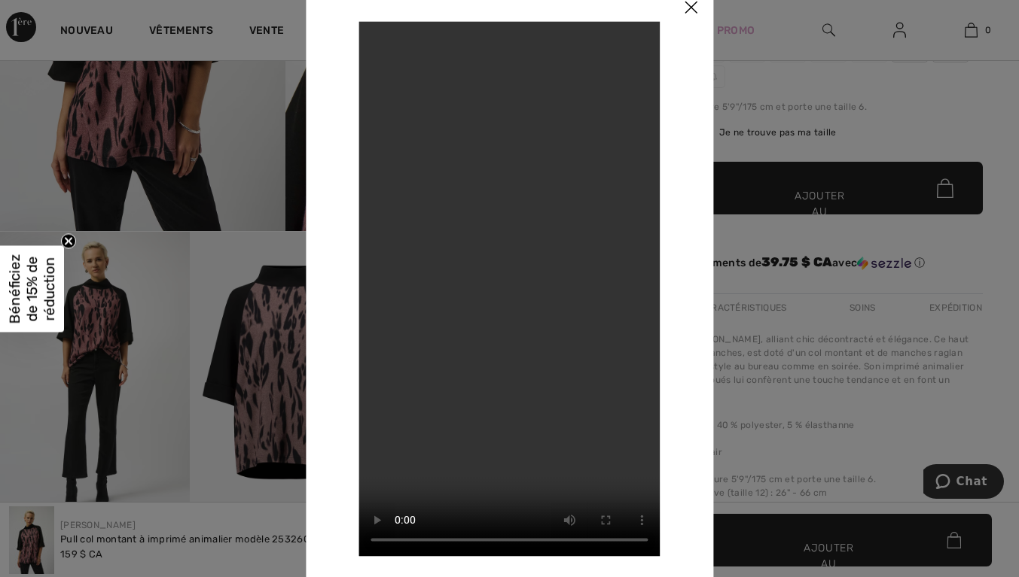
click at [693, 19] on img at bounding box center [690, 8] width 45 height 47
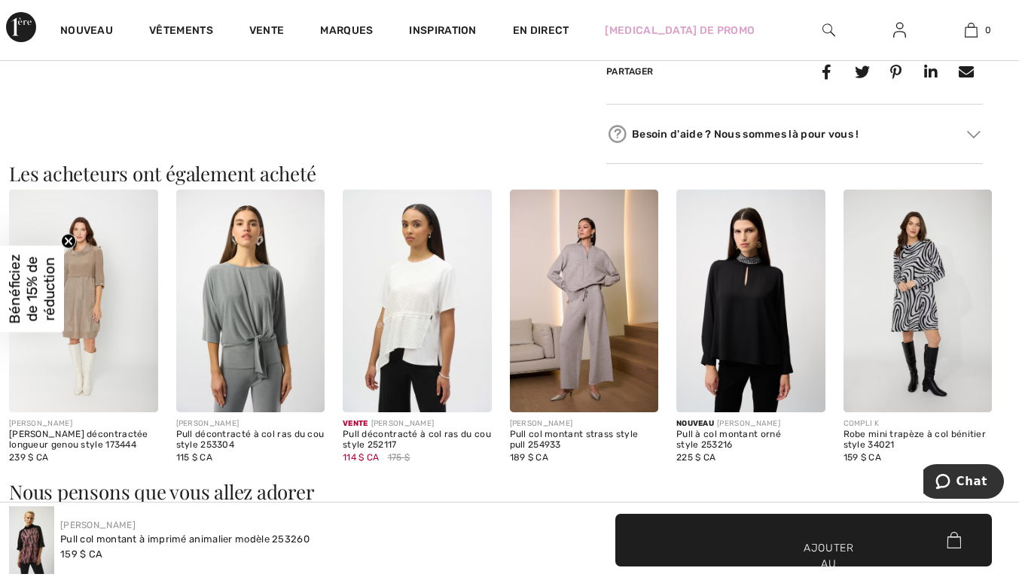
scroll to position [813, 0]
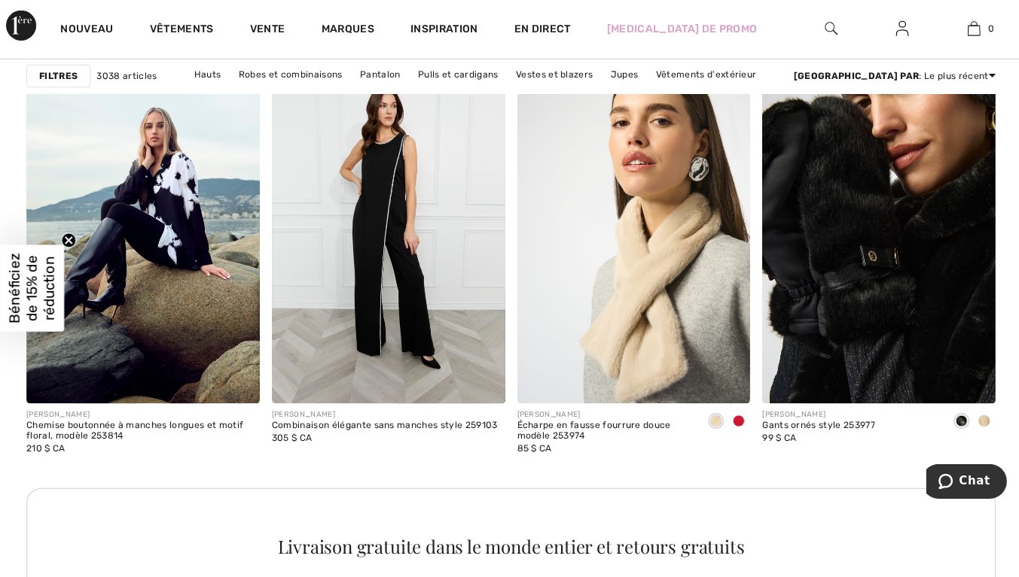
scroll to position [3021, 0]
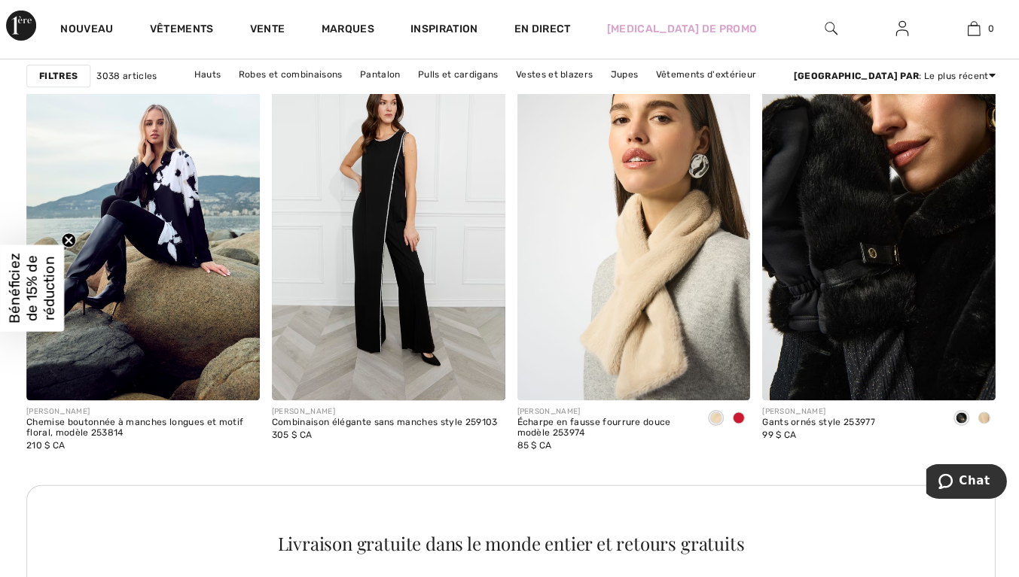
click at [171, 200] on img at bounding box center [142, 227] width 233 height 349
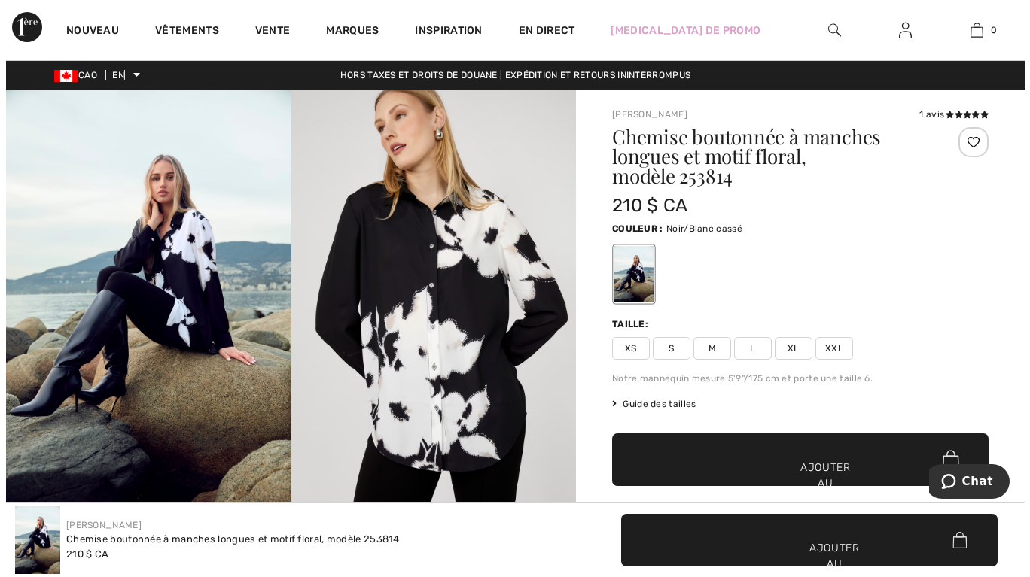
scroll to position [32, 0]
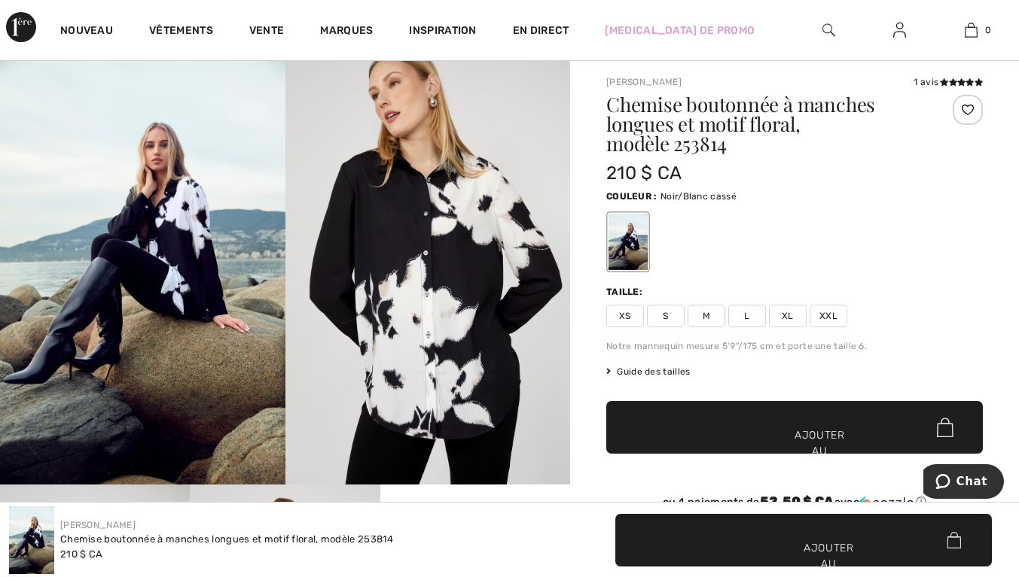
click at [516, 290] on img at bounding box center [427, 271] width 285 height 428
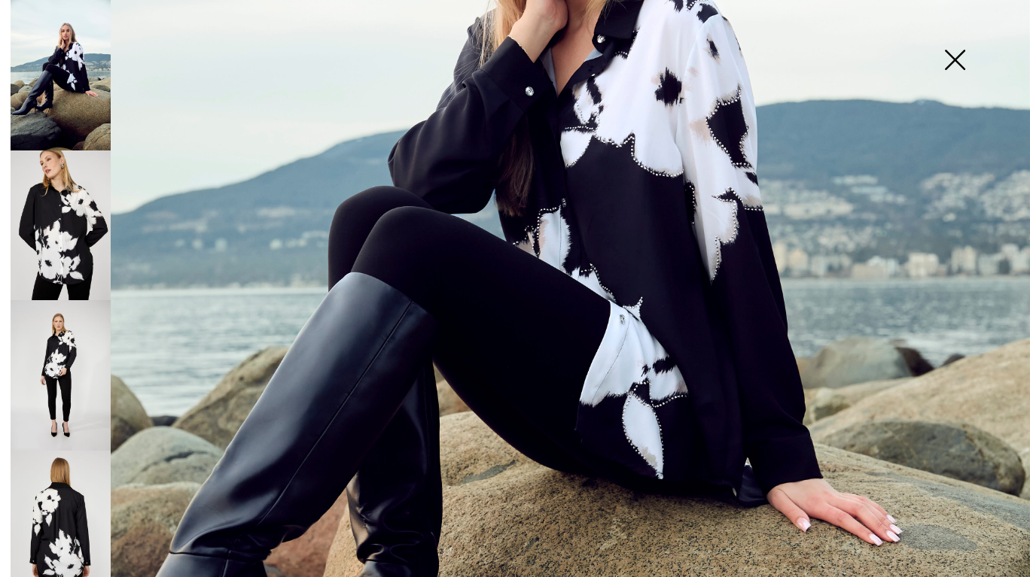
scroll to position [452, 0]
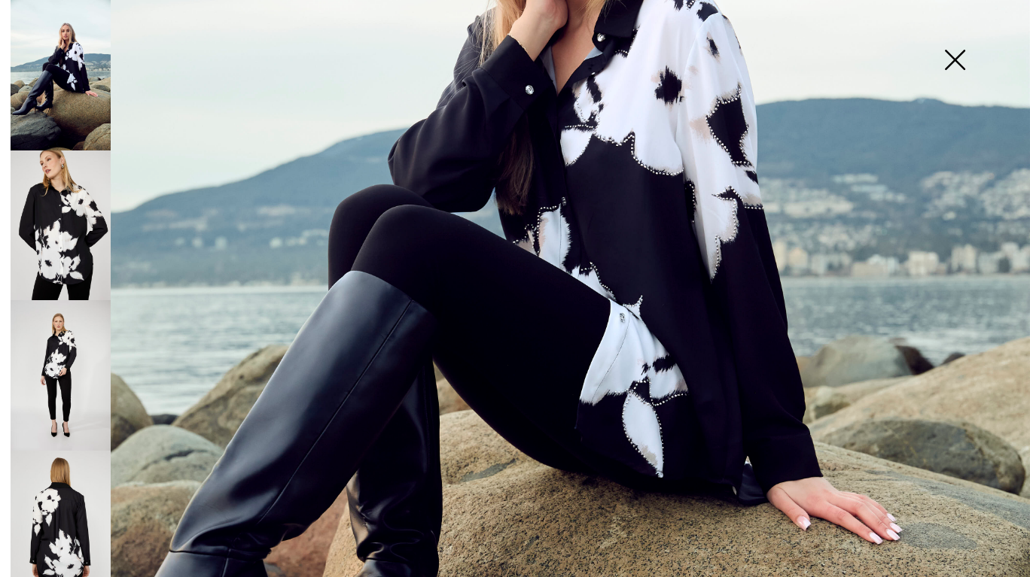
click at [75, 471] on img at bounding box center [61, 526] width 100 height 151
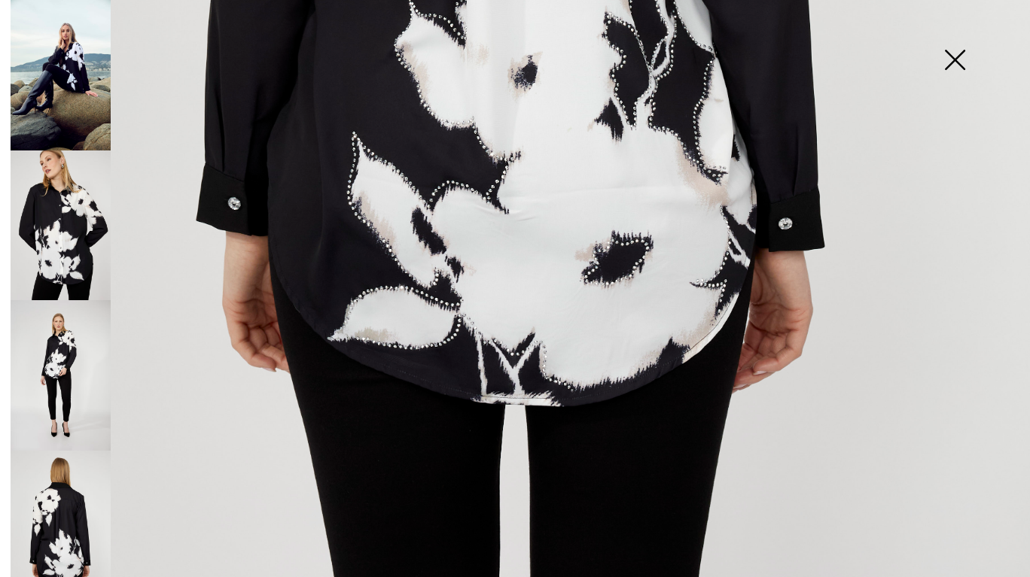
scroll to position [937, 0]
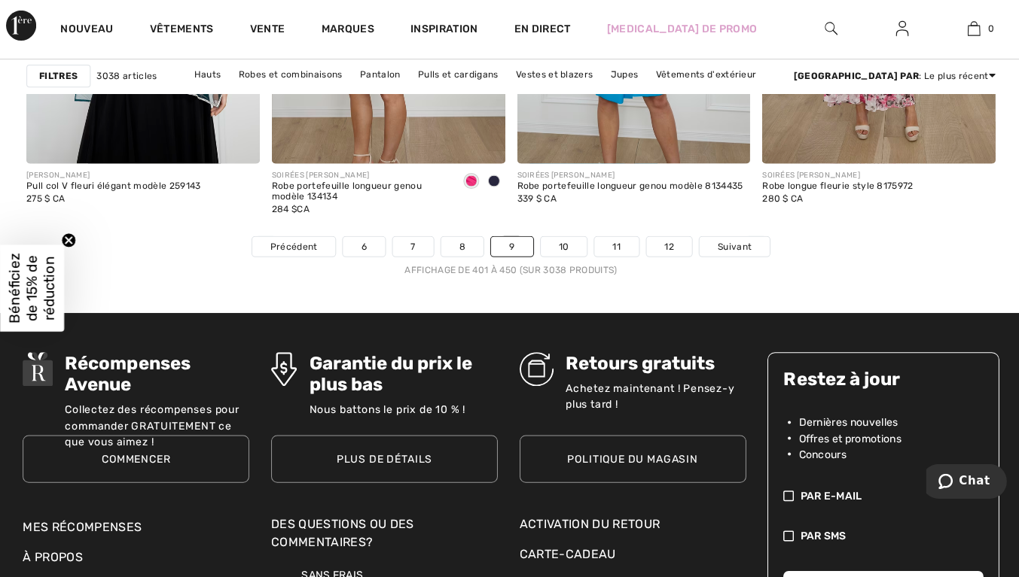
scroll to position [6615, 0]
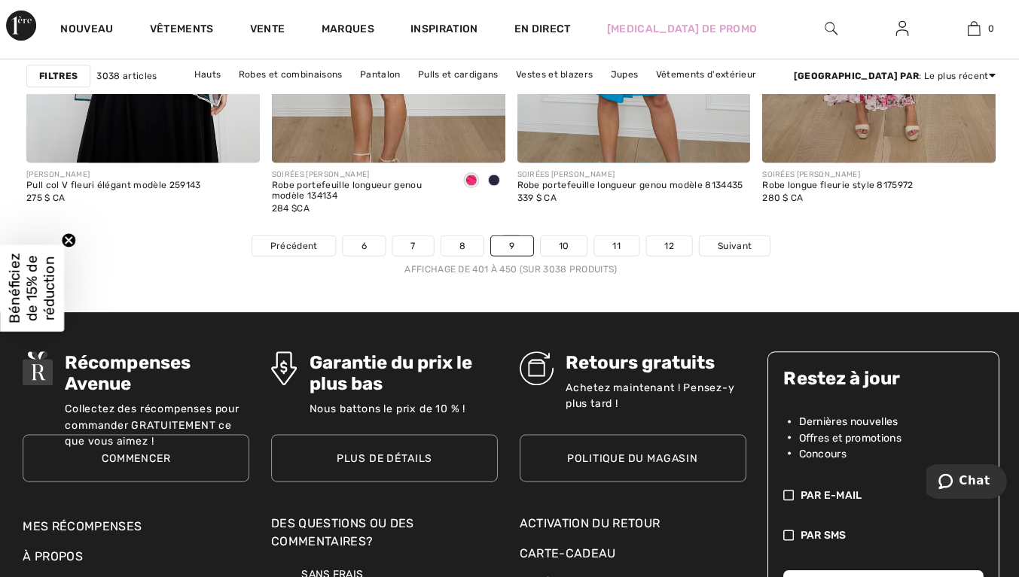
click at [561, 242] on font "10" at bounding box center [562, 247] width 11 height 11
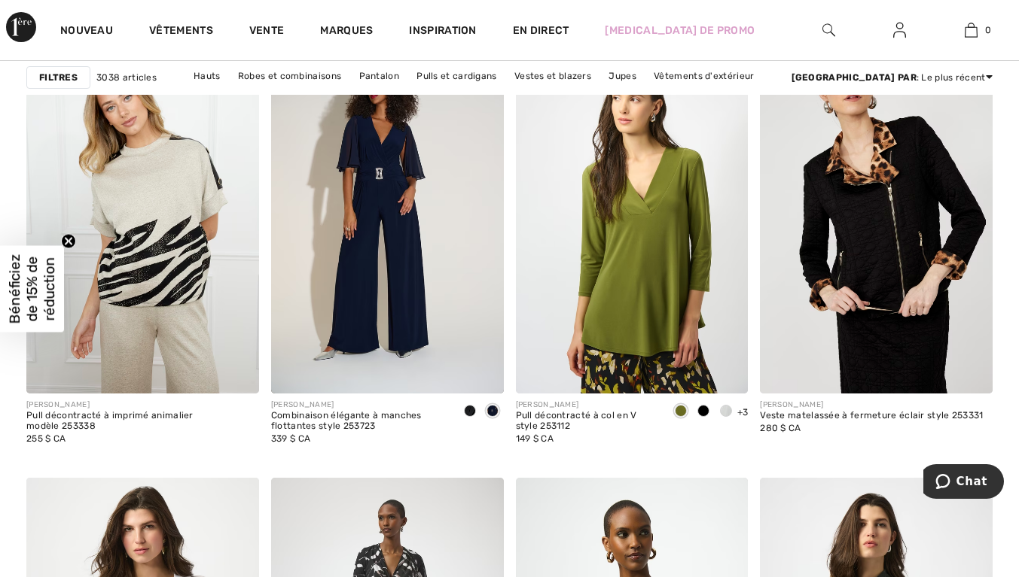
scroll to position [2163, 0]
click at [711, 409] on div at bounding box center [703, 411] width 23 height 25
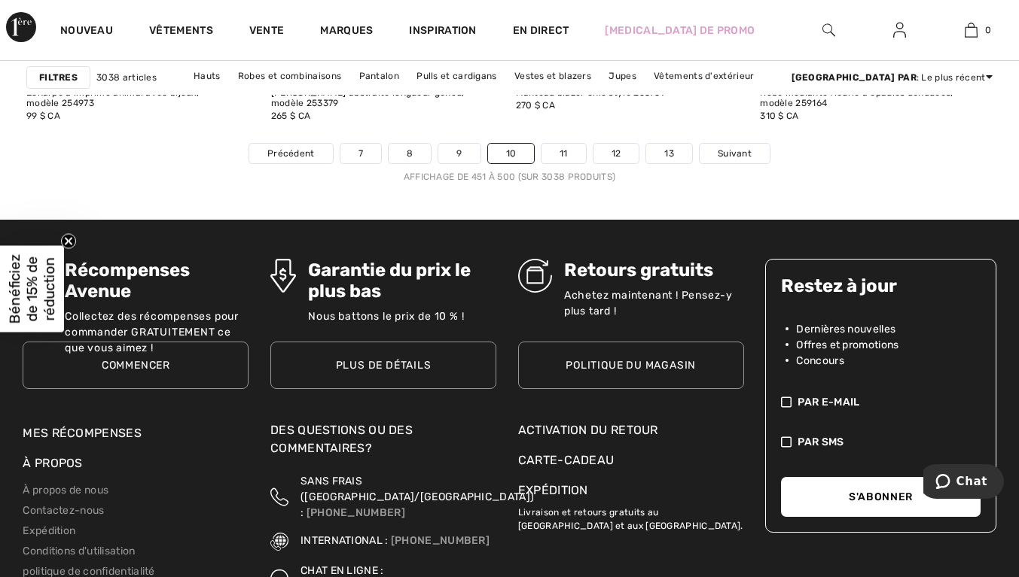
scroll to position [6710, 0]
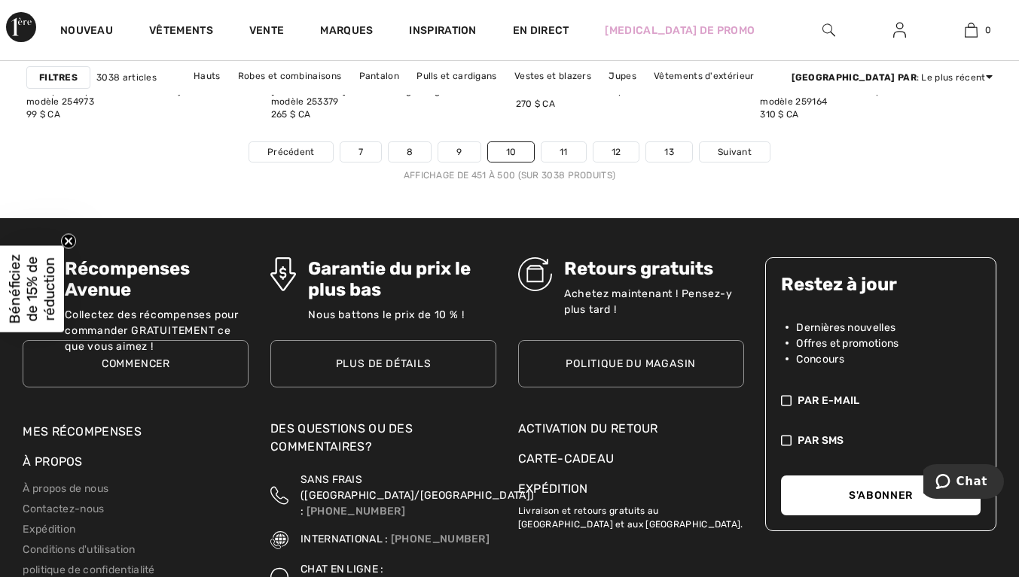
click at [566, 156] on font "11" at bounding box center [563, 152] width 8 height 11
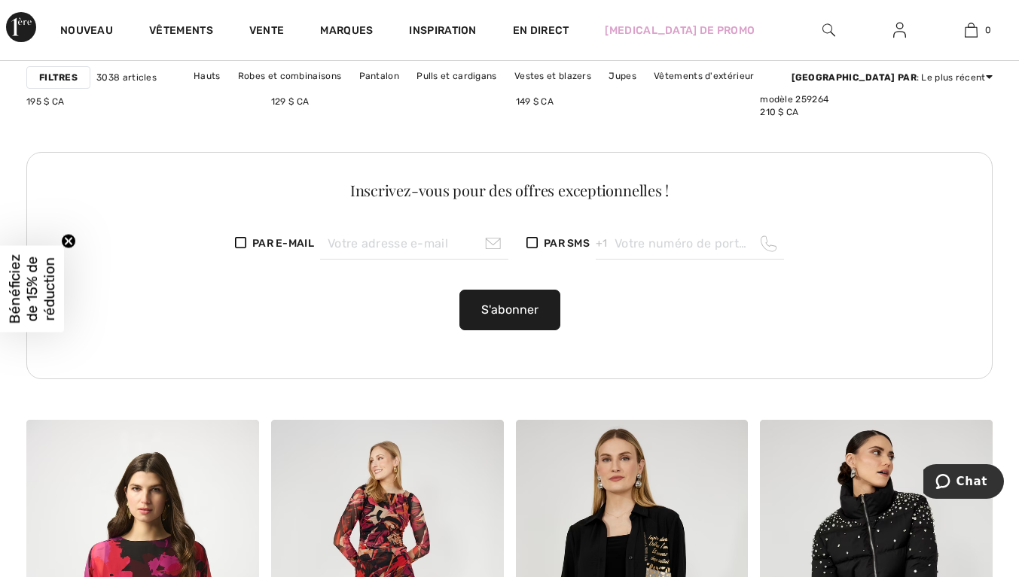
scroll to position [1788, 0]
click at [46, 288] on font "Bénéficiez de 15% de réduction" at bounding box center [32, 289] width 52 height 70
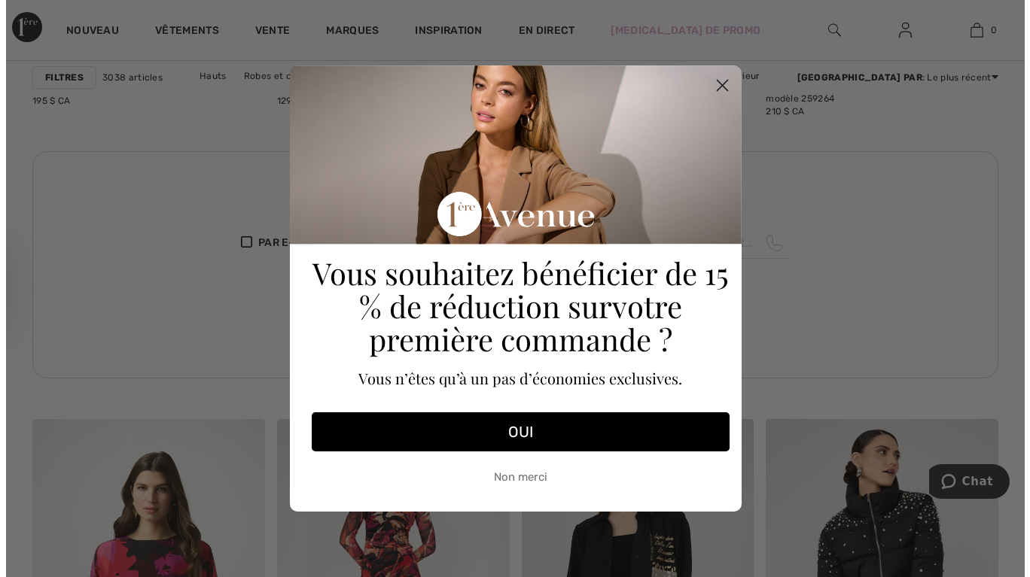
scroll to position [1801, 0]
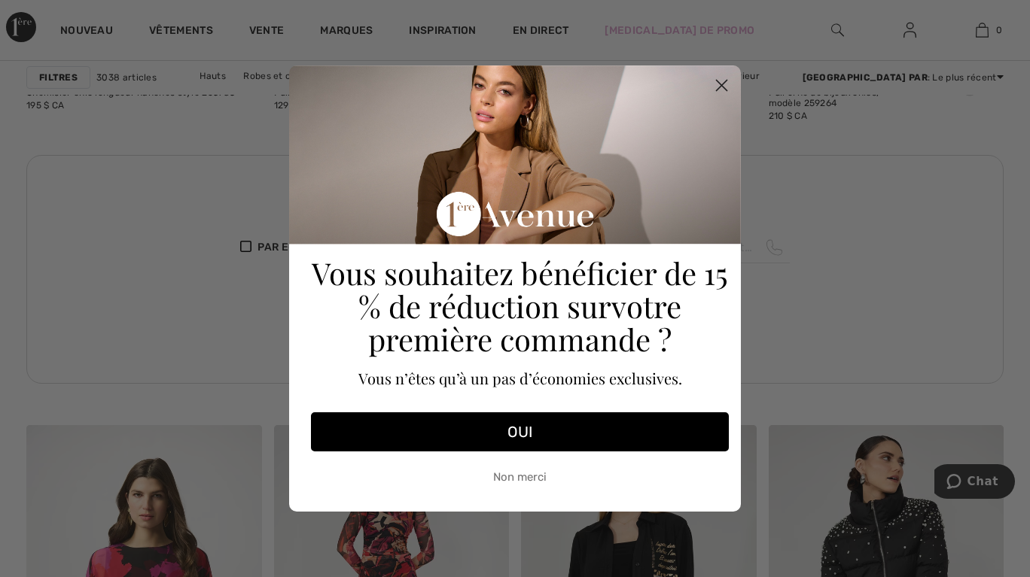
click at [585, 434] on button "OUI" at bounding box center [520, 432] width 418 height 39
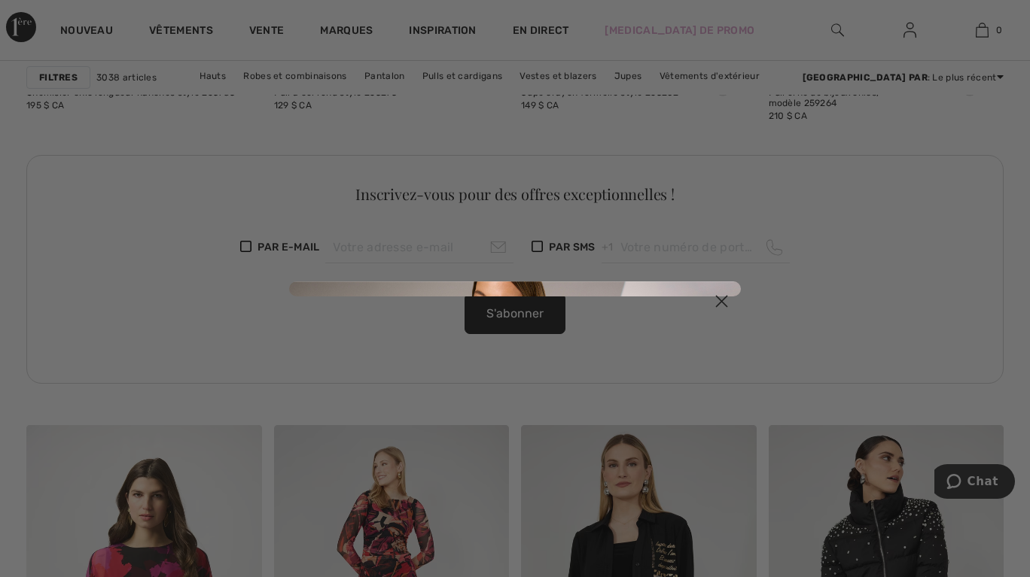
click at [721, 300] on icon "Fermer la boîte de dialogue" at bounding box center [722, 301] width 11 height 11
click at [722, 306] on circle "Fermer la boîte de dialogue" at bounding box center [721, 300] width 25 height 25
click at [722, 301] on icon "Fermer la boîte de dialogue" at bounding box center [722, 301] width 11 height 11
click at [721, 300] on icon "Fermer la boîte de dialogue" at bounding box center [722, 301] width 11 height 11
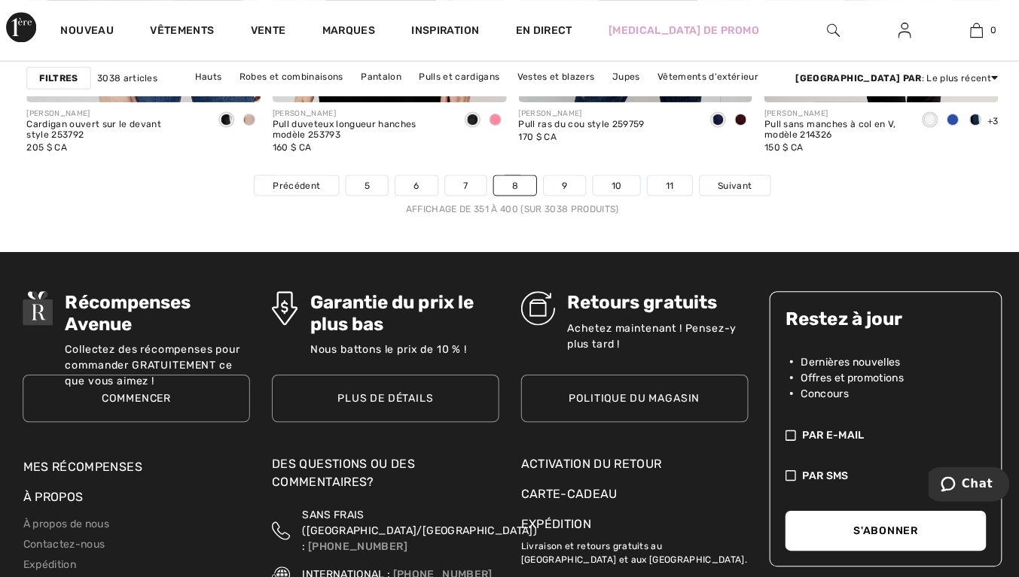
scroll to position [6676, 0]
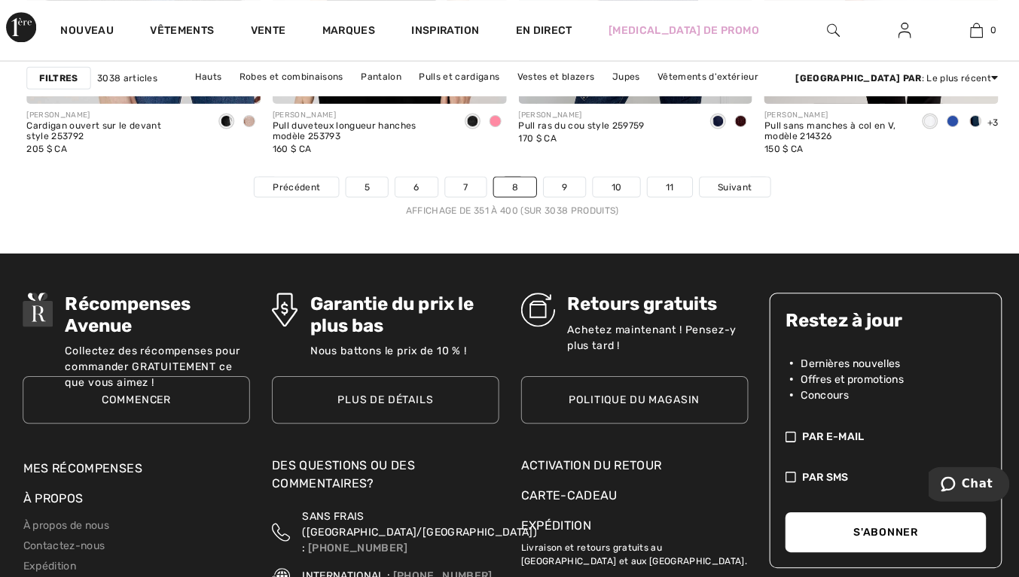
click at [676, 192] on link "11" at bounding box center [666, 186] width 44 height 20
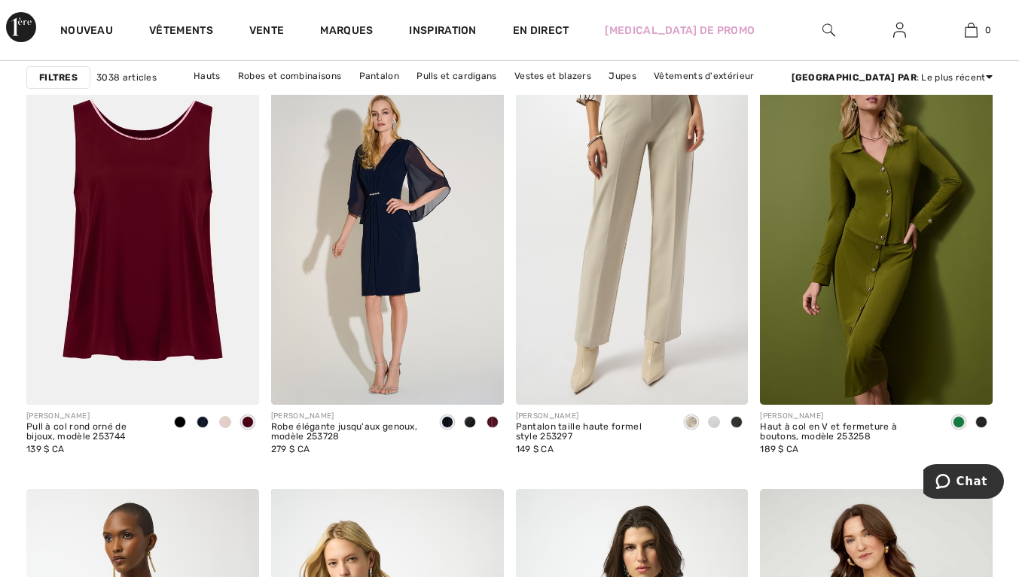
scroll to position [2596, 0]
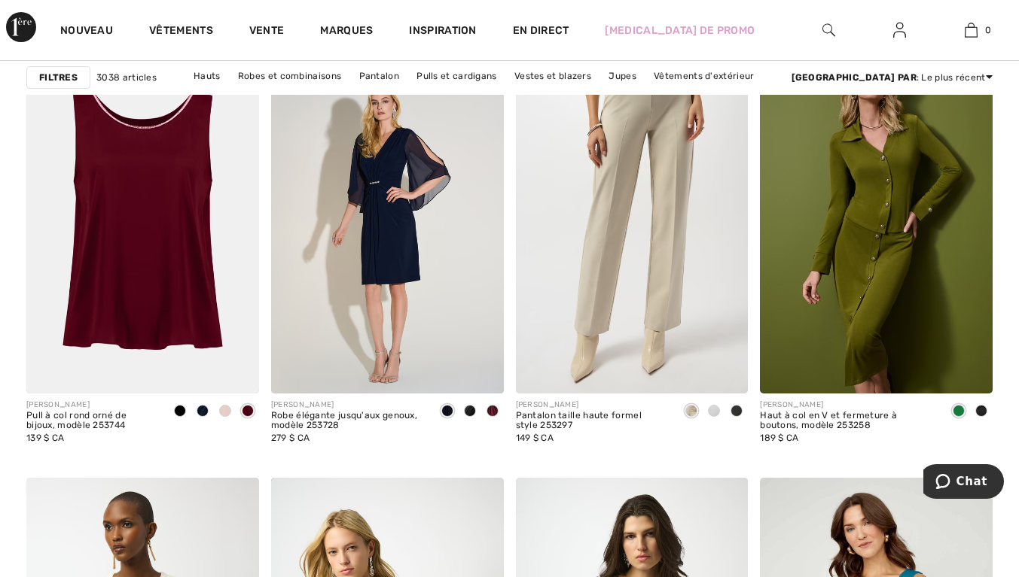
click at [199, 407] on span at bounding box center [202, 411] width 12 height 12
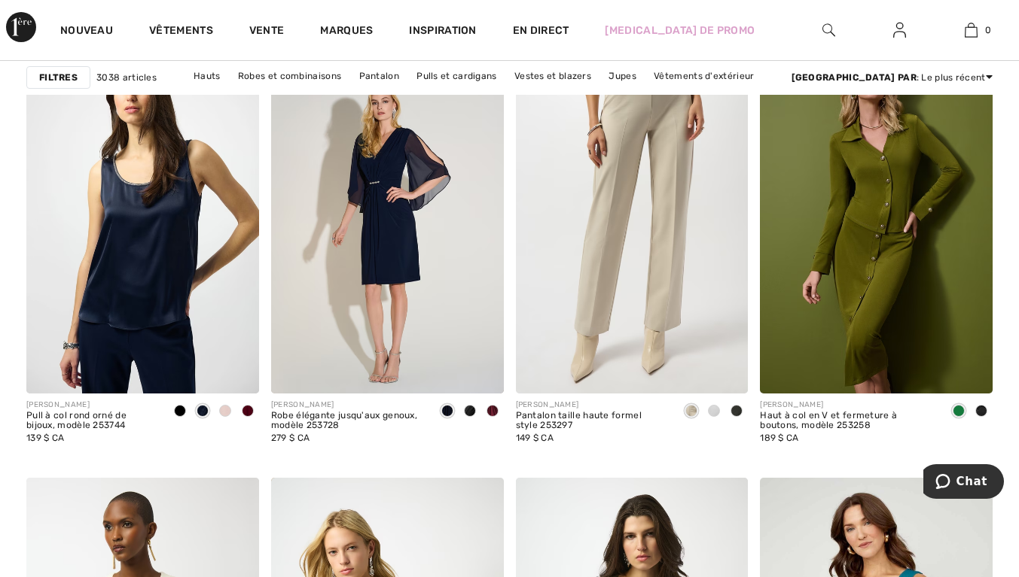
click at [251, 410] on span at bounding box center [248, 411] width 12 height 12
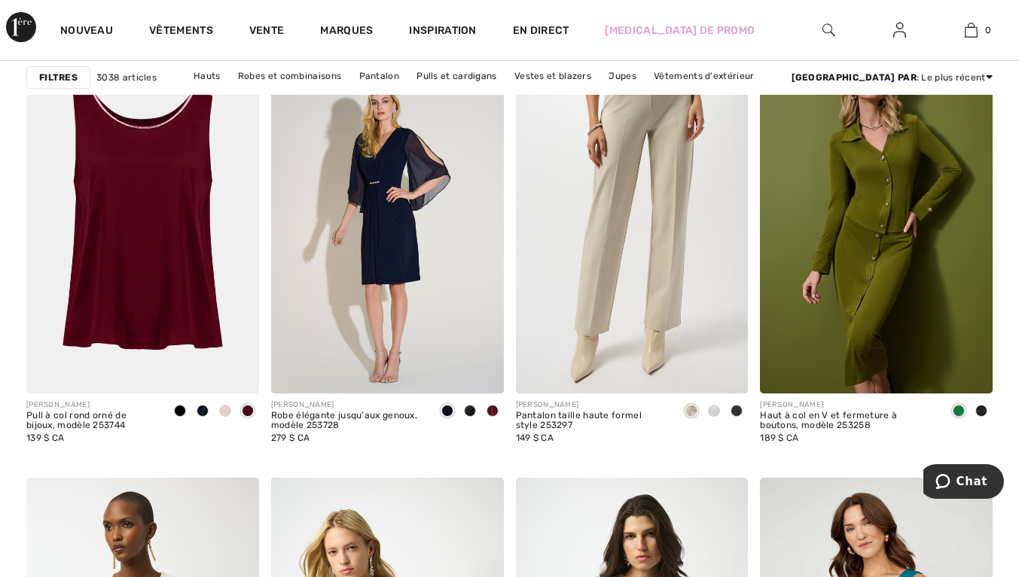
click at [184, 420] on div at bounding box center [180, 412] width 23 height 25
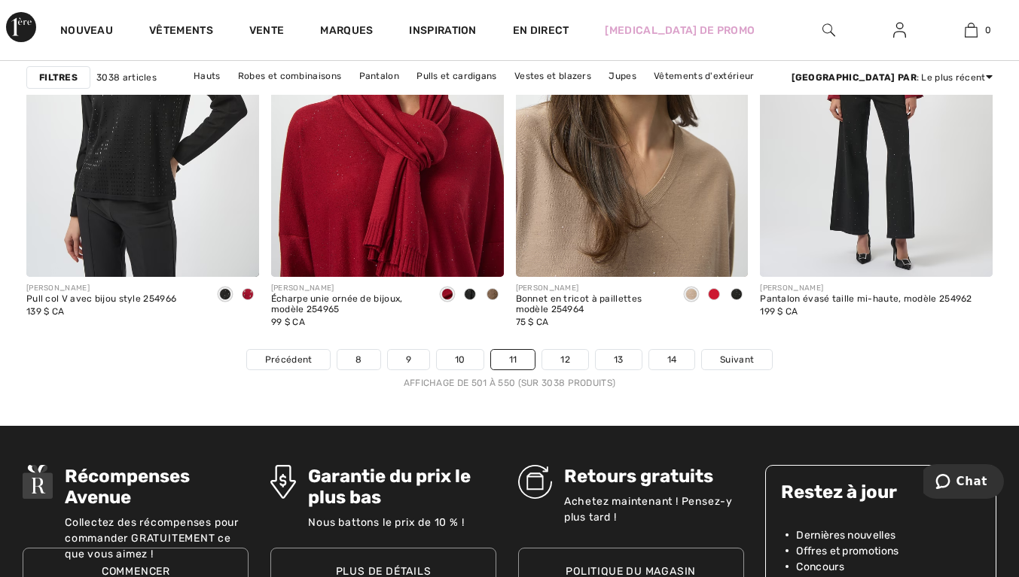
scroll to position [6509, 0]
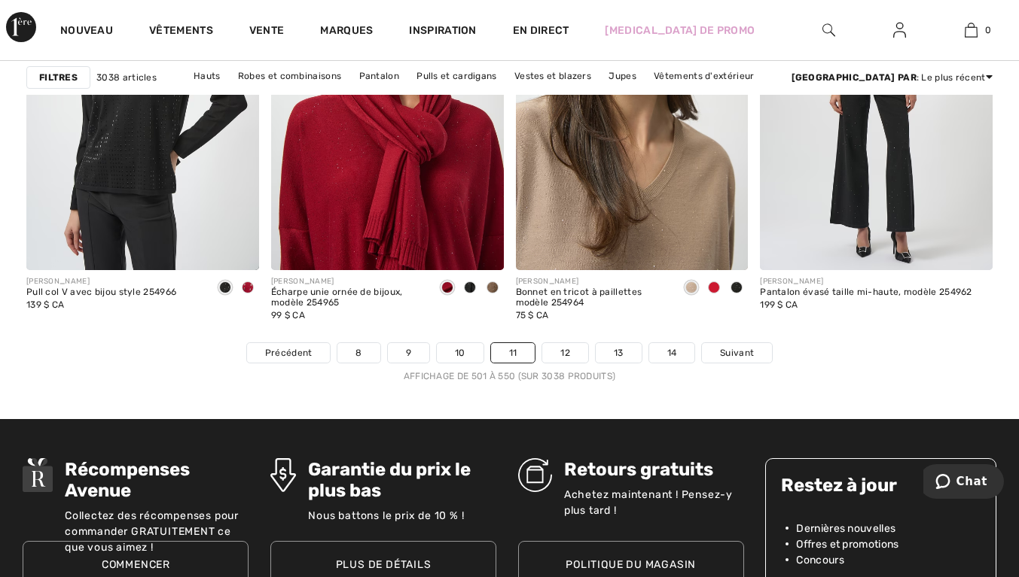
click at [574, 358] on link "12" at bounding box center [565, 353] width 46 height 20
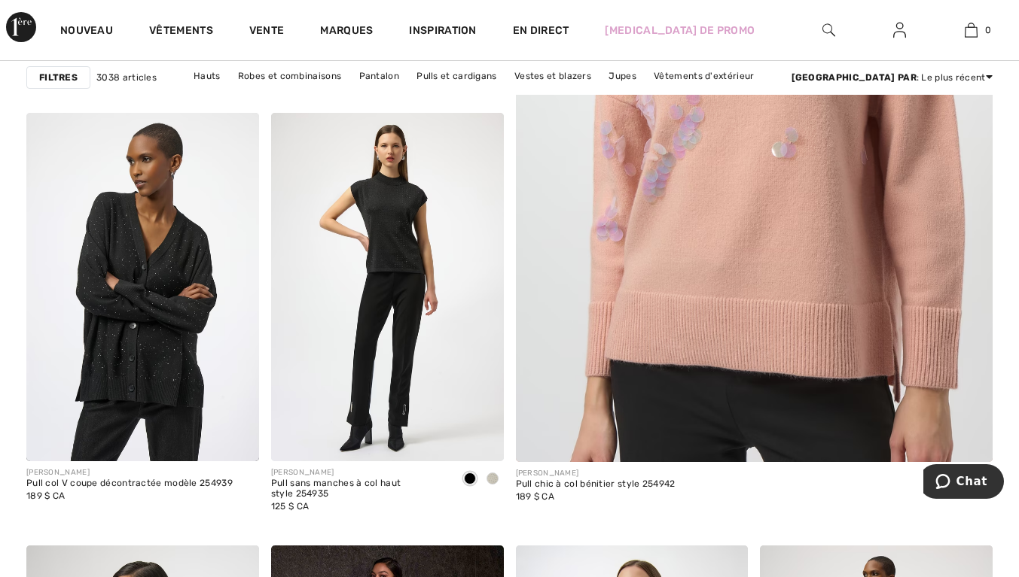
scroll to position [531, 0]
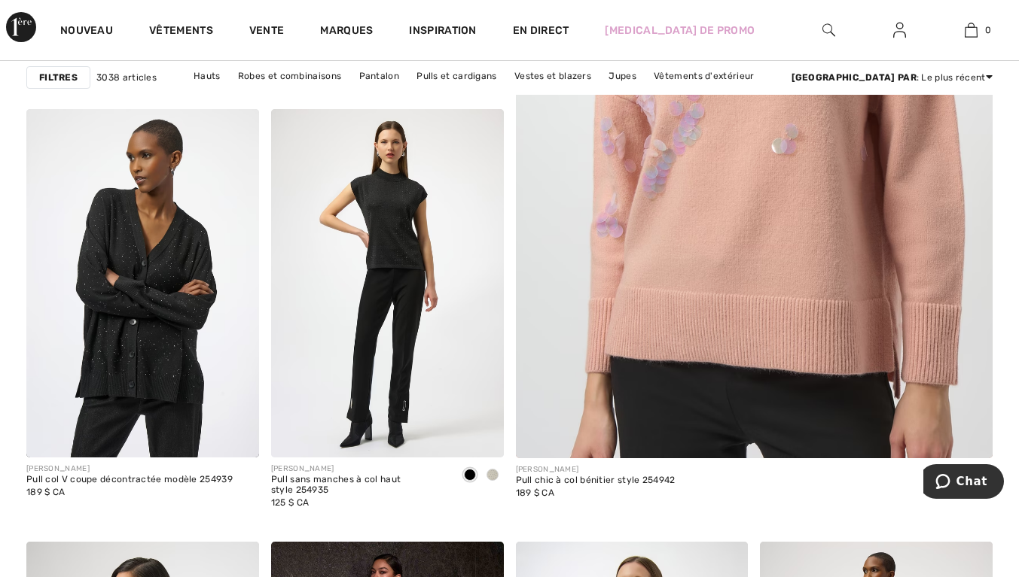
click at [498, 485] on div at bounding box center [492, 476] width 23 height 25
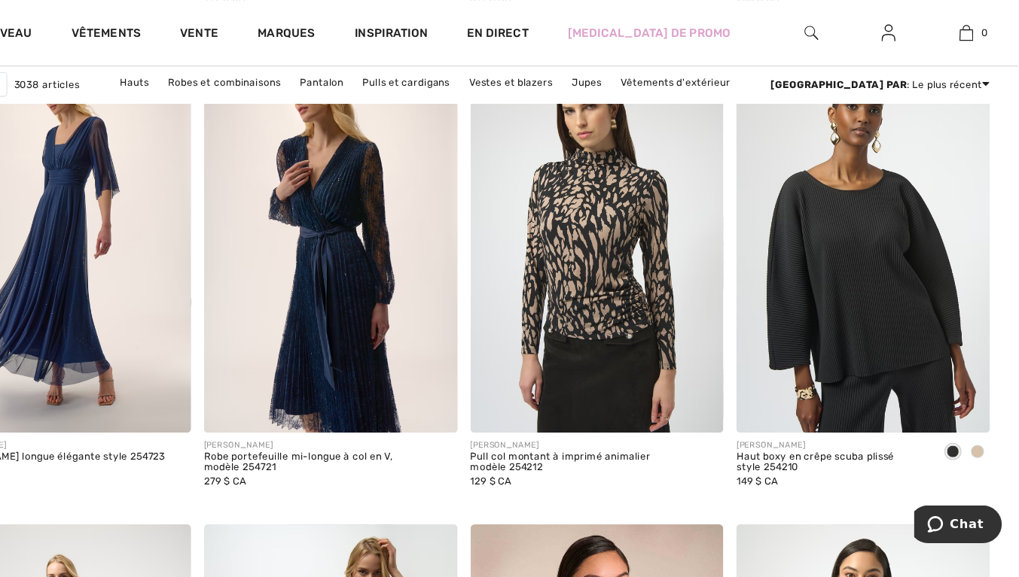
scroll to position [2591, 0]
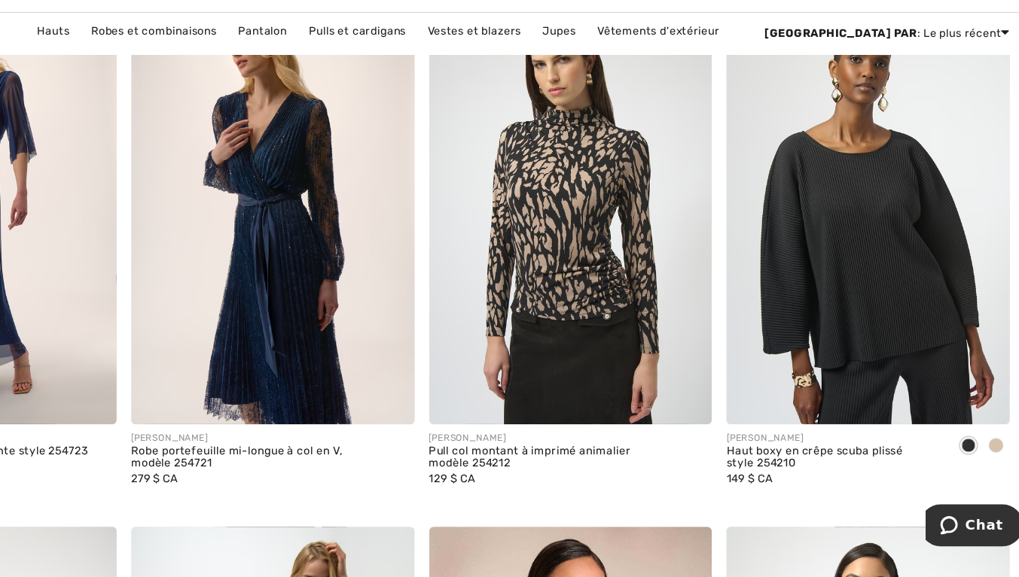
click at [887, 257] on img at bounding box center [876, 224] width 233 height 349
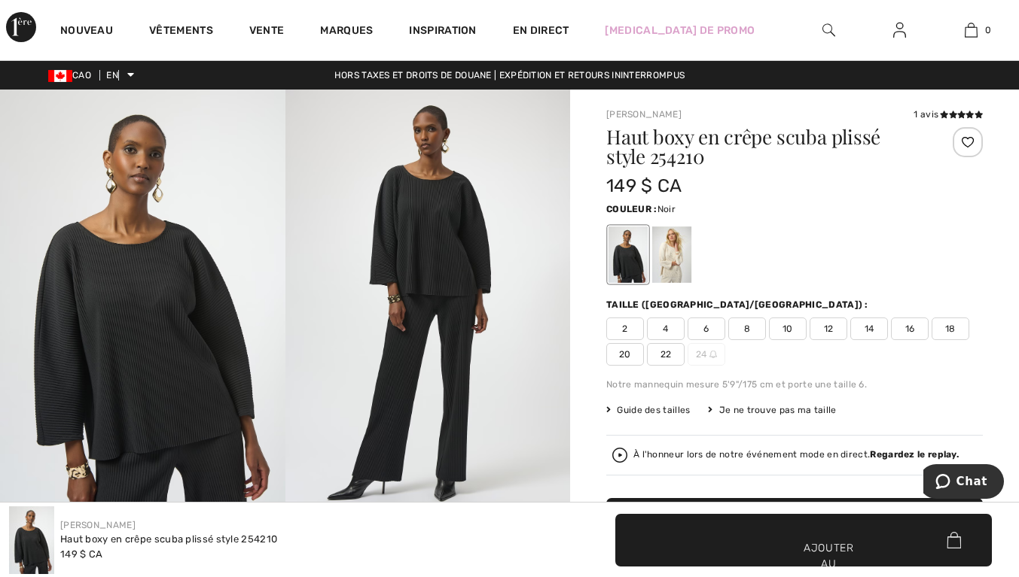
click at [673, 264] on div at bounding box center [671, 255] width 39 height 56
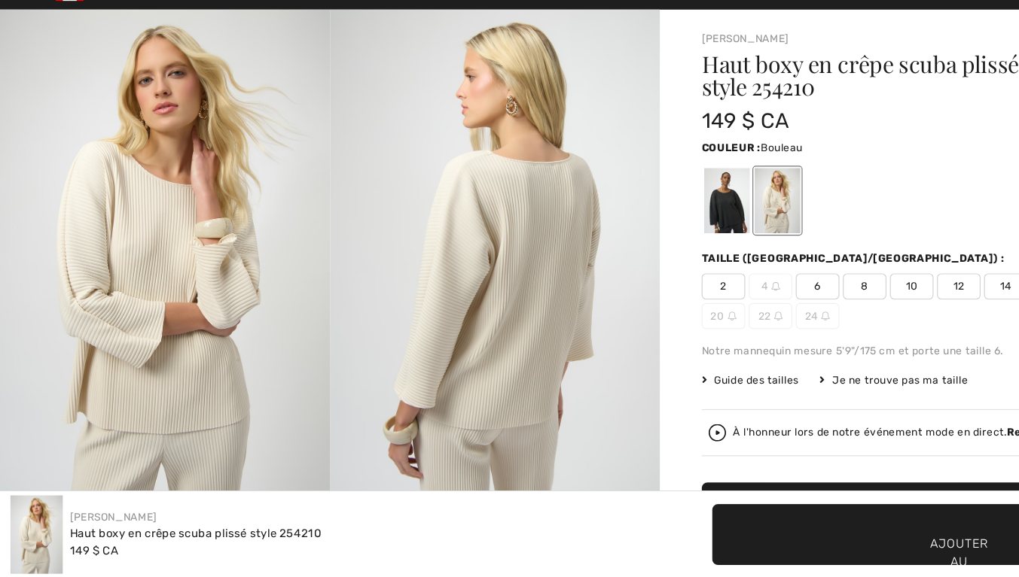
scroll to position [14, 0]
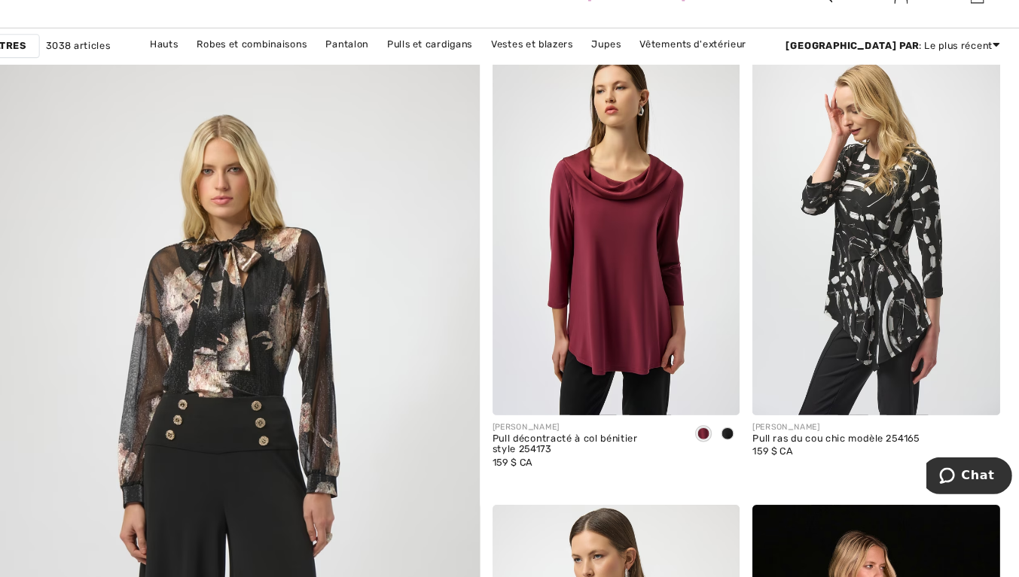
scroll to position [3602, 0]
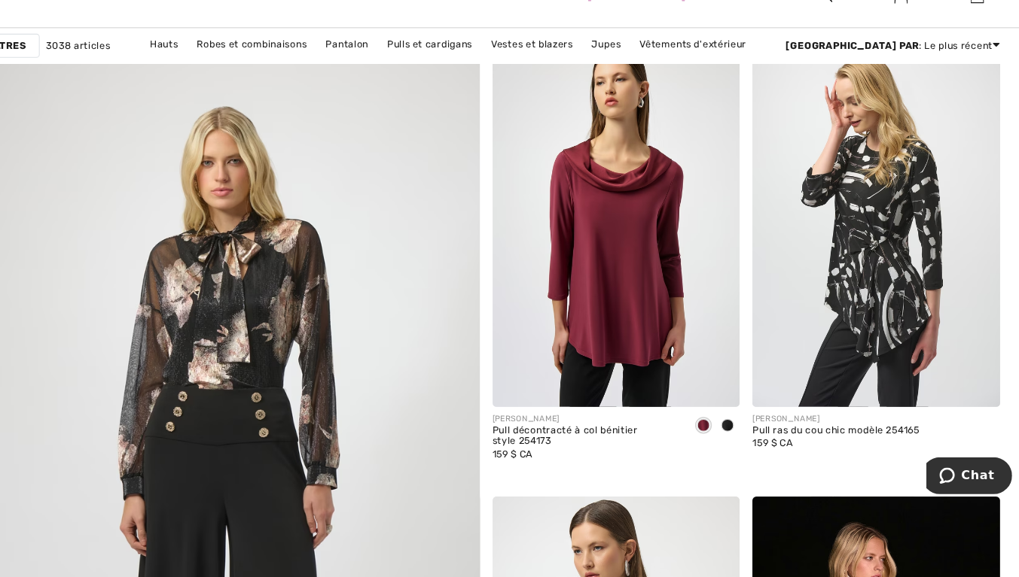
click at [675, 315] on img at bounding box center [632, 242] width 233 height 349
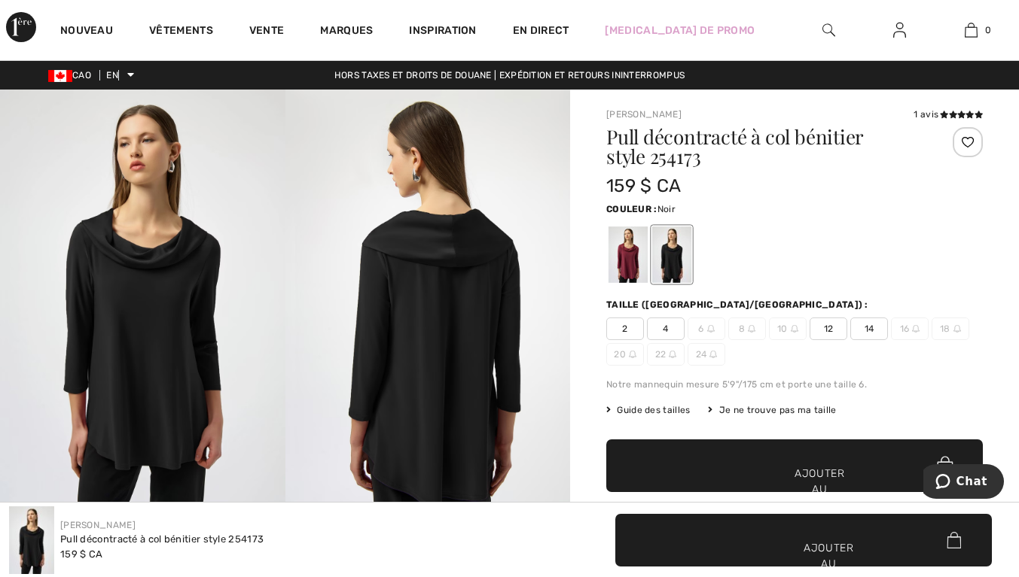
checkbox input "true"
click at [835, 335] on span "12" at bounding box center [828, 329] width 38 height 23
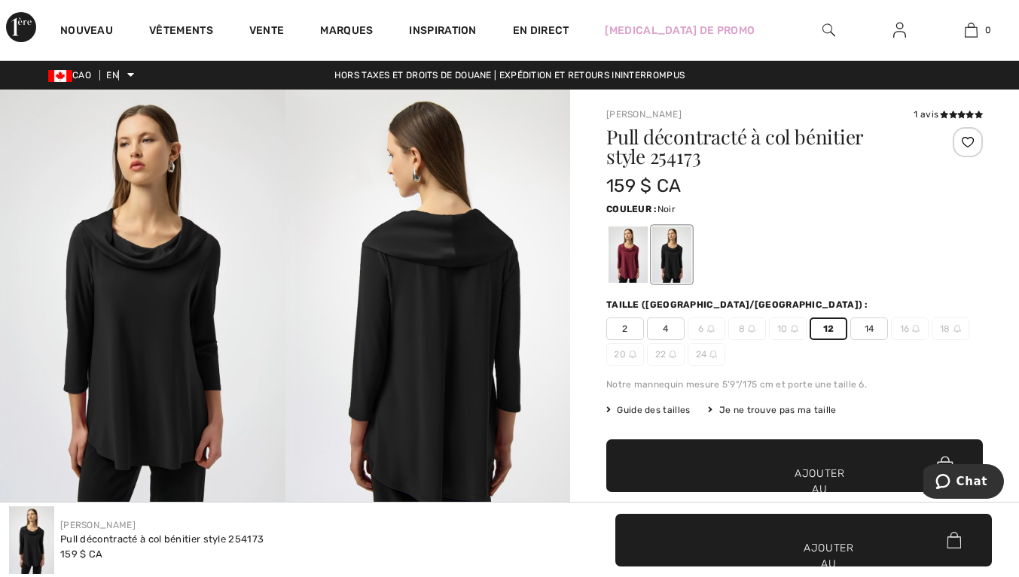
click at [635, 260] on div at bounding box center [627, 255] width 39 height 56
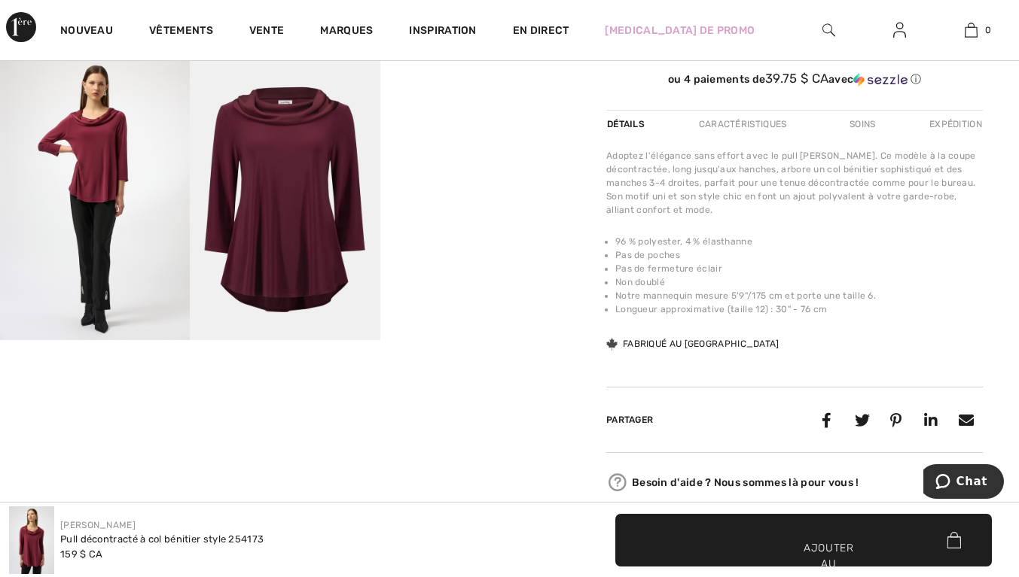
scroll to position [446, 0]
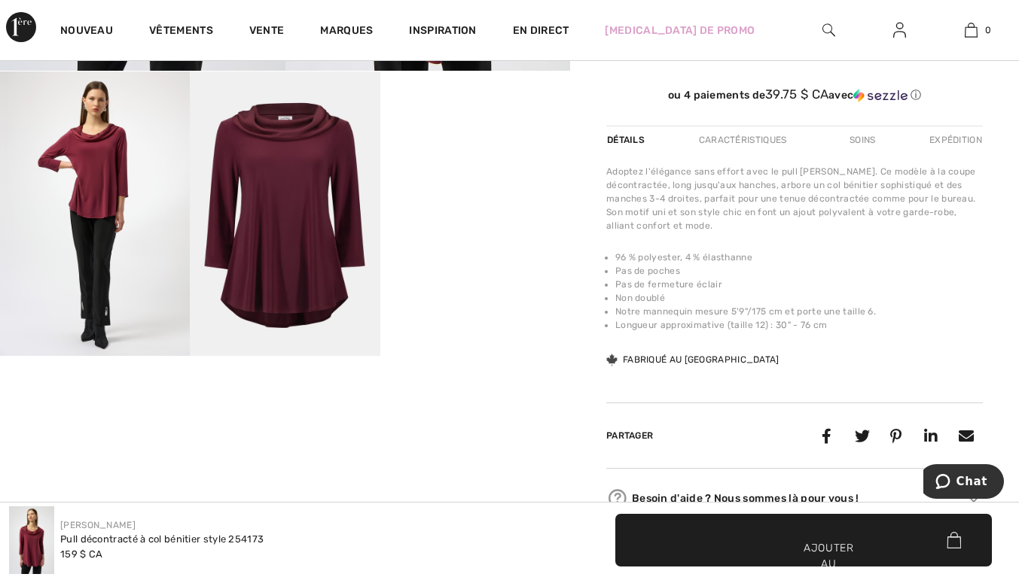
click at [507, 166] on video "Votre navigateur ne prend pas en charge la balise vidéo." at bounding box center [475, 119] width 190 height 95
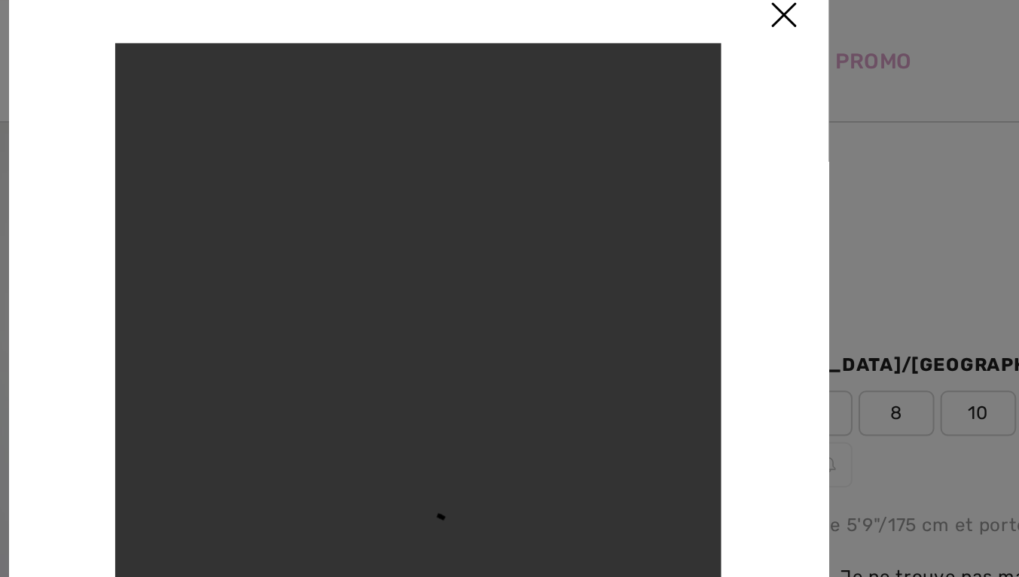
scroll to position [123, 0]
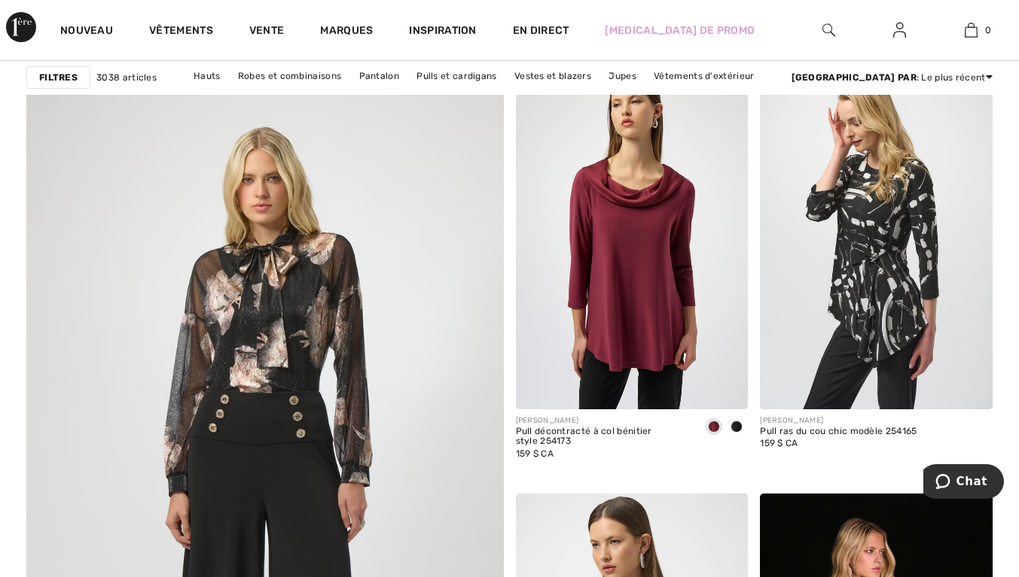
scroll to position [3612, 0]
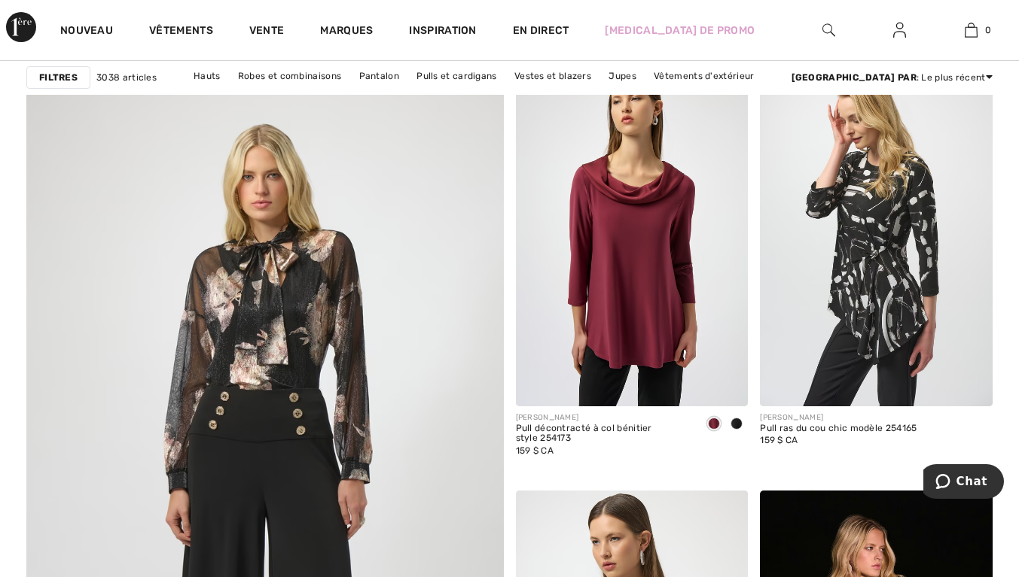
click at [672, 261] on img at bounding box center [632, 231] width 233 height 349
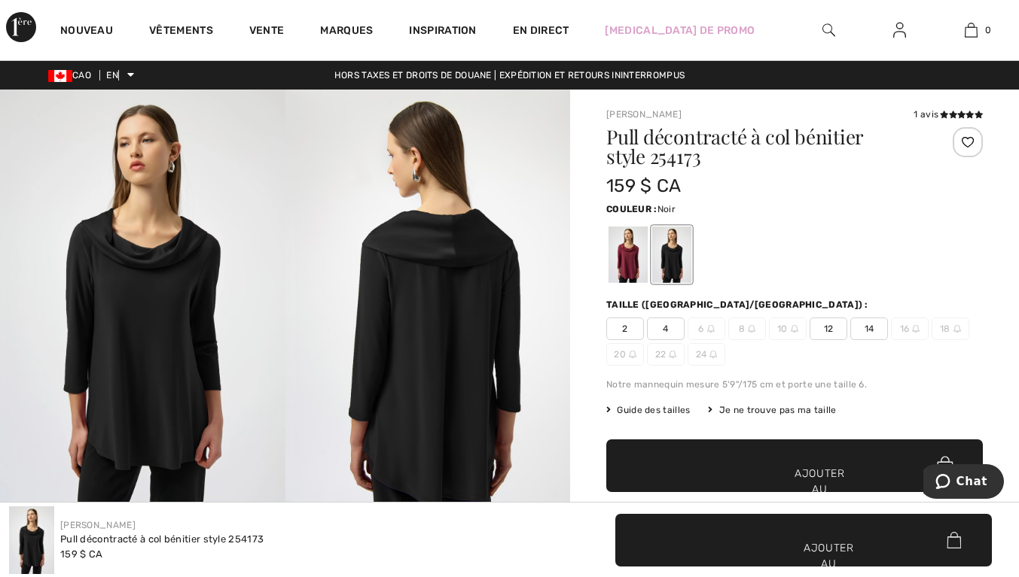
click at [839, 331] on span "12" at bounding box center [828, 329] width 38 height 23
click at [635, 258] on div at bounding box center [627, 255] width 39 height 56
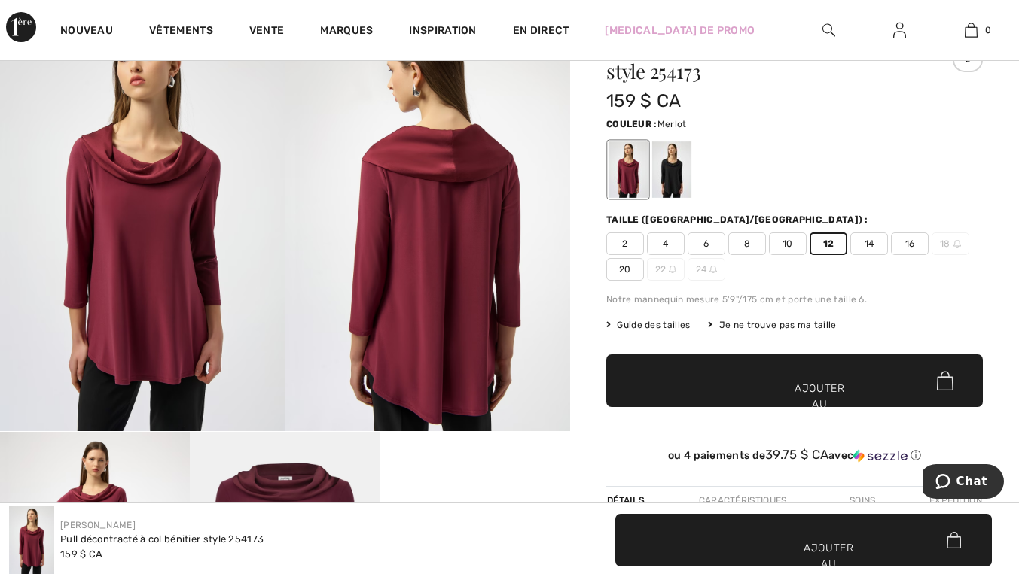
scroll to position [87, 0]
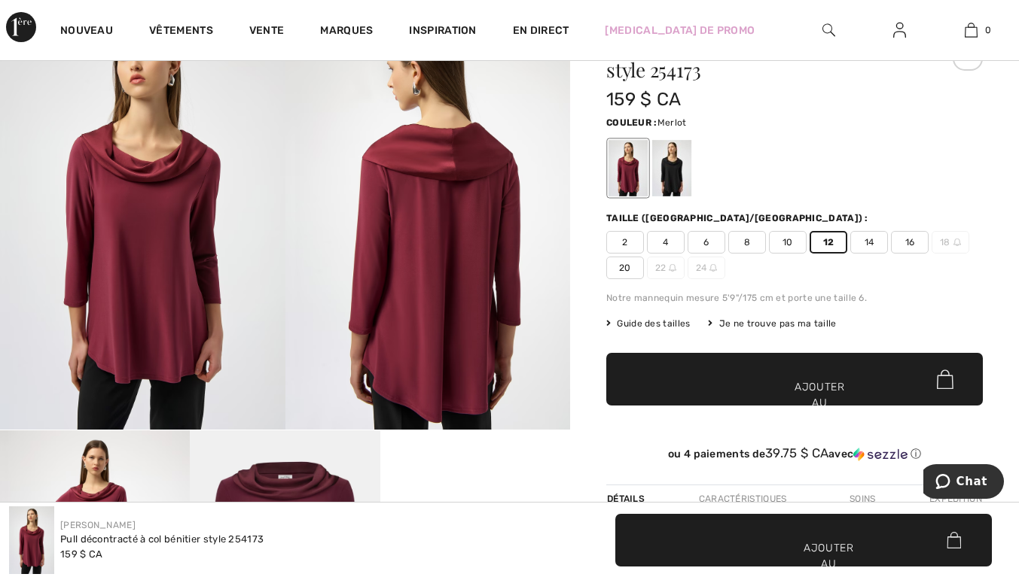
click at [853, 374] on span "✔ Ajouté au panier Ajouter au panier" at bounding box center [794, 379] width 376 height 53
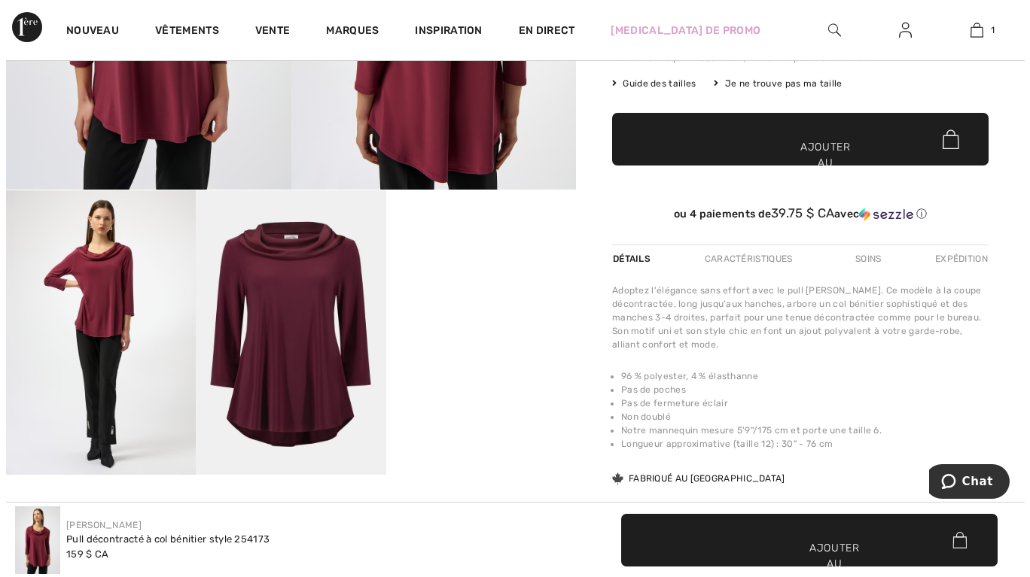
scroll to position [338, 0]
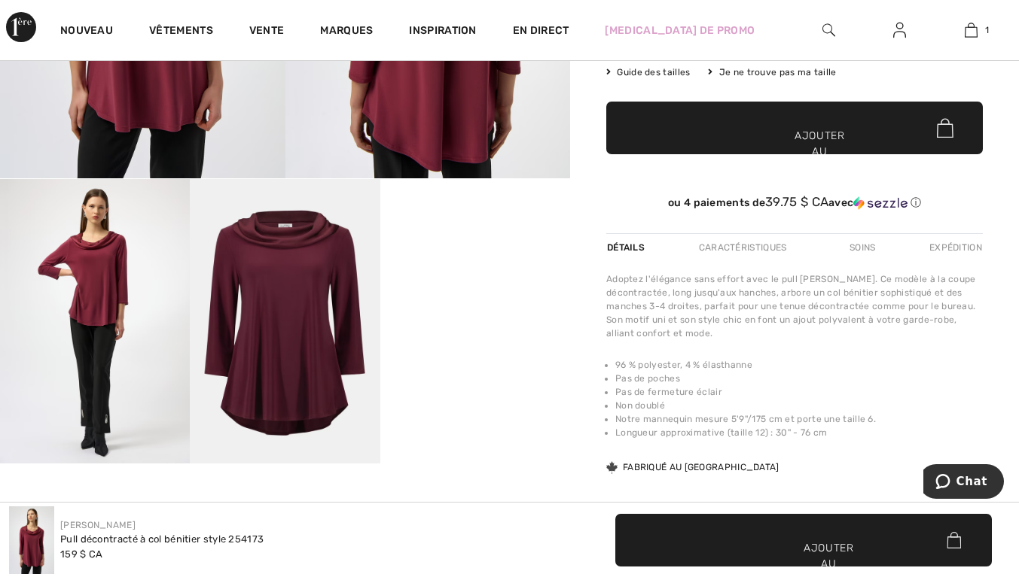
click at [309, 324] on img at bounding box center [285, 321] width 190 height 285
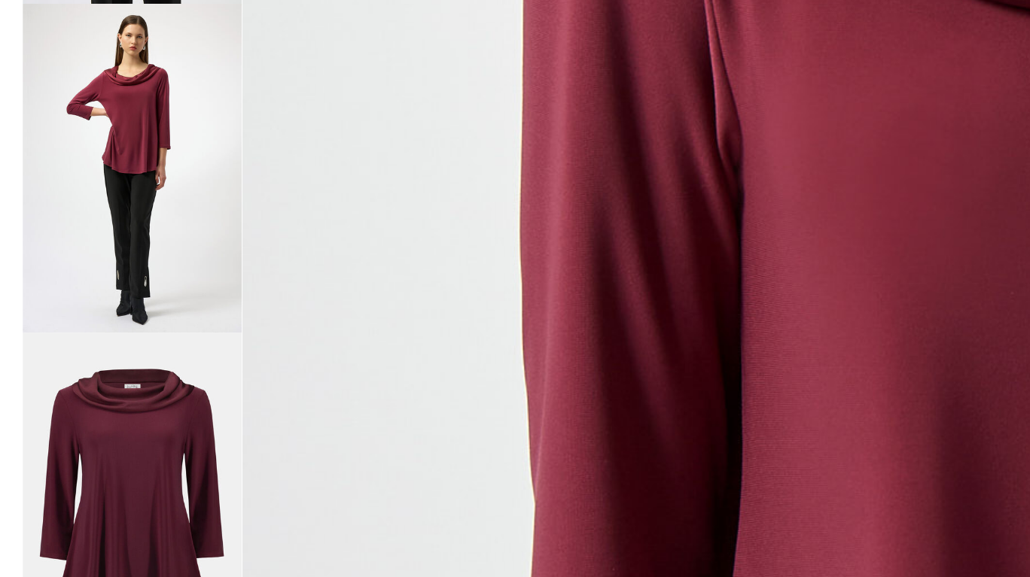
scroll to position [334, 0]
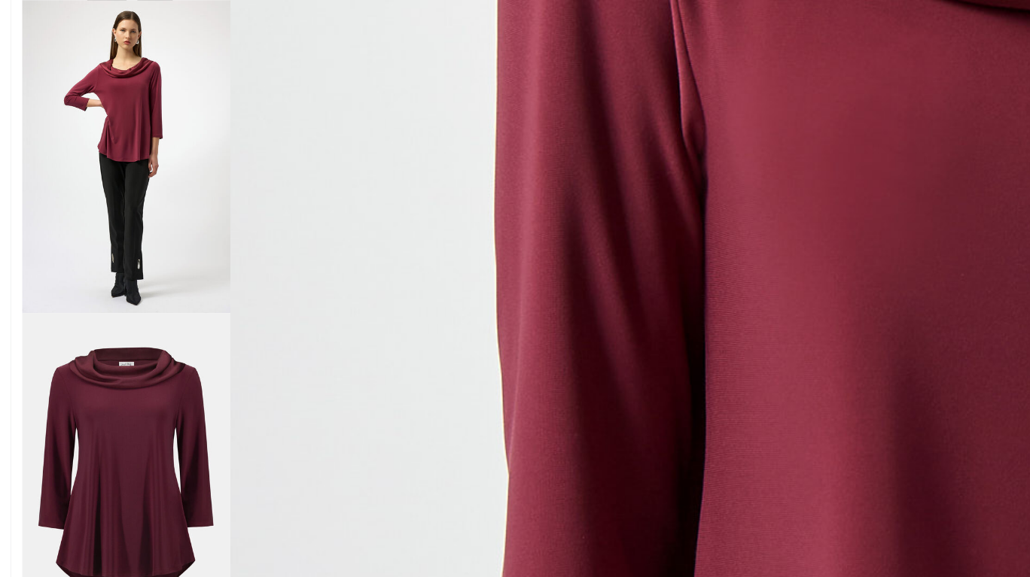
click at [75, 480] on img at bounding box center [61, 525] width 100 height 151
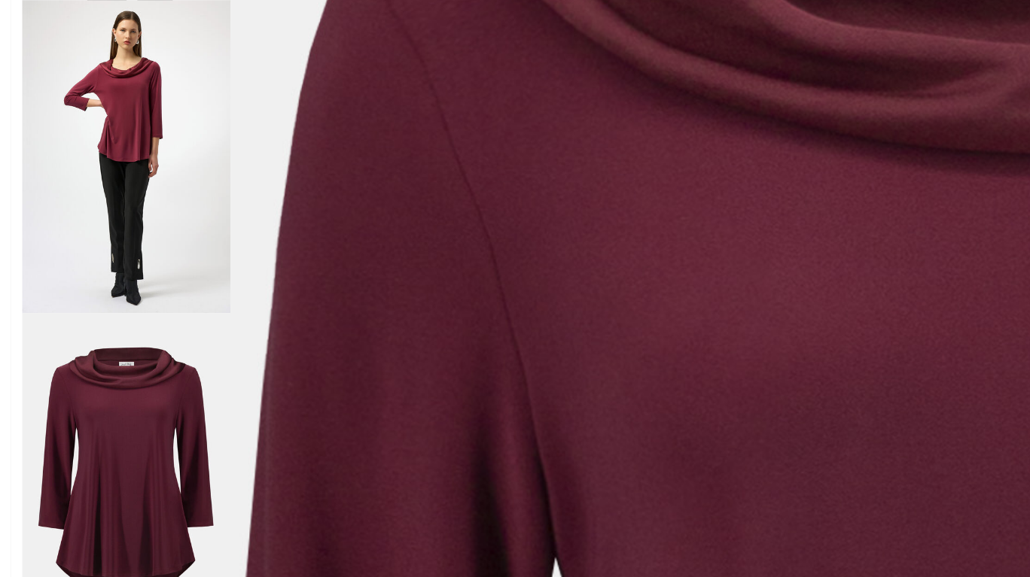
scroll to position [334, 0]
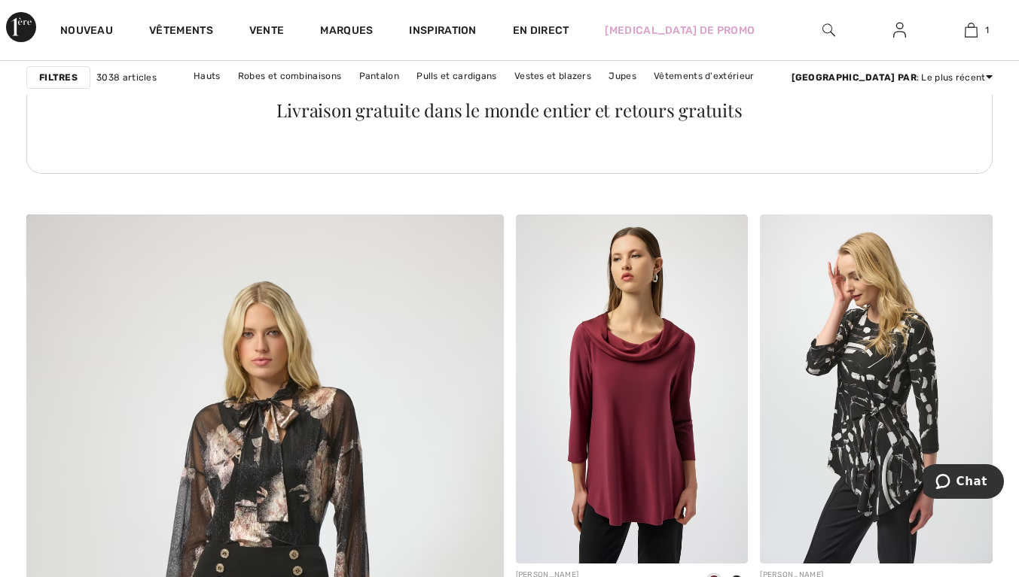
scroll to position [3453, 0]
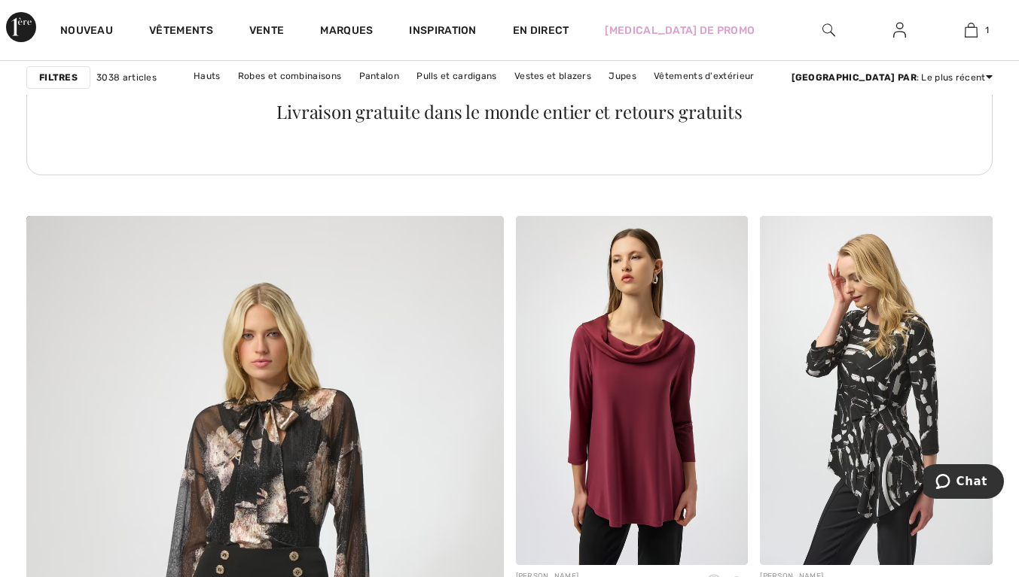
click at [987, 30] on font "1" at bounding box center [987, 30] width 4 height 11
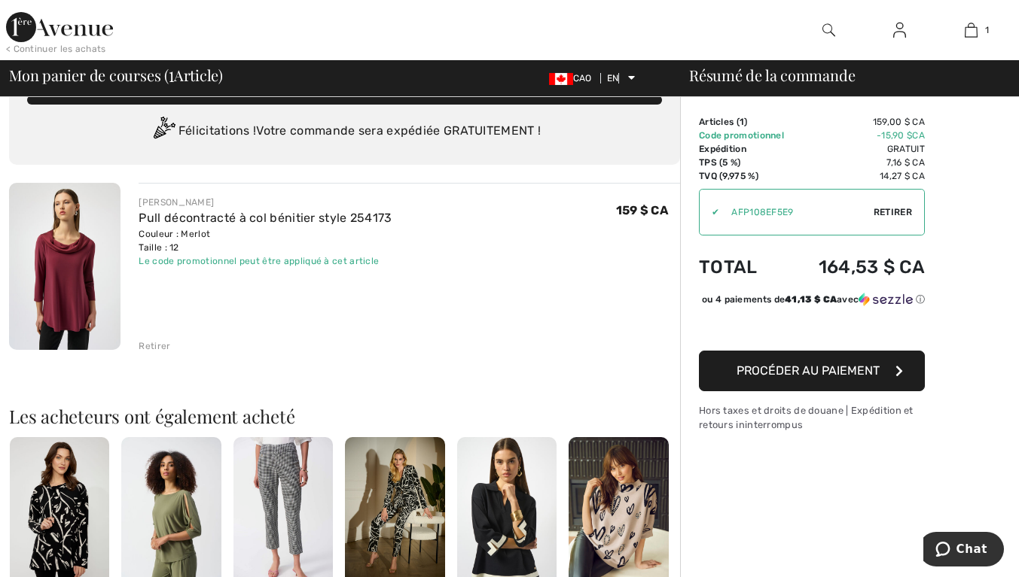
scroll to position [38, 0]
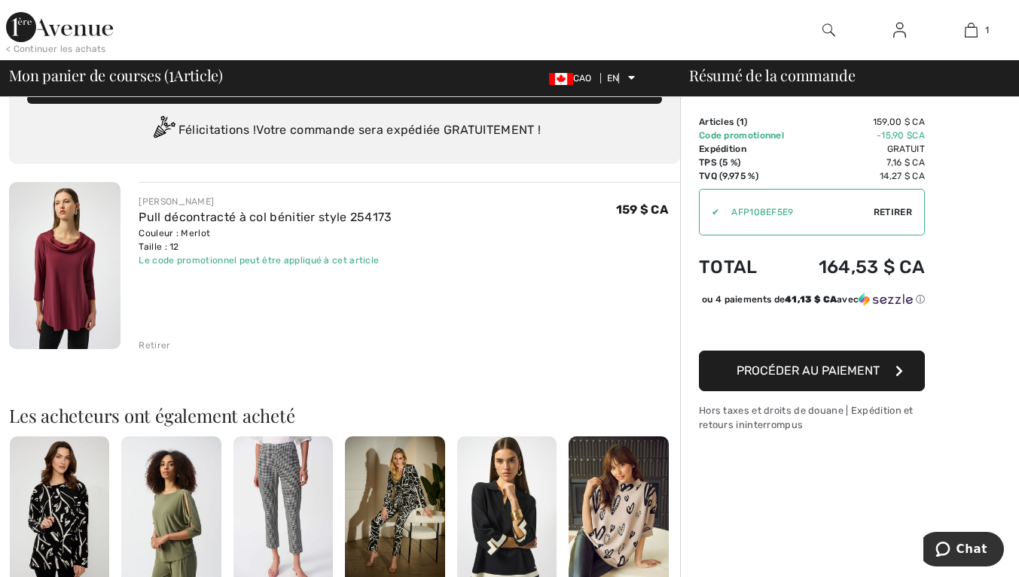
click at [848, 373] on font "Procéder au paiement" at bounding box center [807, 371] width 143 height 14
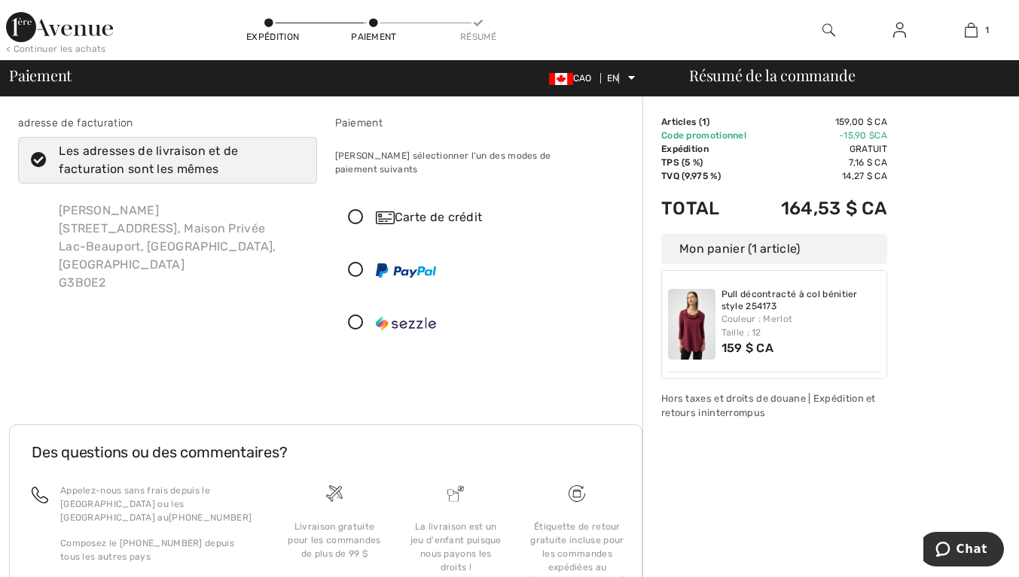
click at [455, 210] on font "Carte de crédit" at bounding box center [439, 217] width 88 height 14
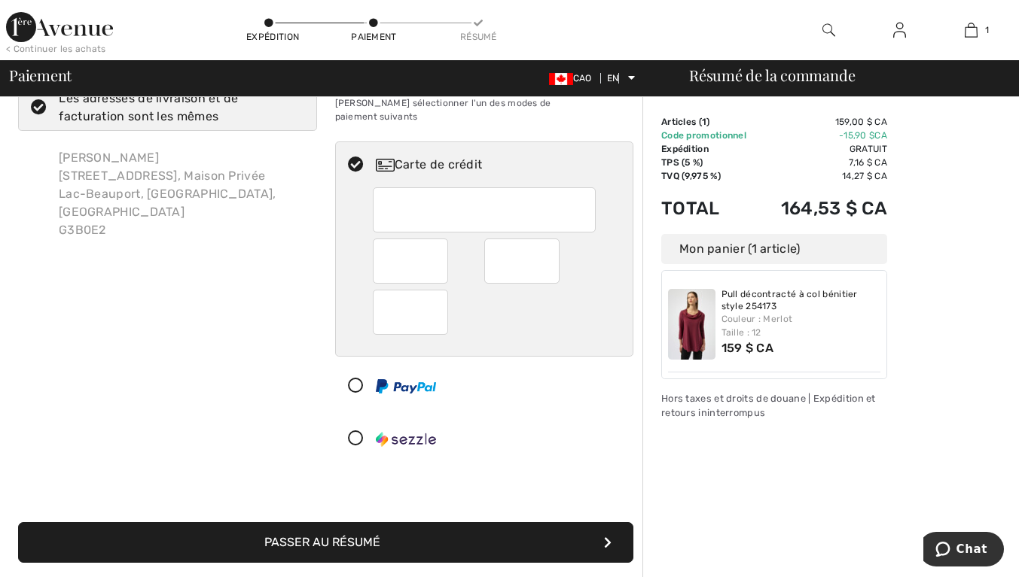
scroll to position [53, 0]
click at [446, 248] on div at bounding box center [410, 261] width 75 height 45
click at [550, 245] on div at bounding box center [521, 261] width 75 height 45
click at [551, 245] on div at bounding box center [521, 261] width 75 height 45
click at [557, 255] on div at bounding box center [521, 261] width 75 height 45
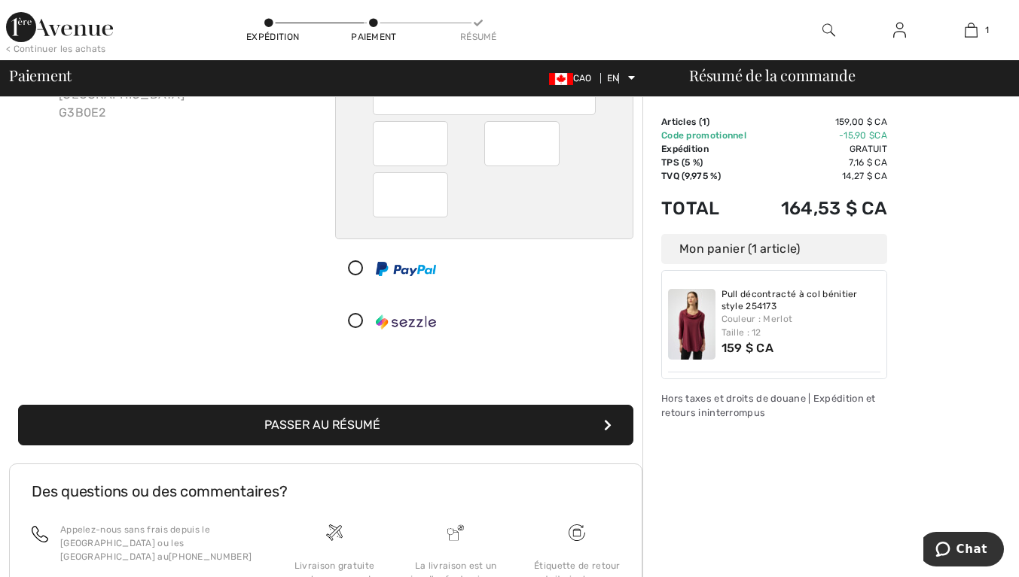
scroll to position [176, 0]
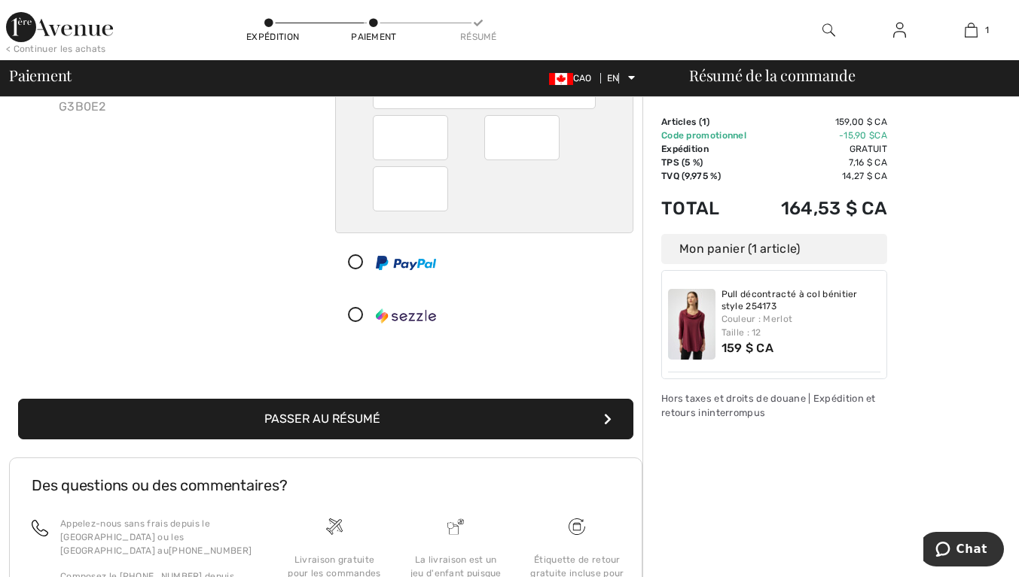
click at [428, 399] on button "Passer au résumé" at bounding box center [325, 419] width 615 height 41
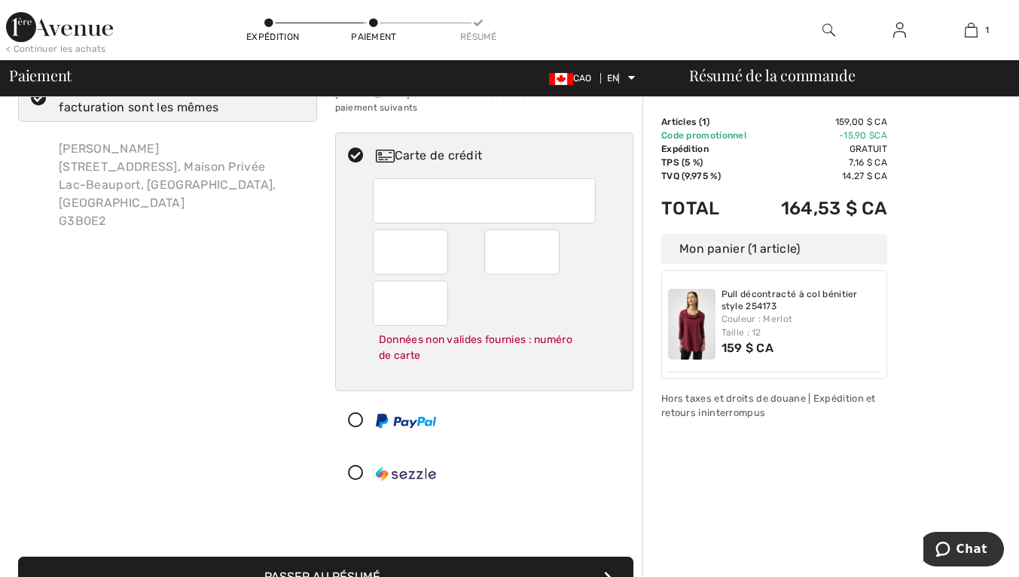
scroll to position [60, 0]
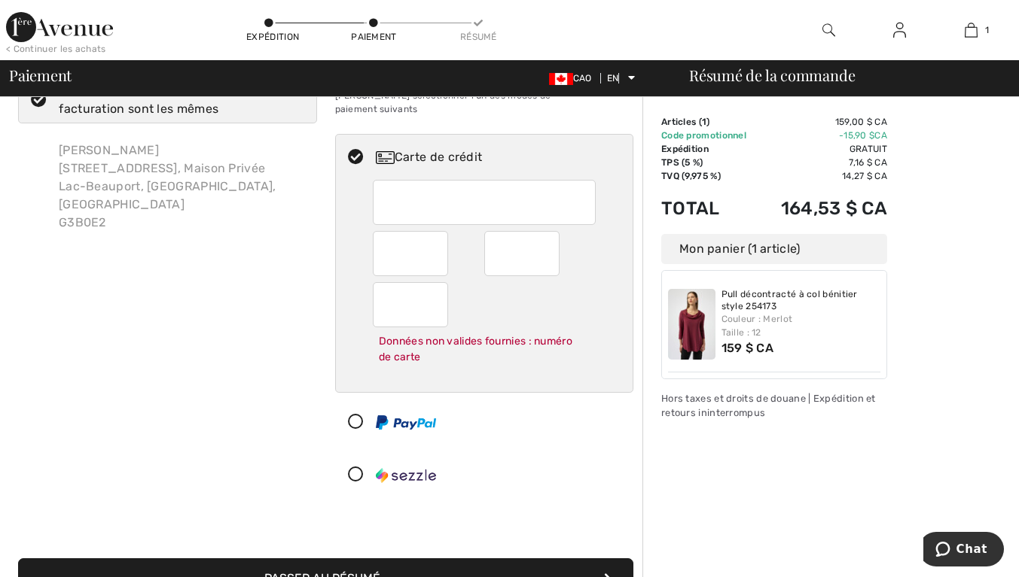
click at [544, 327] on div "Données non valides fournies : numéro de carte" at bounding box center [484, 349] width 223 height 44
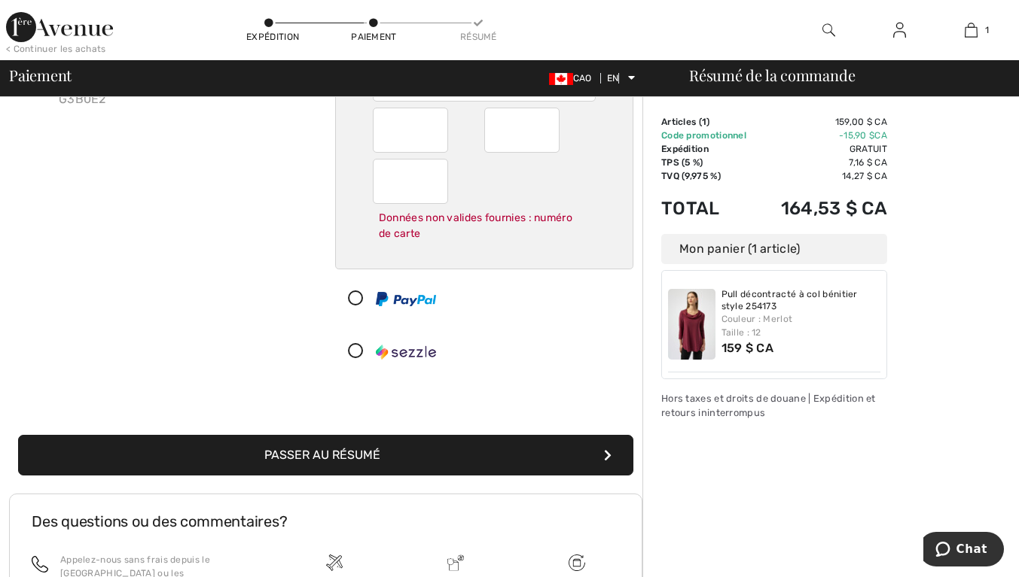
scroll to position [187, 0]
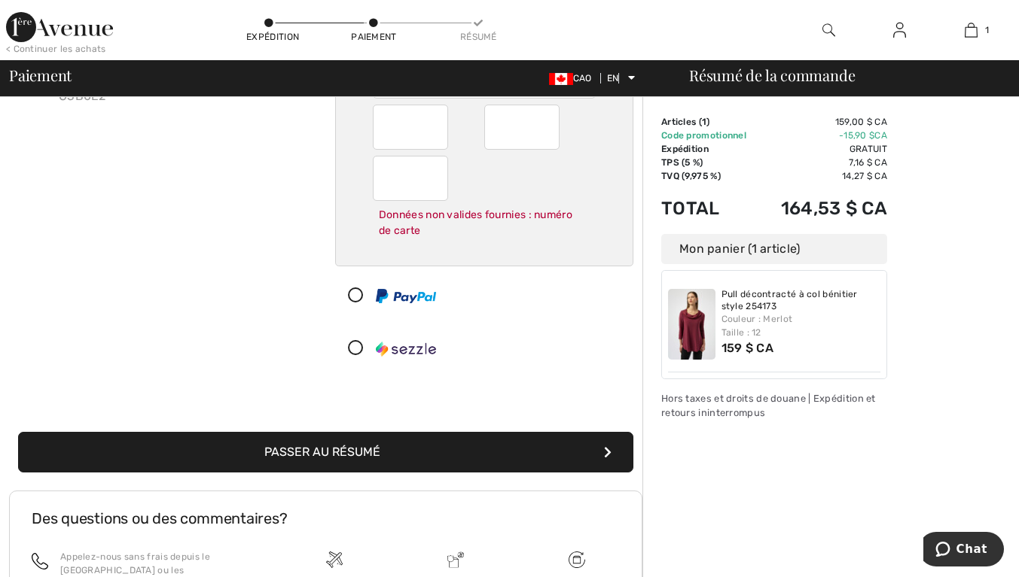
click at [491, 437] on button "Passer au résumé" at bounding box center [325, 452] width 615 height 41
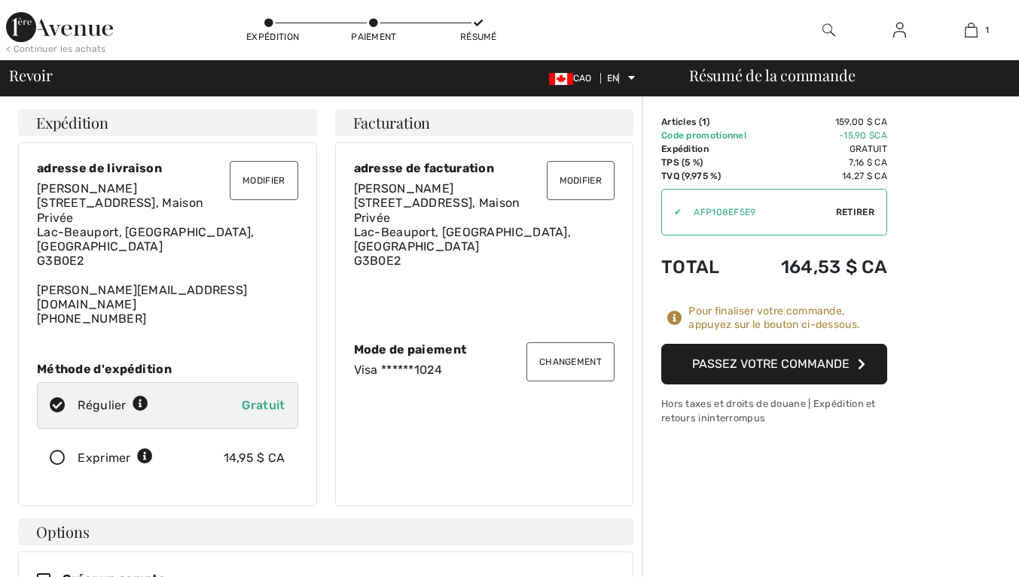
checkbox input "true"
click at [976, 35] on img at bounding box center [970, 30] width 13 height 18
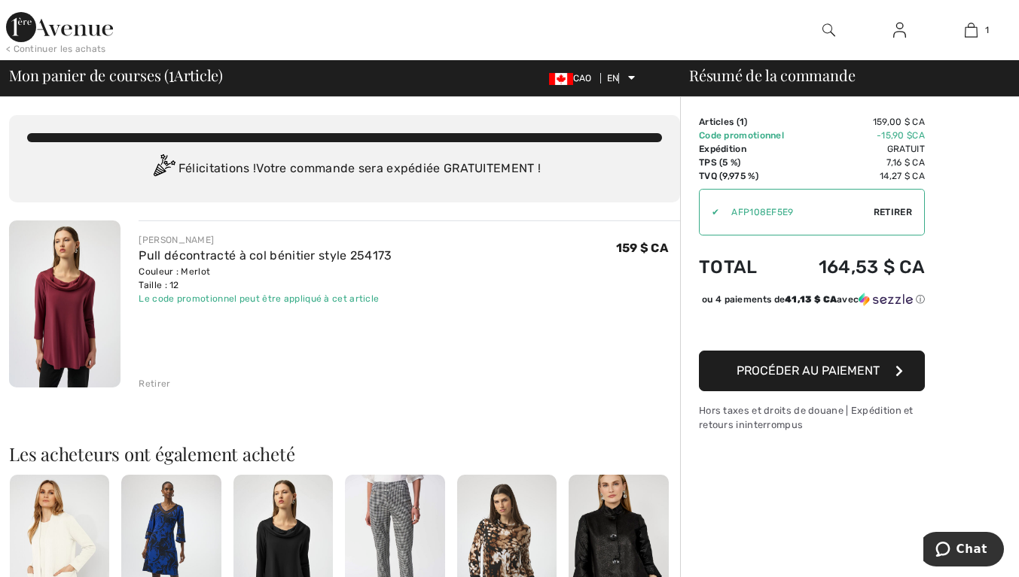
click at [79, 345] on img at bounding box center [64, 304] width 111 height 167
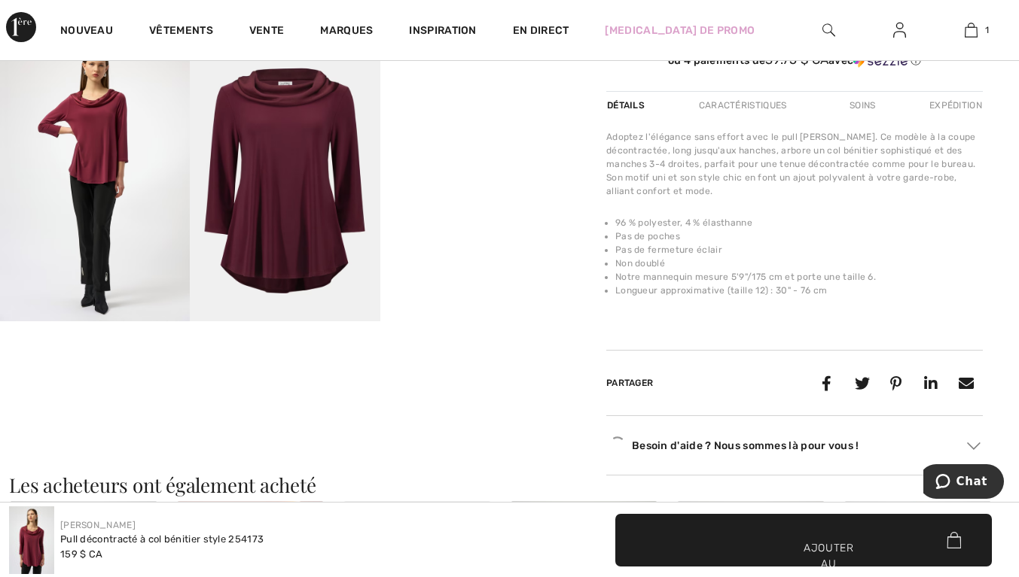
scroll to position [488, 0]
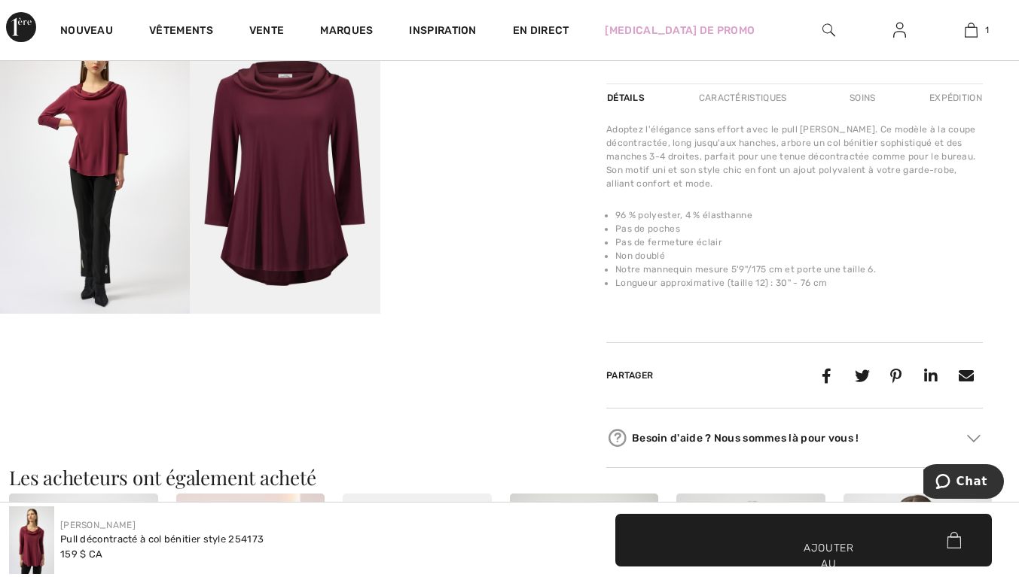
click at [122, 199] on img at bounding box center [95, 171] width 190 height 285
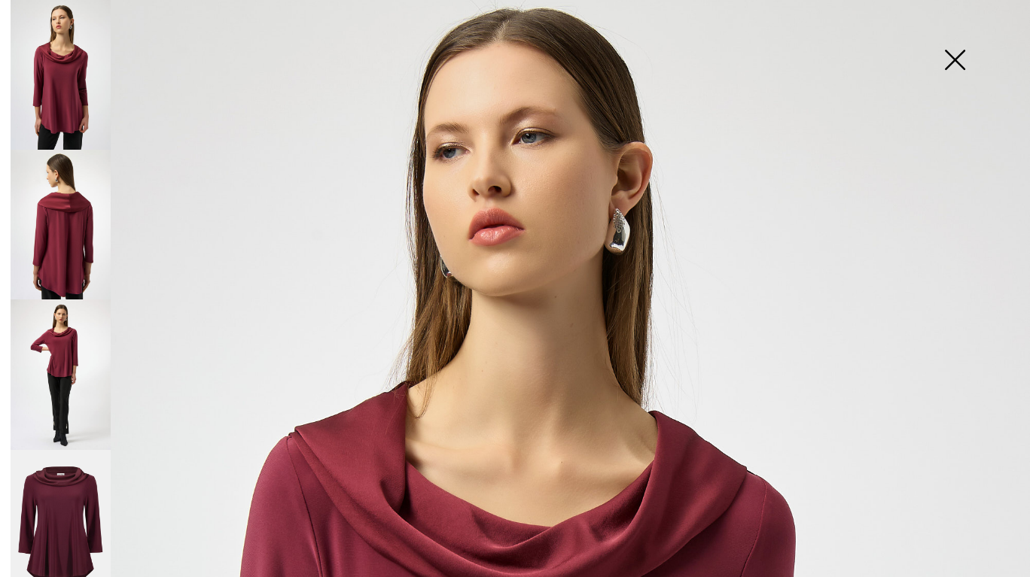
scroll to position [57, 0]
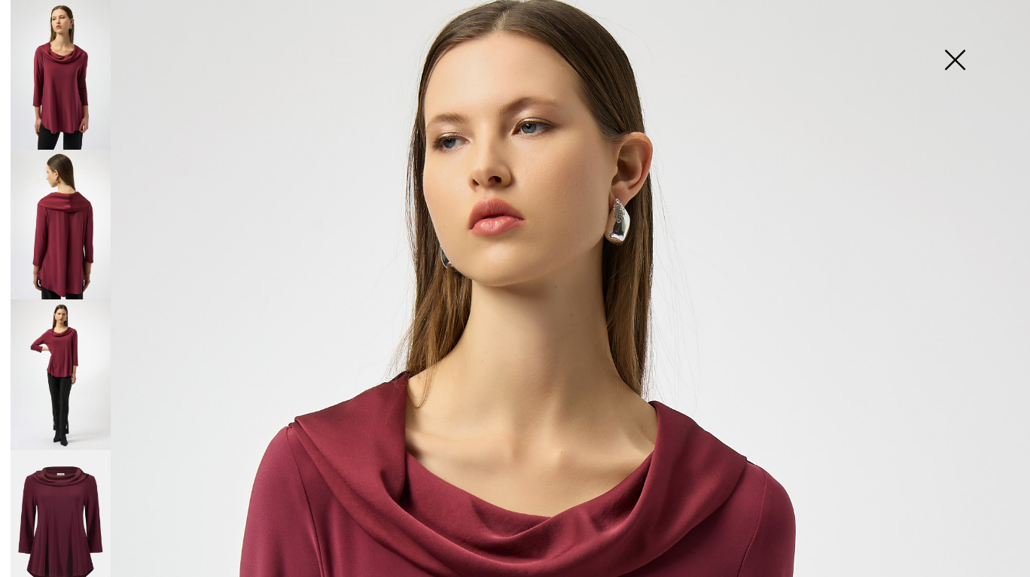
click at [84, 248] on img at bounding box center [61, 225] width 100 height 150
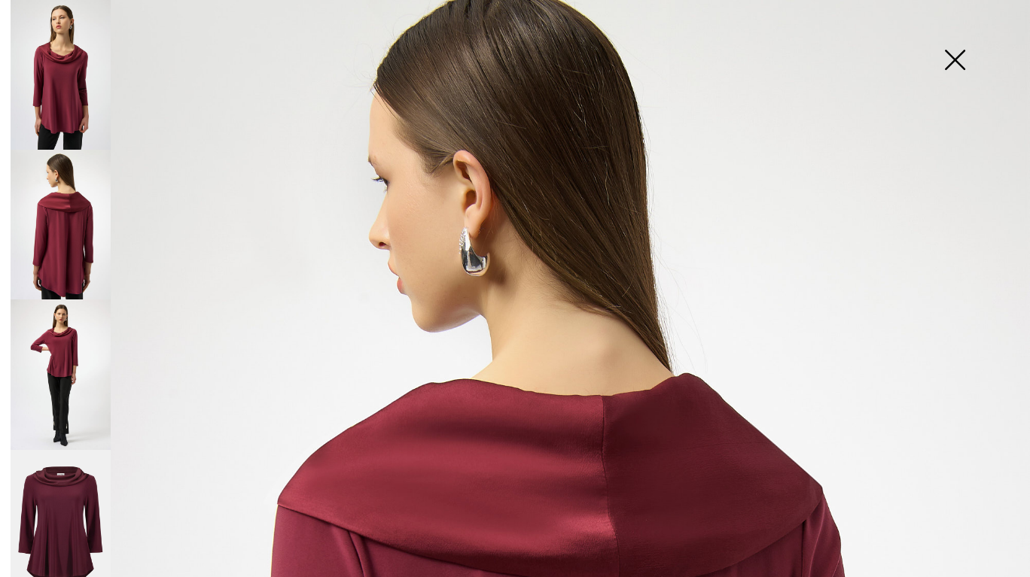
scroll to position [0, 0]
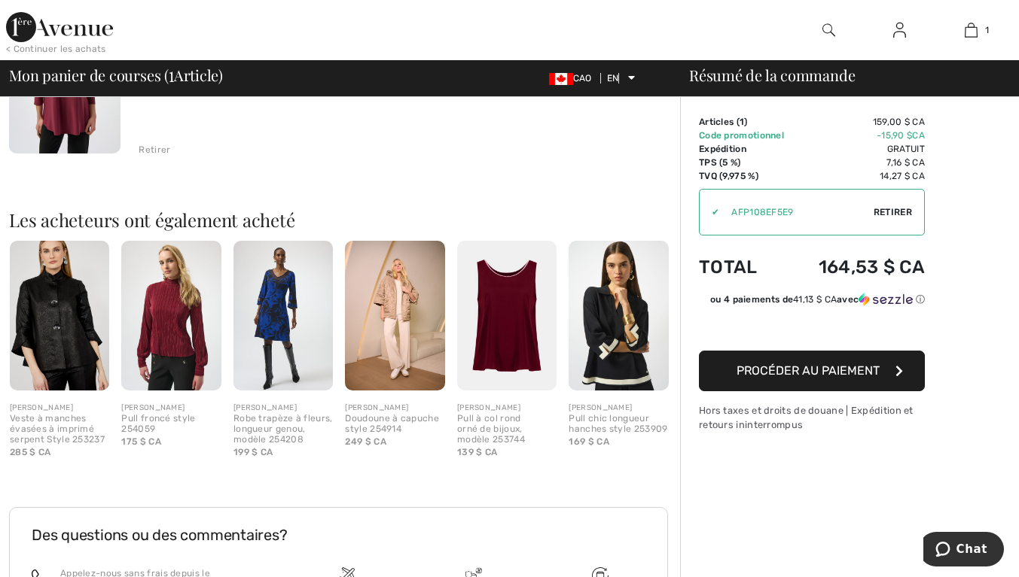
scroll to position [231, 0]
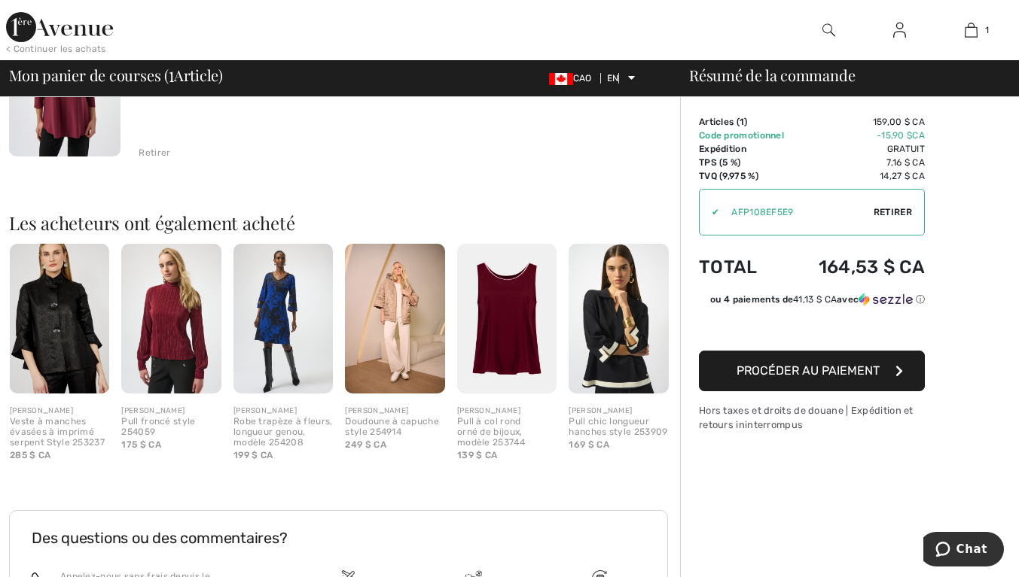
click at [608, 350] on img at bounding box center [617, 319] width 99 height 150
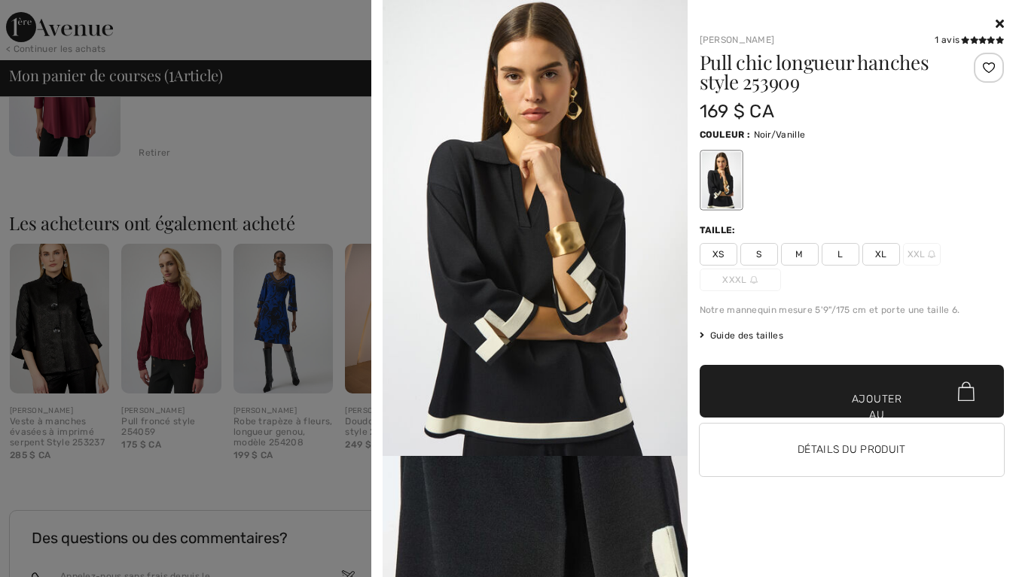
click at [586, 300] on img at bounding box center [534, 228] width 305 height 456
click at [561, 332] on img at bounding box center [534, 228] width 305 height 456
click at [593, 311] on img at bounding box center [534, 228] width 305 height 456
click at [584, 317] on img at bounding box center [534, 228] width 305 height 456
click at [581, 306] on img at bounding box center [534, 228] width 305 height 456
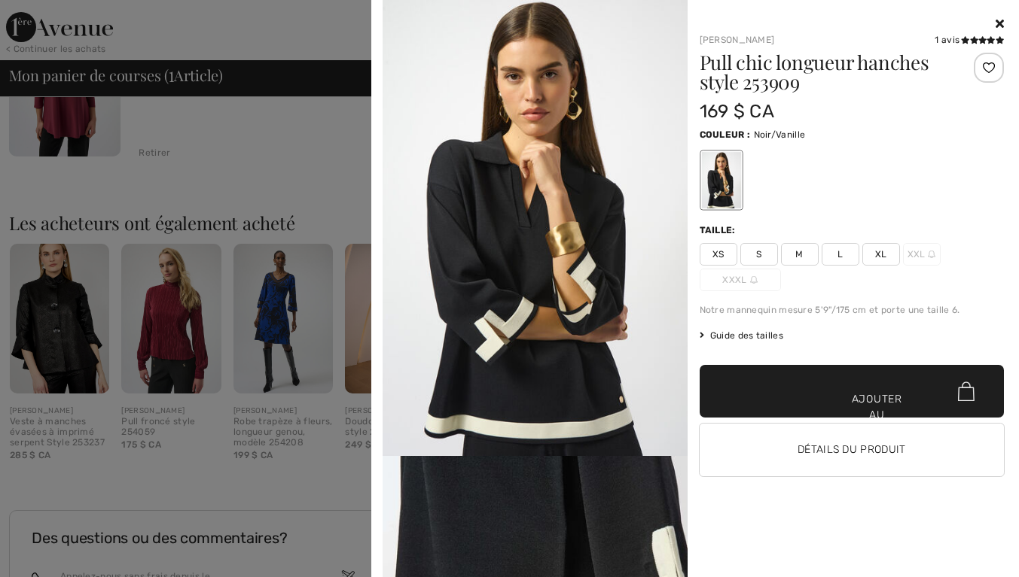
click at [594, 288] on img at bounding box center [534, 228] width 305 height 456
click at [575, 102] on img at bounding box center [534, 228] width 305 height 456
click at [562, 266] on img at bounding box center [534, 228] width 305 height 456
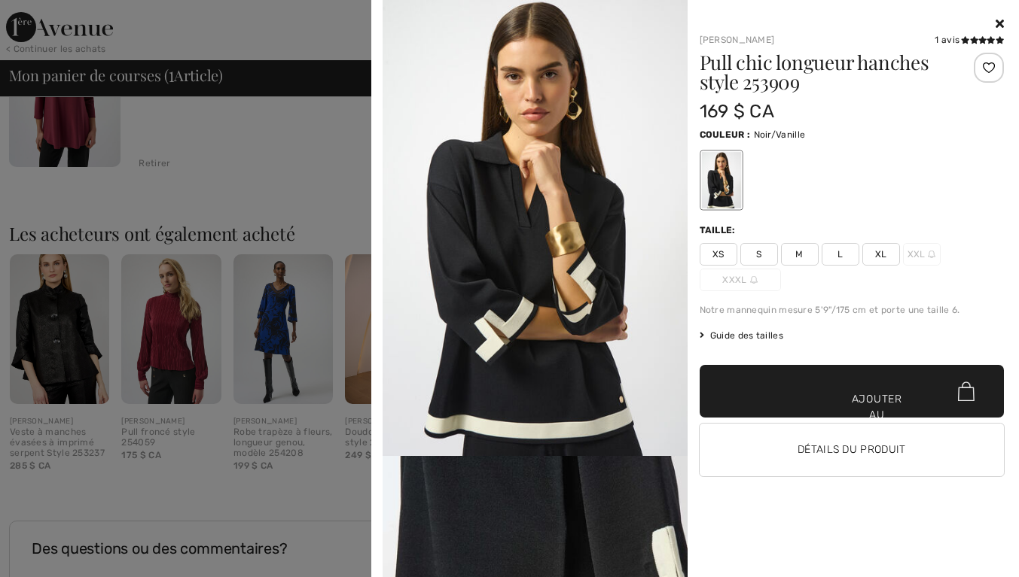
scroll to position [198, 0]
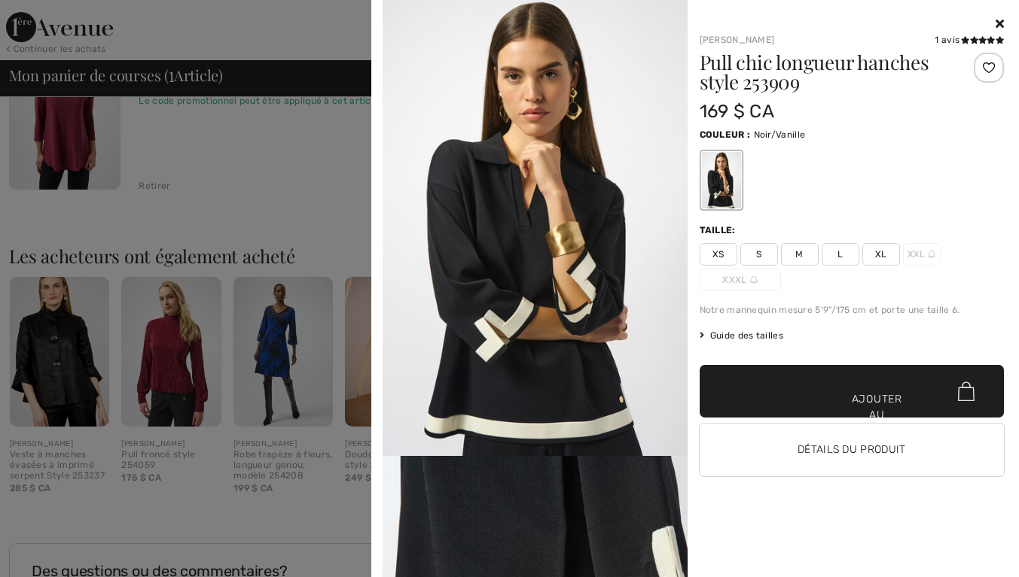
click at [999, 23] on icon at bounding box center [999, 23] width 8 height 12
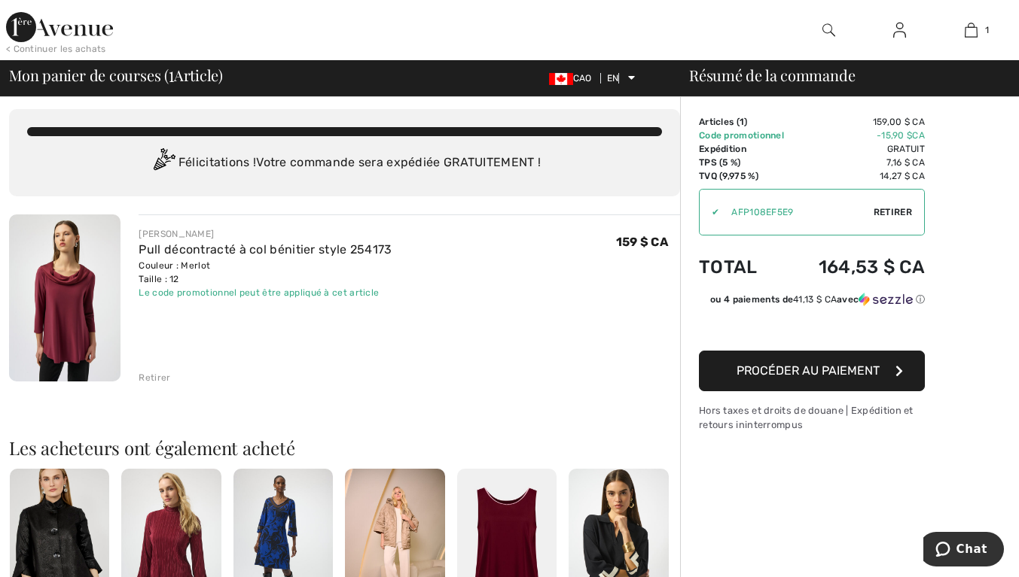
scroll to position [0, 0]
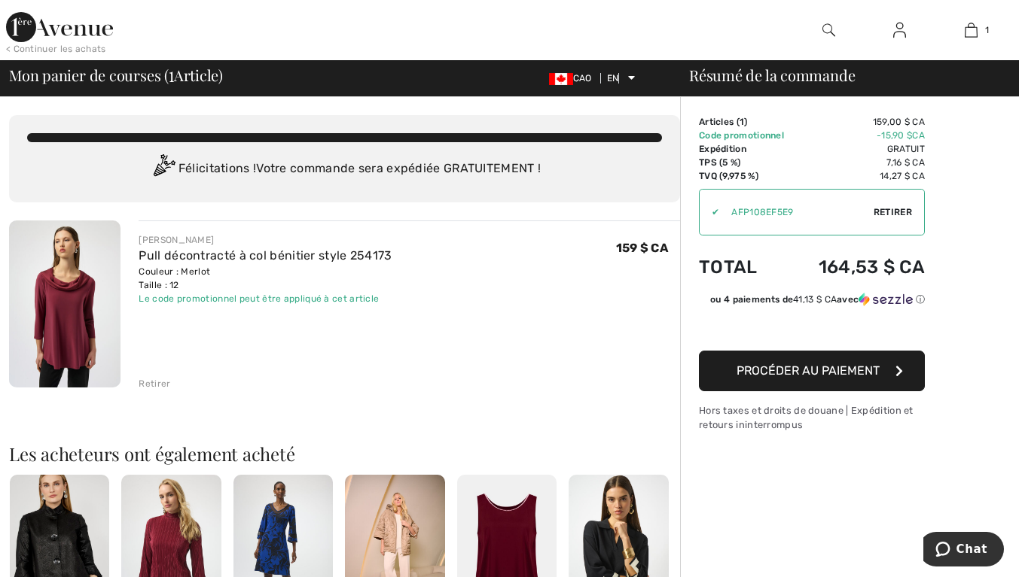
click at [987, 30] on font "1" at bounding box center [987, 30] width 4 height 11
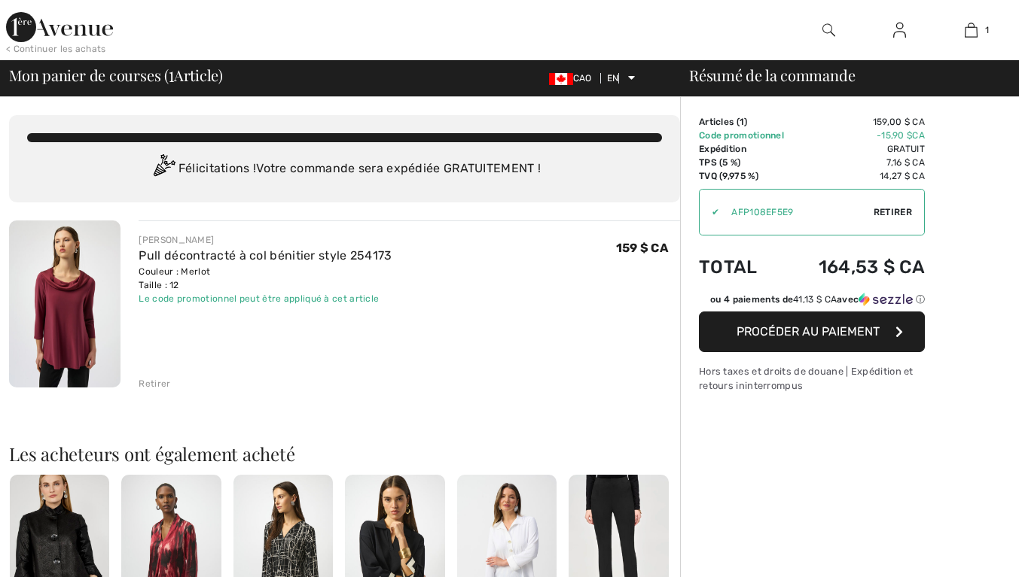
click at [167, 386] on font "Retirer" at bounding box center [155, 384] width 32 height 11
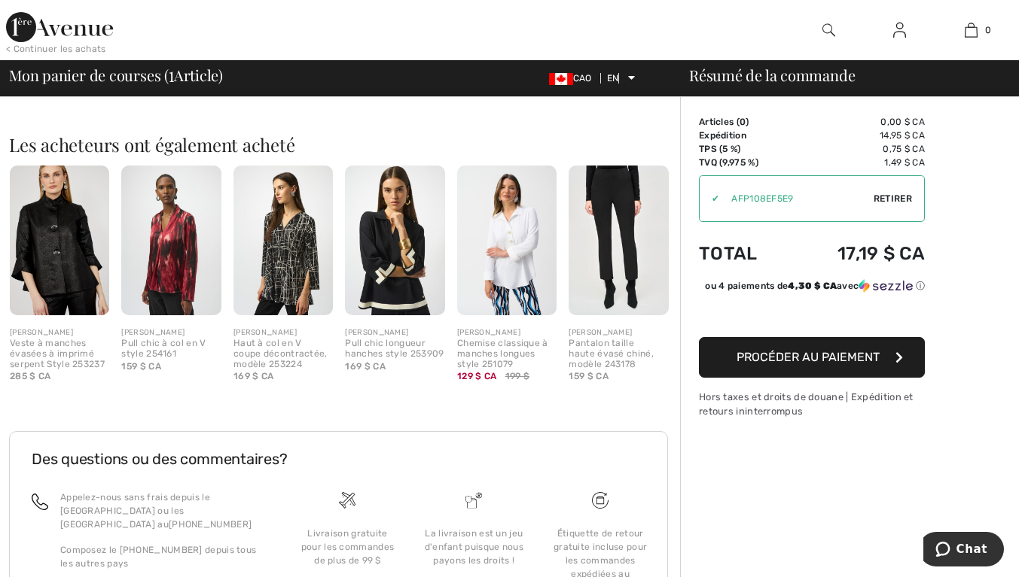
scroll to position [300, 0]
click at [392, 254] on img at bounding box center [394, 240] width 99 height 150
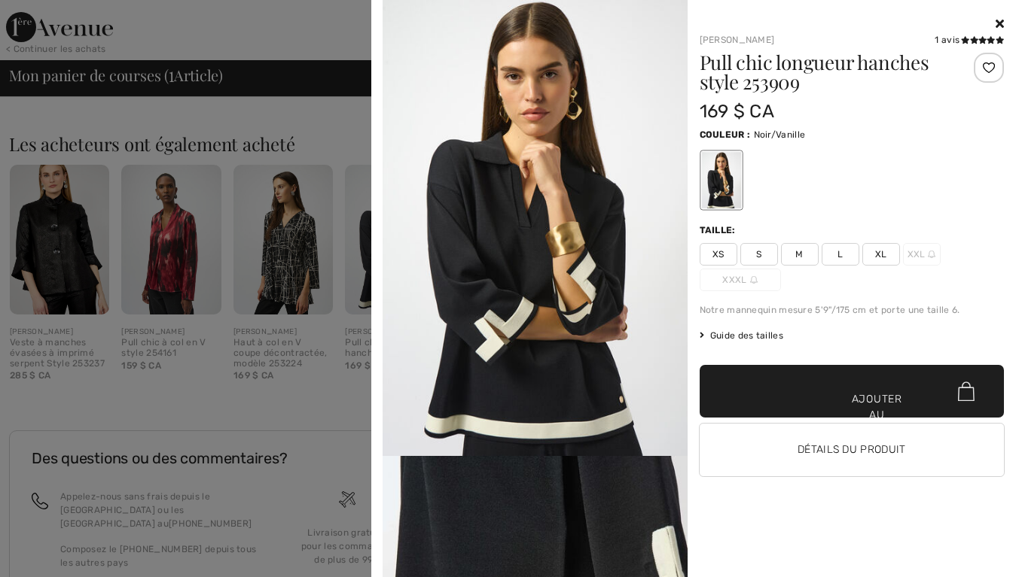
click at [848, 262] on span "L" at bounding box center [840, 254] width 38 height 23
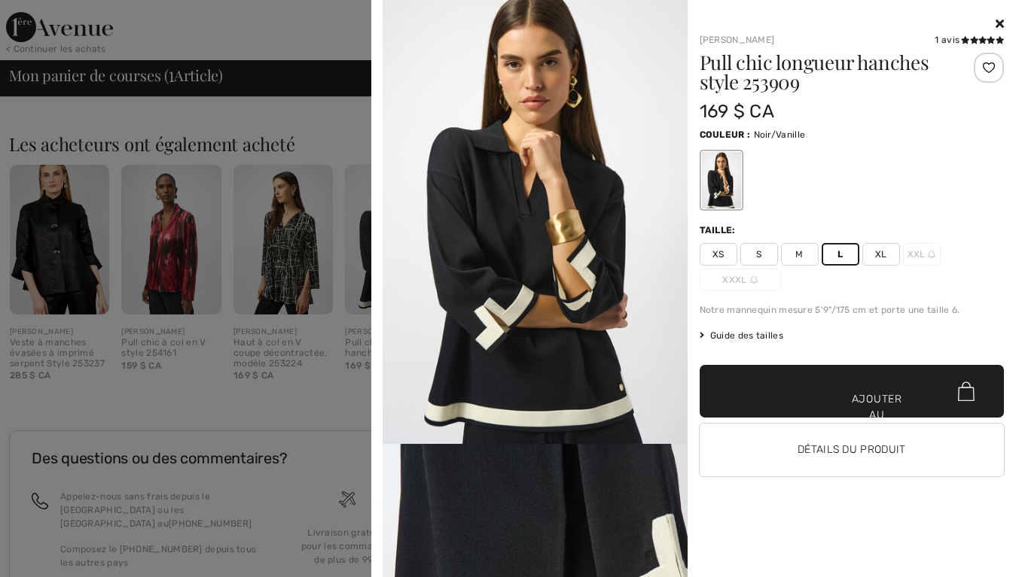
scroll to position [12, 0]
click at [726, 191] on div at bounding box center [720, 180] width 39 height 56
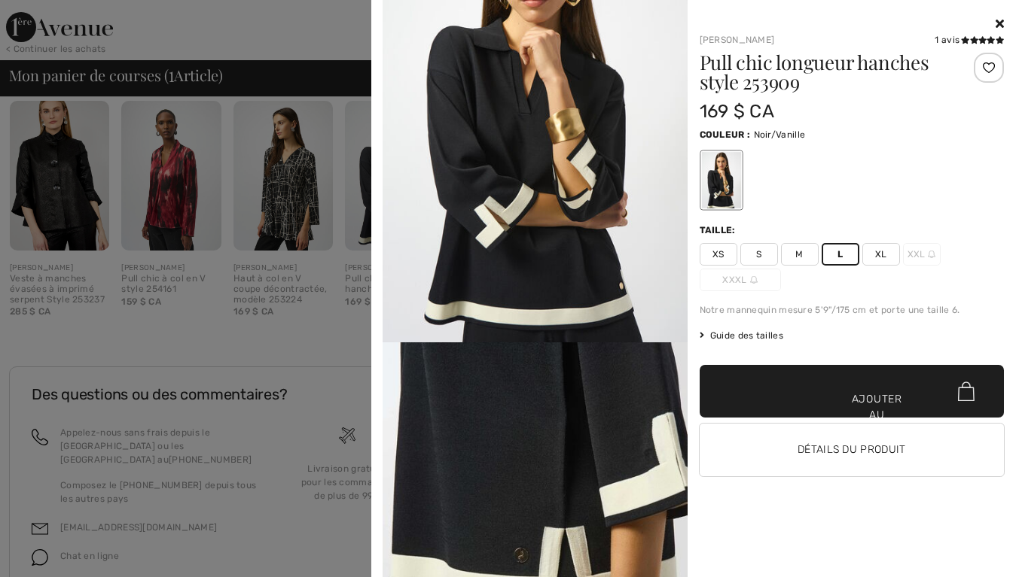
scroll to position [364, 0]
click at [606, 420] on img at bounding box center [534, 571] width 305 height 456
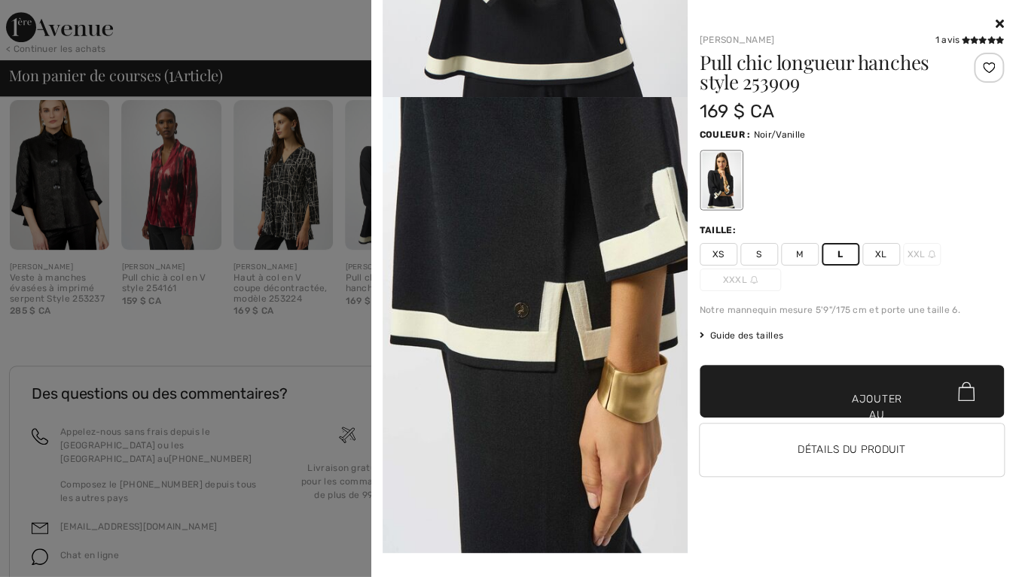
scroll to position [0, 0]
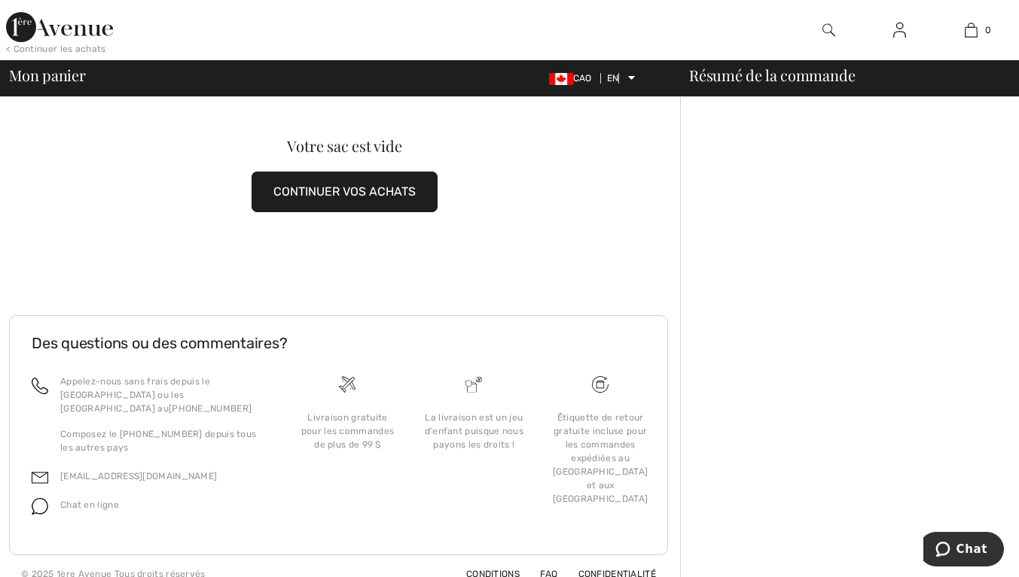
scroll to position [28, 0]
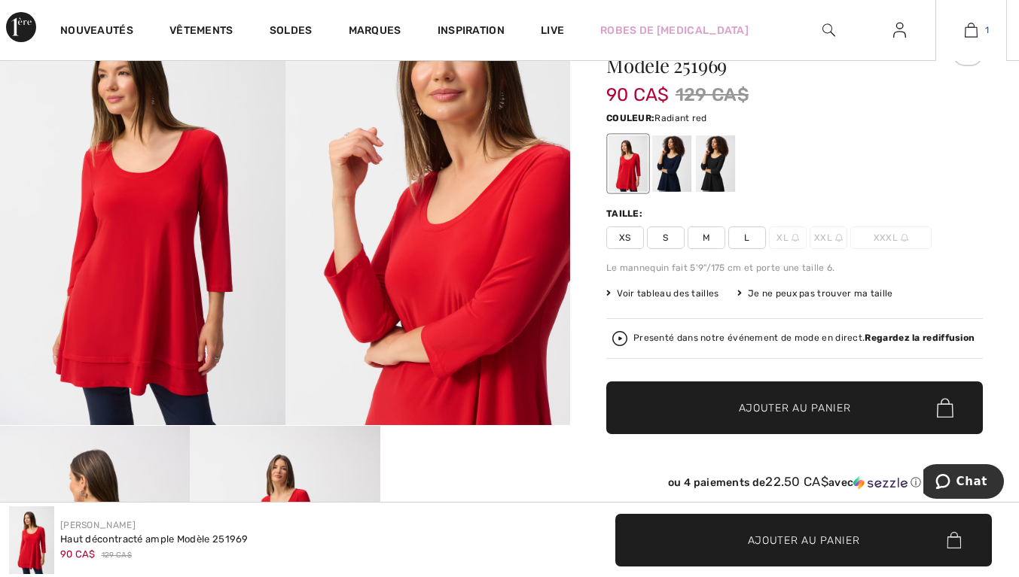
click at [985, 28] on span "1" at bounding box center [987, 30] width 4 height 14
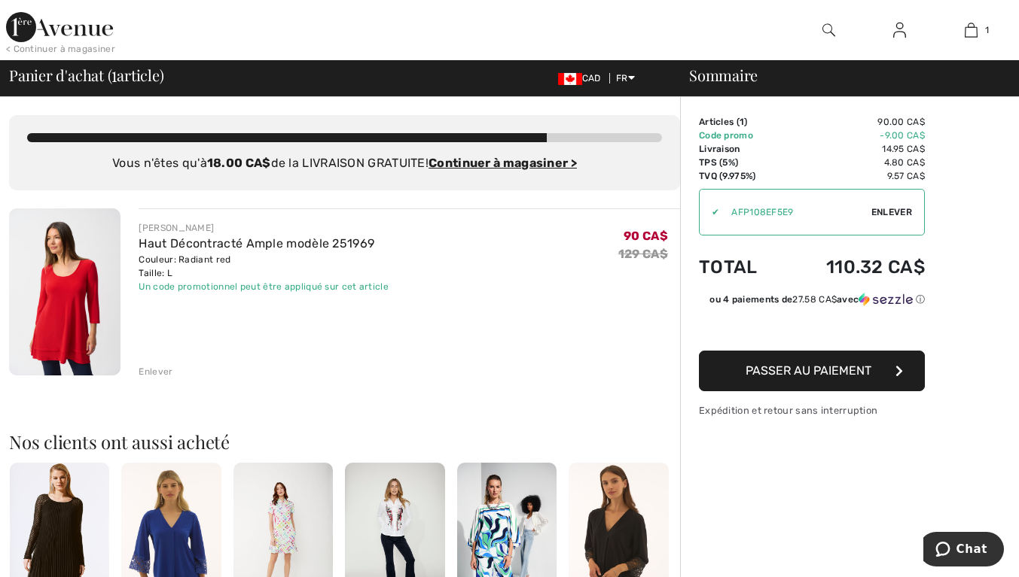
click at [166, 372] on div "Enlever" at bounding box center [156, 372] width 34 height 14
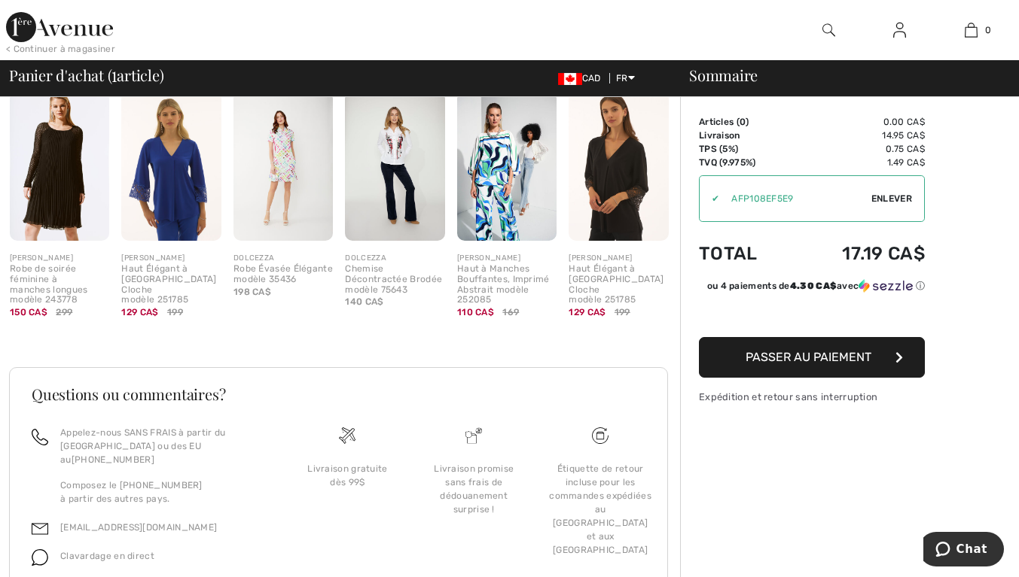
scroll to position [427, 0]
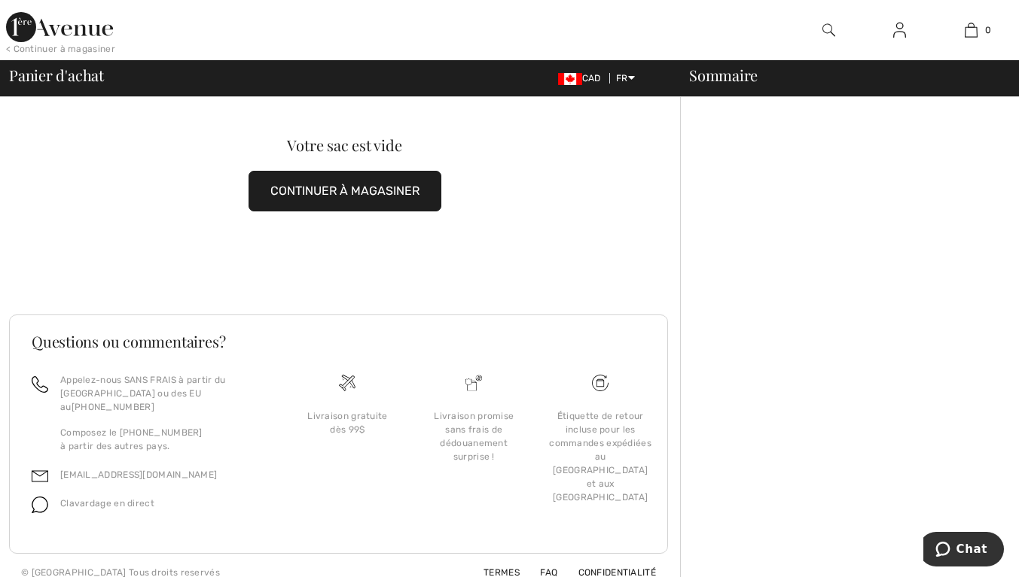
scroll to position [27, 0]
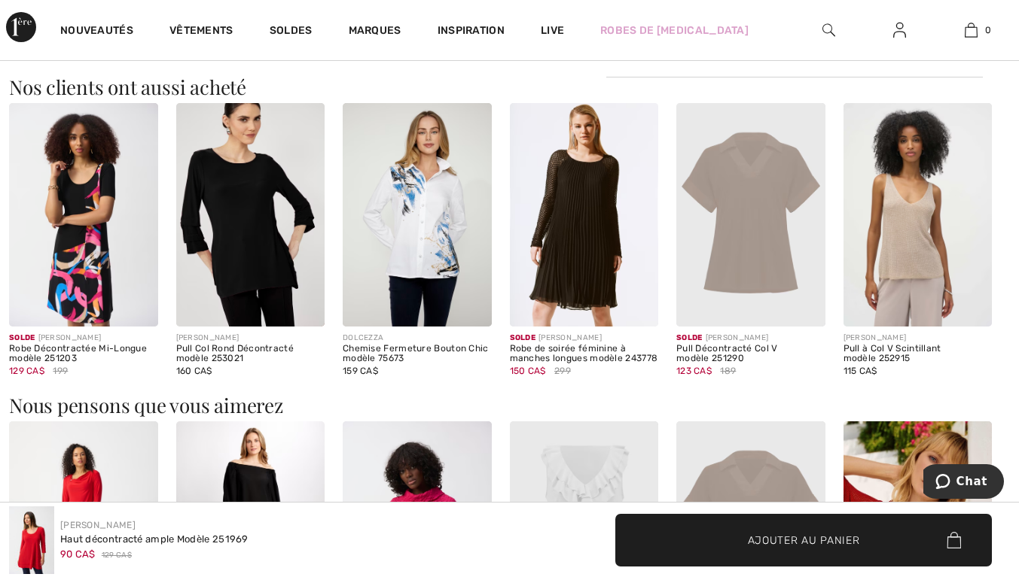
scroll to position [1341, 0]
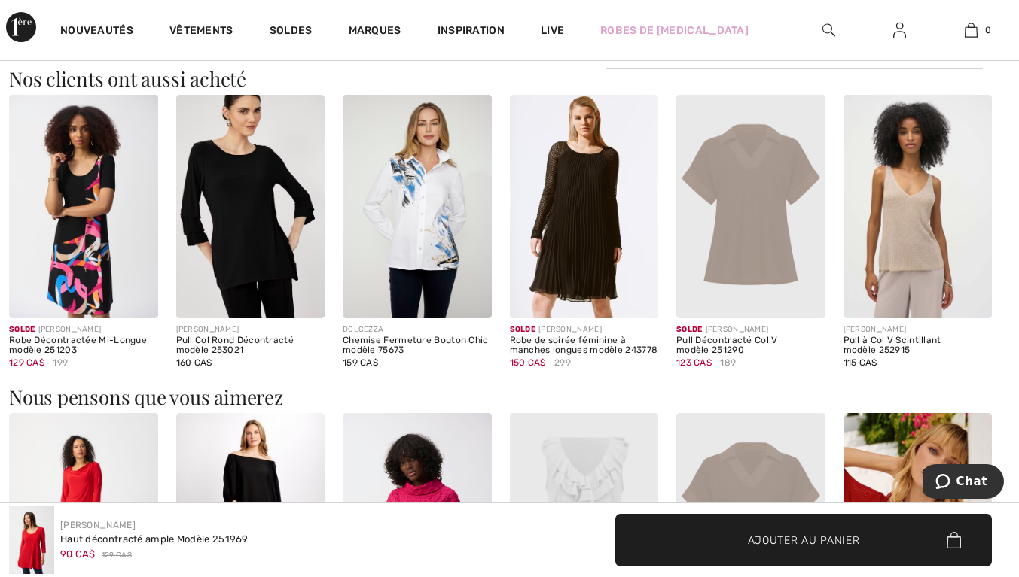
click at [255, 200] on img at bounding box center [250, 206] width 149 height 223
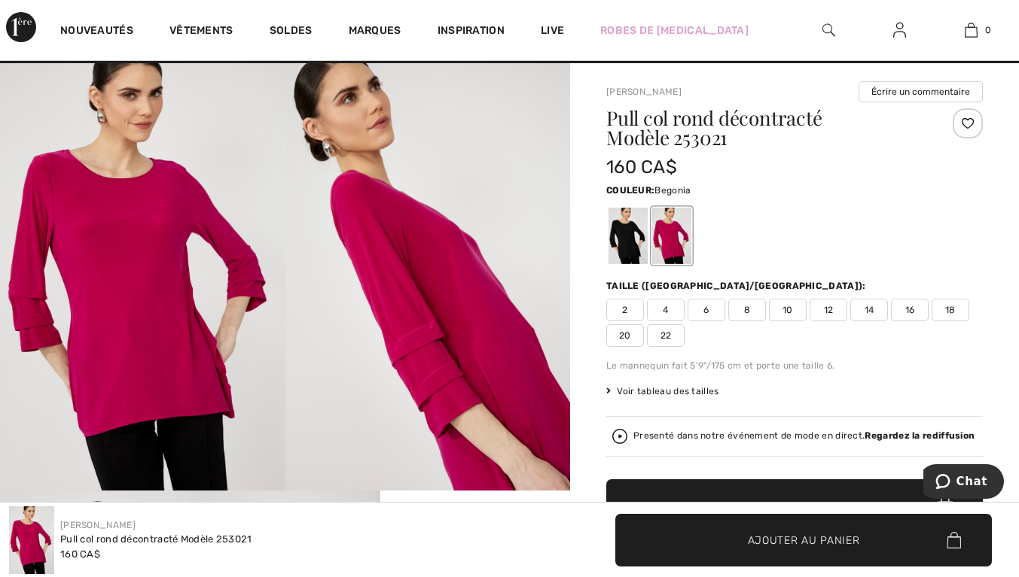
scroll to position [28, 0]
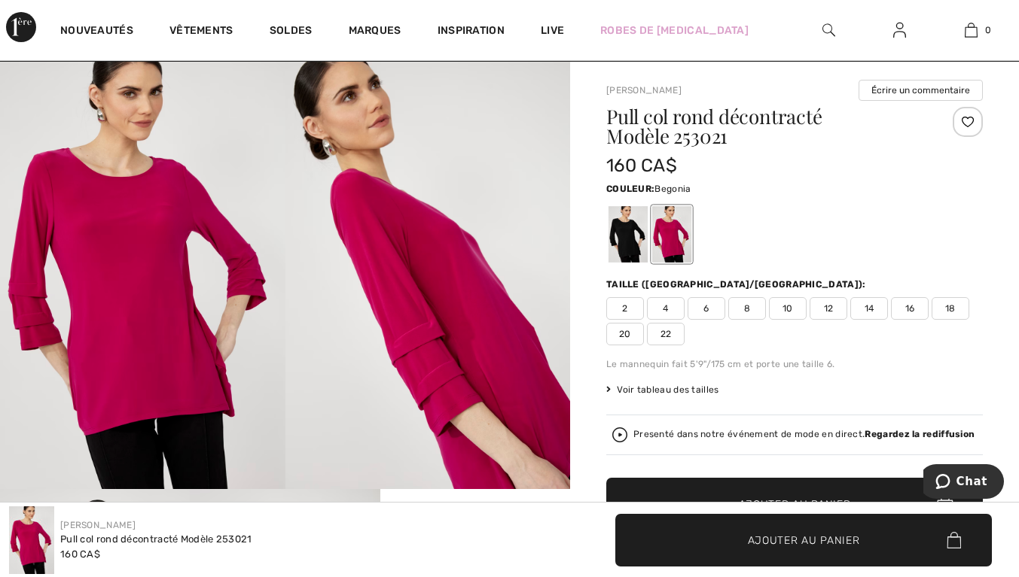
click at [837, 306] on span "12" at bounding box center [828, 308] width 38 height 23
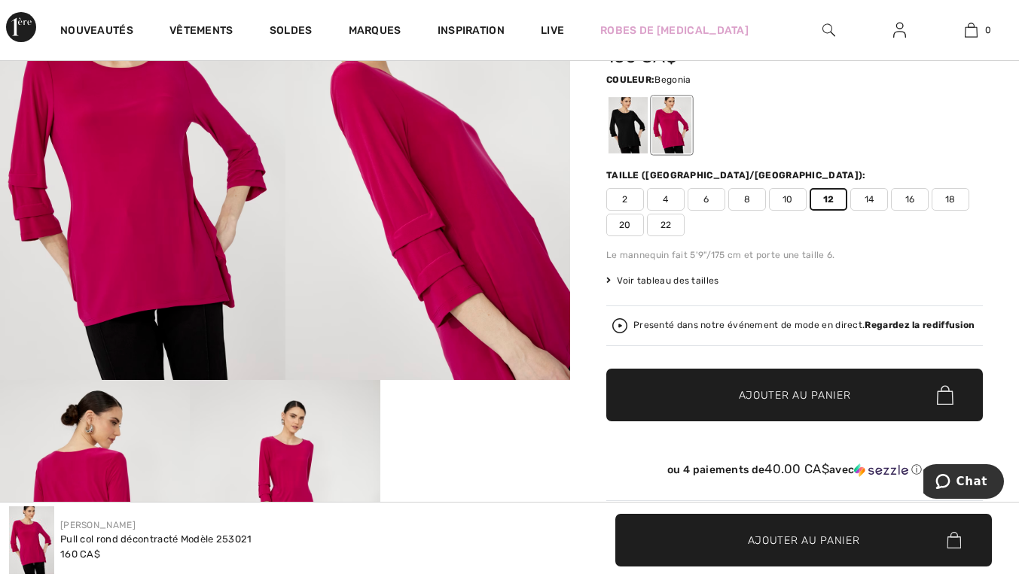
scroll to position [137, 0]
click at [635, 129] on div at bounding box center [627, 125] width 39 height 56
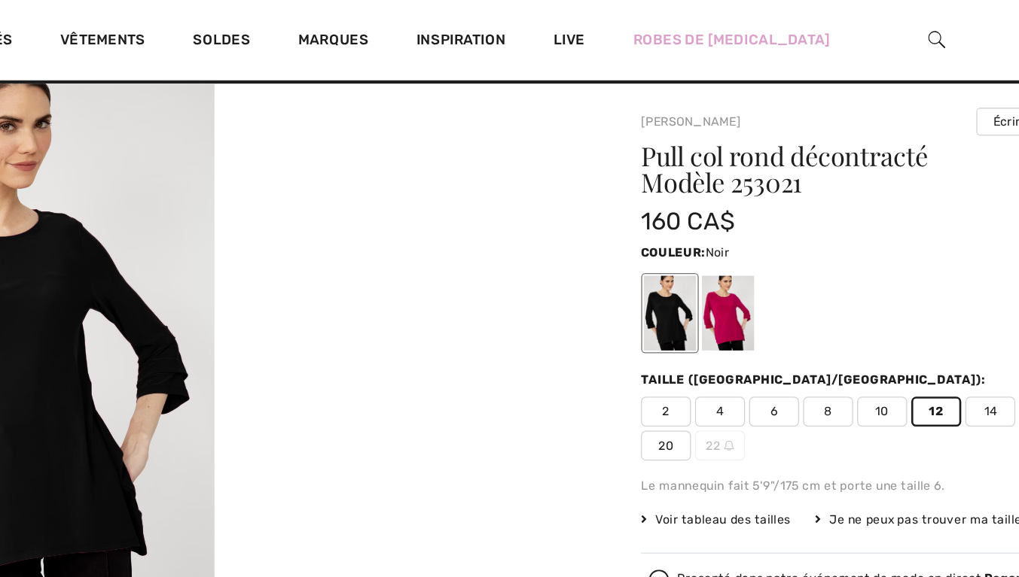
scroll to position [0, 0]
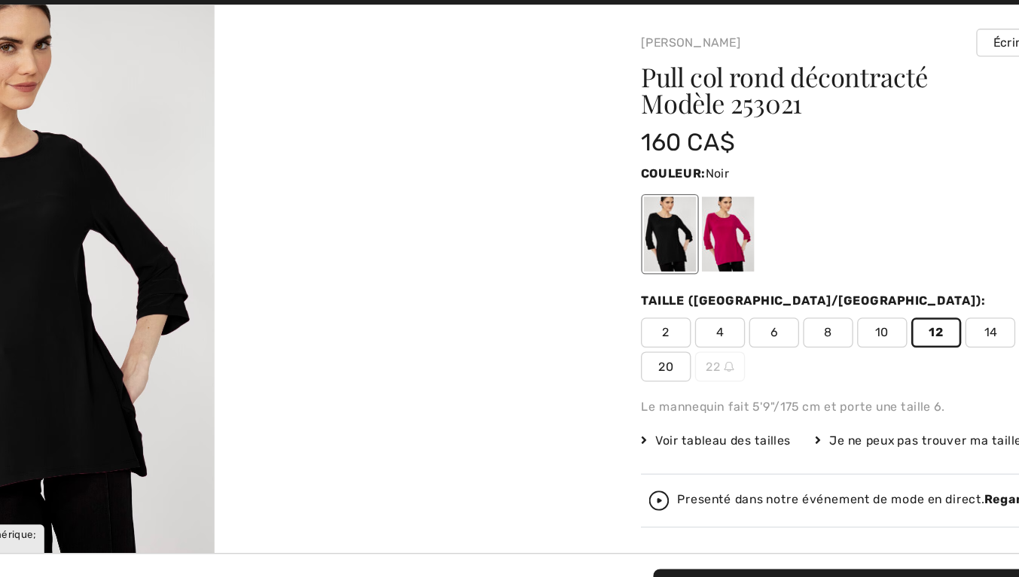
click at [677, 272] on div at bounding box center [671, 262] width 39 height 56
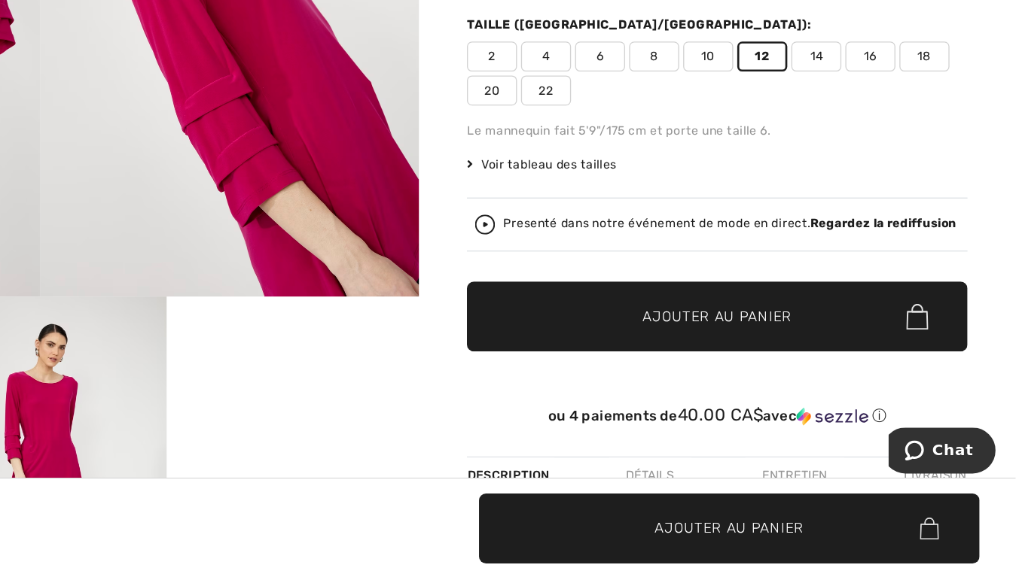
scroll to position [154, 0]
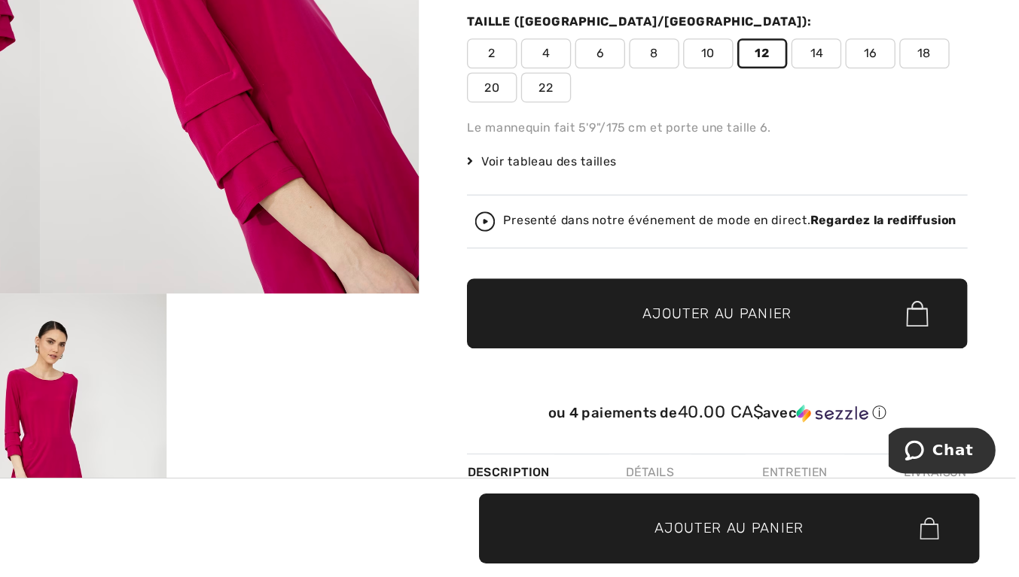
click at [851, 379] on span "✔ Ajouté au panier Ajouter au panier" at bounding box center [794, 378] width 376 height 53
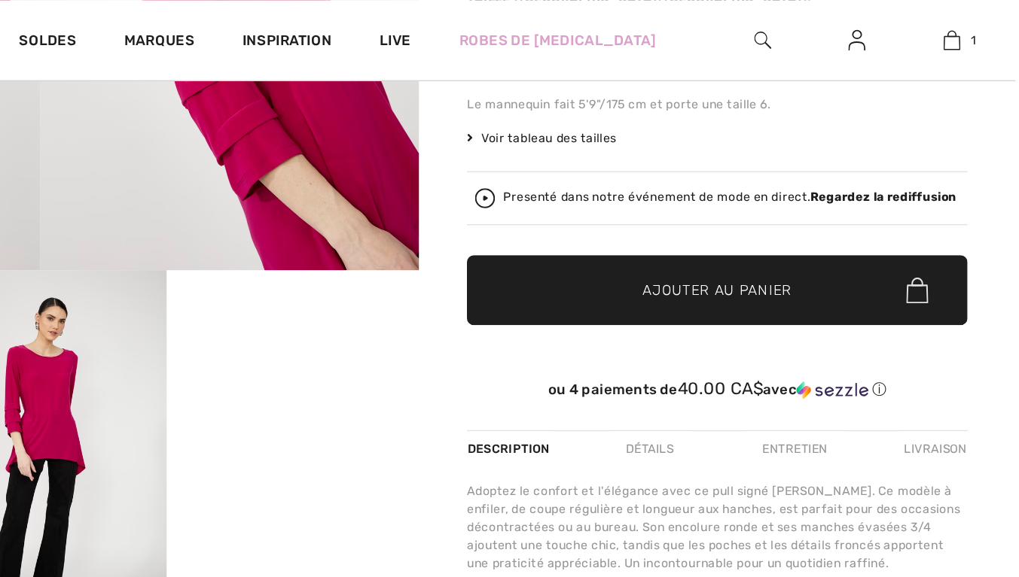
scroll to position [300, 0]
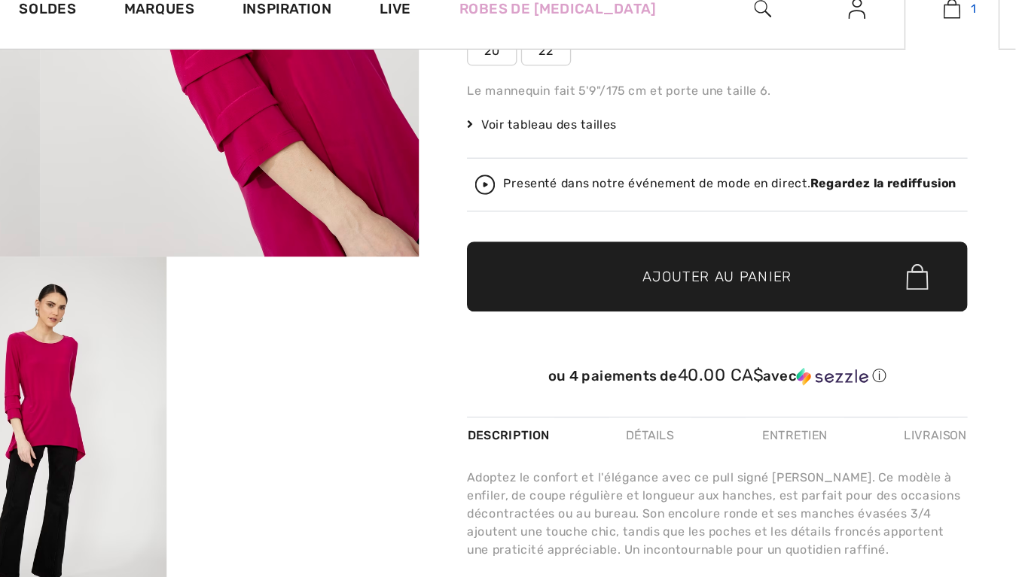
click at [974, 31] on img at bounding box center [970, 30] width 13 height 18
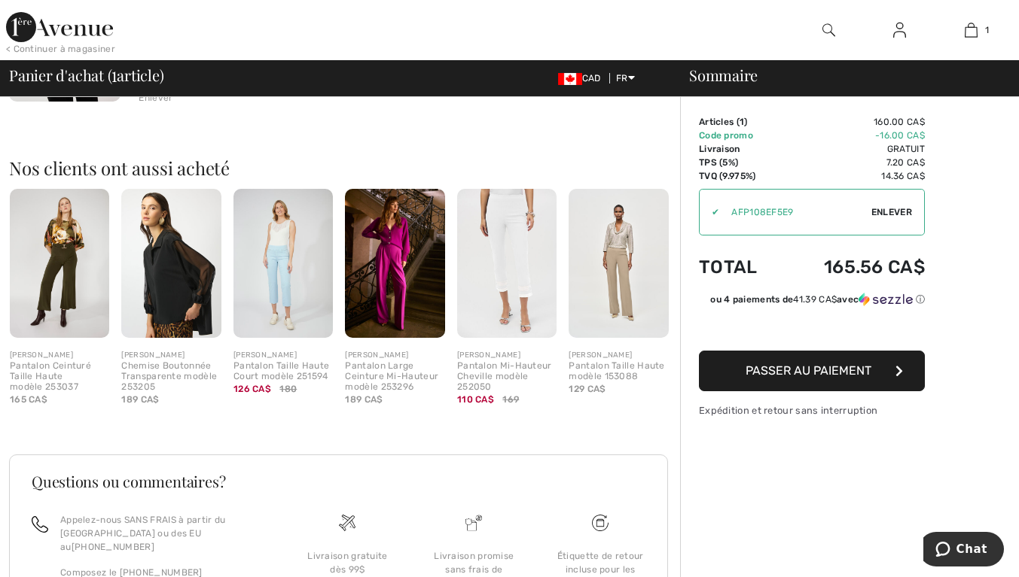
scroll to position [287, 0]
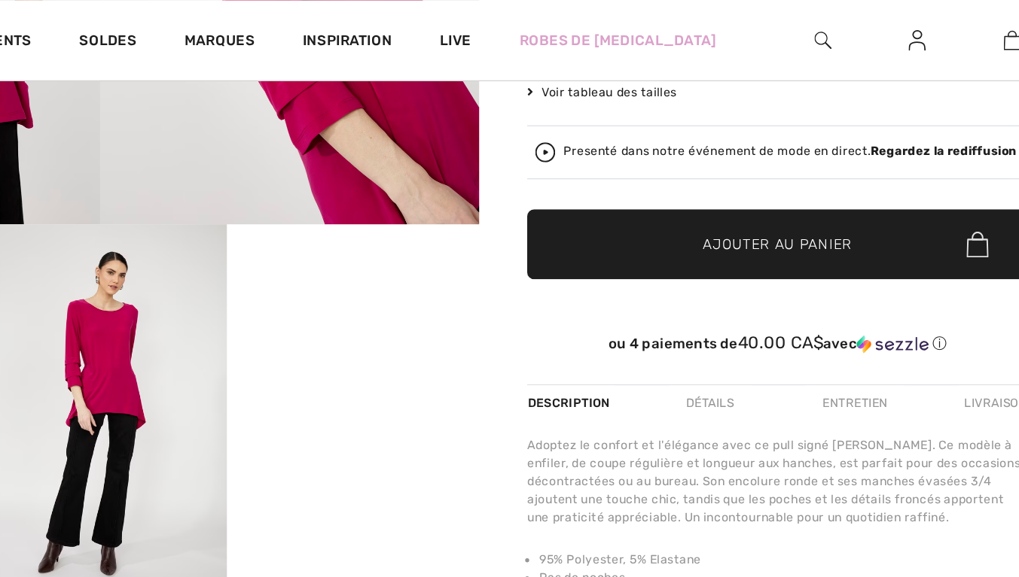
scroll to position [349, 0]
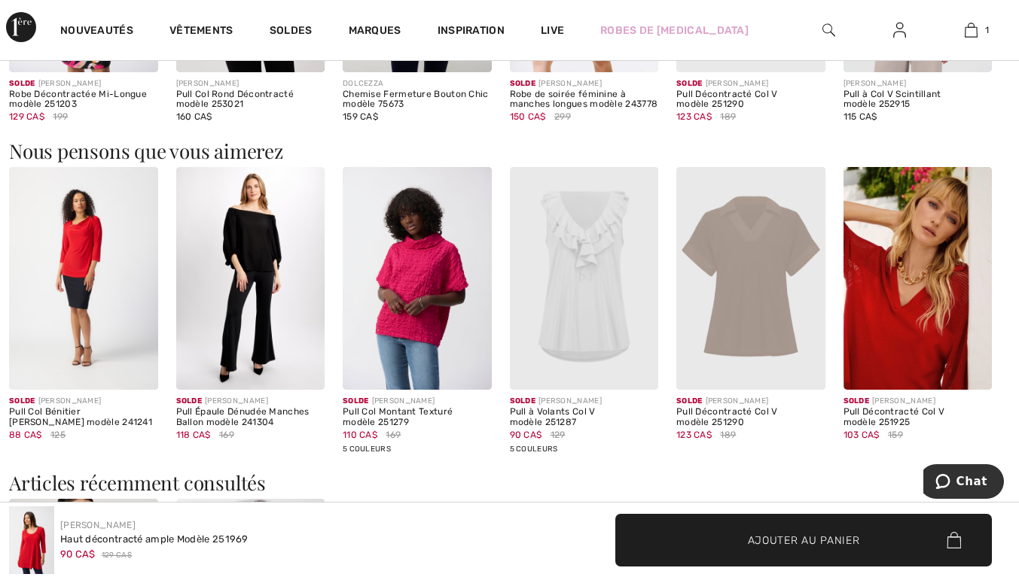
scroll to position [1586, 0]
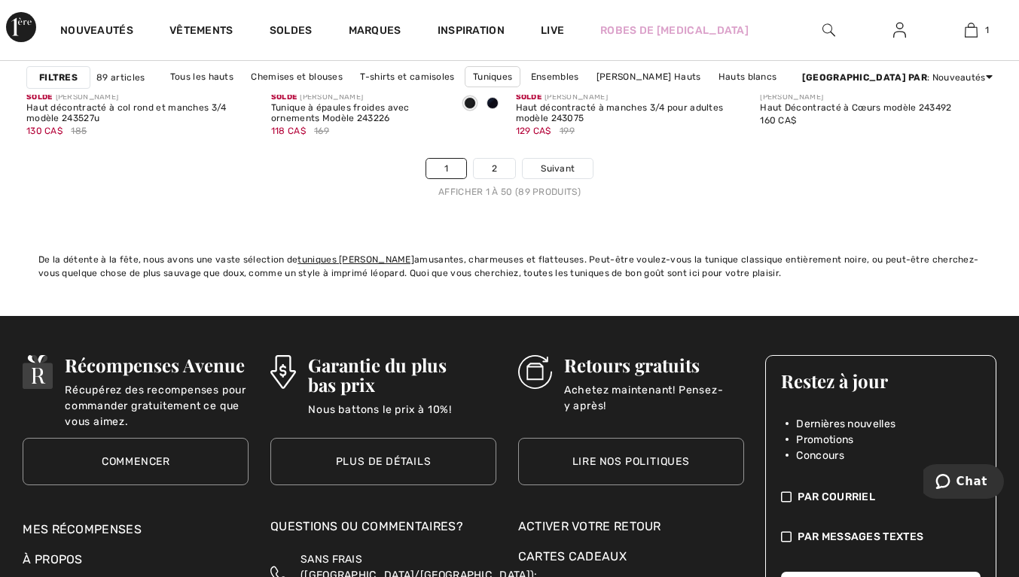
scroll to position [6710, 0]
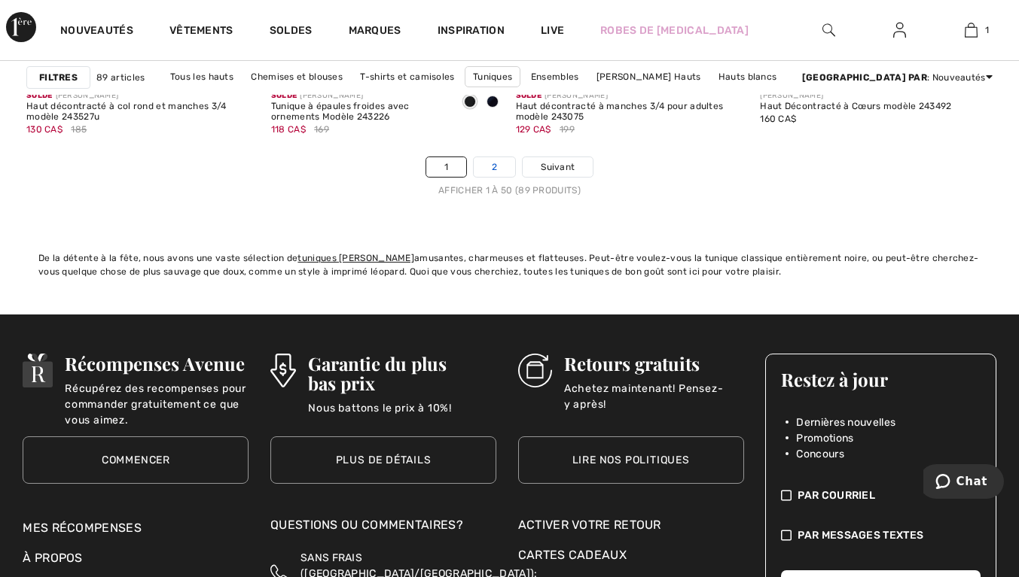
click at [494, 170] on link "2" at bounding box center [494, 167] width 41 height 20
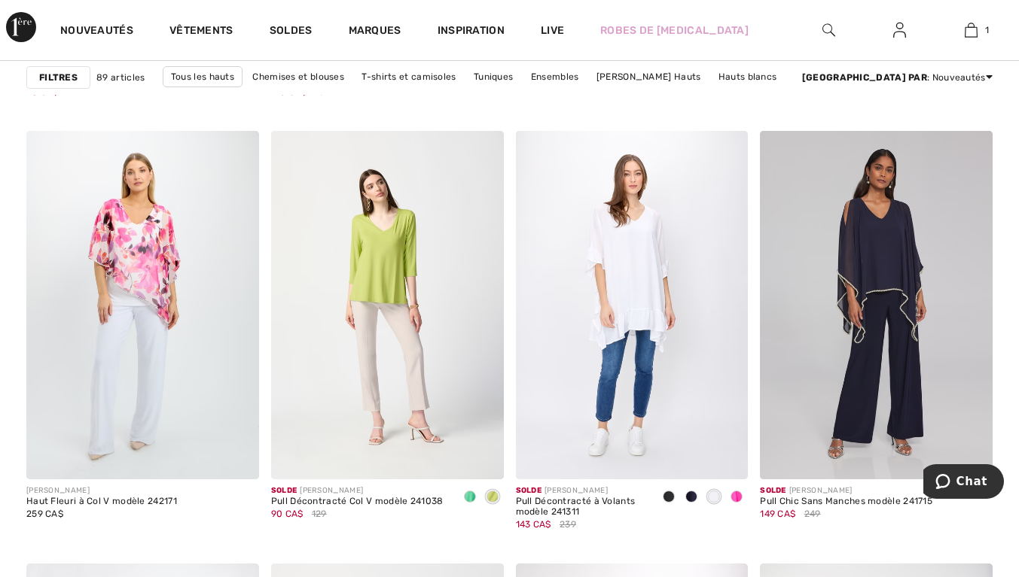
scroll to position [960, 0]
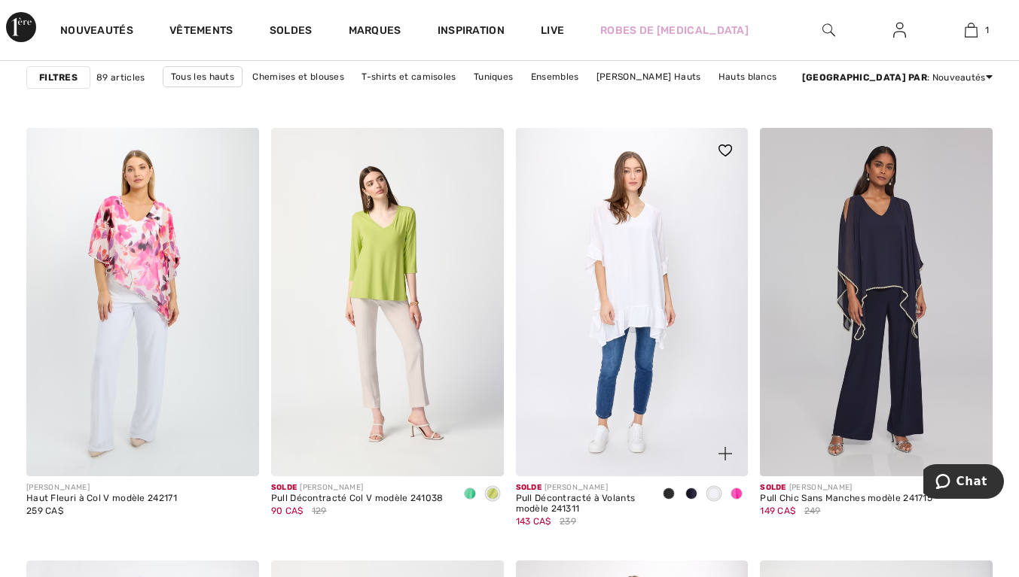
click at [682, 499] on div at bounding box center [691, 495] width 23 height 25
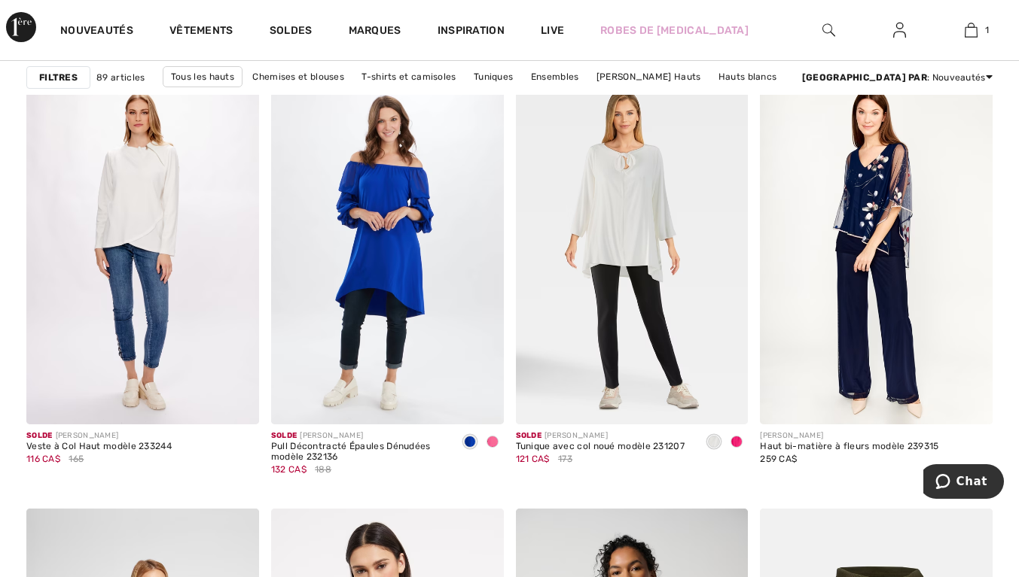
scroll to position [2148, 0]
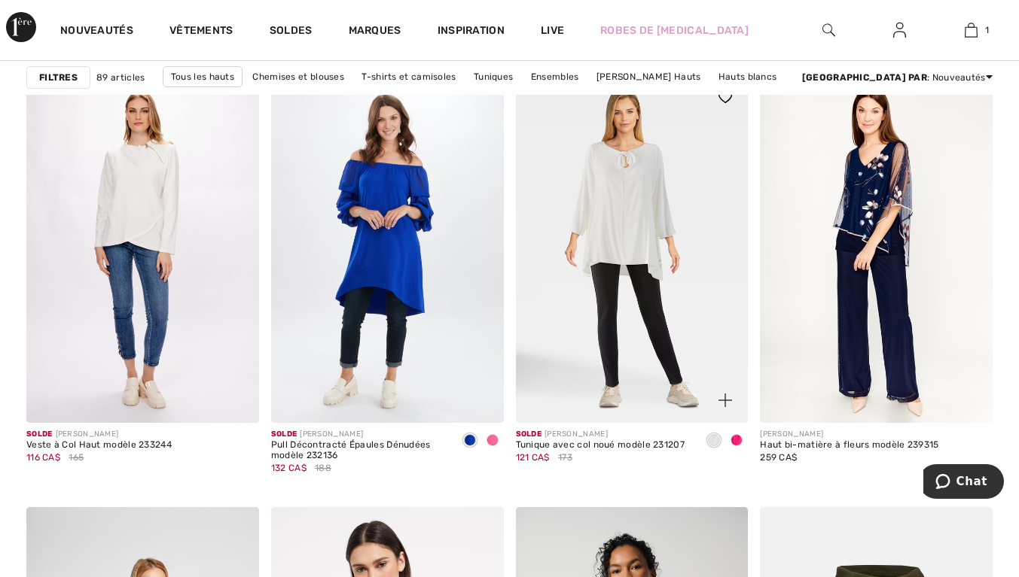
click at [739, 440] on span at bounding box center [736, 440] width 12 height 12
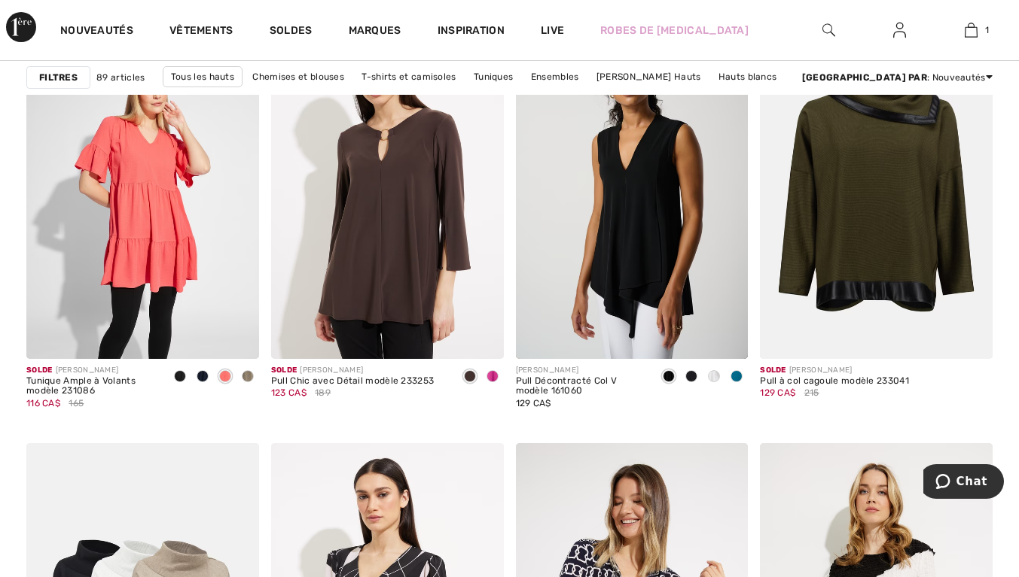
scroll to position [2656, 0]
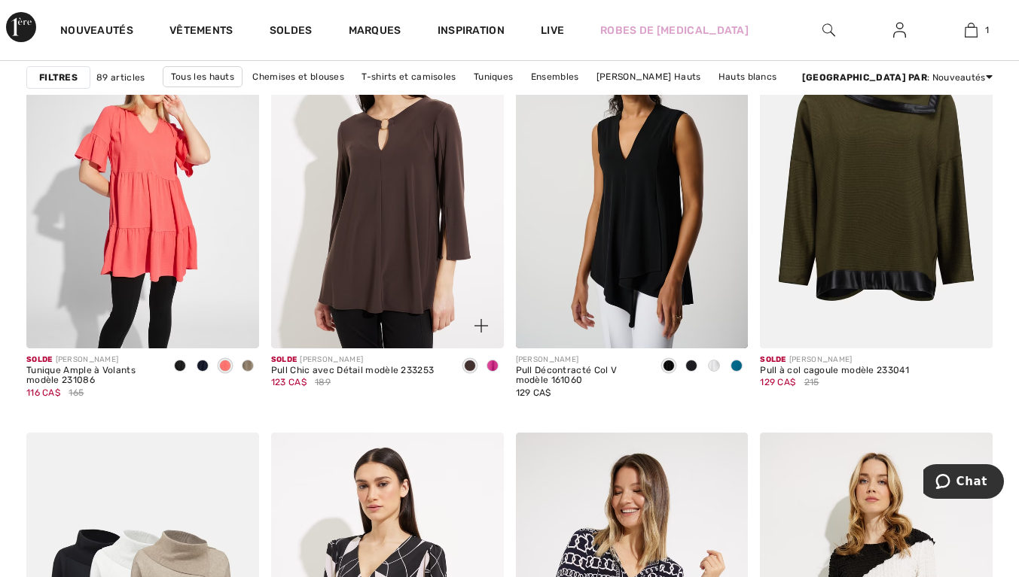
click at [497, 367] on span at bounding box center [492, 366] width 12 height 12
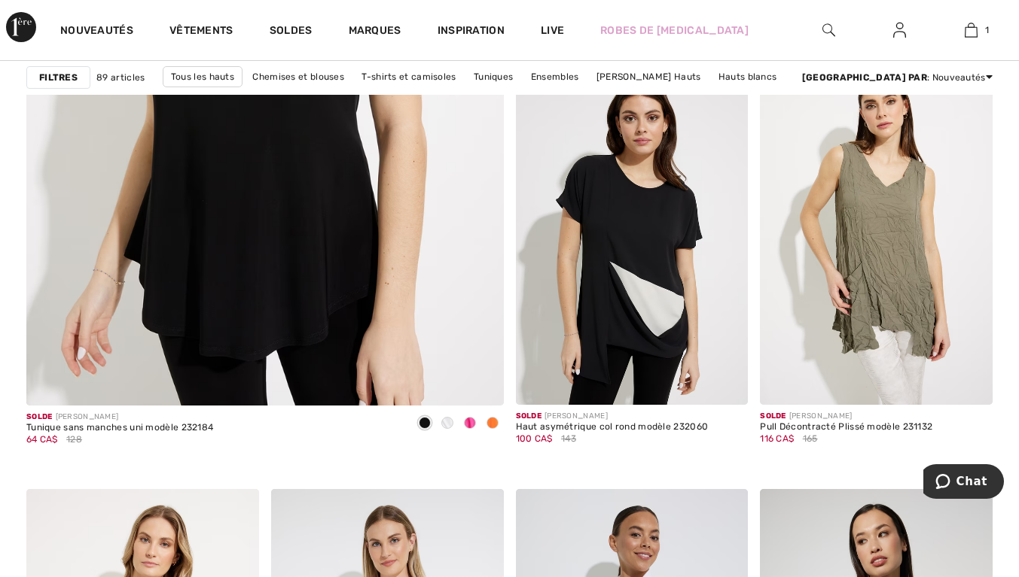
scroll to position [4063, 0]
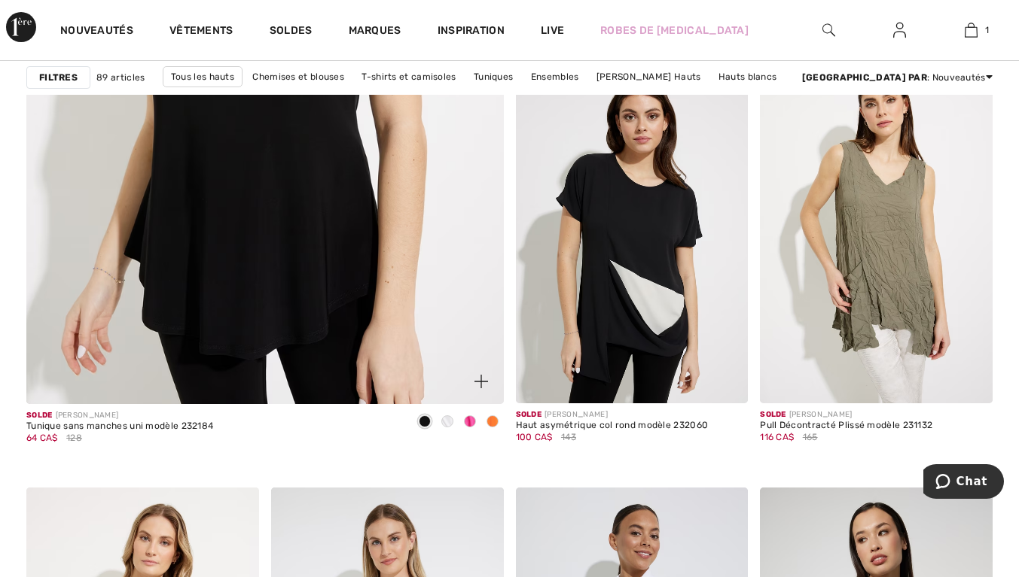
click at [291, 229] on img at bounding box center [265, 50] width 572 height 858
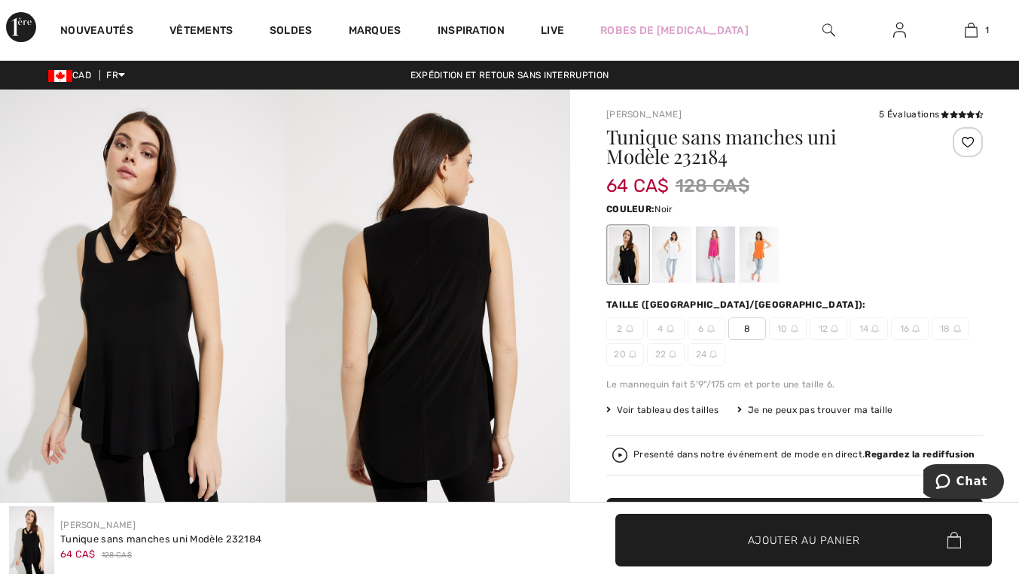
click at [757, 337] on span "8" at bounding box center [747, 329] width 38 height 23
click at [721, 255] on div at bounding box center [715, 255] width 39 height 56
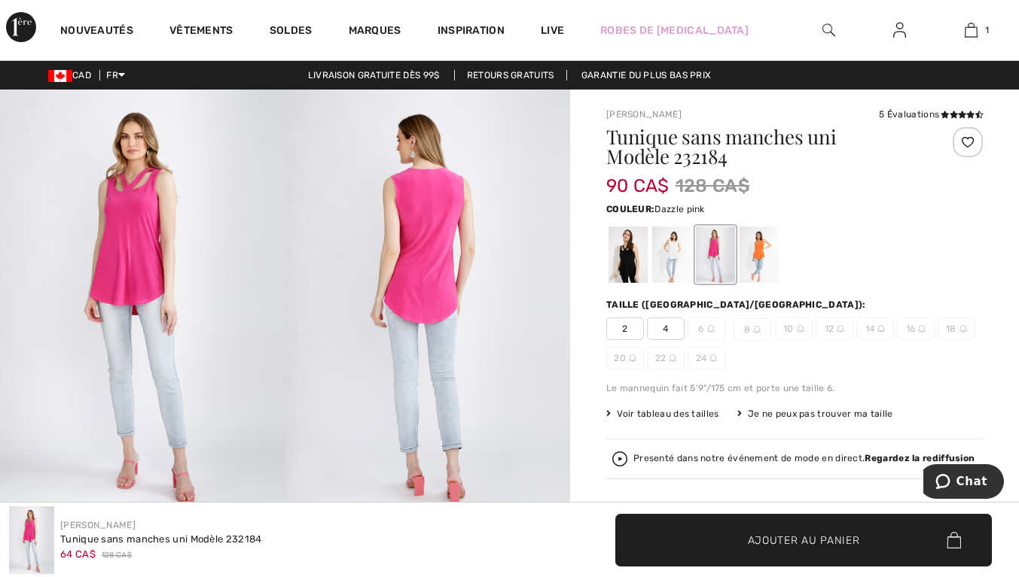
click at [683, 257] on div at bounding box center [671, 255] width 39 height 56
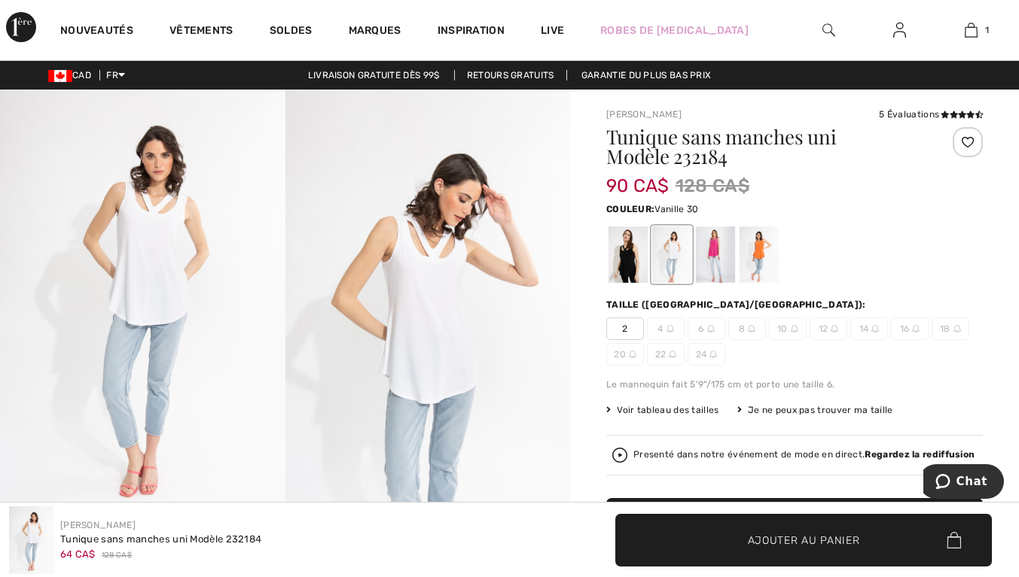
click at [766, 267] on div at bounding box center [758, 255] width 39 height 56
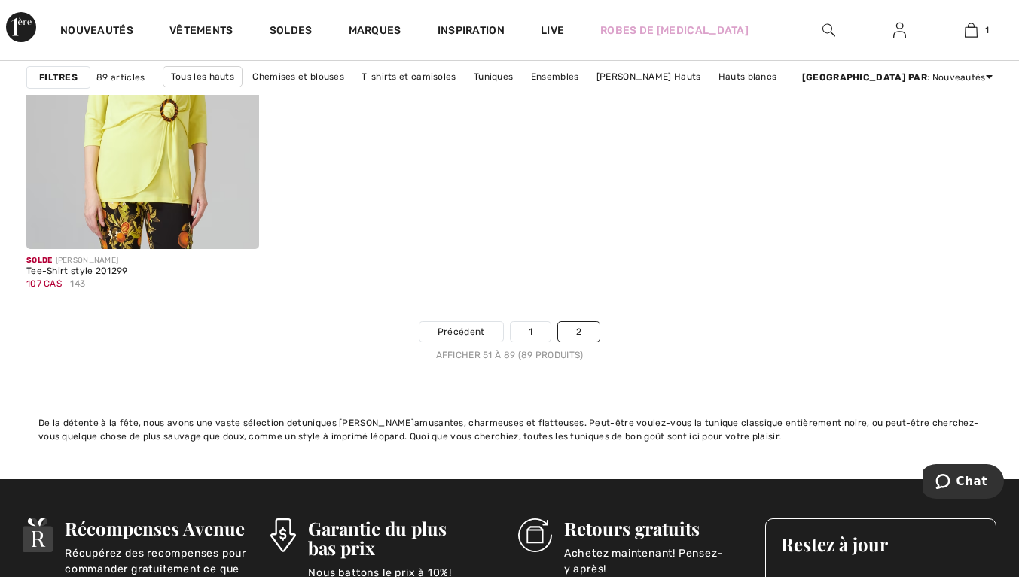
scroll to position [5681, 0]
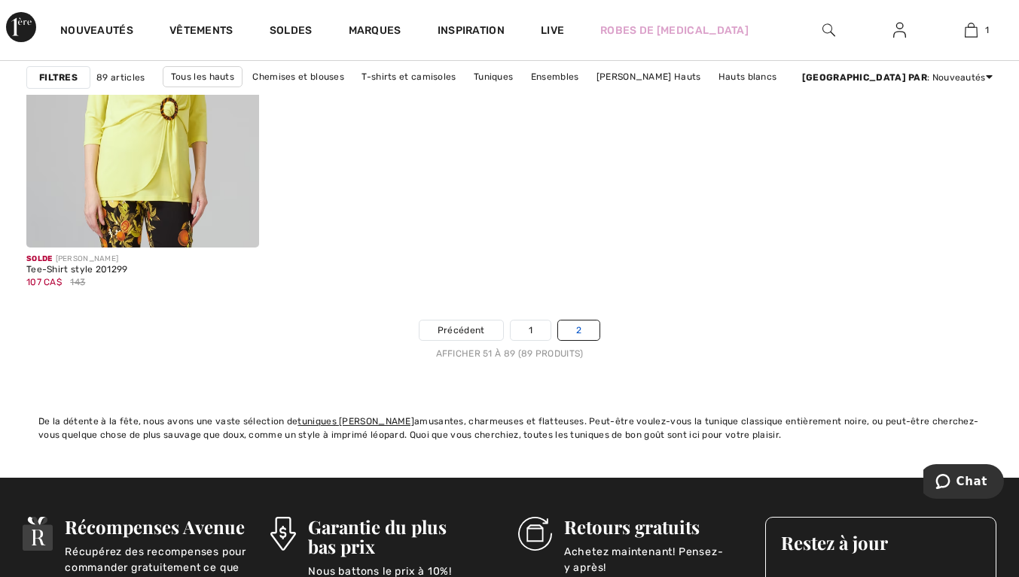
click at [589, 327] on link "2" at bounding box center [578, 331] width 41 height 20
click at [529, 330] on link "1" at bounding box center [530, 331] width 40 height 20
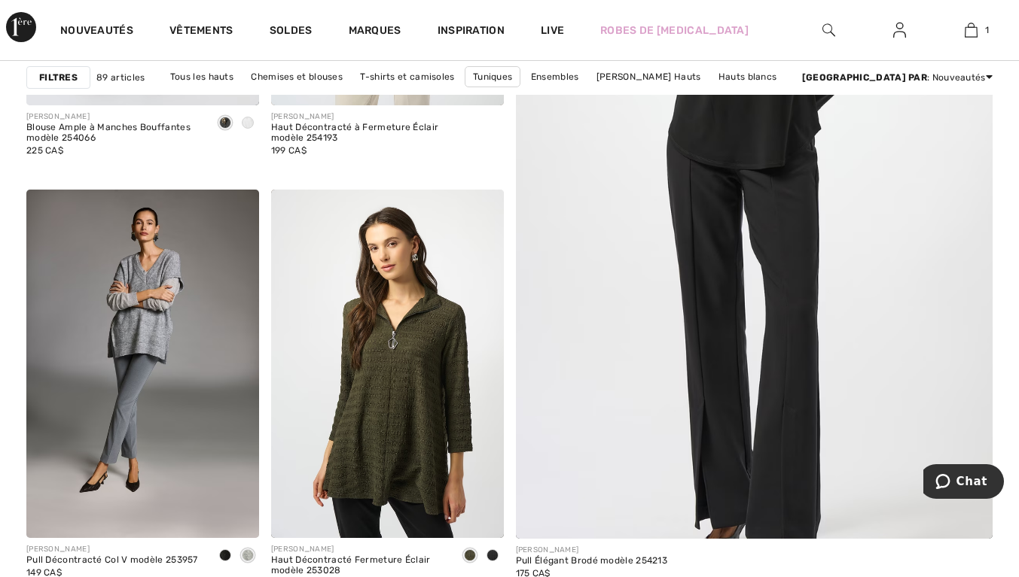
scroll to position [465, 0]
click at [803, 188] on img at bounding box center [754, 187] width 572 height 858
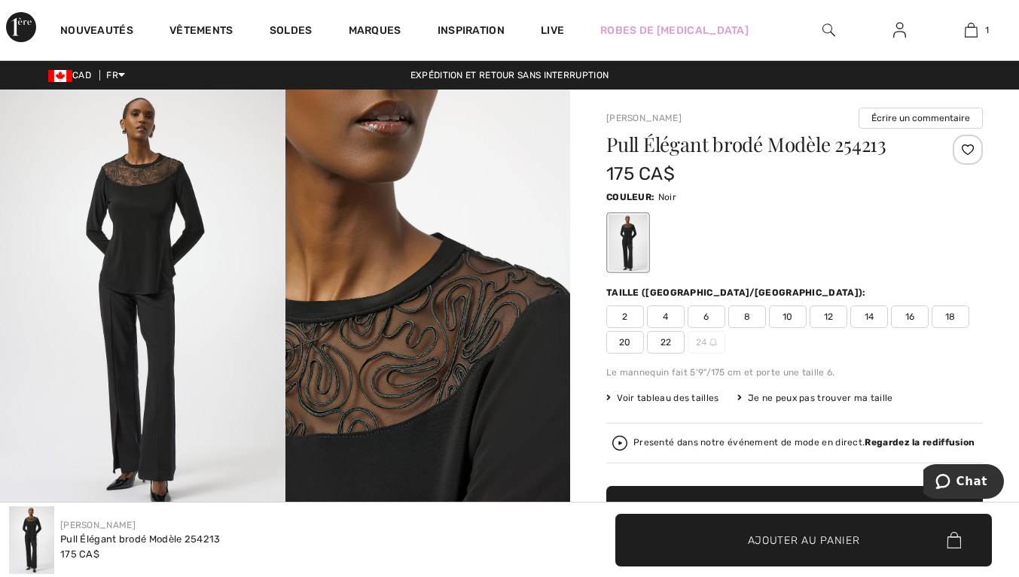
click at [839, 322] on span "12" at bounding box center [828, 317] width 38 height 23
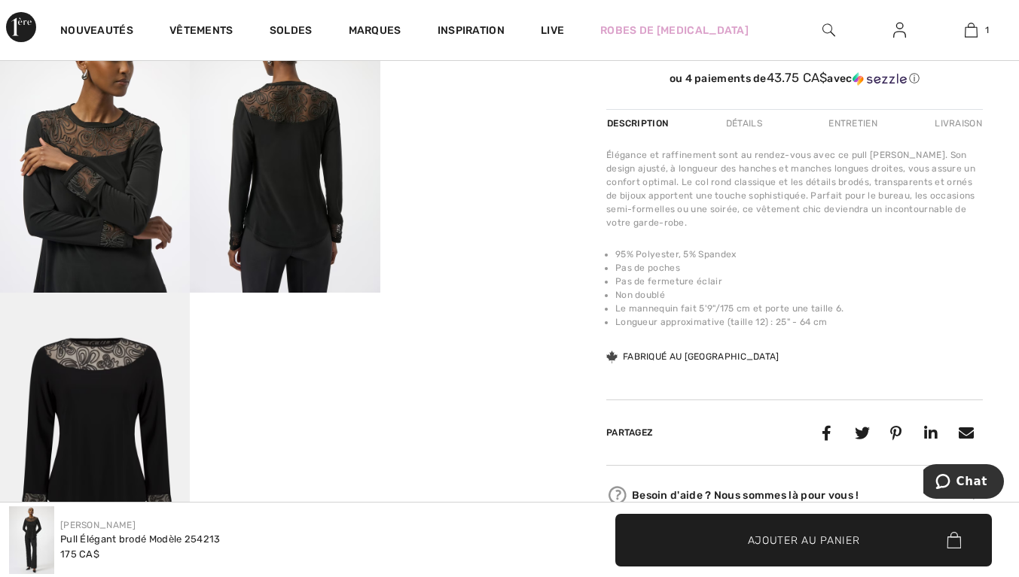
scroll to position [507, 0]
